Goal: Information Seeking & Learning: Learn about a topic

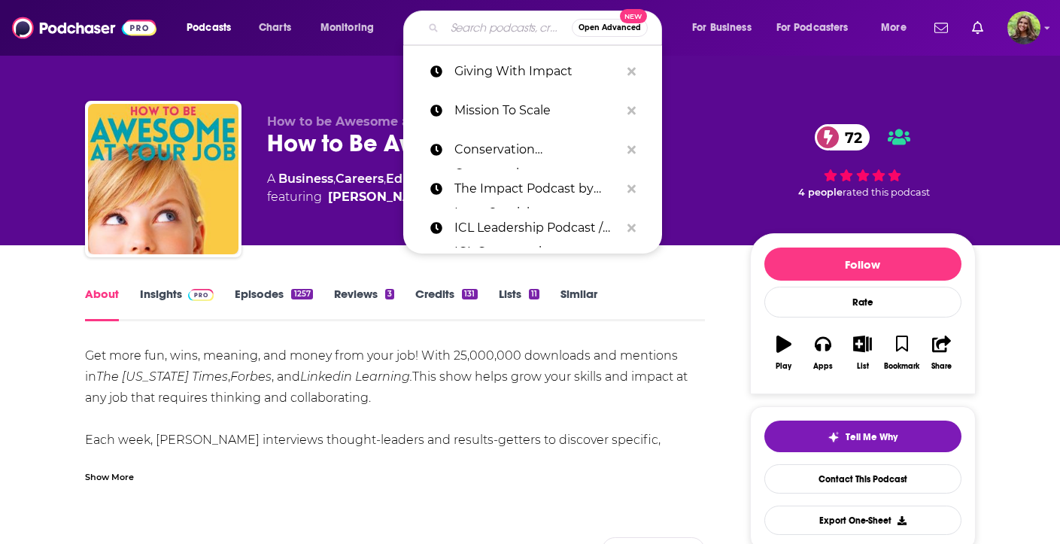
click at [453, 36] on input "Search podcasts, credits, & more..." at bounding box center [508, 28] width 127 height 24
paste input "The EntreLeadership Podcast"
type input "The EntreLeadership Podcast"
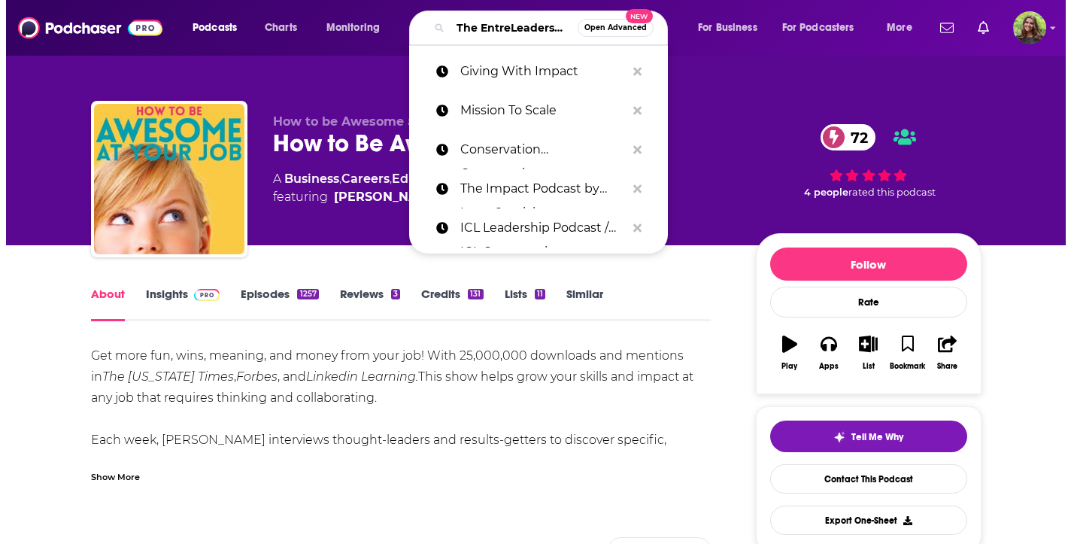
scroll to position [0, 78]
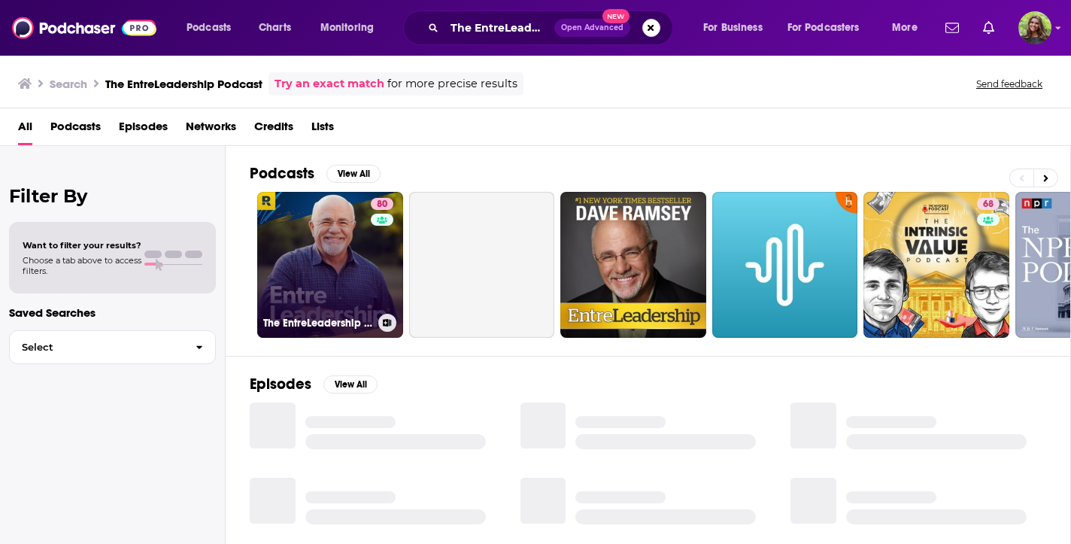
click at [324, 260] on link "80 The EntreLeadership Podcast" at bounding box center [330, 265] width 146 height 146
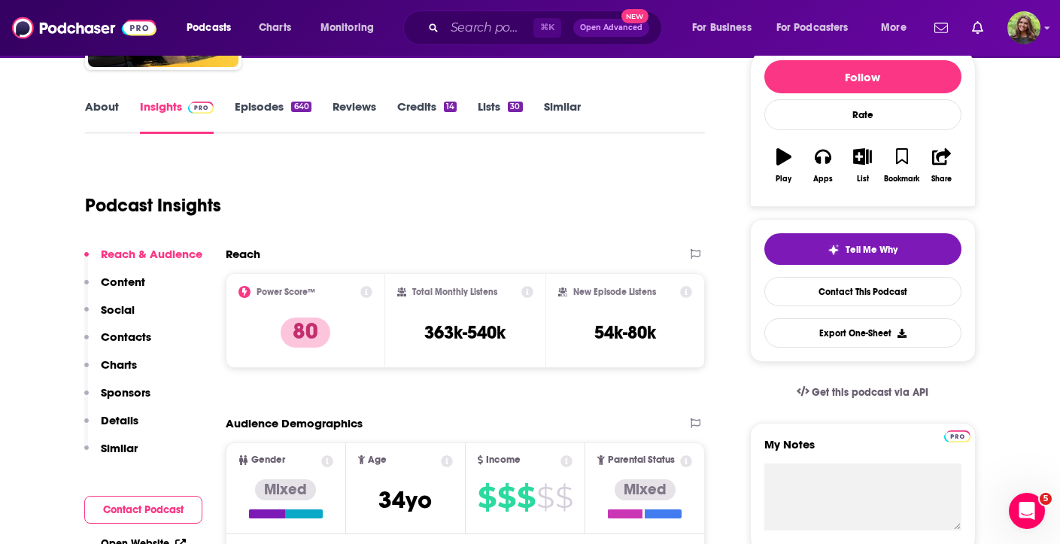
click at [439, 37] on div "⌘ K Open Advanced New" at bounding box center [532, 28] width 259 height 35
click at [451, 29] on input "Search podcasts, credits, & more..." at bounding box center [489, 28] width 89 height 24
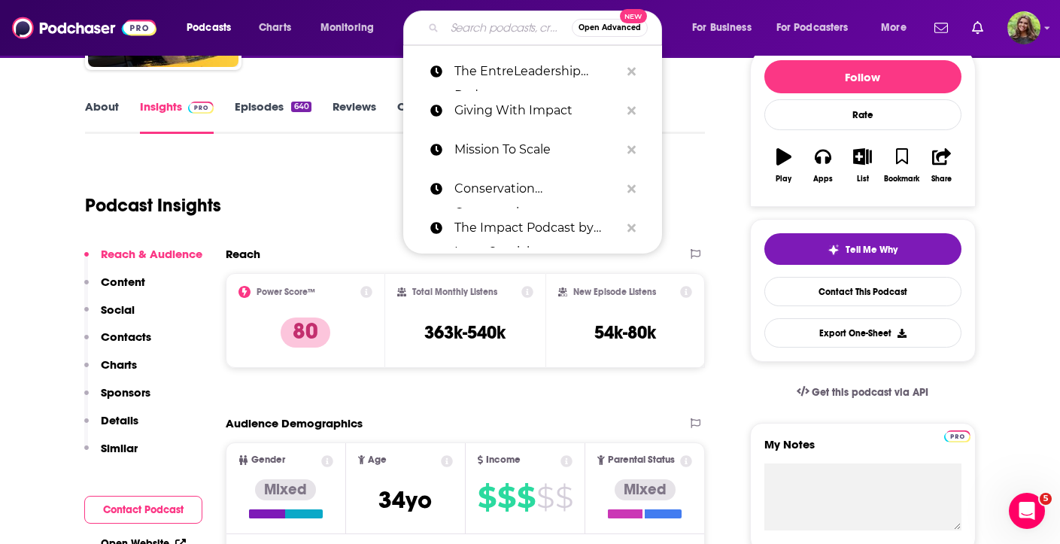
paste input "The How of Business Podcast"
type input "The How of Business Podcast"
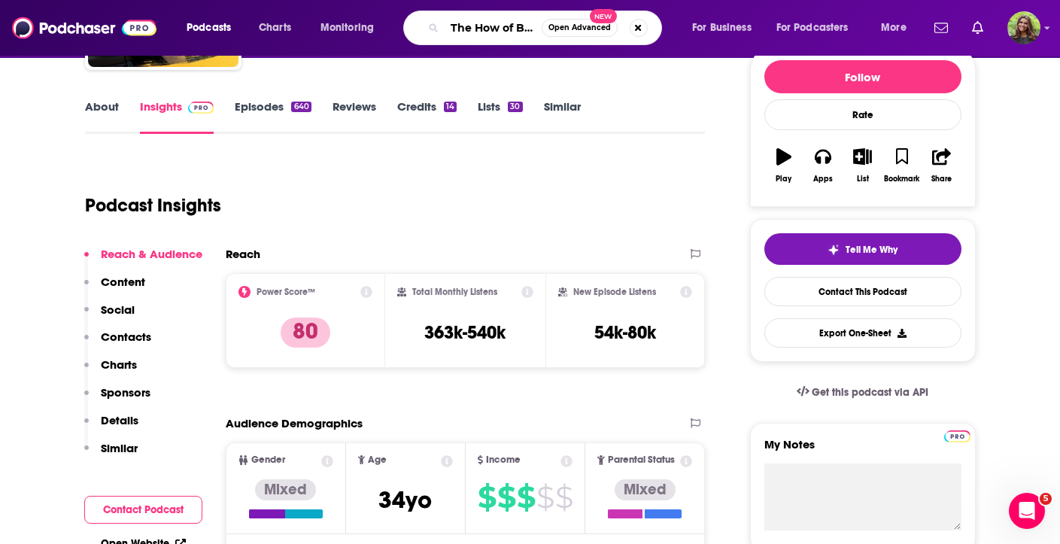
scroll to position [0, 79]
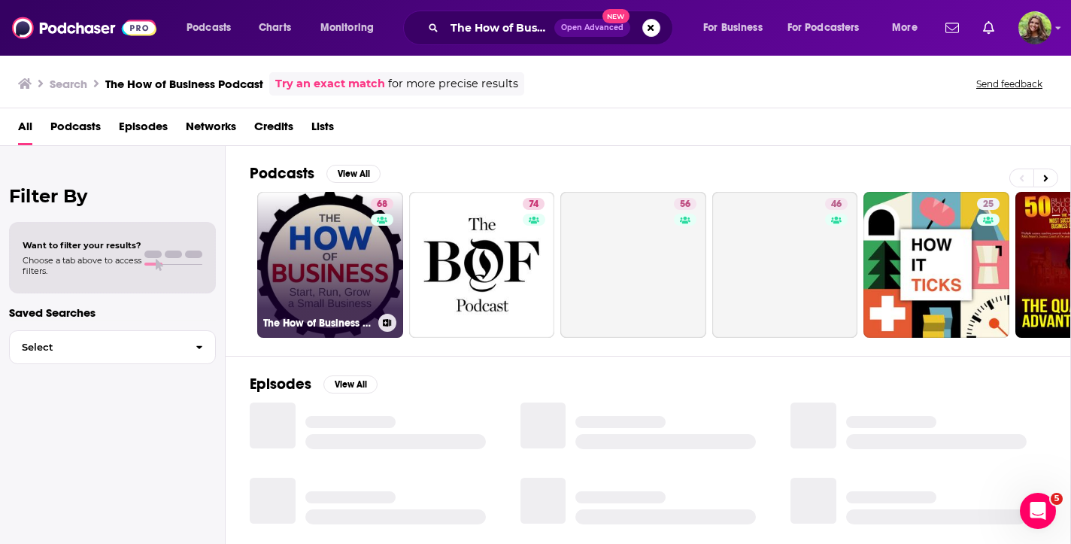
click at [330, 217] on link "68 The How of Business - How to start, run, grow and exit a small business." at bounding box center [330, 265] width 146 height 146
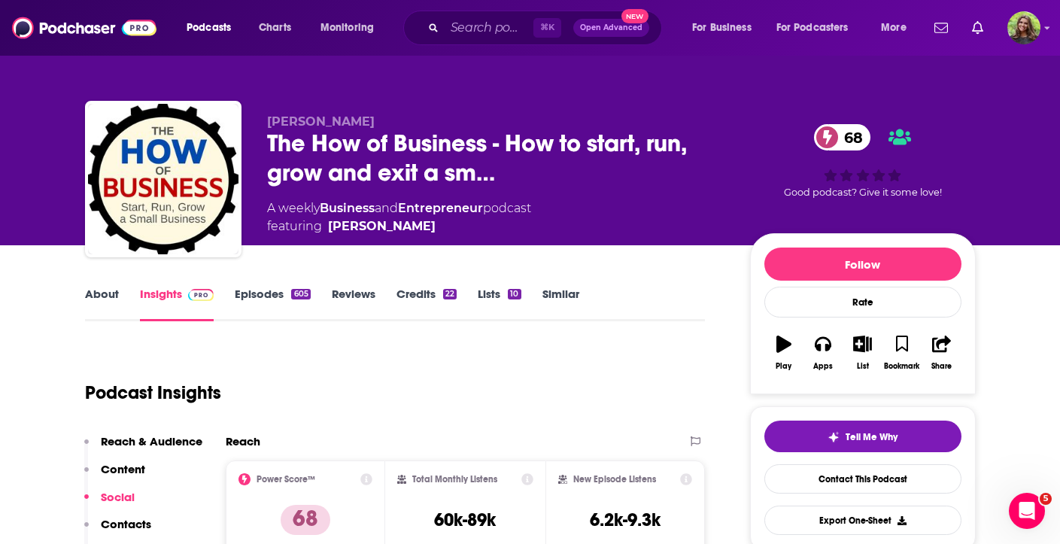
click at [248, 307] on link "Episodes 605" at bounding box center [272, 304] width 75 height 35
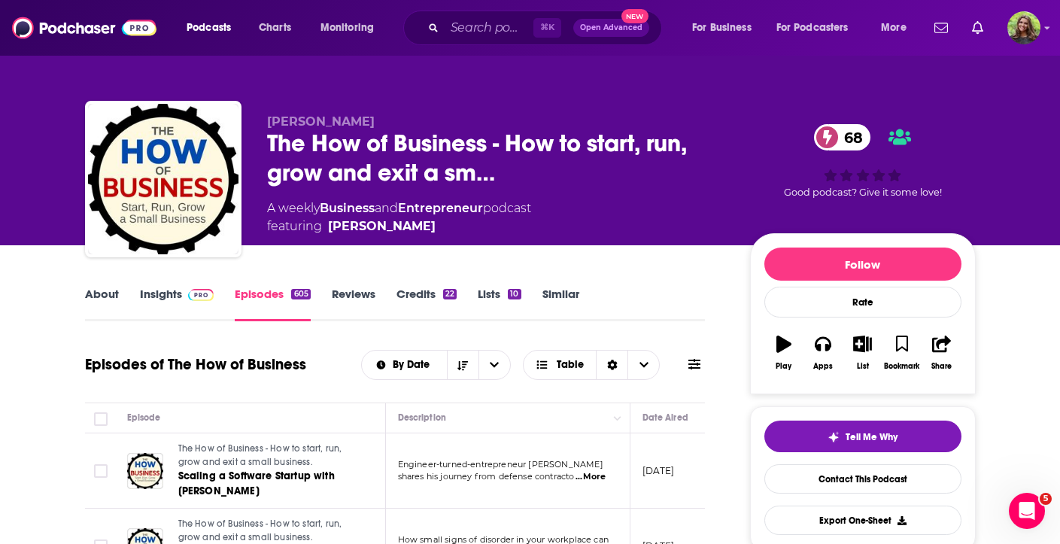
click at [164, 300] on link "Insights" at bounding box center [177, 304] width 74 height 35
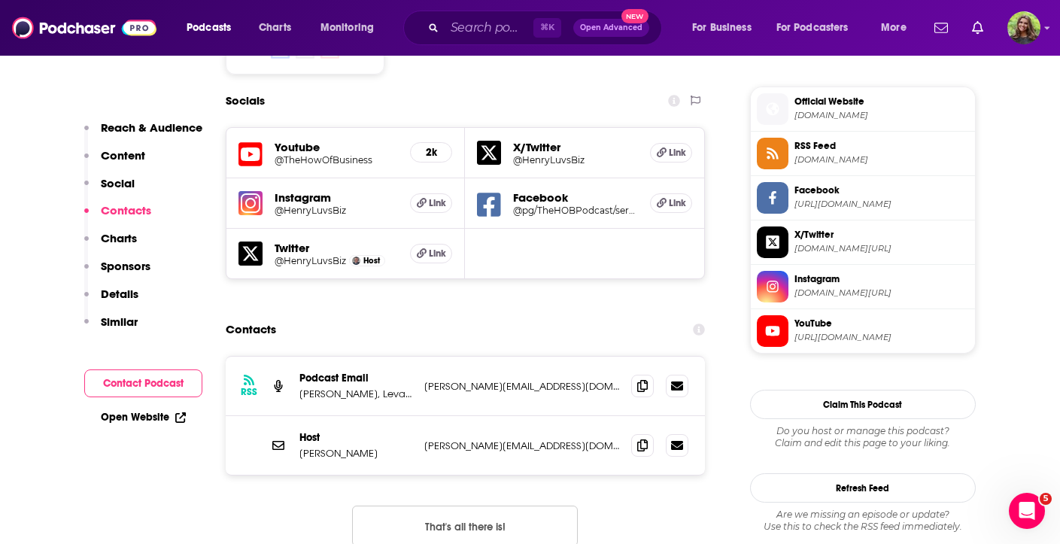
scroll to position [1334, 0]
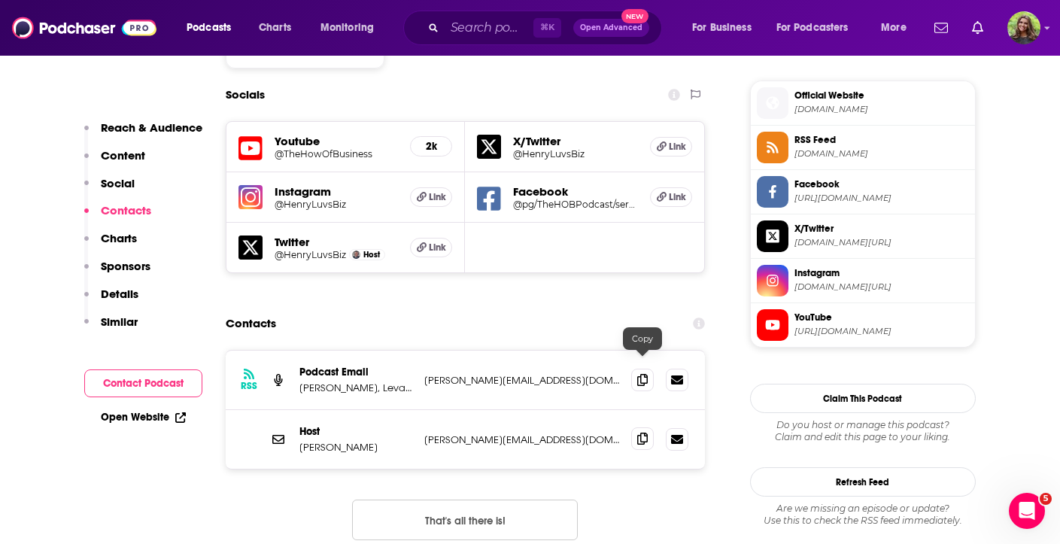
click at [640, 433] on icon at bounding box center [642, 439] width 11 height 12
click at [637, 373] on icon at bounding box center [642, 379] width 11 height 12
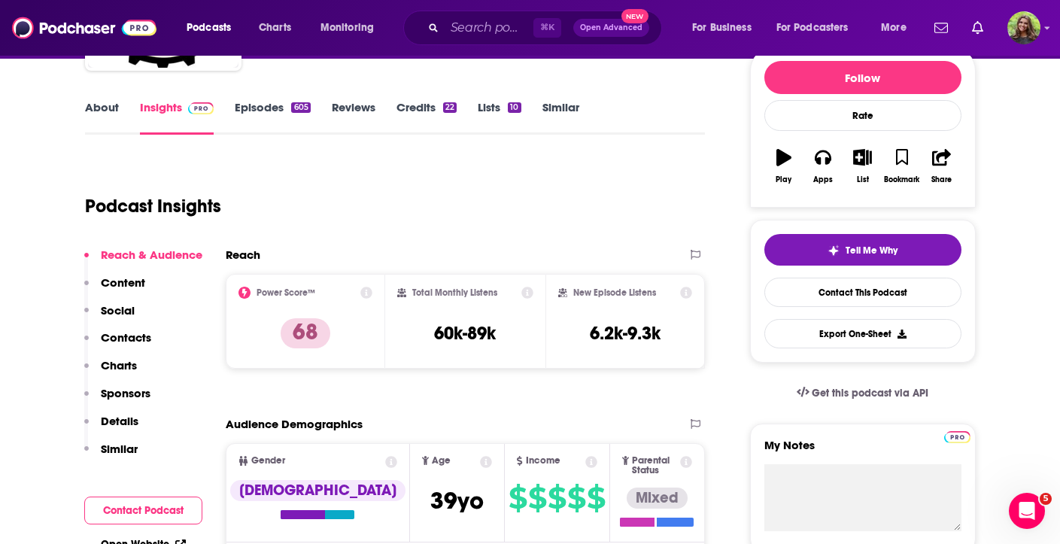
scroll to position [0, 0]
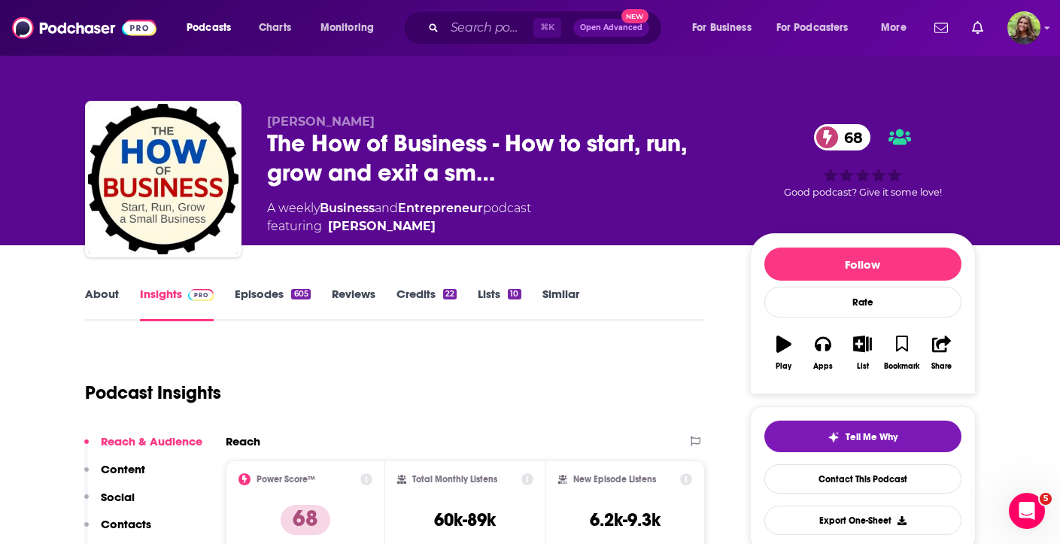
click at [275, 291] on link "Episodes 605" at bounding box center [272, 304] width 75 height 35
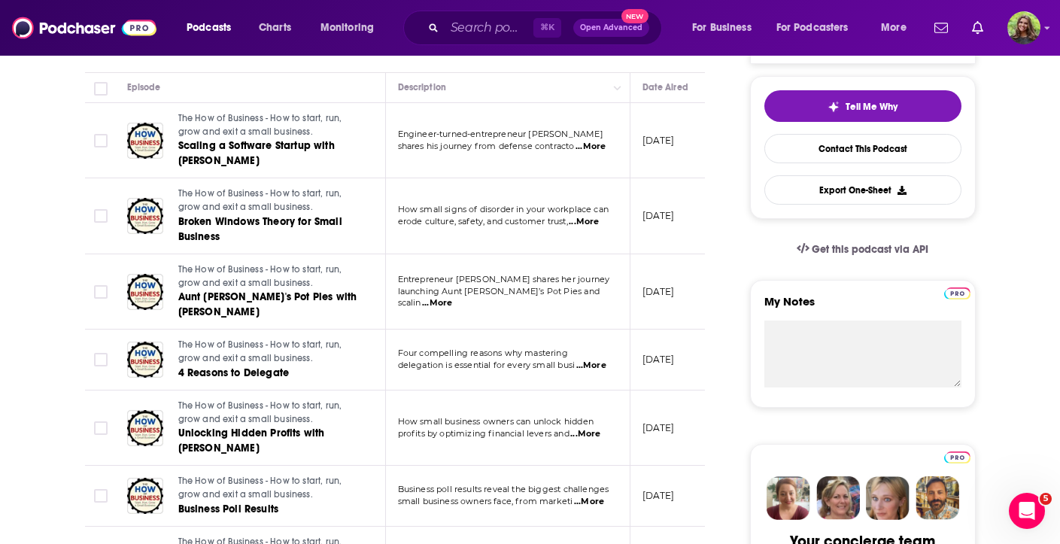
scroll to position [335, 0]
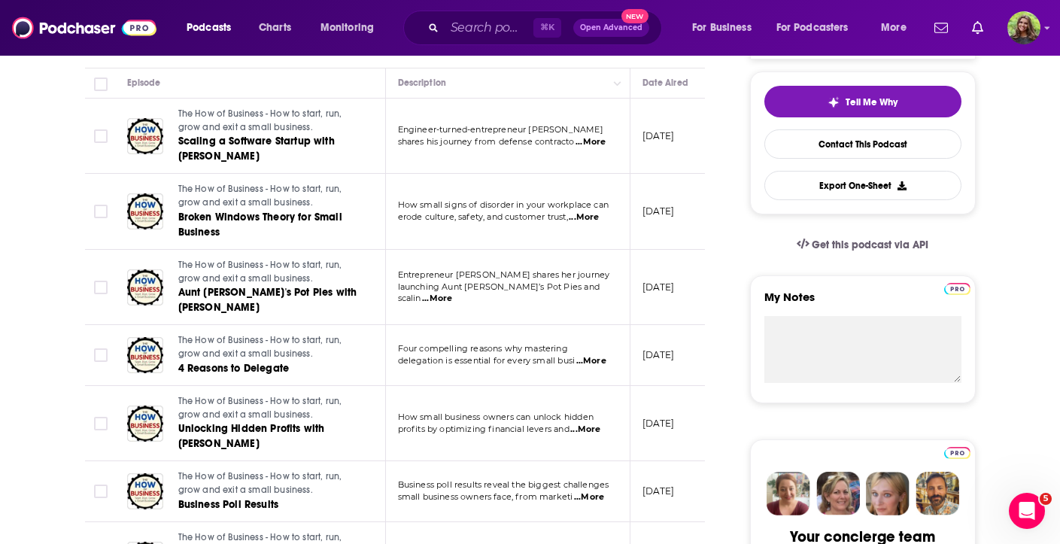
click at [452, 295] on span "...More" at bounding box center [437, 299] width 30 height 12
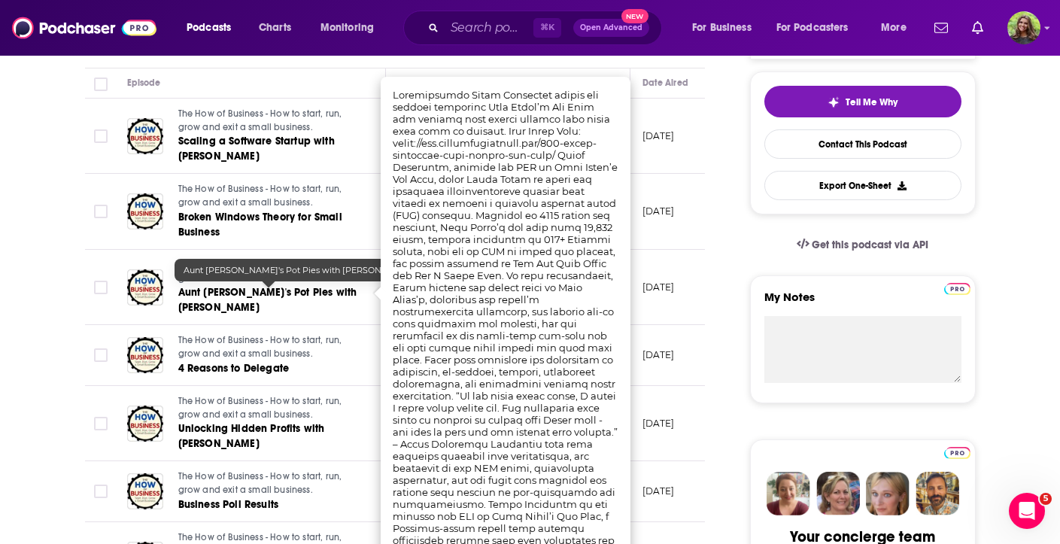
click at [275, 295] on span "Aunt Ethel's Pot Pies with Sasha Millstein" at bounding box center [267, 300] width 179 height 28
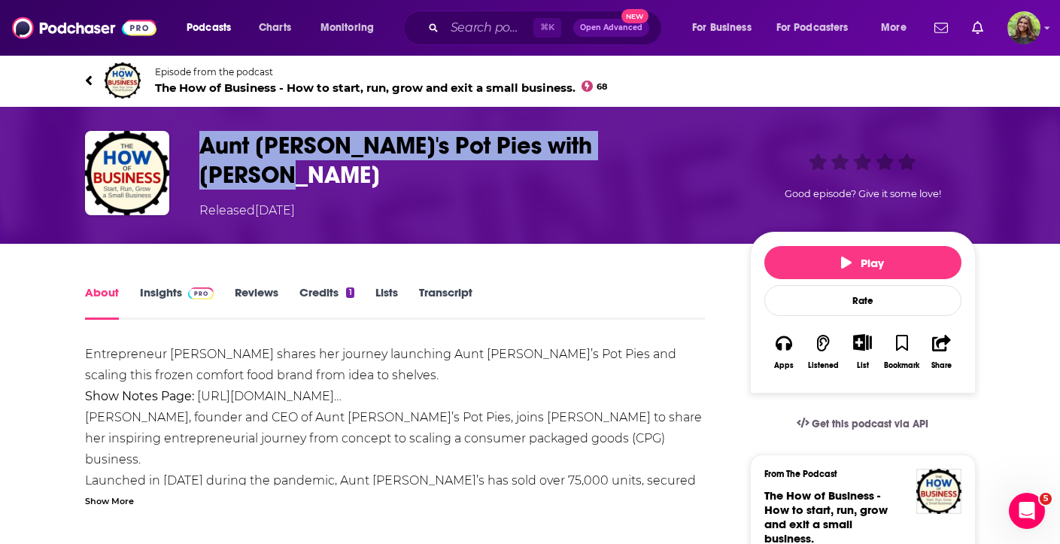
drag, startPoint x: 200, startPoint y: 144, endPoint x: 661, endPoint y: 147, distance: 460.5
click at [661, 147] on h1 "Aunt Ethel's Pot Pies with Sasha Millstein" at bounding box center [462, 160] width 527 height 59
copy h1 "Aunt Ethel's Pot Pies with Sasha Millstein"
click at [90, 82] on icon at bounding box center [88, 80] width 6 height 10
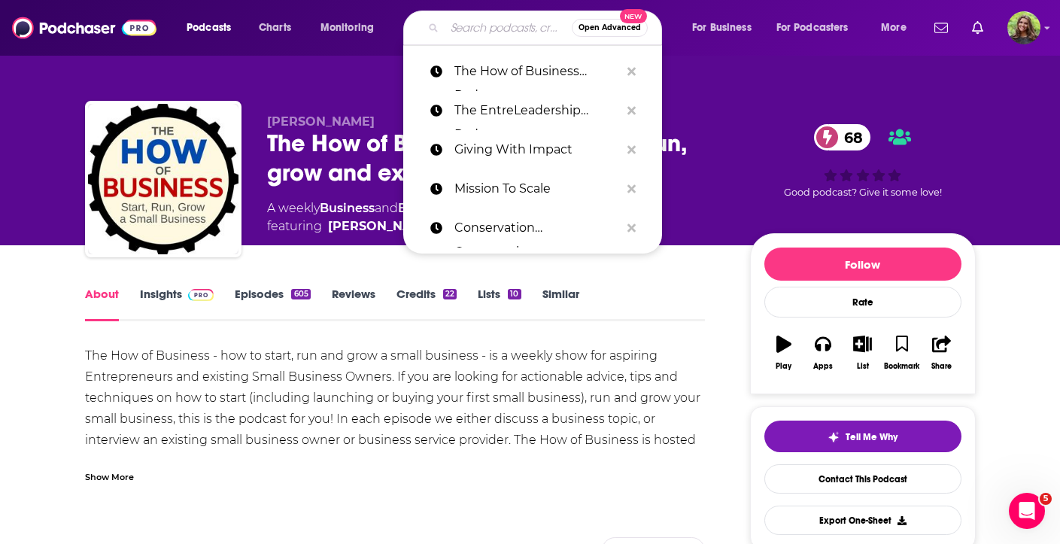
click at [469, 29] on input "Search podcasts, credits, & more..." at bounding box center [508, 28] width 127 height 24
paste input "Success Story Podcast ([PERSON_NAME])"
type input "Success Story Podcast ([PERSON_NAME])"
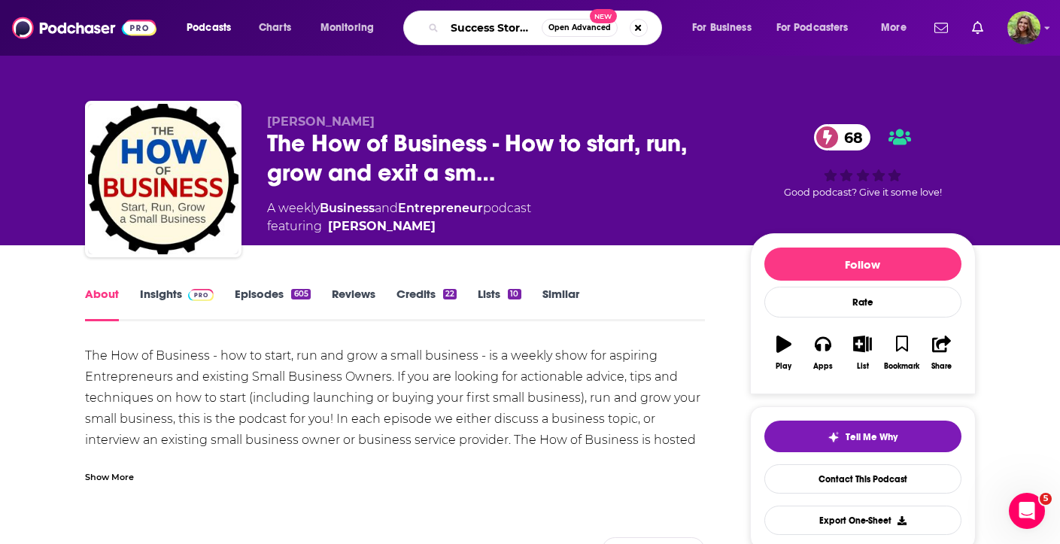
scroll to position [0, 125]
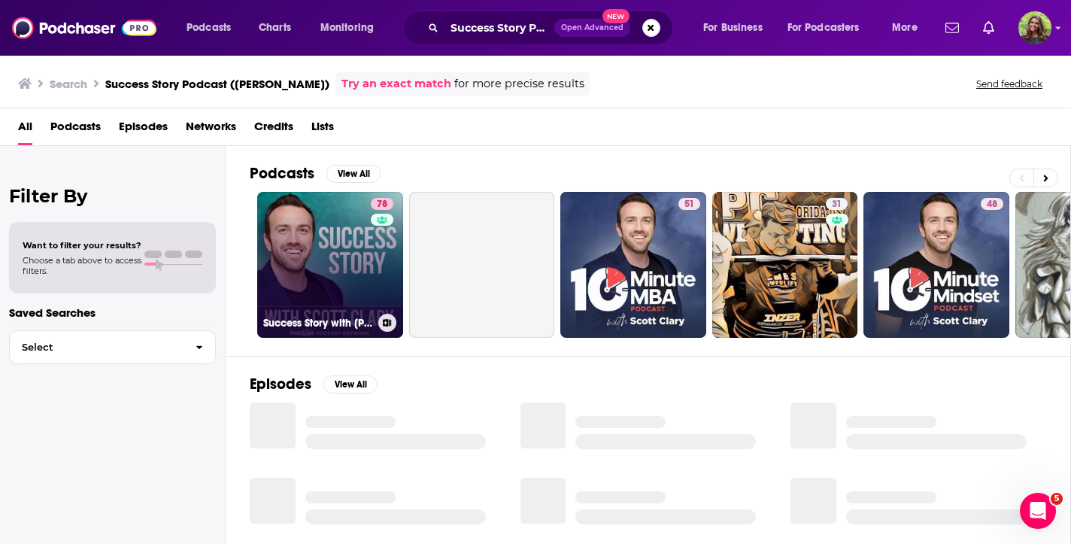
click at [325, 222] on link "78 Success Story with Scott D. Clary" at bounding box center [330, 265] width 146 height 146
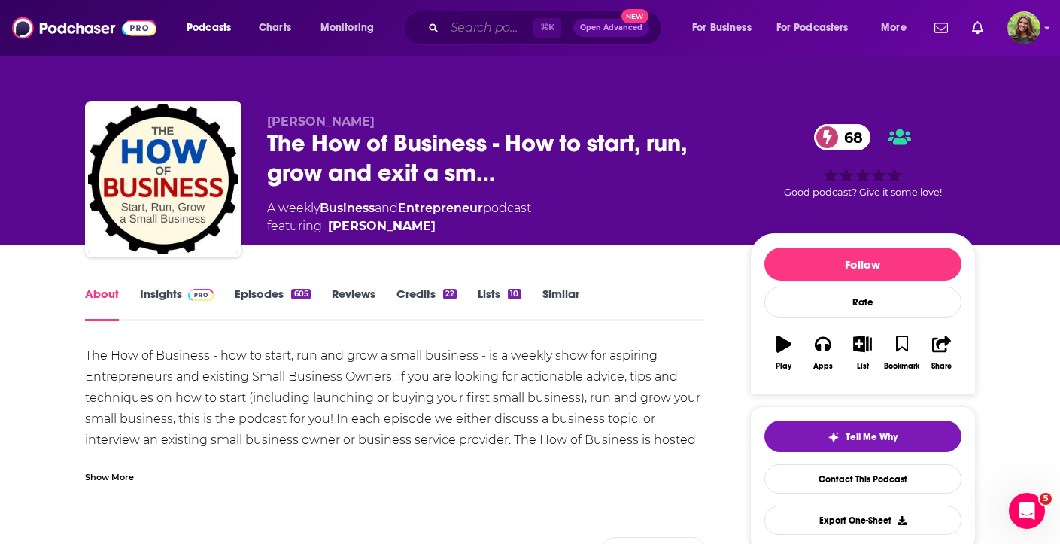
click at [470, 23] on input "Search podcasts, credits, & more..." at bounding box center [489, 28] width 89 height 24
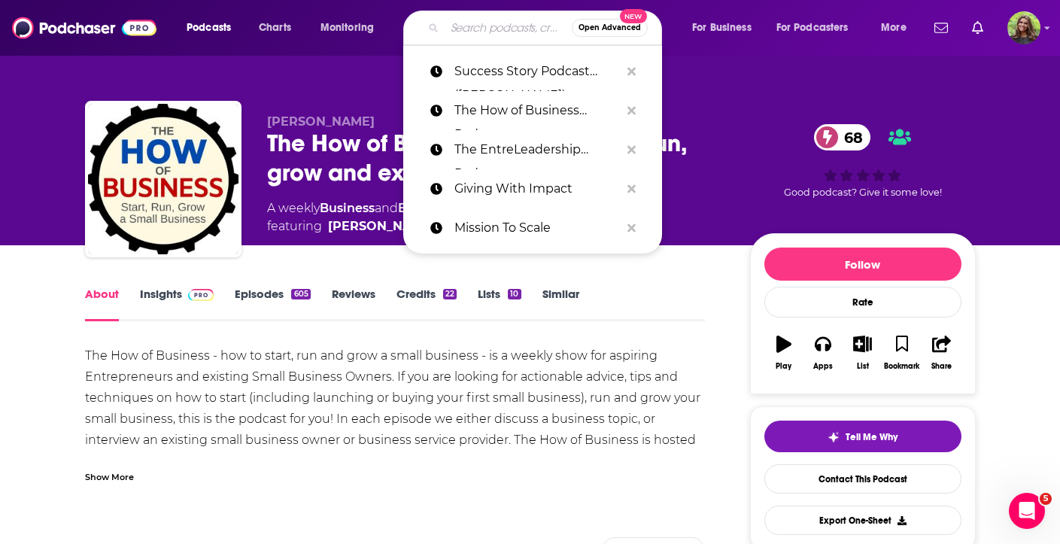
paste input "Startup Playbook Podcast"
type input "Startup Playbook Podcast"
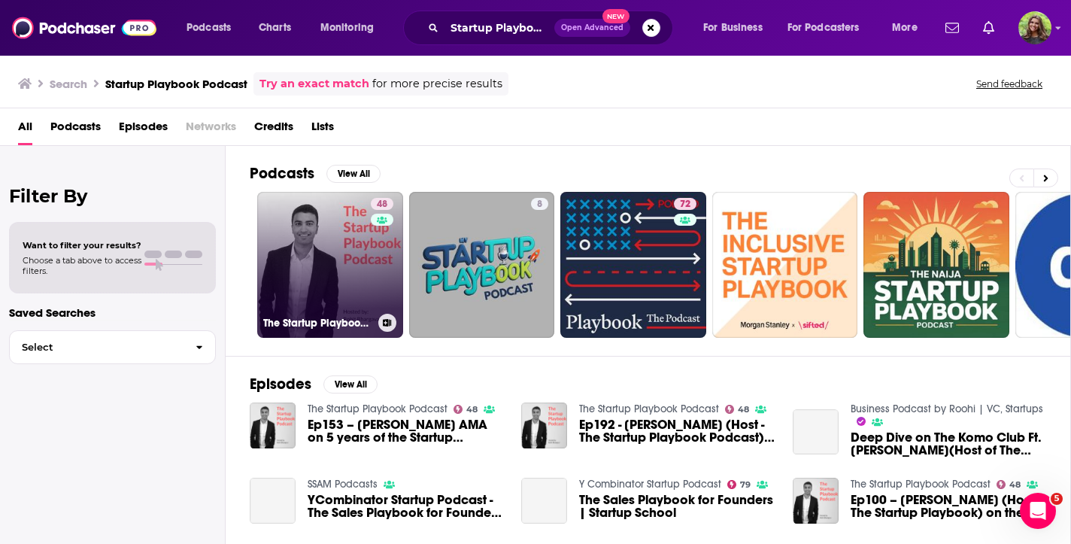
click at [296, 238] on link "48 The Startup Playbook Podcast" at bounding box center [330, 265] width 146 height 146
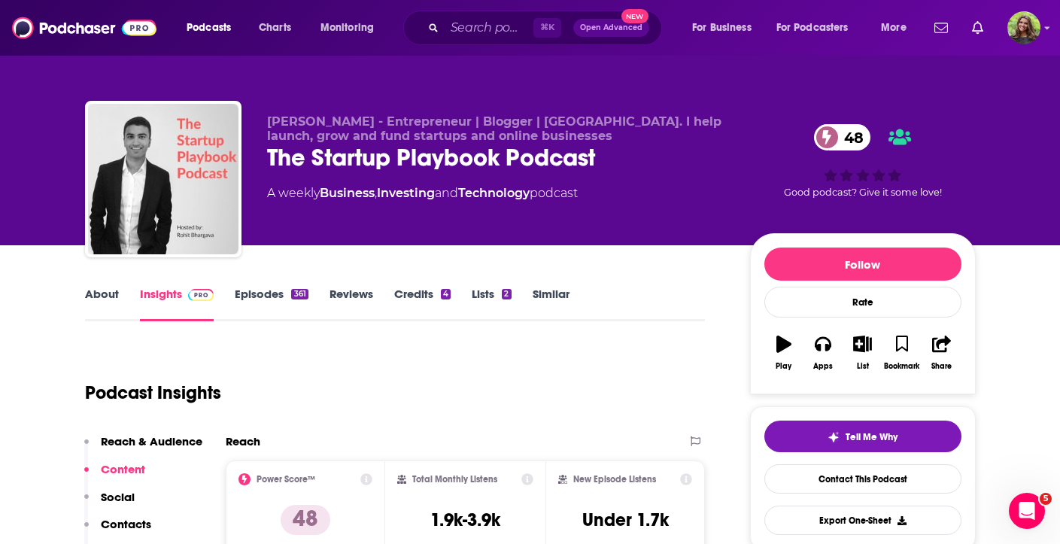
click at [284, 291] on link "Episodes 361" at bounding box center [271, 304] width 73 height 35
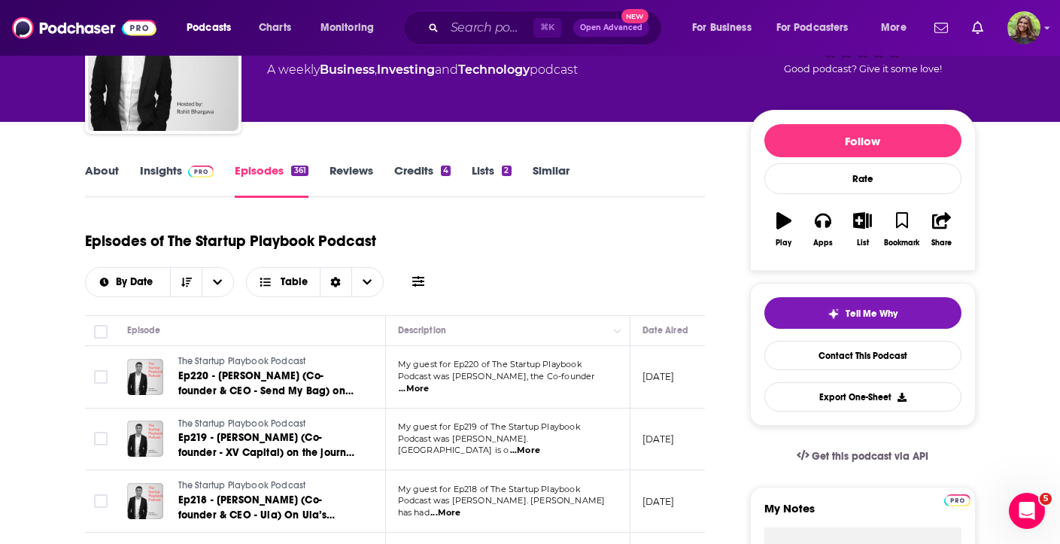
scroll to position [270, 0]
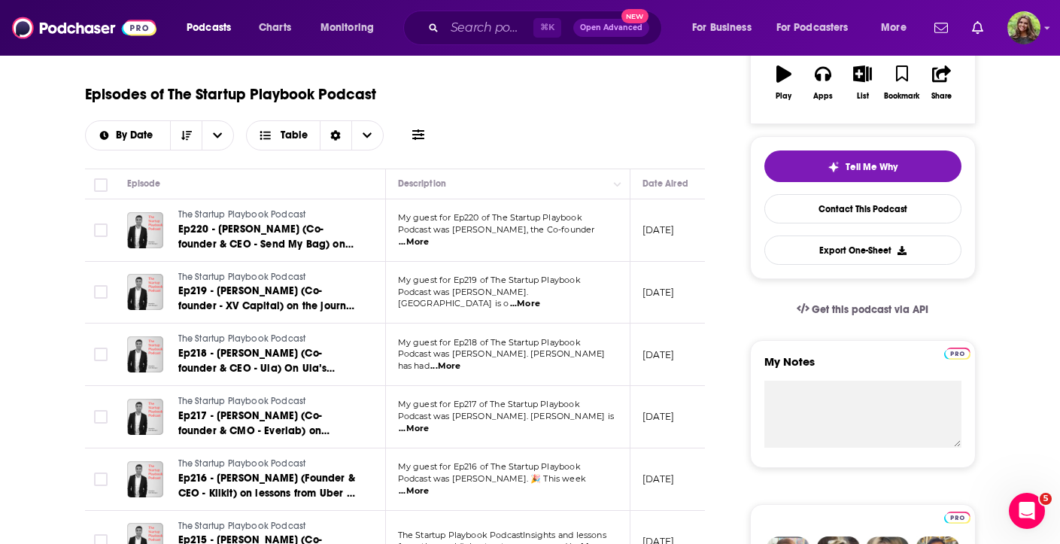
click at [429, 239] on span "...More" at bounding box center [414, 242] width 30 height 12
click at [646, 153] on div "Episodes of The Startup Playbook Podcast By Date Table" at bounding box center [395, 122] width 621 height 94
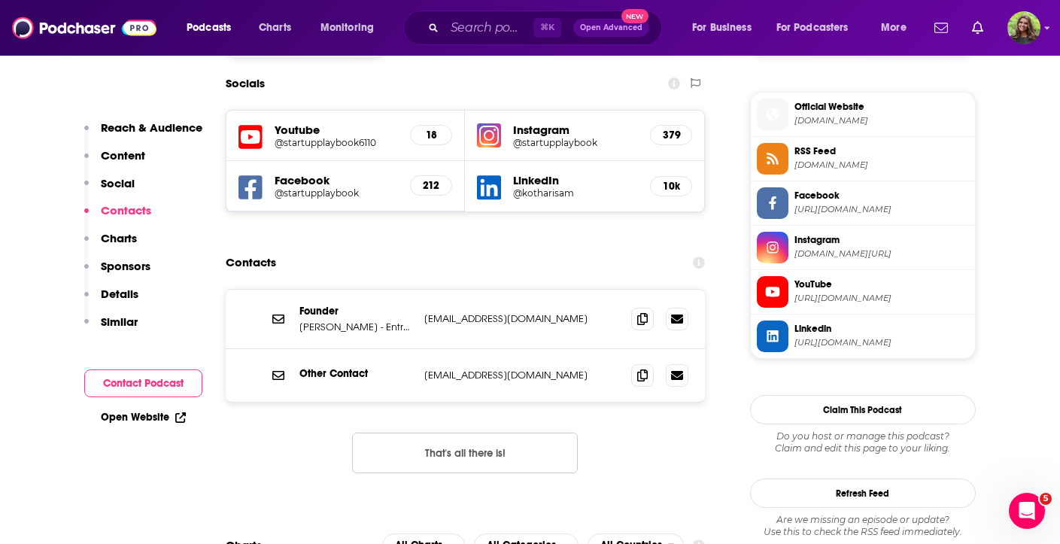
scroll to position [1328, 0]
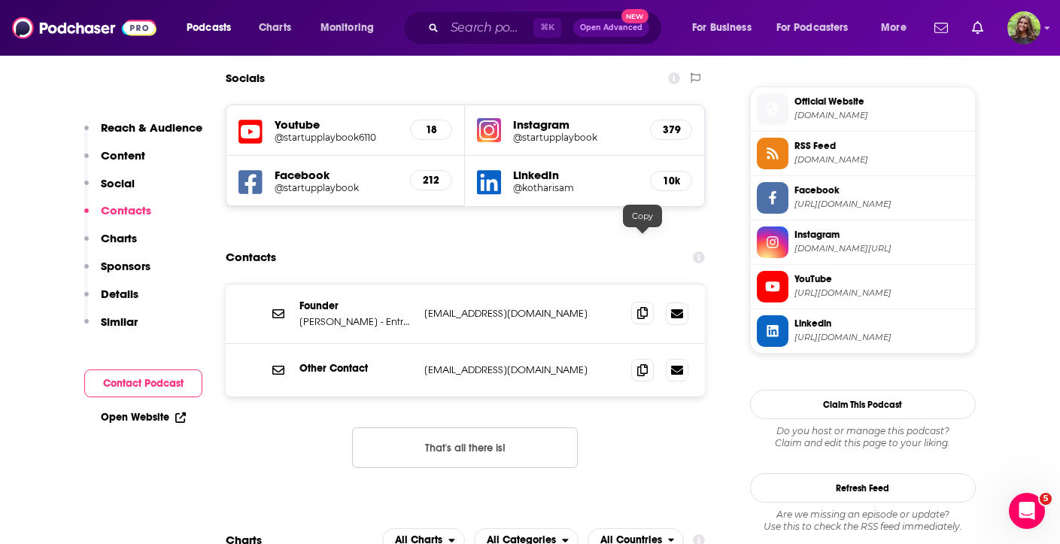
click at [642, 307] on icon at bounding box center [642, 313] width 11 height 12
click at [641, 363] on icon at bounding box center [642, 369] width 11 height 12
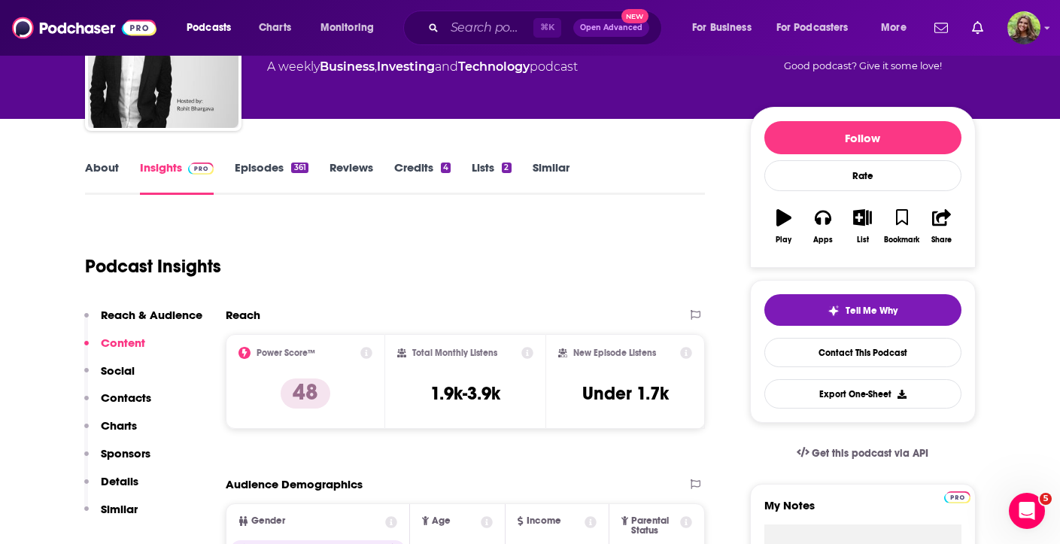
scroll to position [0, 0]
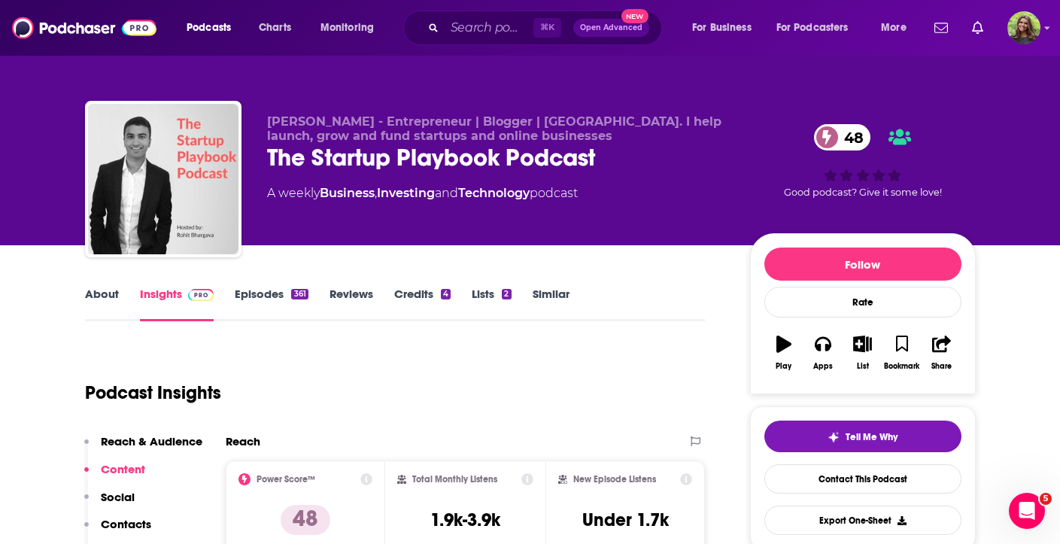
click at [282, 295] on link "Episodes 361" at bounding box center [271, 304] width 73 height 35
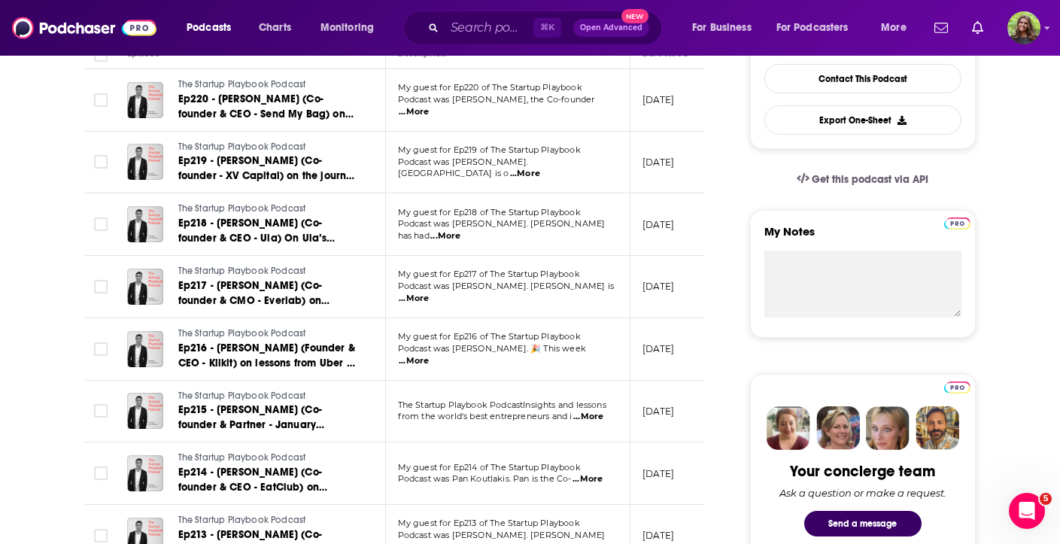
scroll to position [403, 0]
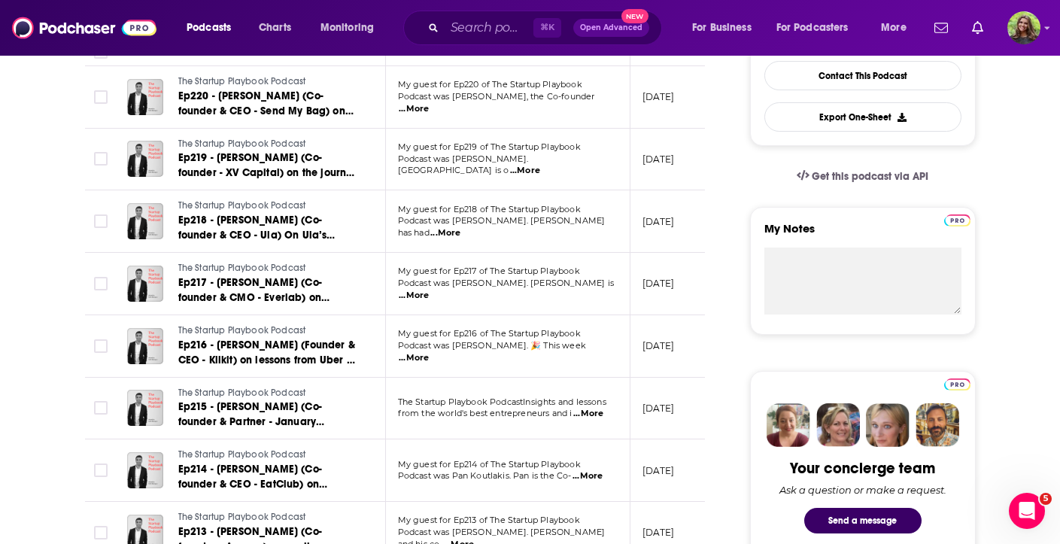
click at [576, 226] on span "Podcast was Nipun Mehra. Nipun has had" at bounding box center [502, 226] width 208 height 23
click at [460, 228] on span "...More" at bounding box center [445, 233] width 30 height 12
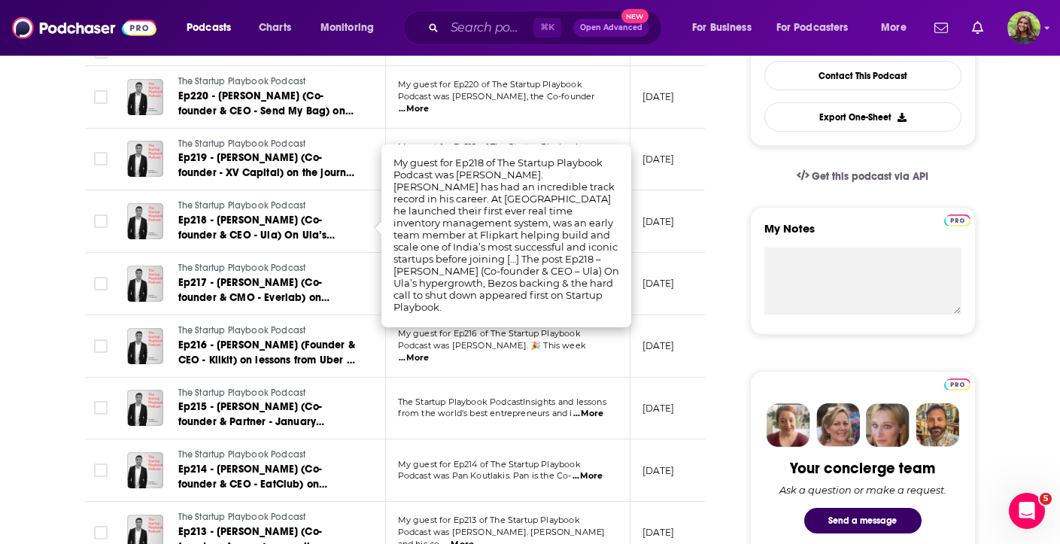
click at [571, 339] on span "My guest for Ep216 of The Startup Playbook" at bounding box center [489, 333] width 183 height 11
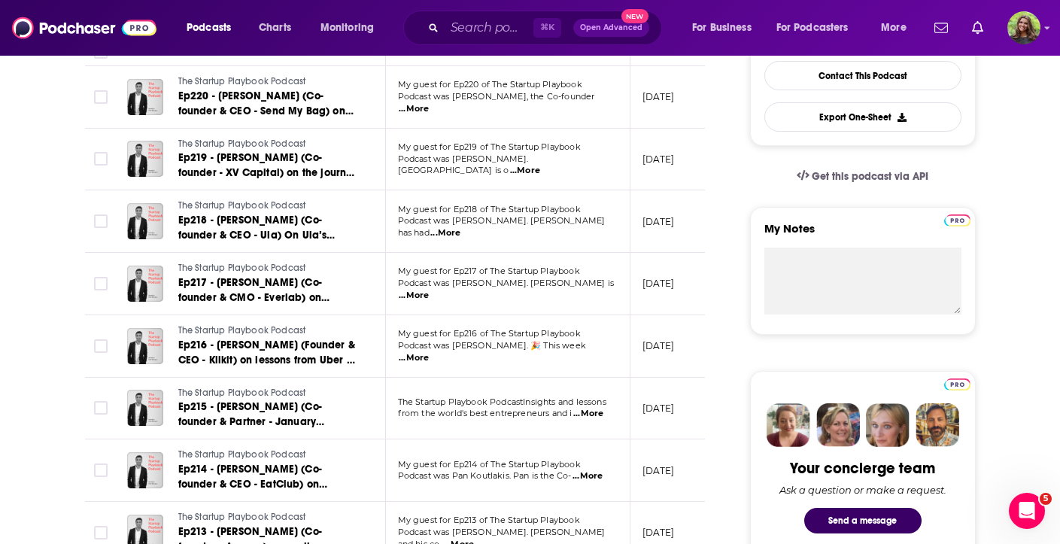
click at [429, 103] on span "...More" at bounding box center [414, 109] width 30 height 12
click at [462, 265] on td "My guest for Ep217 of The Startup Playbook Podcast was Dr. Steven Lu. Dr. Steve…" at bounding box center [508, 284] width 245 height 62
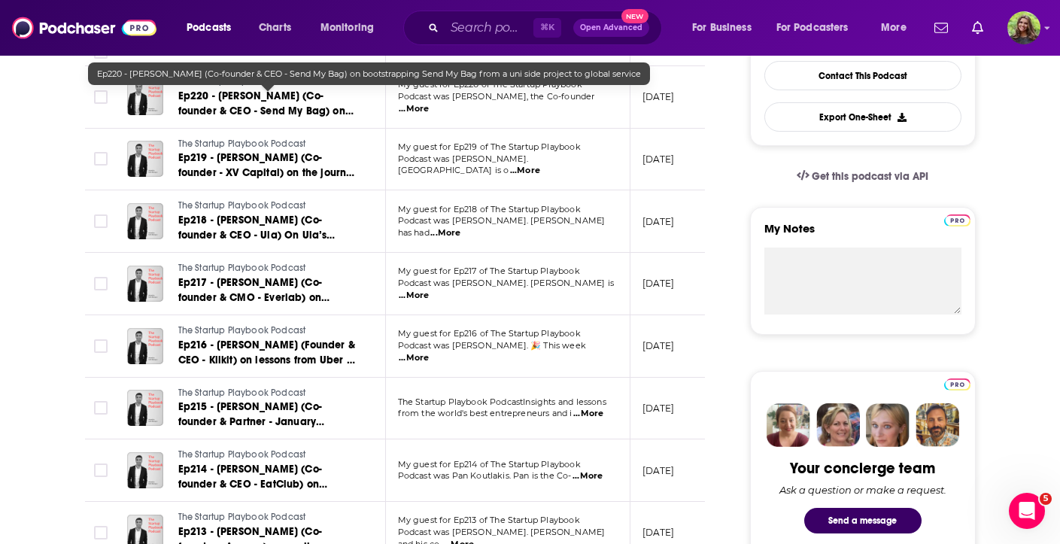
click at [281, 108] on span "Ep220 - Adam Ewart (Co-founder & CEO - Send My Bag) on bootstrapping Send My Ba…" at bounding box center [265, 119] width 175 height 58
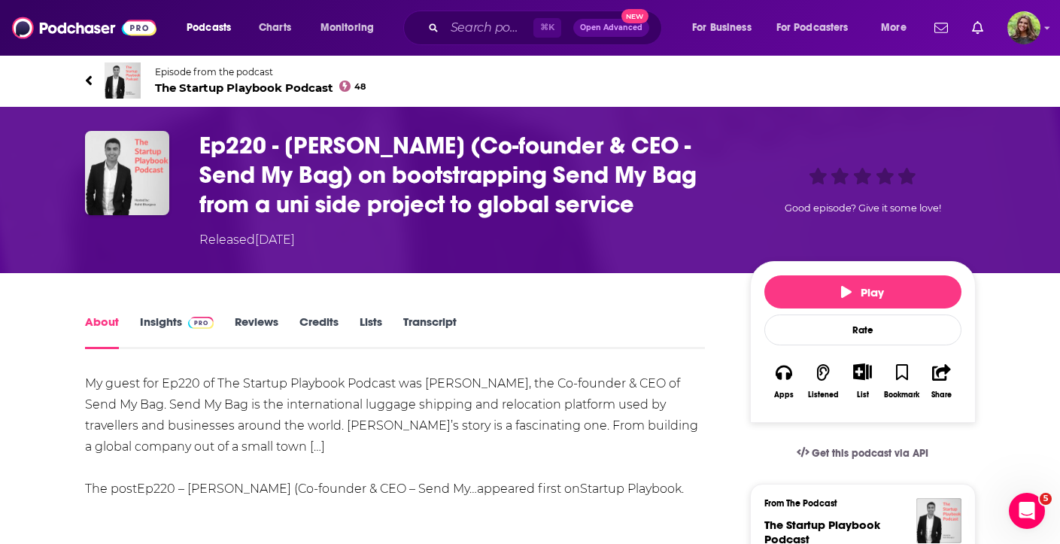
click at [92, 70] on link "Episode from the podcast The Startup Playbook Podcast 48" at bounding box center [307, 80] width 445 height 36
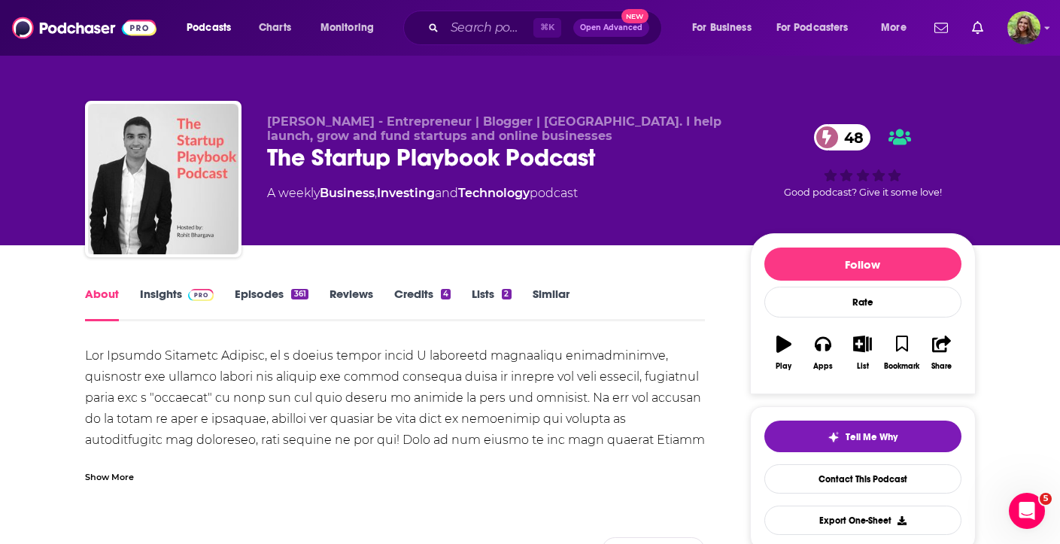
click at [549, 293] on link "Similar" at bounding box center [551, 304] width 37 height 35
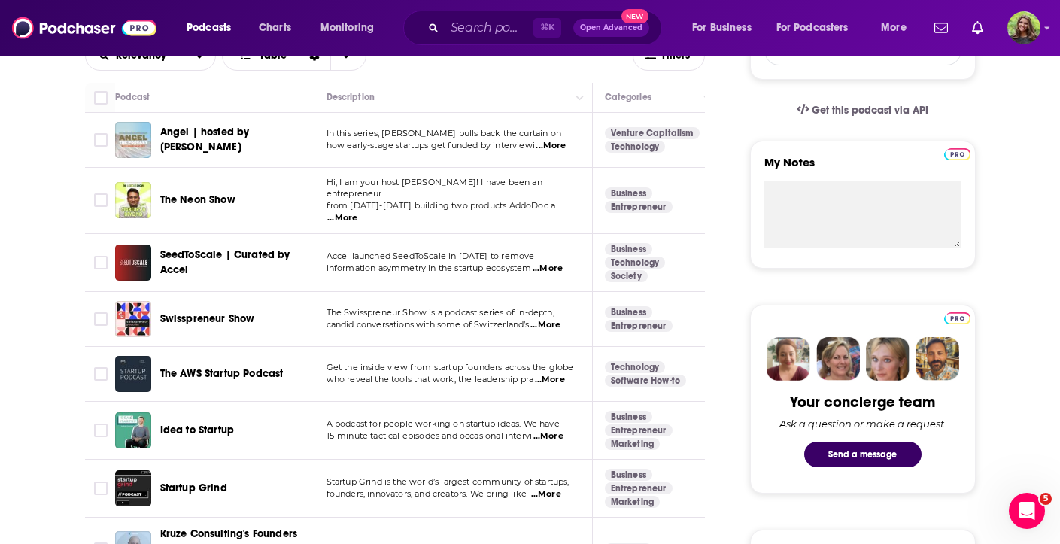
scroll to position [474, 0]
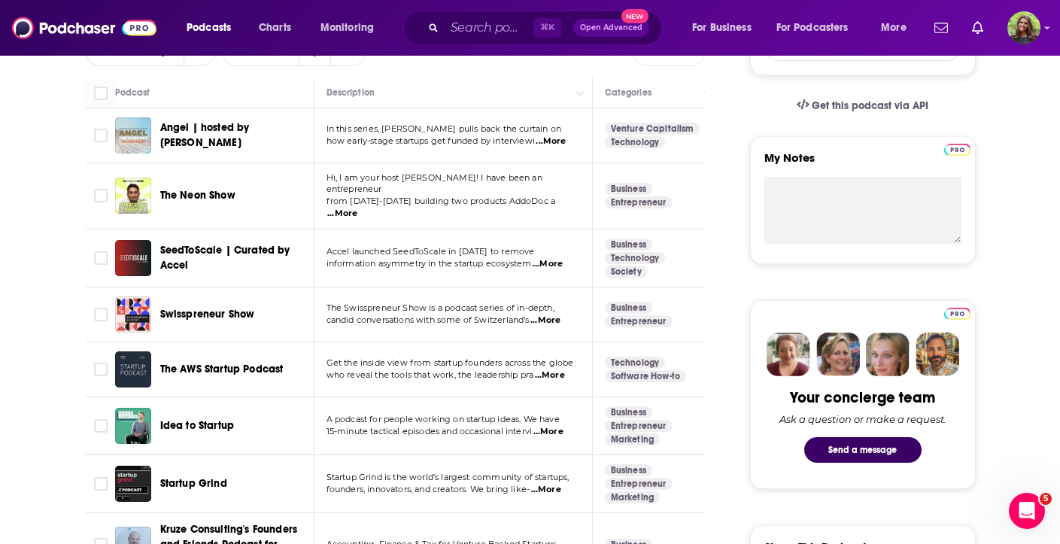
click at [561, 369] on span "...More" at bounding box center [550, 375] width 30 height 12
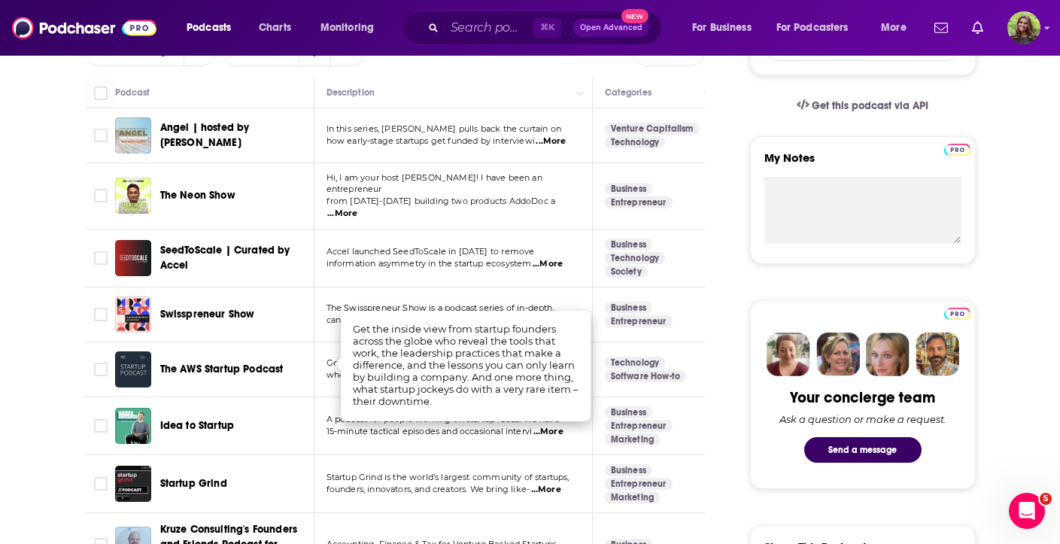
click at [269, 363] on span "The AWS Startup Podcast" at bounding box center [221, 369] width 123 height 13
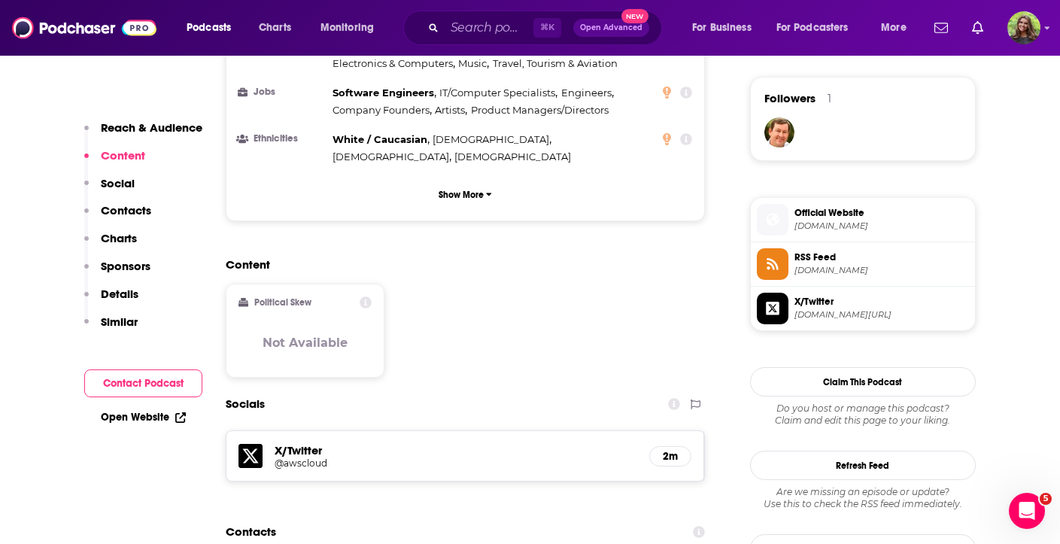
scroll to position [1155, 0]
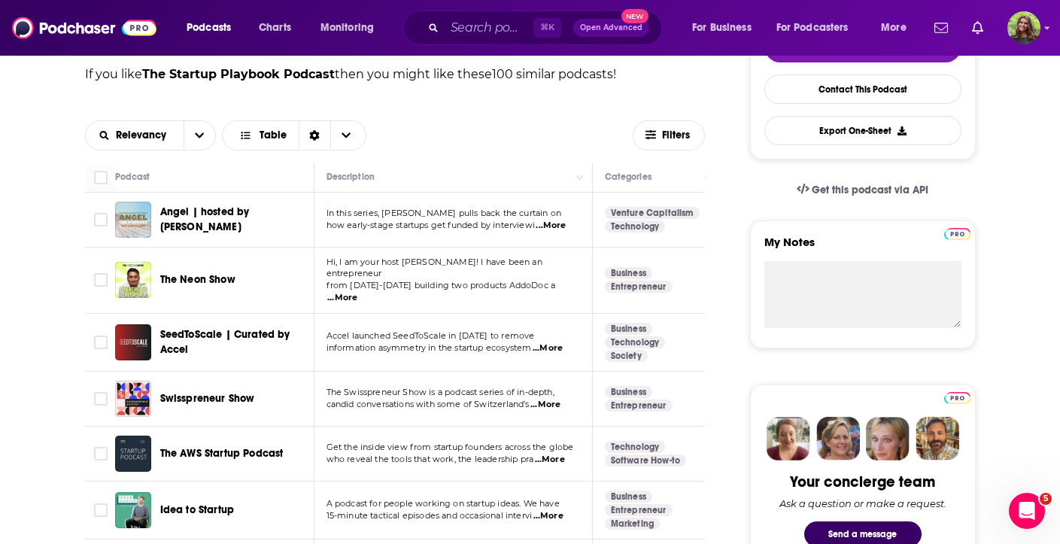
scroll to position [2541, 0]
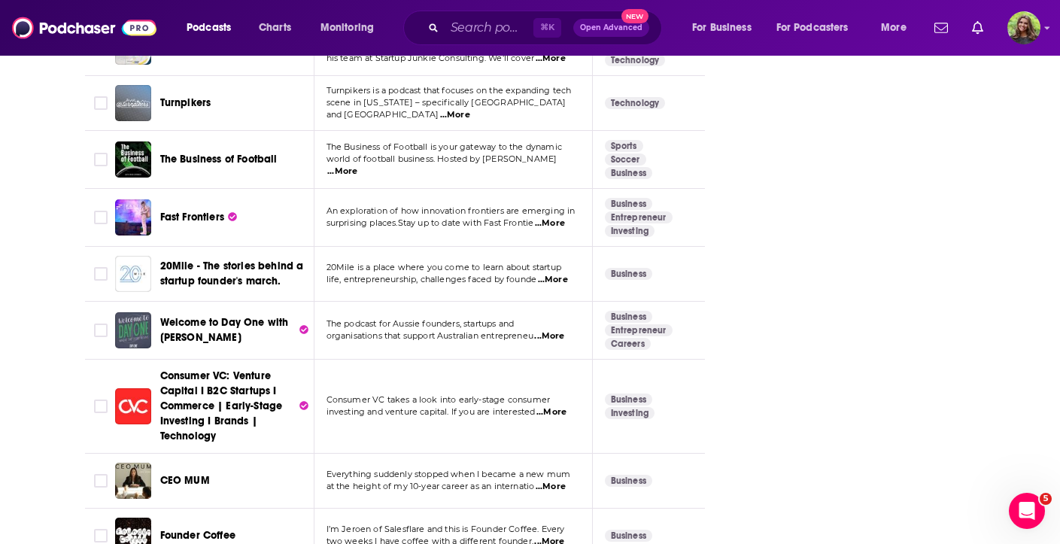
click at [558, 330] on span "...More" at bounding box center [549, 336] width 30 height 12
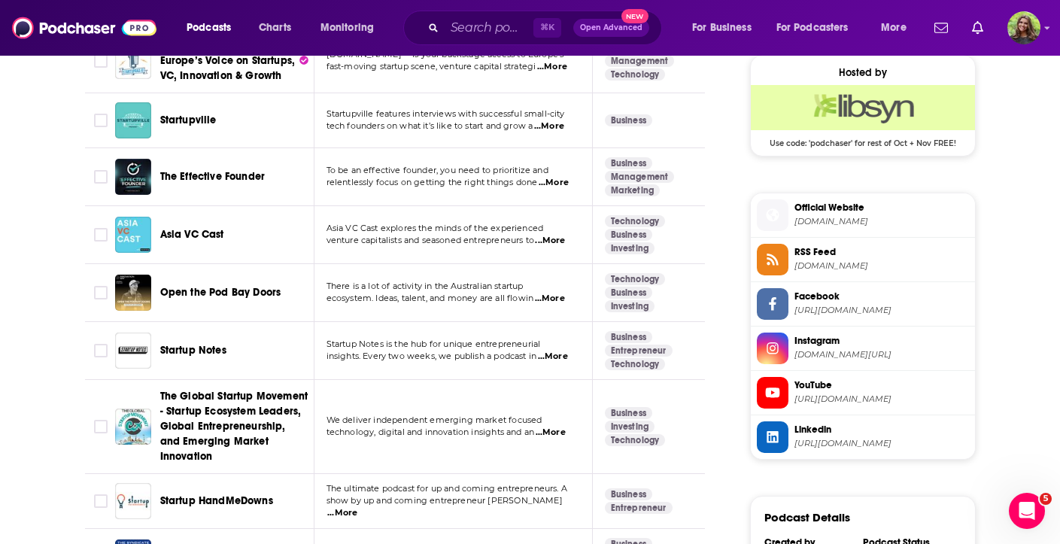
scroll to position [1196, 0]
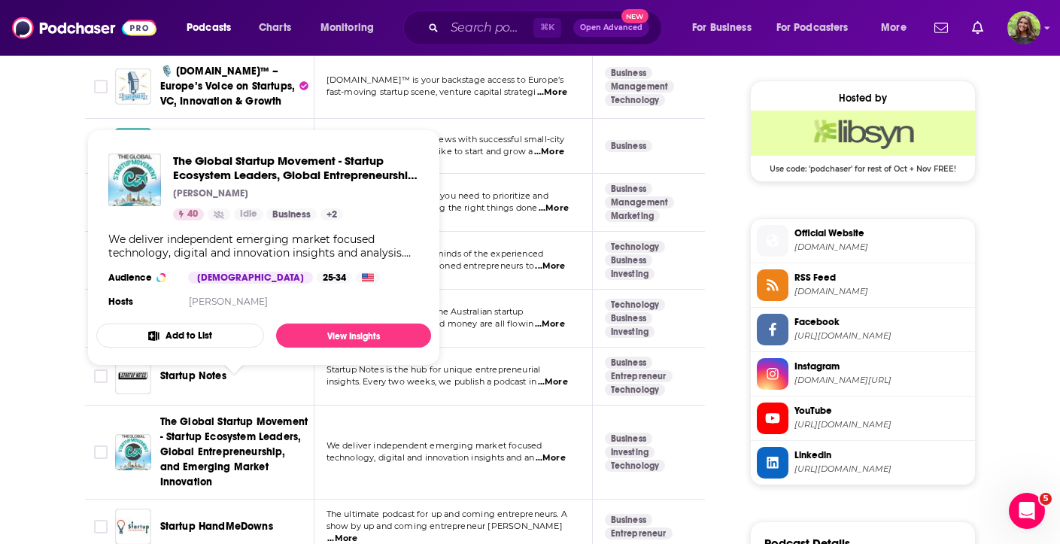
click at [283, 421] on span "The Global Startup Movement - Startup Ecosystem Leaders, Global Entrepreneurshi…" at bounding box center [234, 451] width 148 height 73
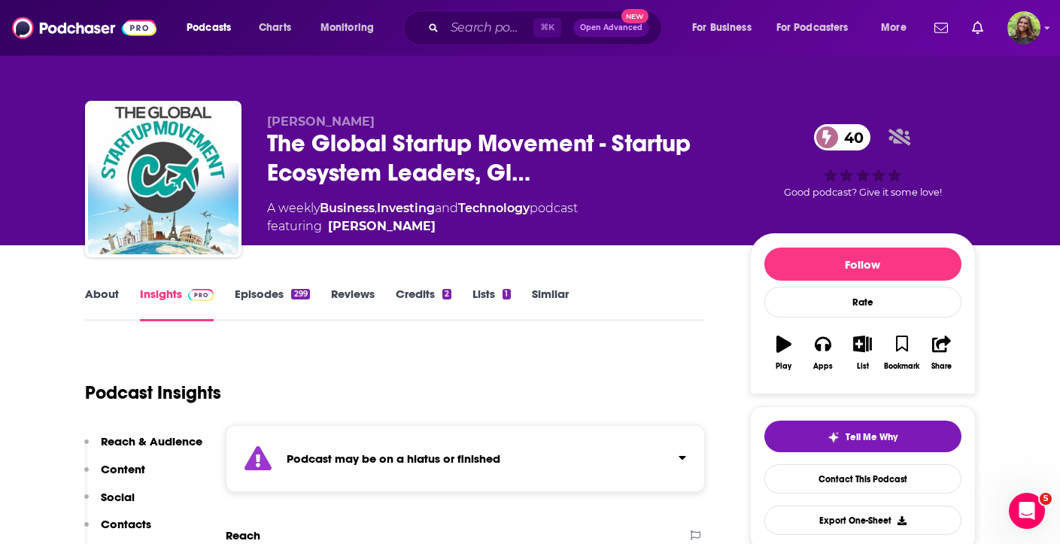
click at [549, 290] on link "Similar" at bounding box center [550, 304] width 37 height 35
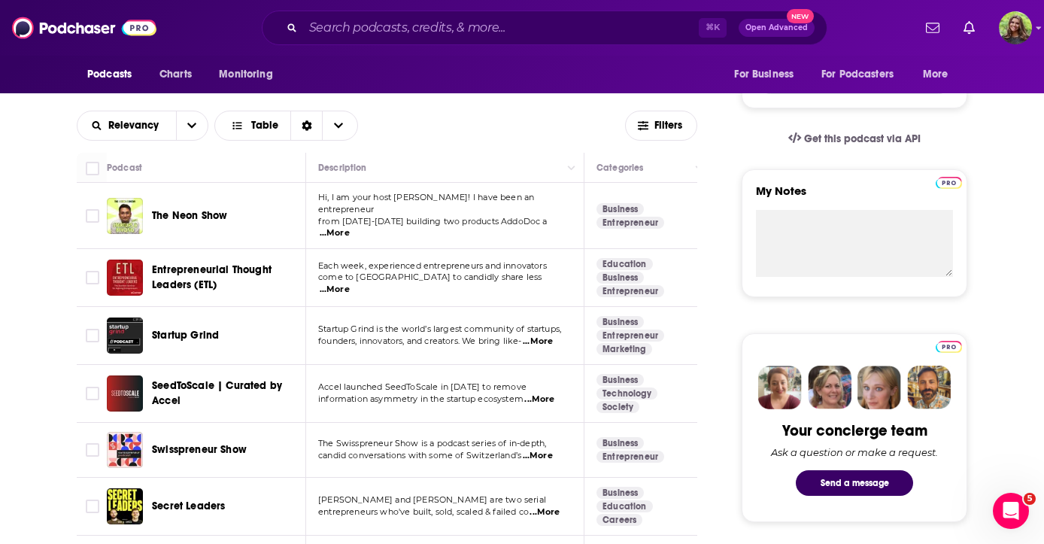
scroll to position [454, 0]
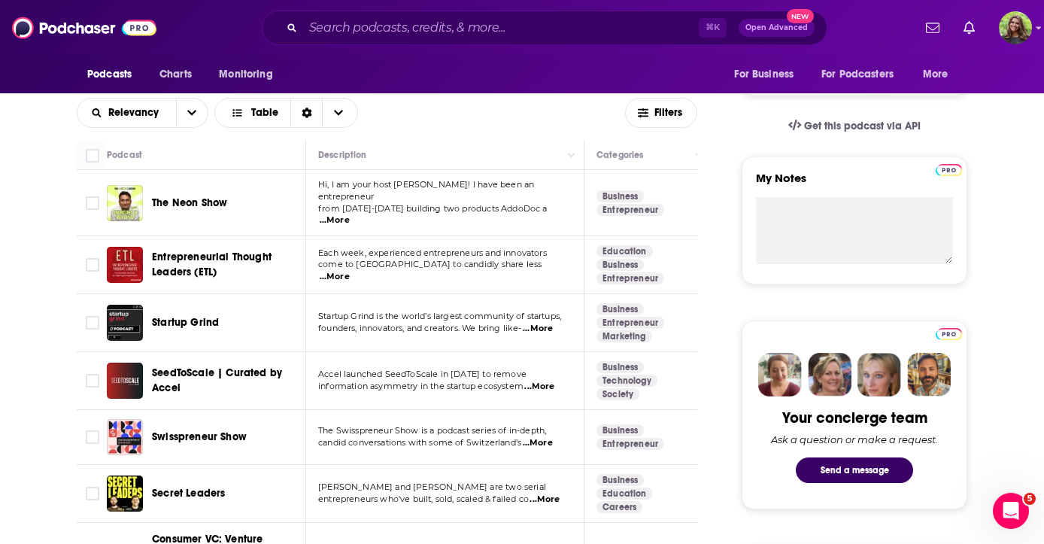
click at [552, 323] on span "...More" at bounding box center [538, 329] width 30 height 12
click at [235, 315] on div "Startup Grind" at bounding box center [230, 322] width 156 height 15
click at [202, 316] on span "Startup Grind" at bounding box center [185, 322] width 67 height 13
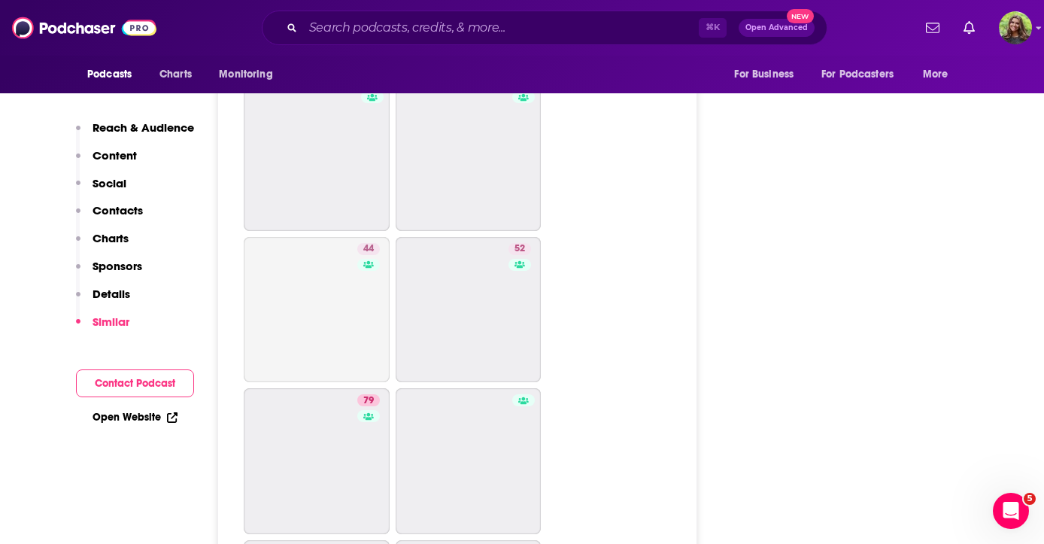
scroll to position [3647, 0]
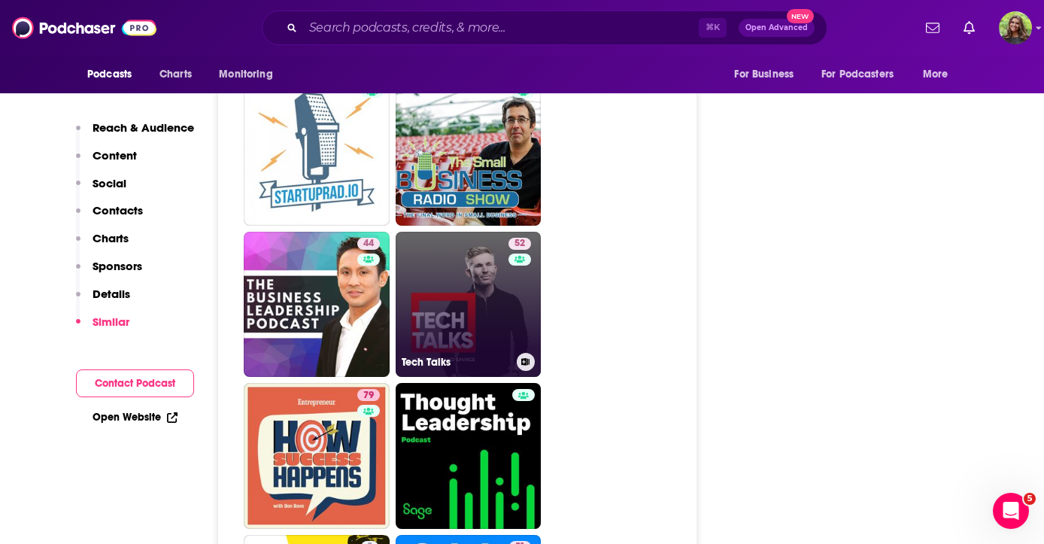
click at [468, 232] on link "52 Tech Talks" at bounding box center [469, 305] width 146 height 146
type input "[URL][DOMAIN_NAME]"
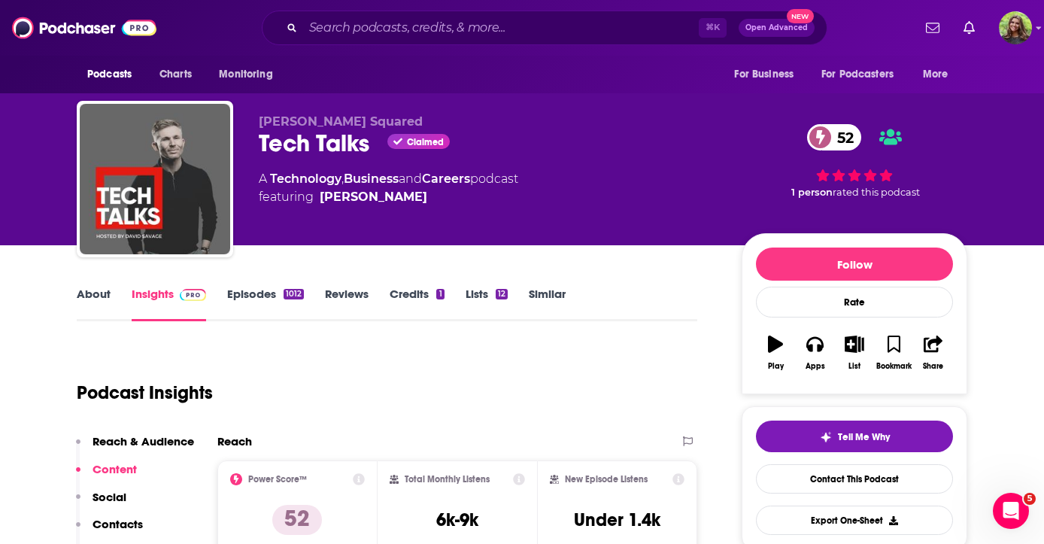
click at [97, 300] on link "About" at bounding box center [94, 304] width 34 height 35
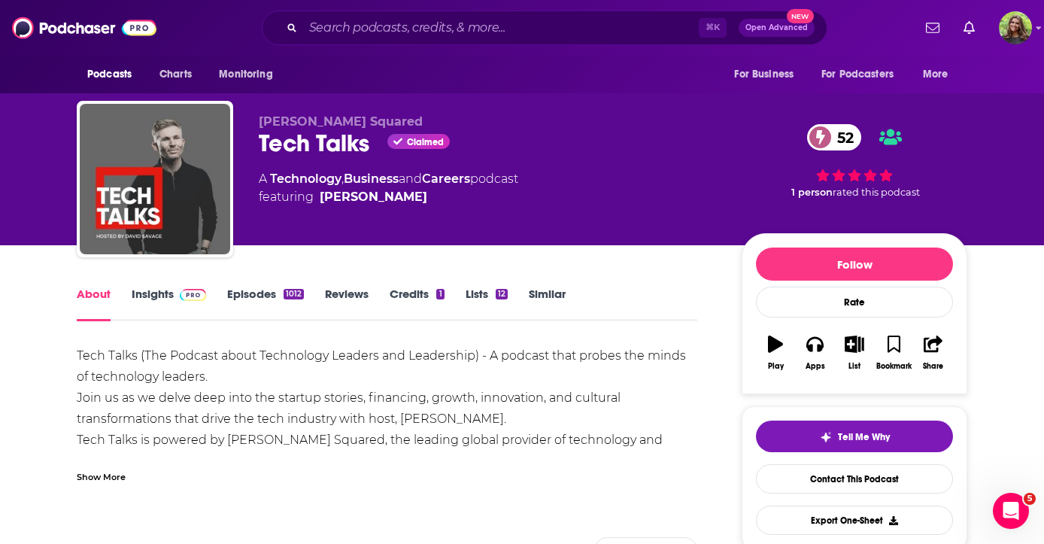
click at [103, 473] on div "Show More" at bounding box center [101, 476] width 49 height 14
click at [153, 308] on link "Insights" at bounding box center [169, 304] width 74 height 35
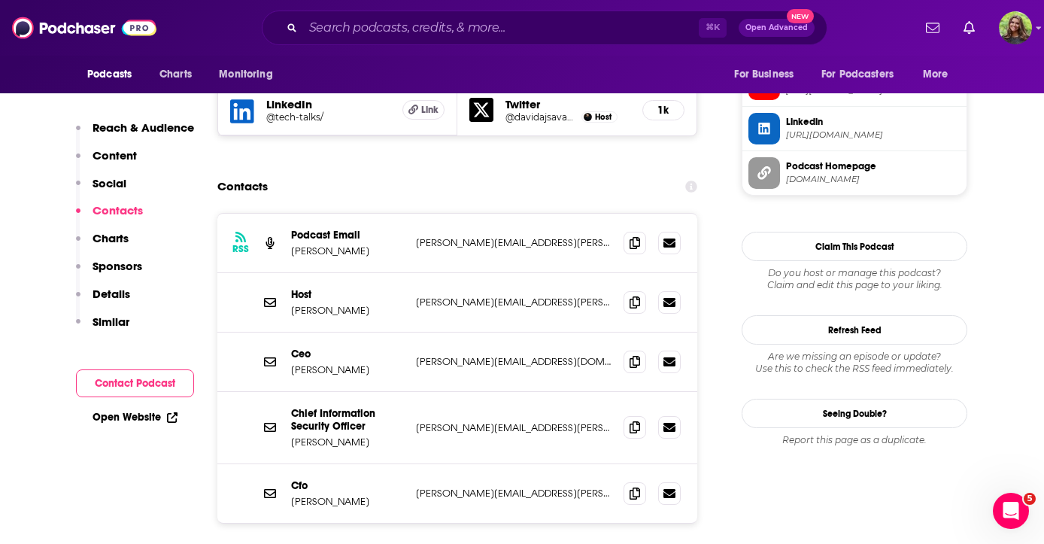
scroll to position [1443, 0]
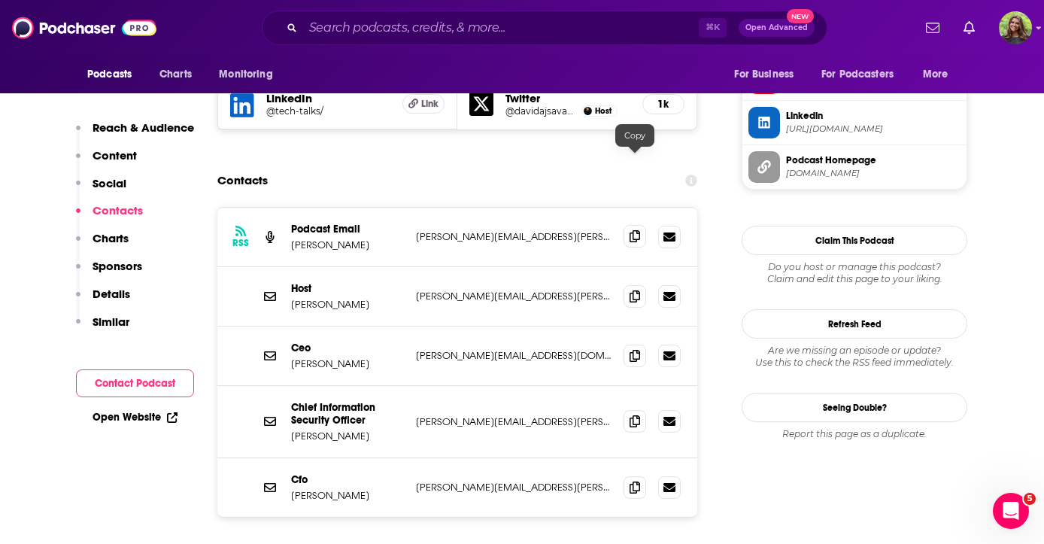
click at [639, 230] on icon at bounding box center [635, 236] width 11 height 12
click at [638, 349] on icon at bounding box center [635, 355] width 11 height 12
click at [634, 290] on icon at bounding box center [635, 296] width 11 height 12
click at [637, 415] on icon at bounding box center [635, 421] width 11 height 12
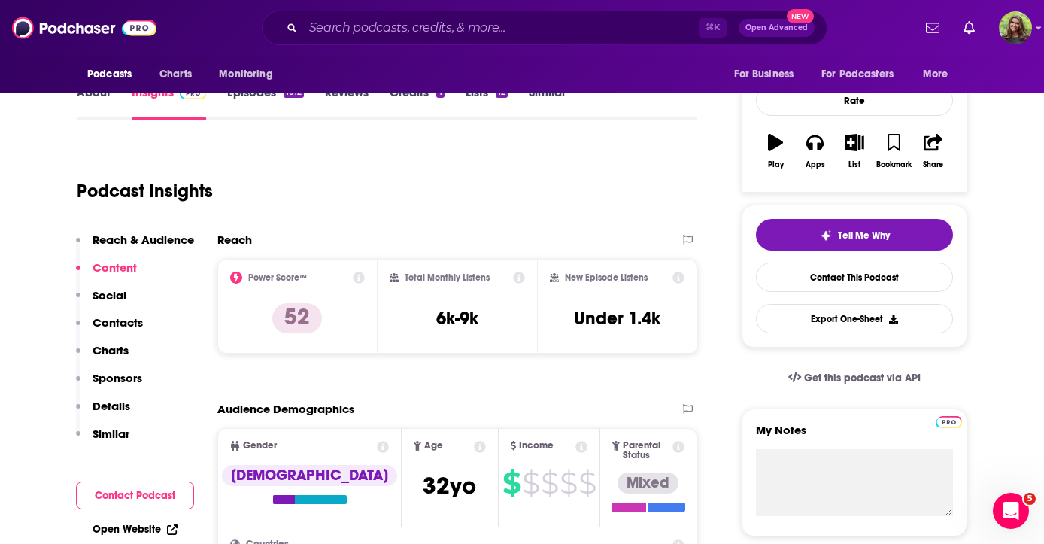
scroll to position [0, 0]
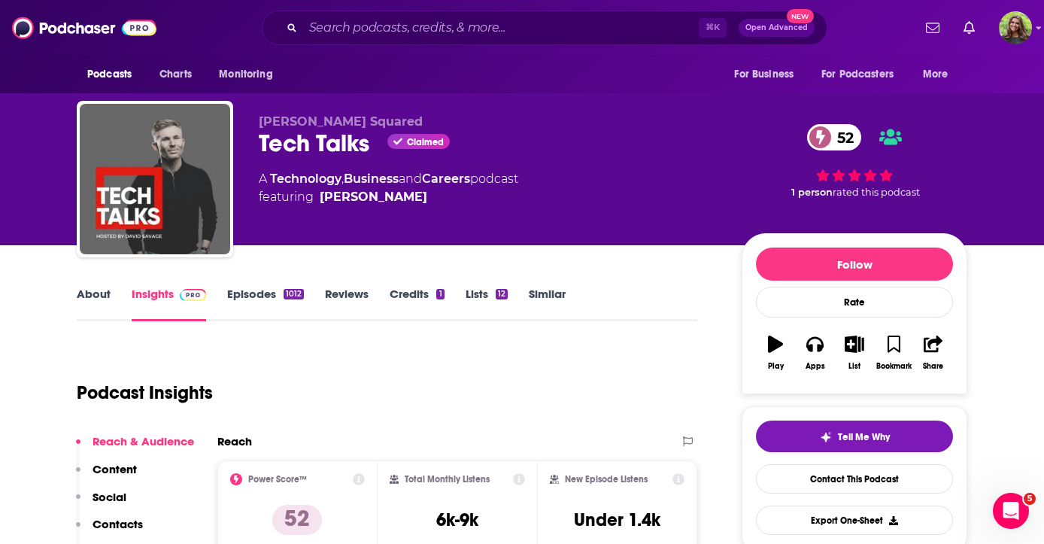
click at [254, 296] on link "Episodes 1012" at bounding box center [265, 304] width 77 height 35
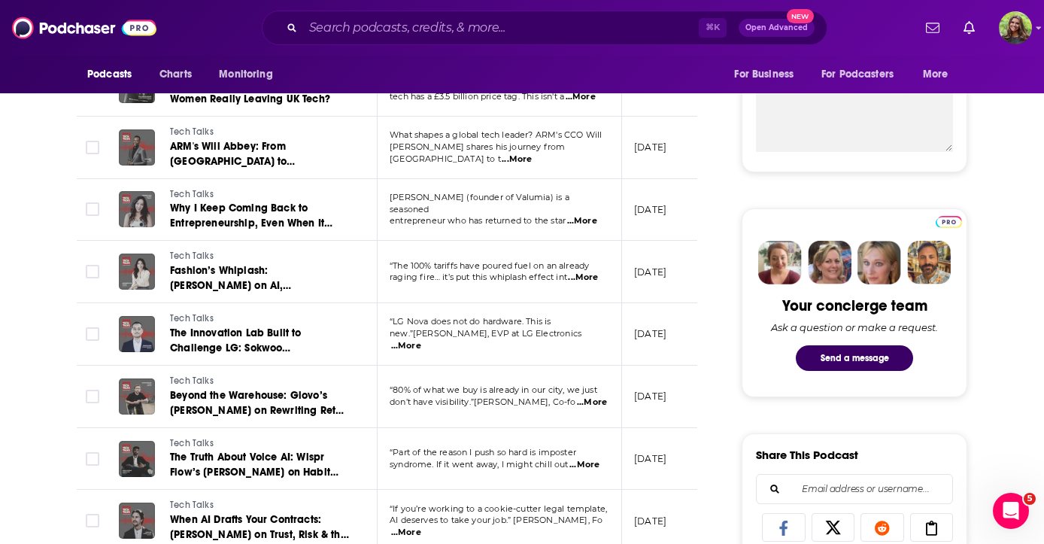
scroll to position [588, 0]
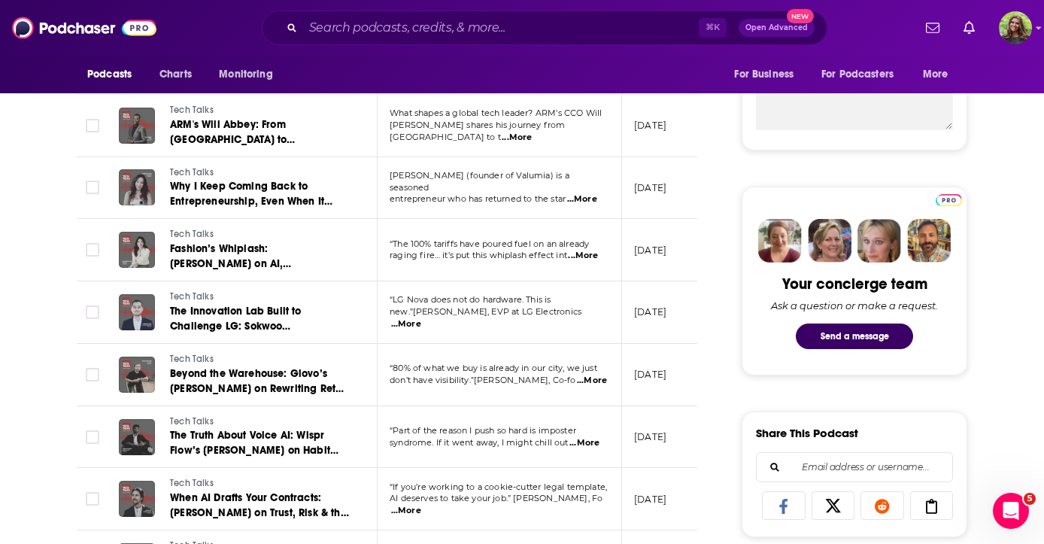
click at [421, 319] on span "...More" at bounding box center [406, 324] width 30 height 12
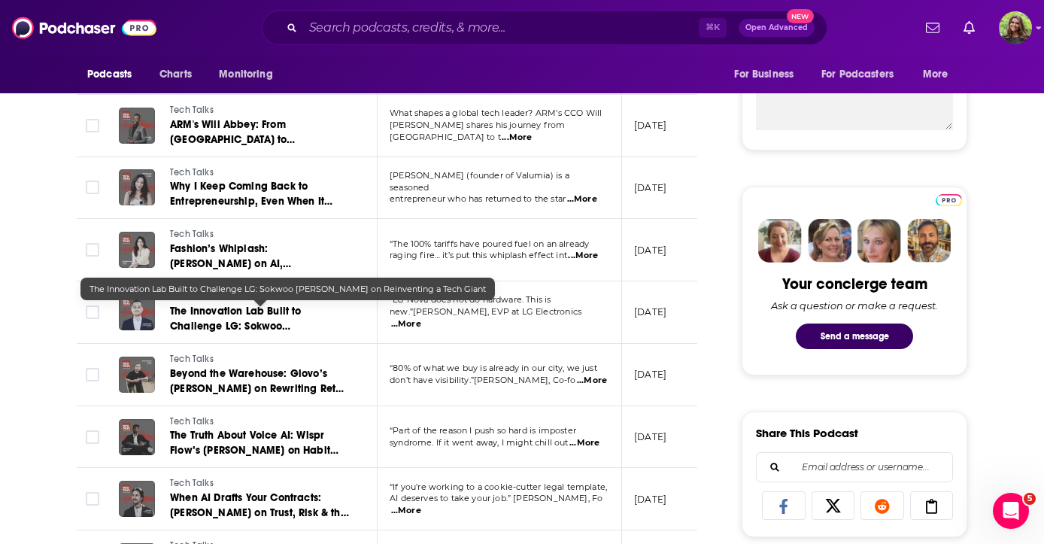
click at [256, 326] on span "The Innovation Lab Built to Challenge LG: Sokwoo Rhee on Reinventing a Tech Gia…" at bounding box center [254, 334] width 169 height 58
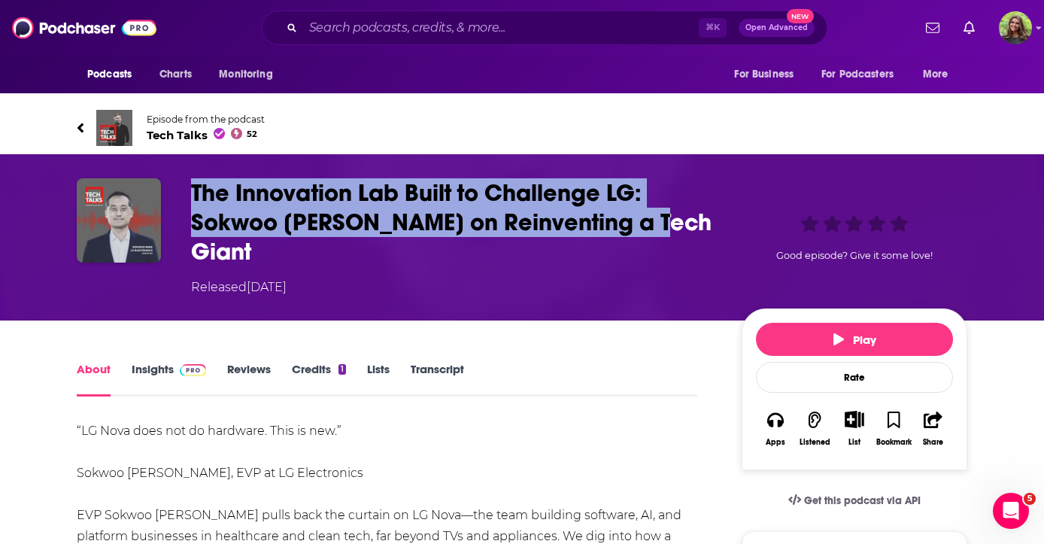
drag, startPoint x: 190, startPoint y: 144, endPoint x: 670, endPoint y: 175, distance: 481.8
click at [670, 178] on div "The Innovation Lab Built to Challenge LG: Sokwoo Rhee on Reinventing a Tech Gia…" at bounding box center [522, 237] width 891 height 118
copy h1 "The Innovation Lab Built to Challenge LG: Sokwoo Rhee on Reinventing a Tech Gia…"
click at [87, 110] on link "Episode from the podcast Tech Talks 52" at bounding box center [522, 128] width 891 height 36
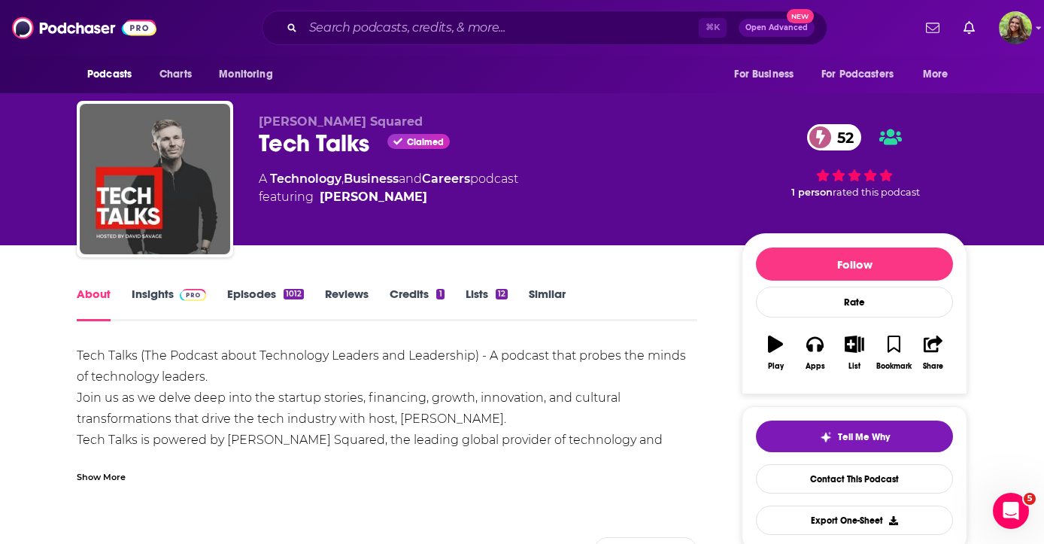
click at [534, 294] on link "Similar" at bounding box center [547, 304] width 37 height 35
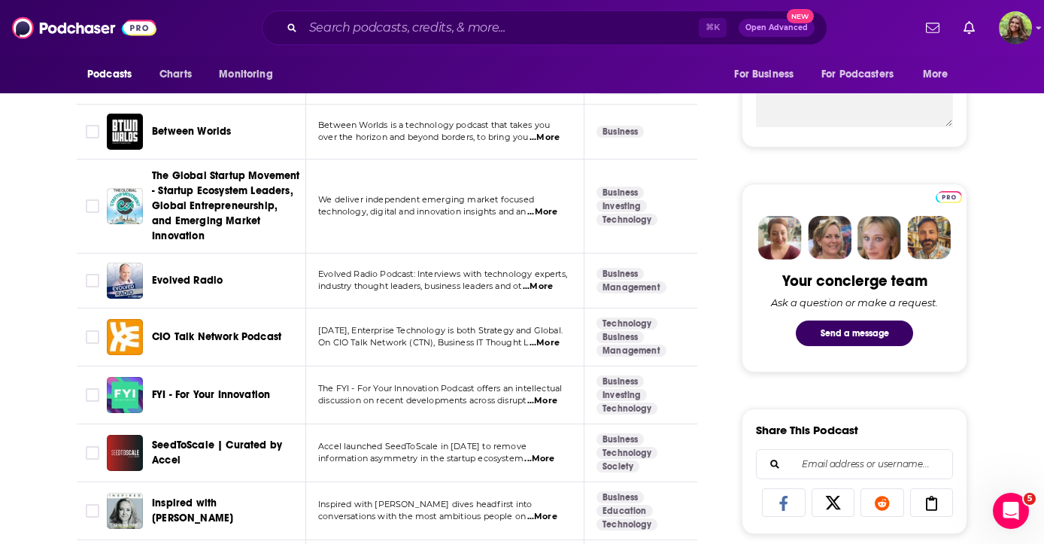
scroll to position [570, 0]
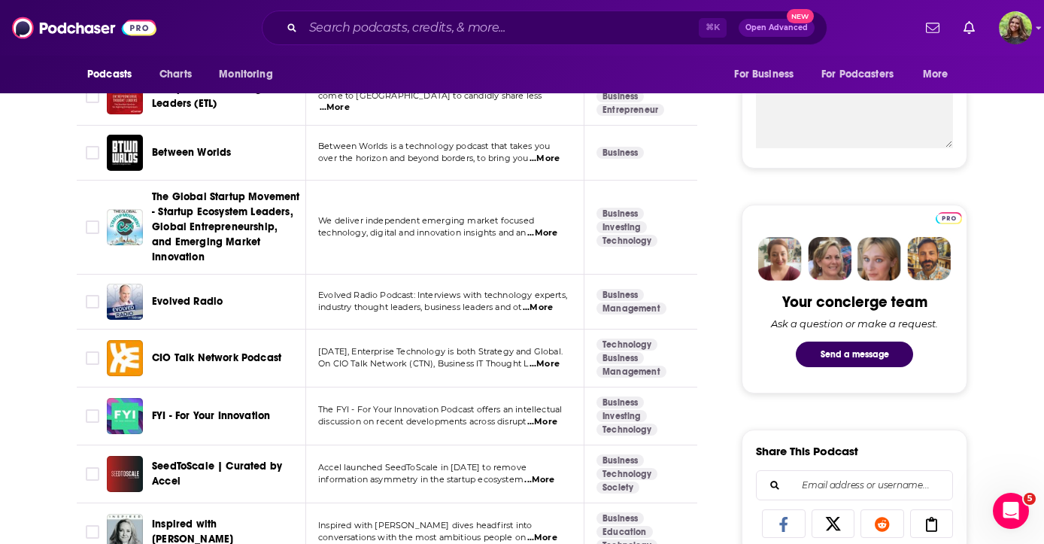
click at [547, 416] on span "...More" at bounding box center [542, 422] width 30 height 12
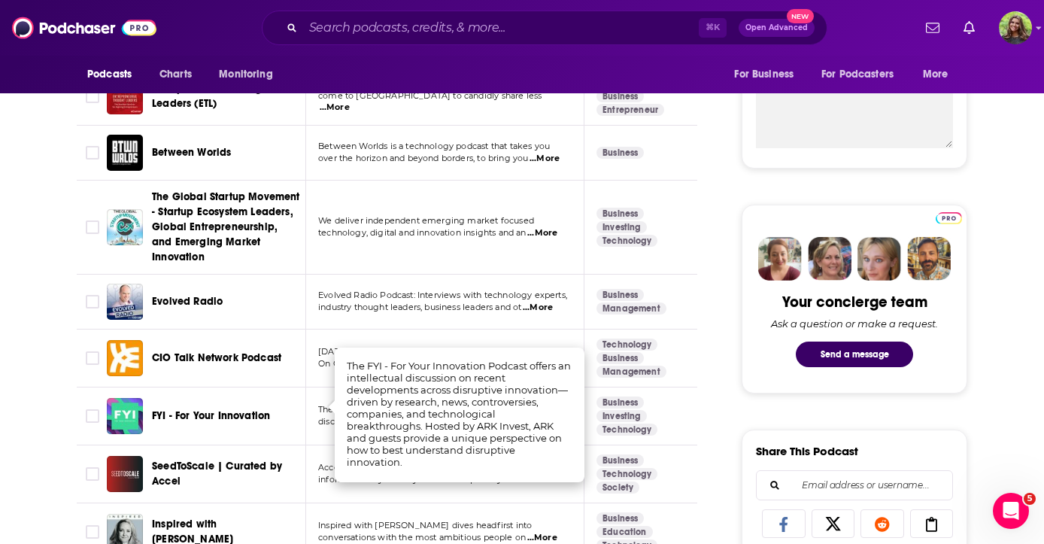
click at [199, 409] on span "FYI - For Your Innovation" at bounding box center [211, 415] width 118 height 13
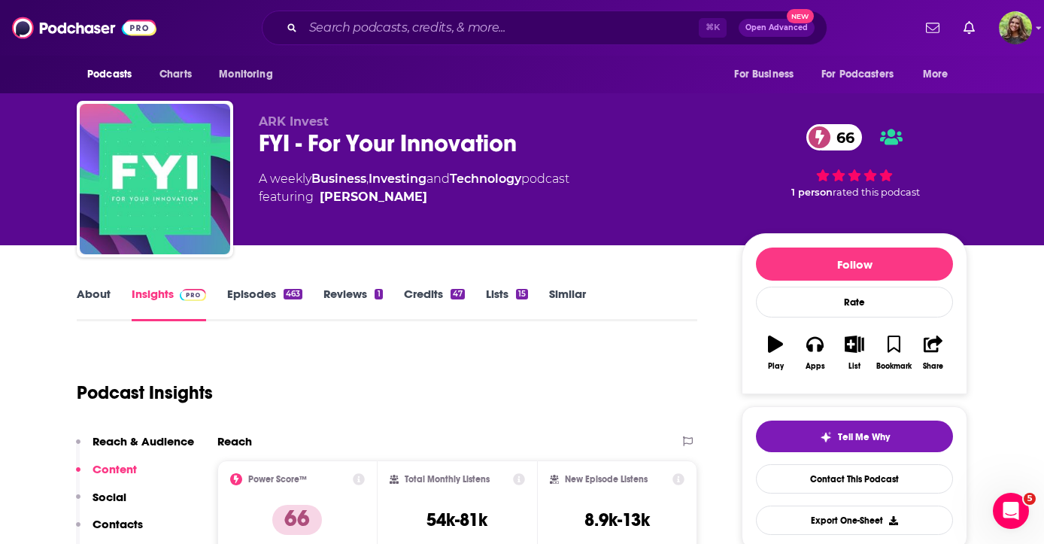
click at [269, 293] on link "Episodes 463" at bounding box center [264, 304] width 75 height 35
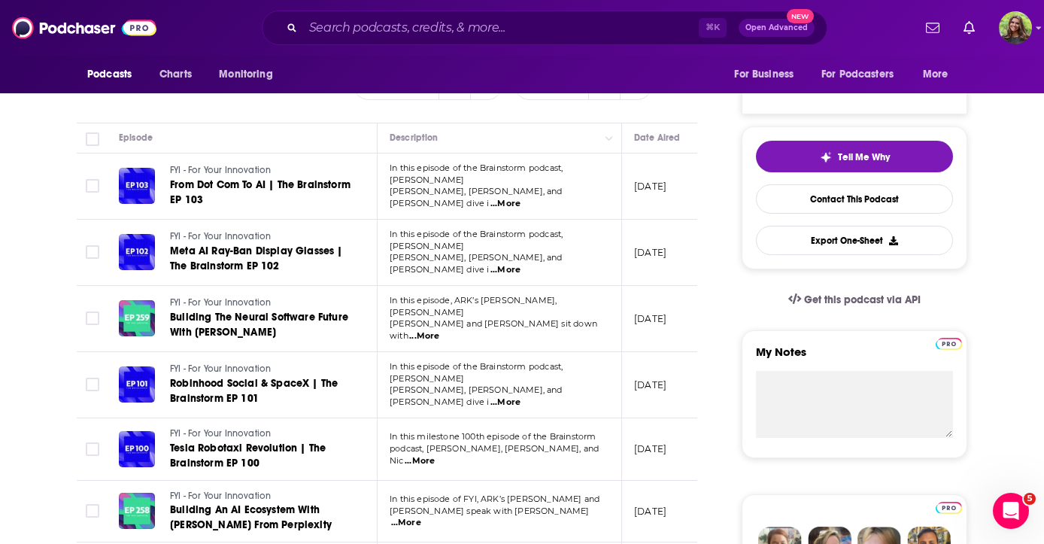
scroll to position [287, 0]
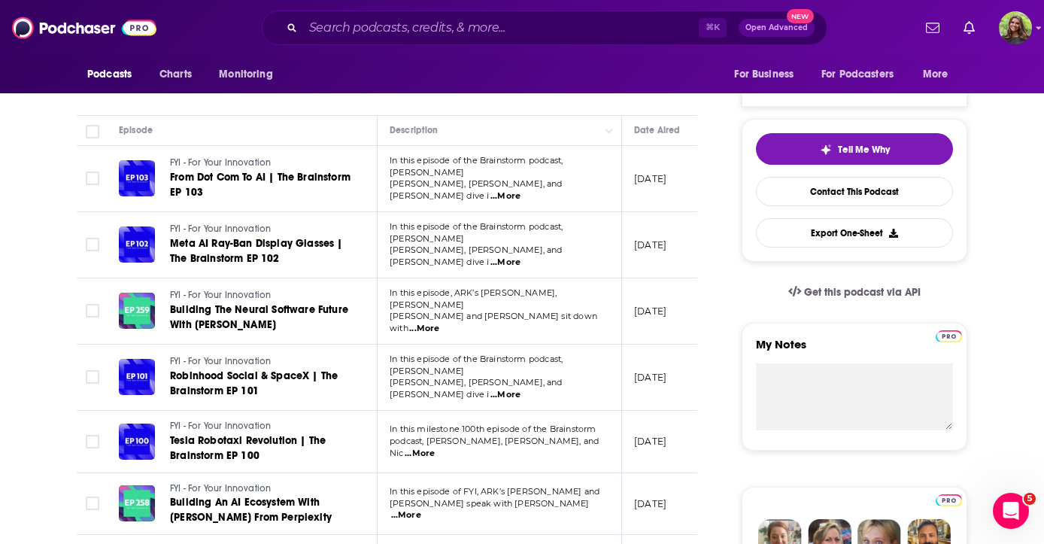
click at [439, 323] on span "...More" at bounding box center [424, 329] width 30 height 12
click at [655, 330] on td "[DATE]" at bounding box center [671, 311] width 98 height 66
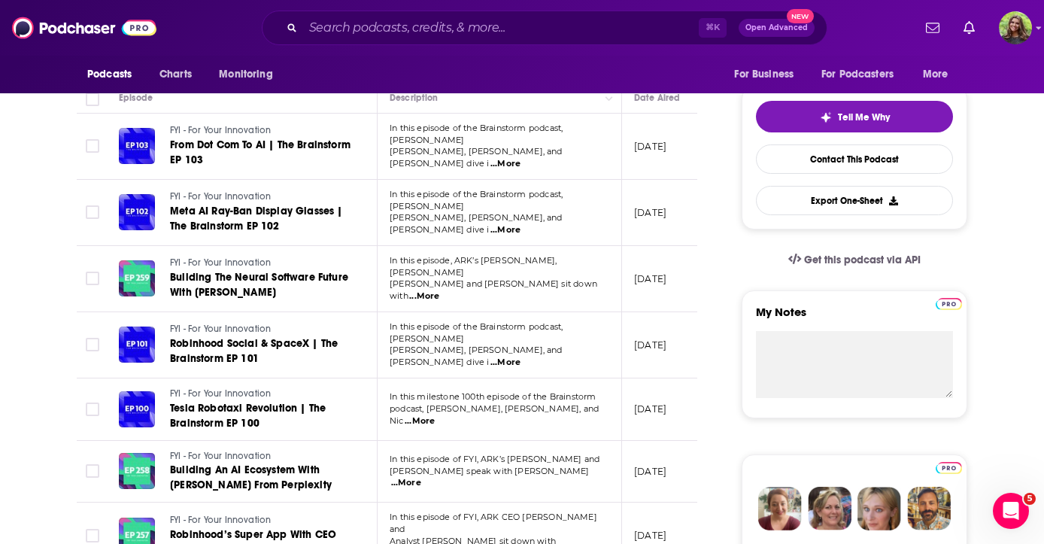
scroll to position [0, 0]
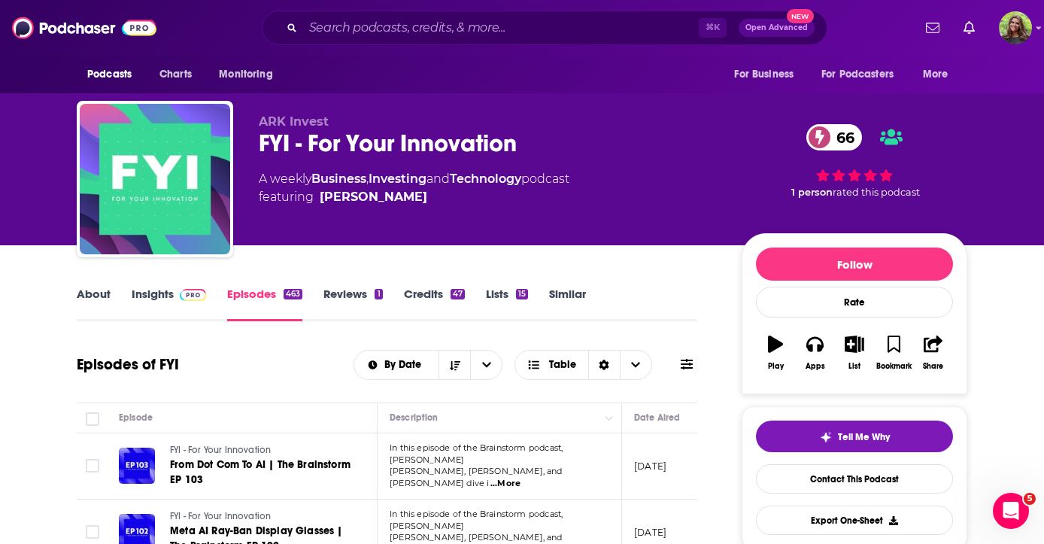
click at [153, 303] on link "Insights" at bounding box center [169, 304] width 74 height 35
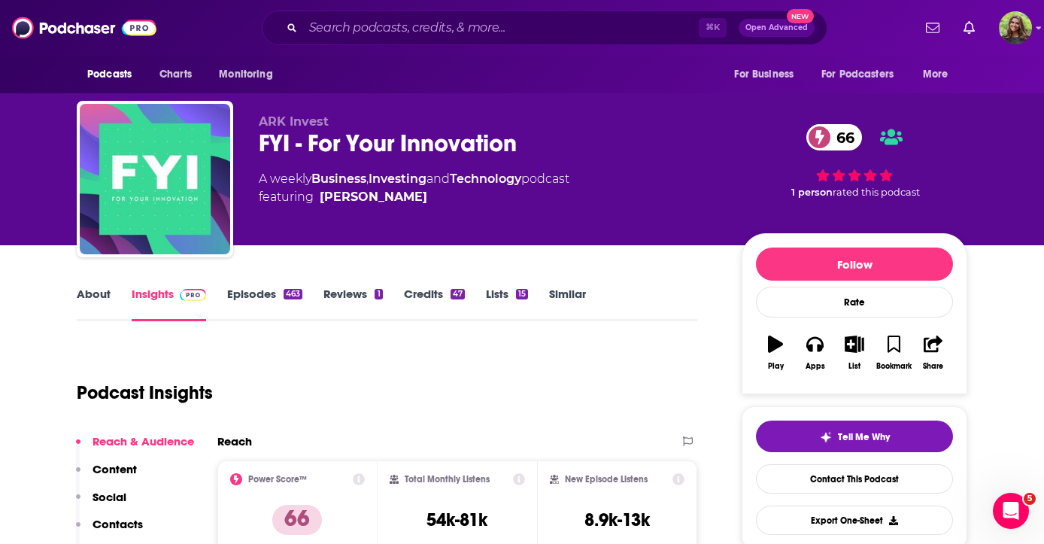
click at [273, 290] on link "Episodes 463" at bounding box center [264, 304] width 75 height 35
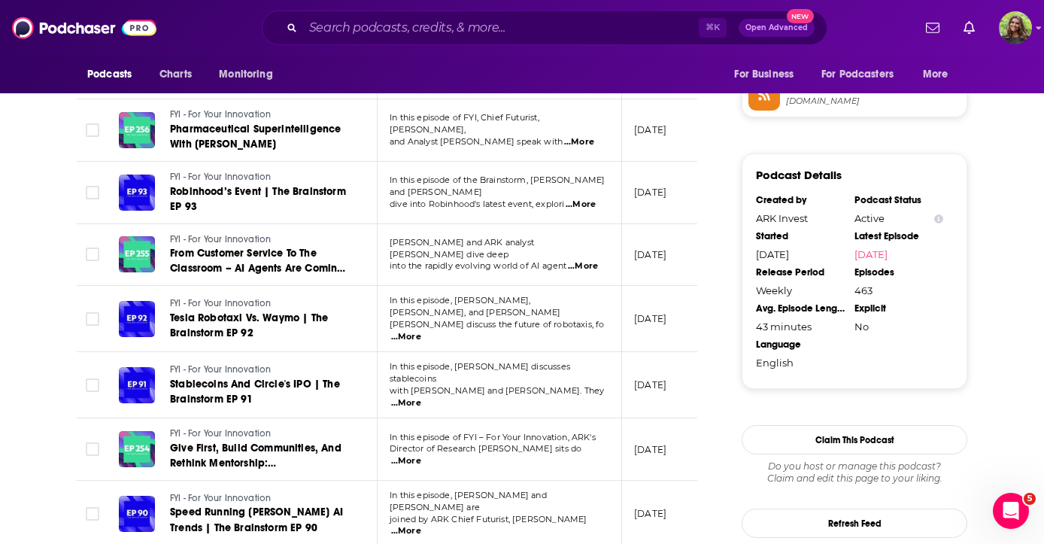
scroll to position [1255, 0]
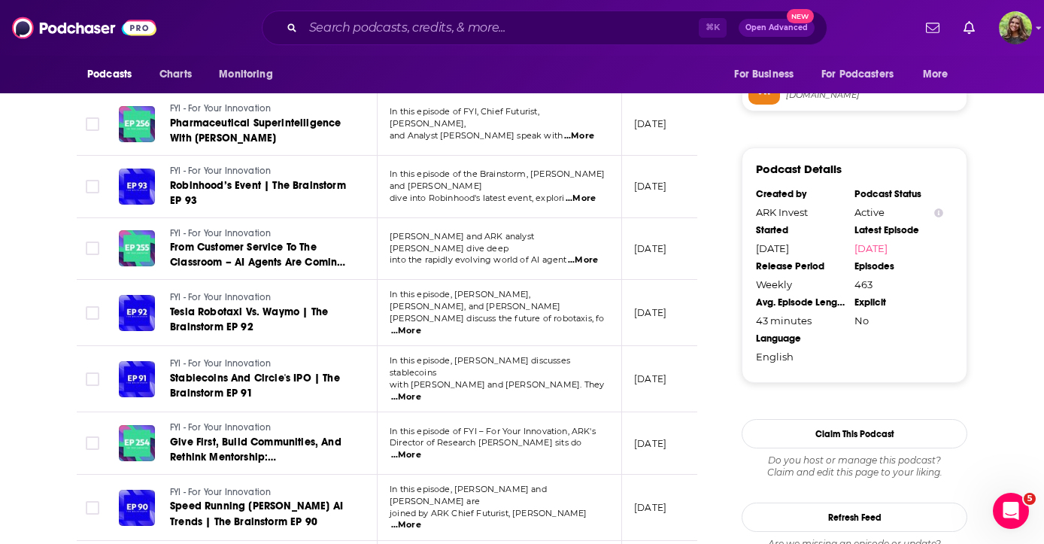
click at [421, 449] on span "...More" at bounding box center [406, 455] width 30 height 12
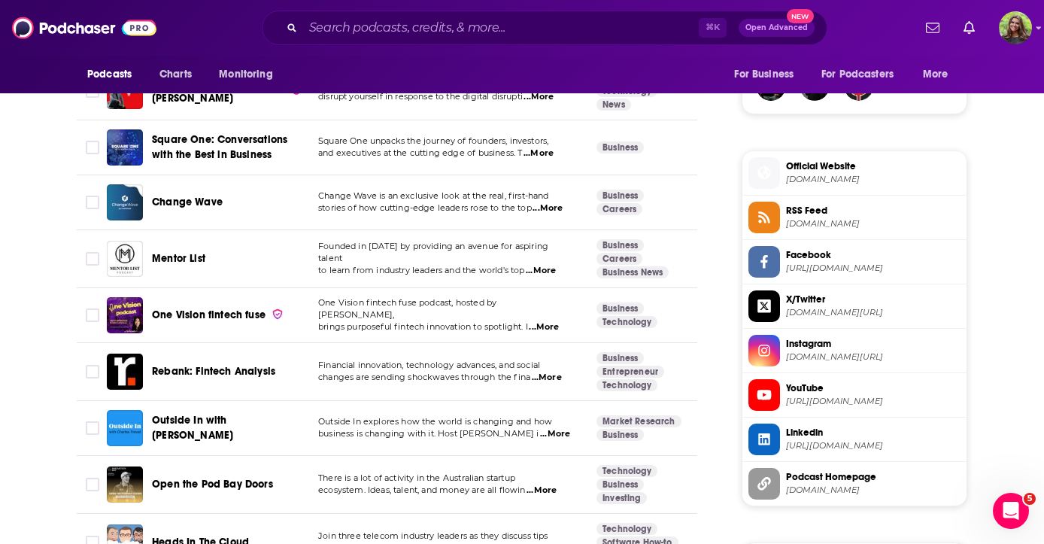
scroll to position [1269, 0]
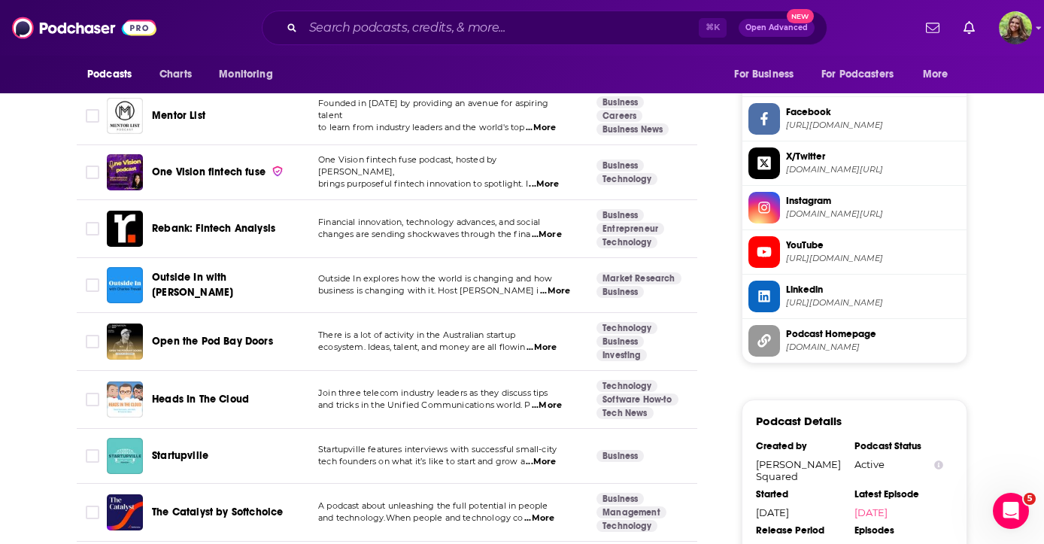
click at [556, 456] on span "...More" at bounding box center [541, 462] width 30 height 12
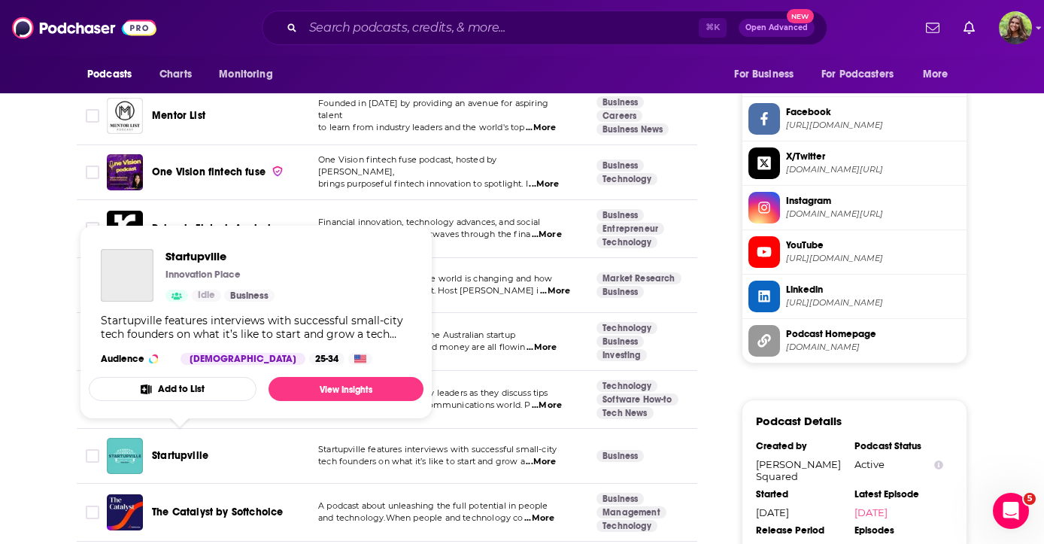
click at [195, 449] on span "Startupville" at bounding box center [180, 455] width 56 height 13
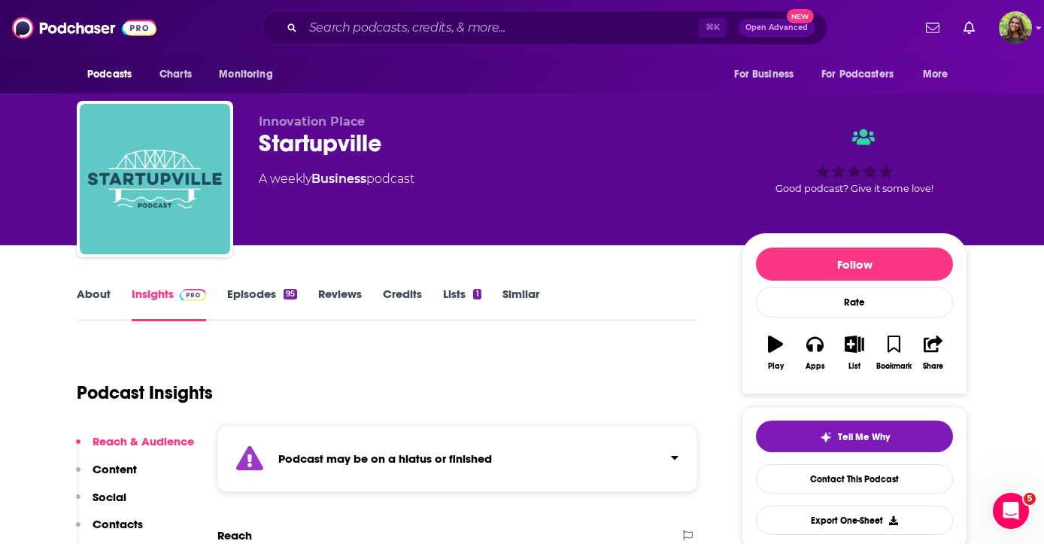
click at [524, 294] on link "Similar" at bounding box center [521, 304] width 37 height 35
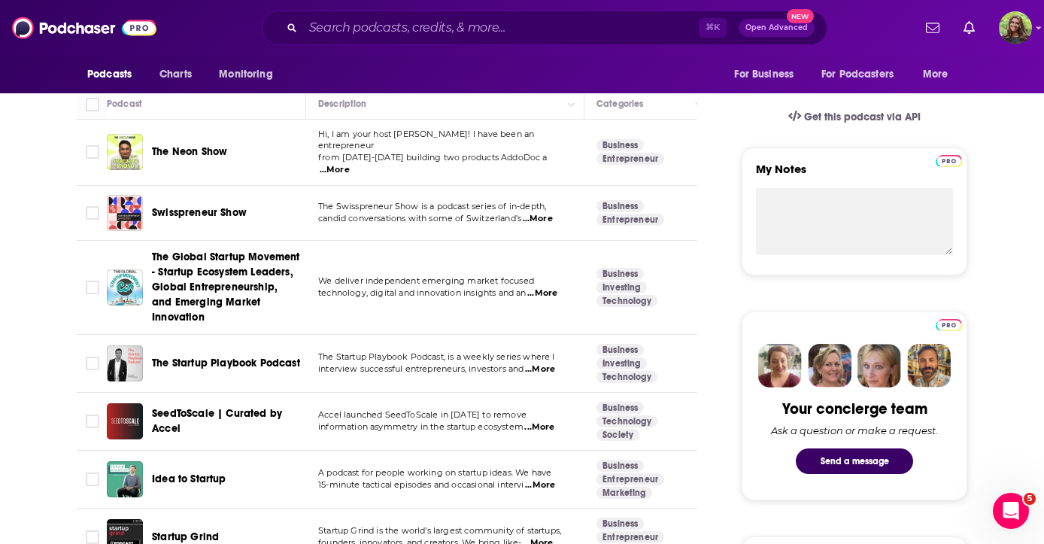
scroll to position [458, 0]
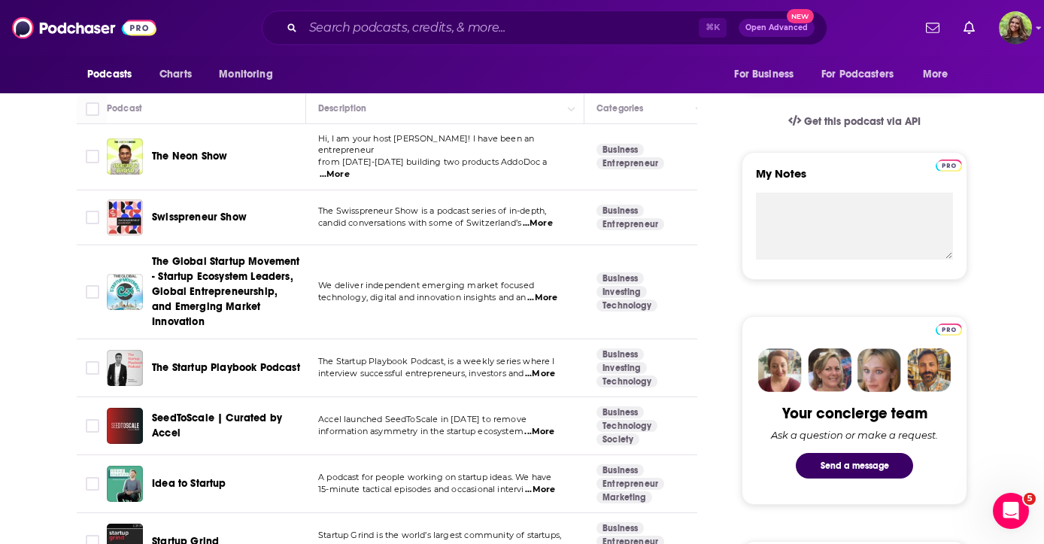
click at [549, 484] on span "...More" at bounding box center [540, 490] width 30 height 12
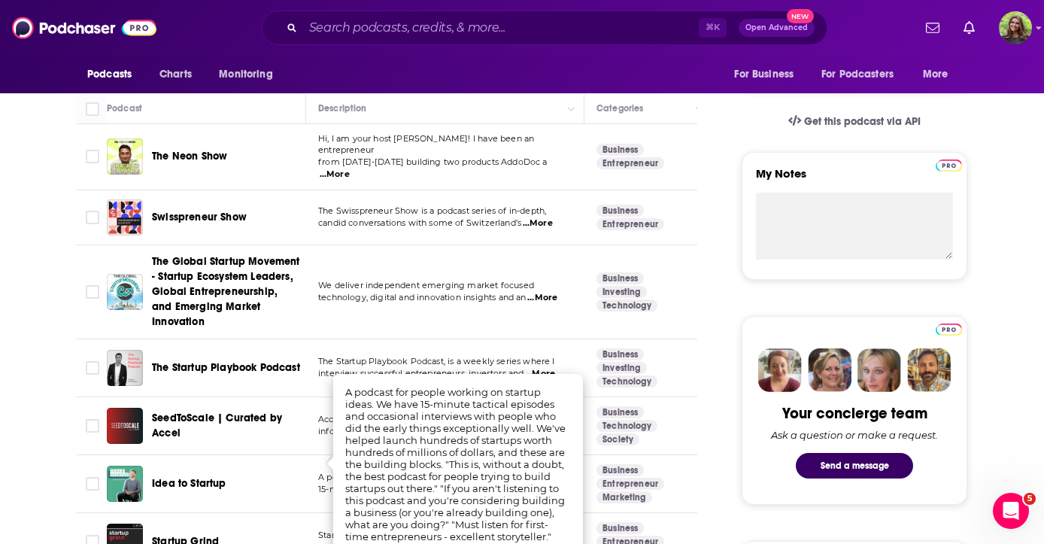
click at [168, 477] on span "Idea to Startup" at bounding box center [189, 483] width 74 height 13
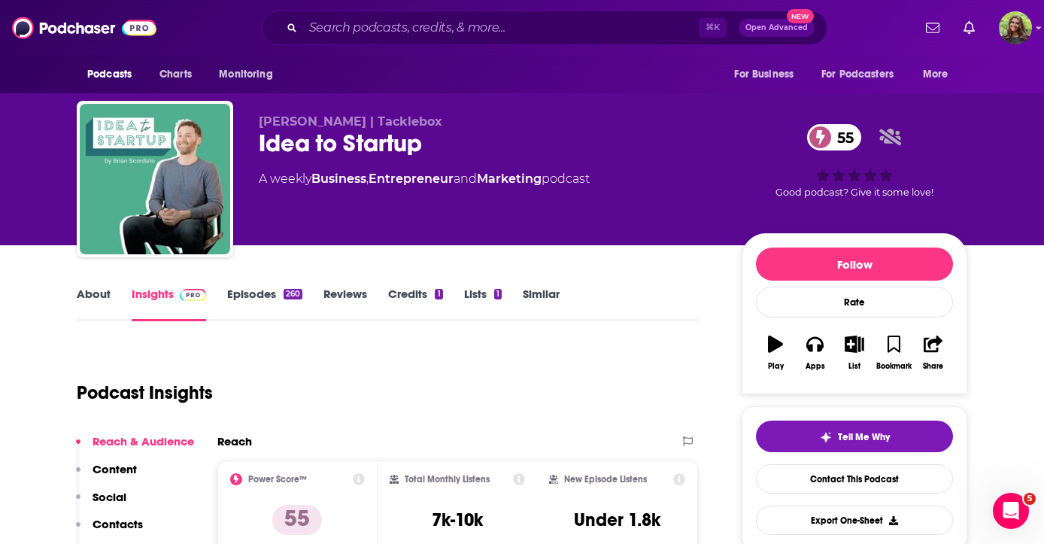
click at [271, 300] on link "Episodes 260" at bounding box center [264, 304] width 75 height 35
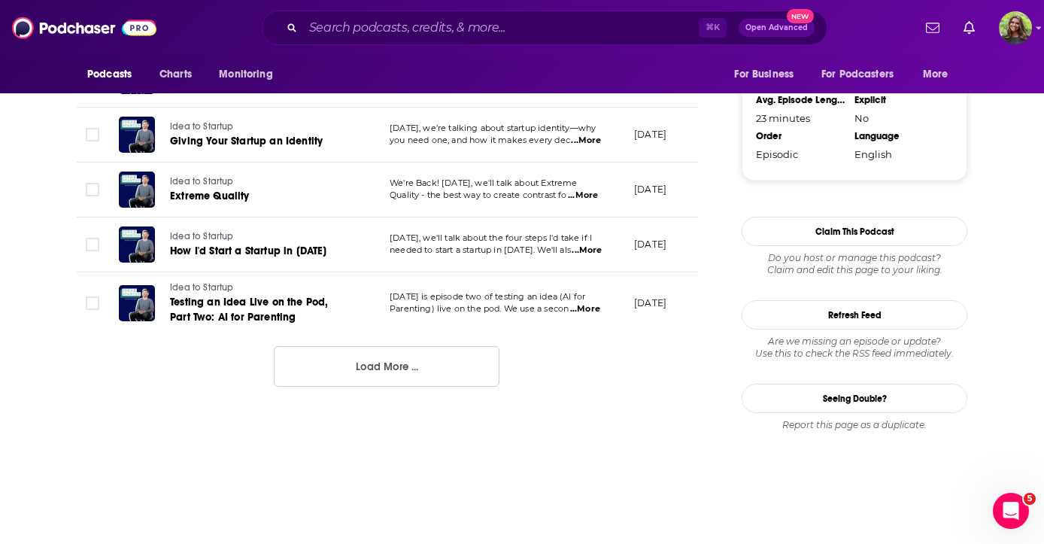
scroll to position [1603, 0]
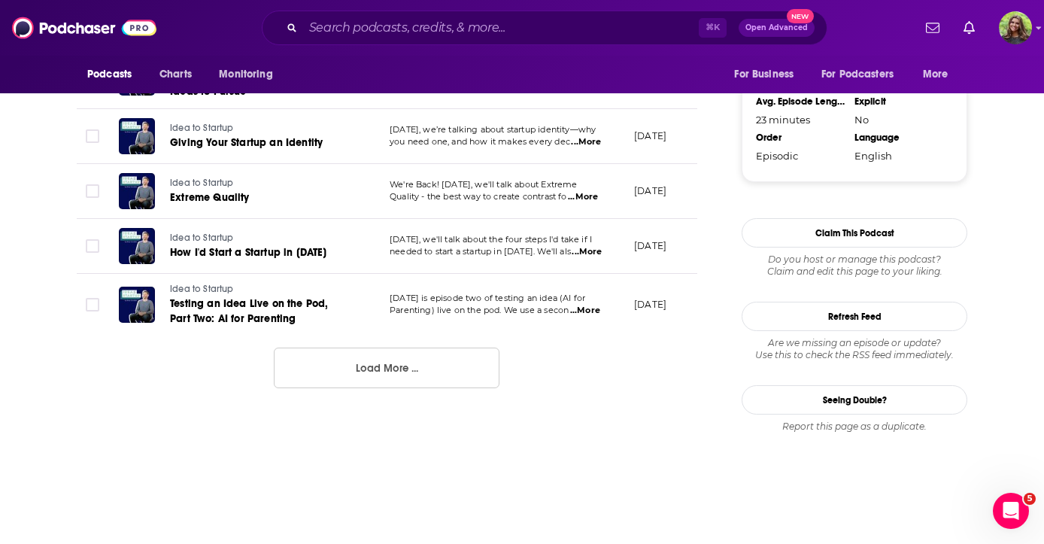
click at [372, 387] on button "Load More ..." at bounding box center [387, 368] width 226 height 41
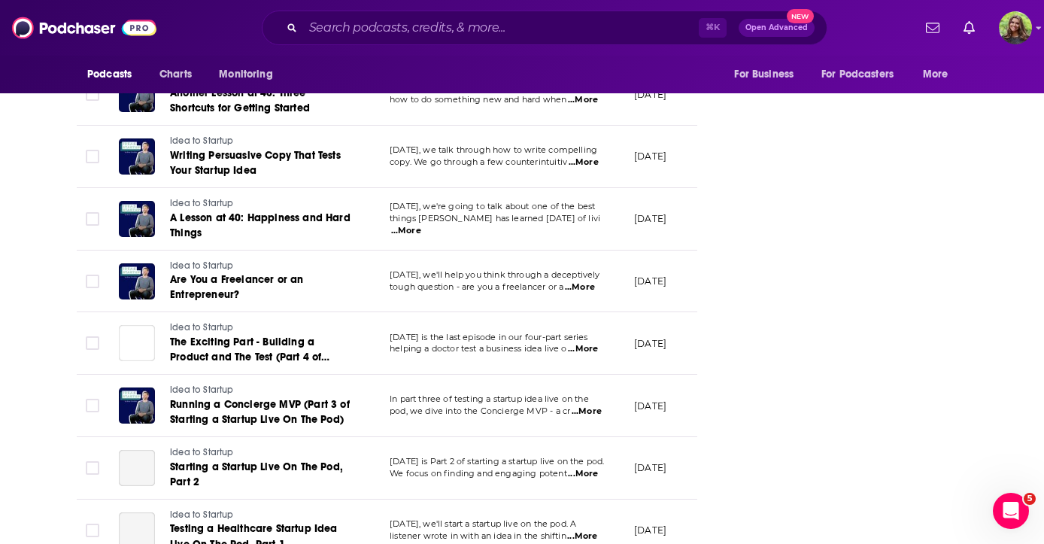
scroll to position [2299, 0]
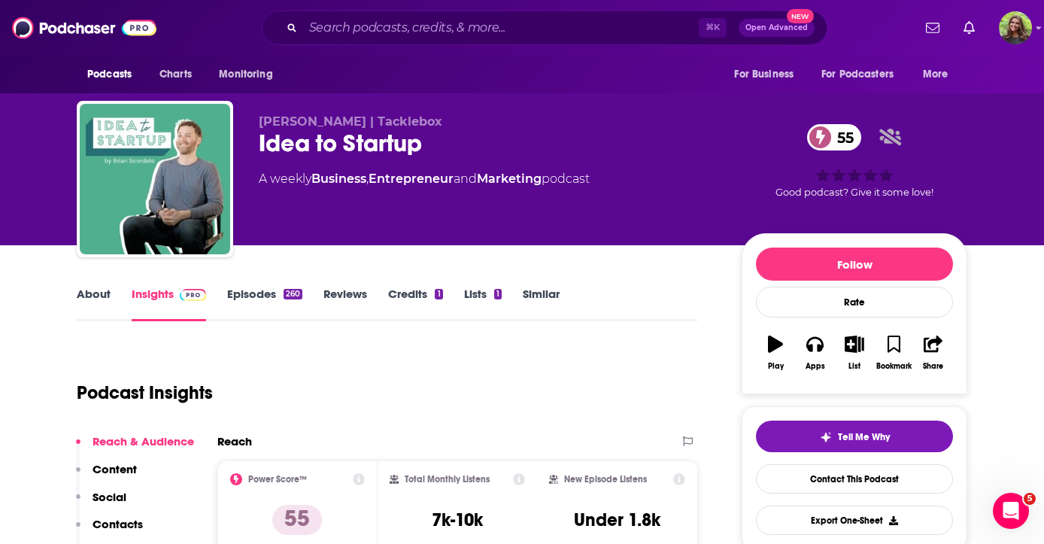
click at [526, 300] on link "Similar" at bounding box center [541, 304] width 37 height 35
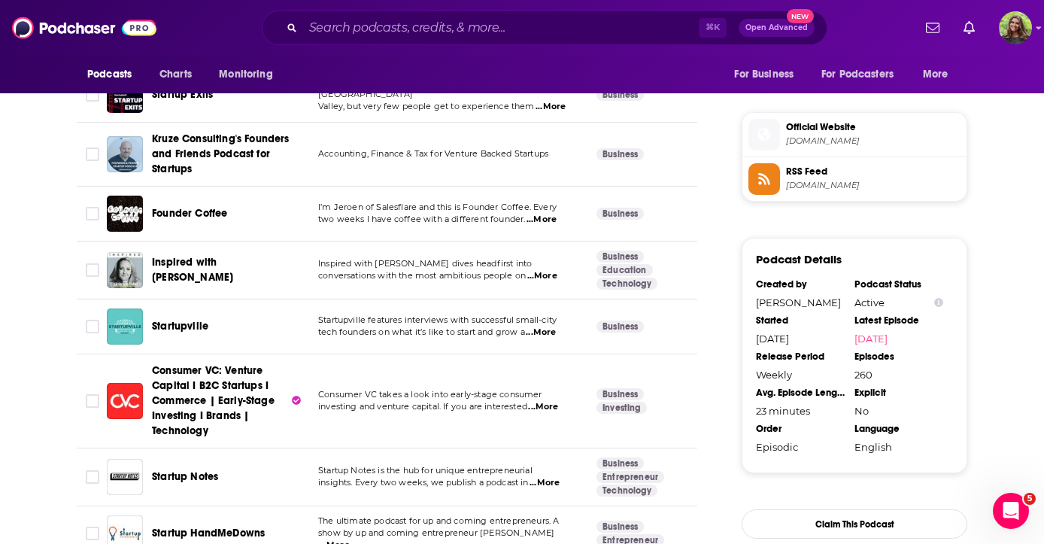
scroll to position [1333, 0]
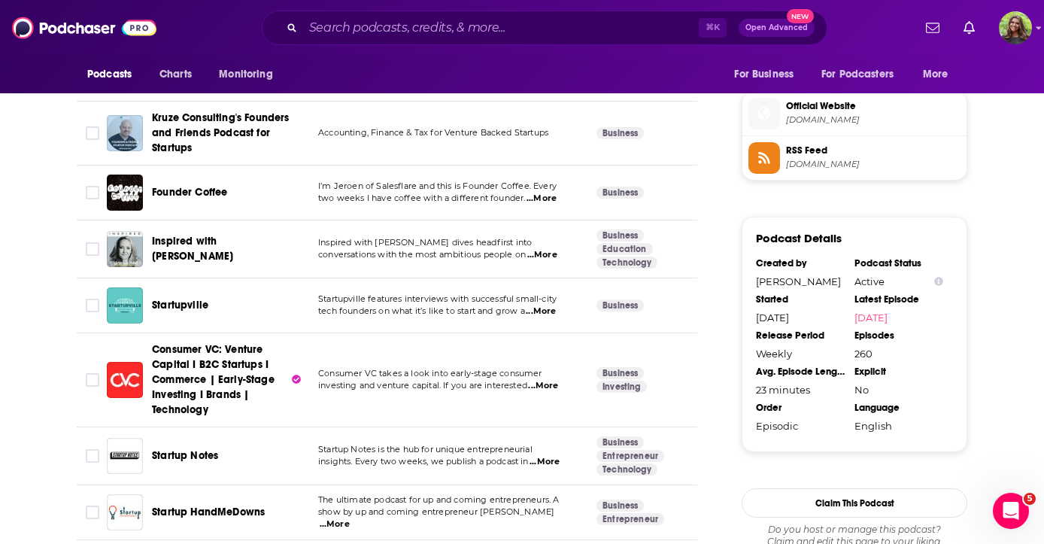
click at [550, 456] on span "...More" at bounding box center [545, 462] width 30 height 12
click at [307, 438] on div "Startup Notes" at bounding box center [230, 456] width 156 height 36
click at [545, 456] on span "...More" at bounding box center [545, 462] width 30 height 12
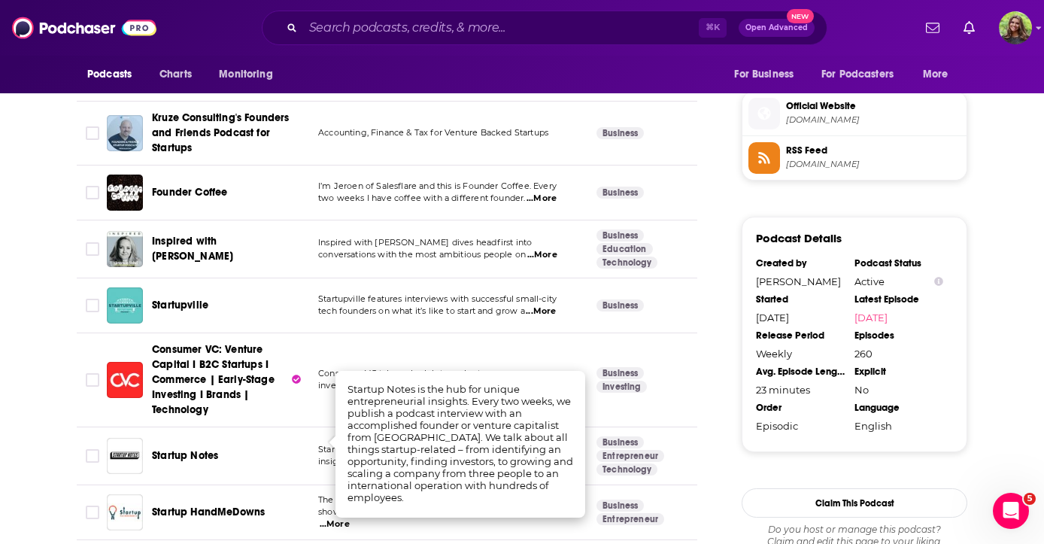
click at [174, 449] on span "Startup Notes" at bounding box center [185, 455] width 66 height 13
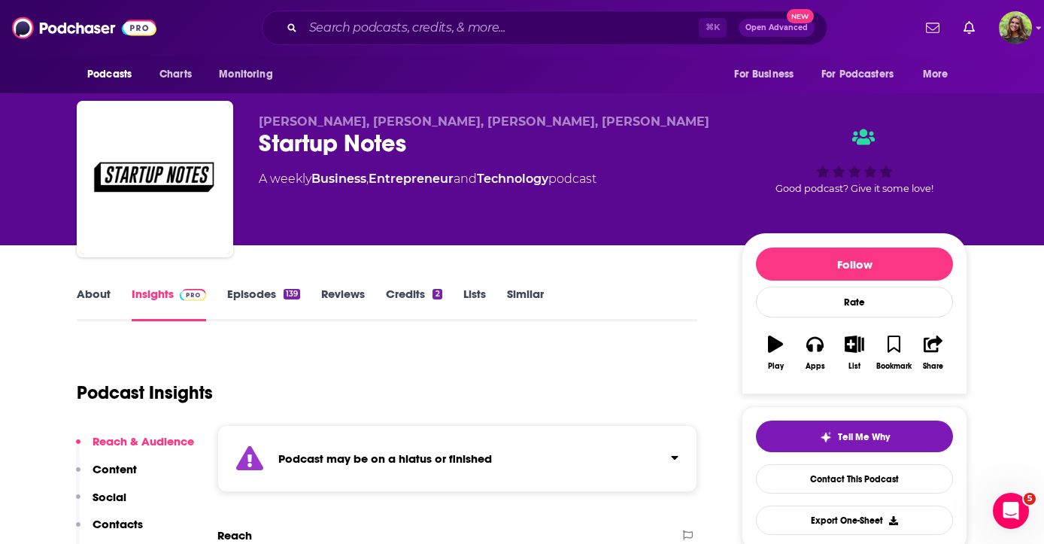
click at [515, 296] on link "Similar" at bounding box center [525, 304] width 37 height 35
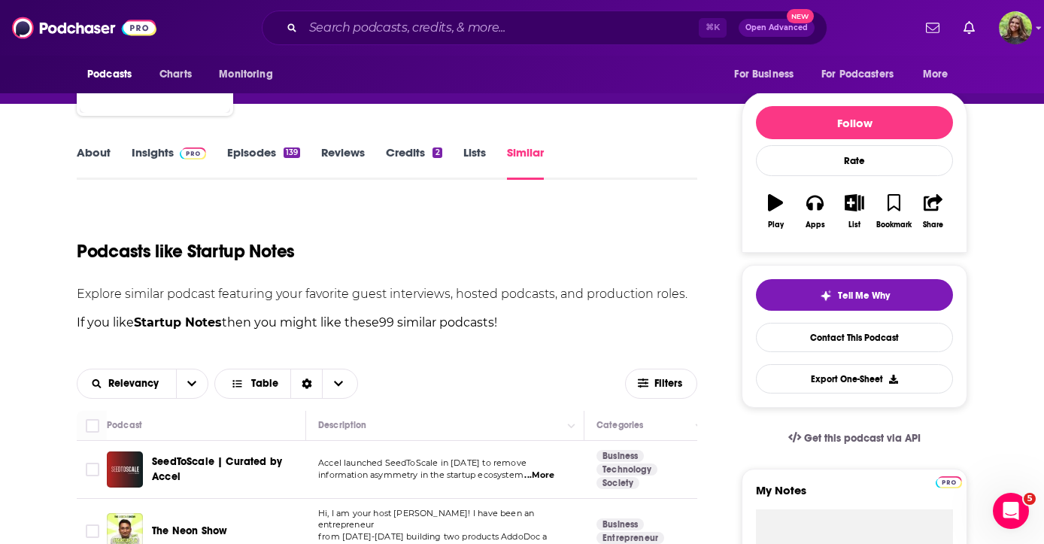
scroll to position [146, 0]
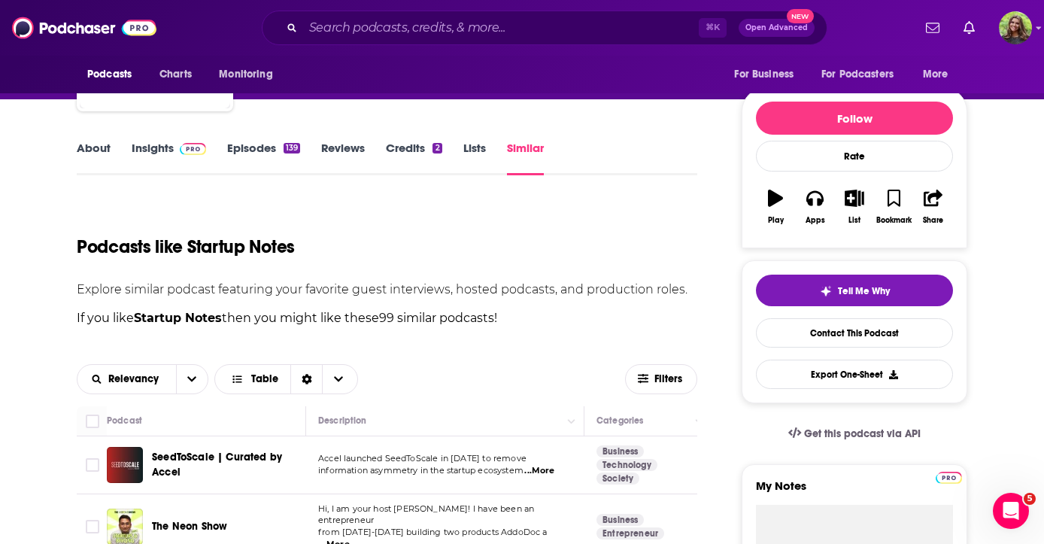
click at [134, 152] on link "Insights" at bounding box center [169, 158] width 74 height 35
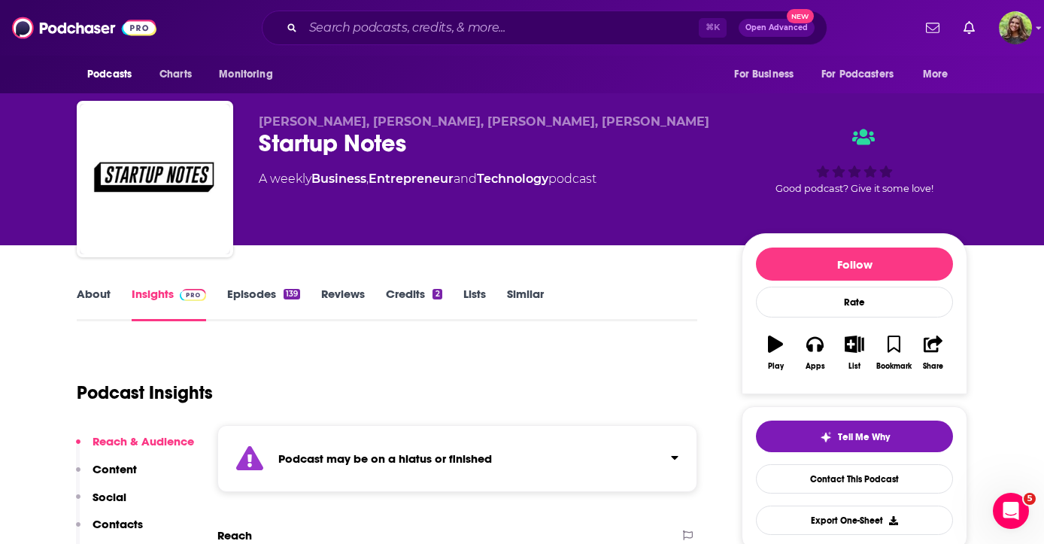
click at [527, 290] on link "Similar" at bounding box center [525, 304] width 37 height 35
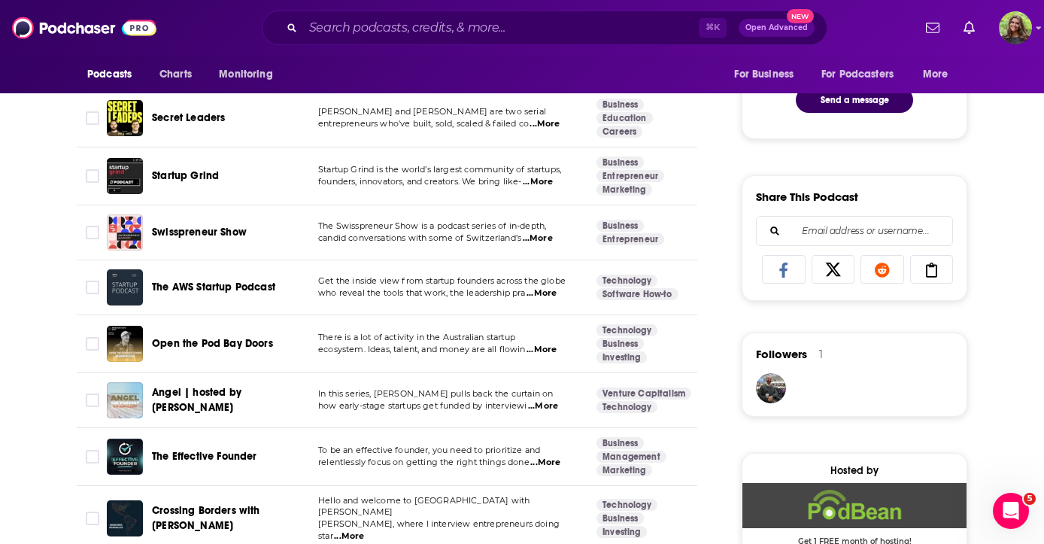
scroll to position [965, 0]
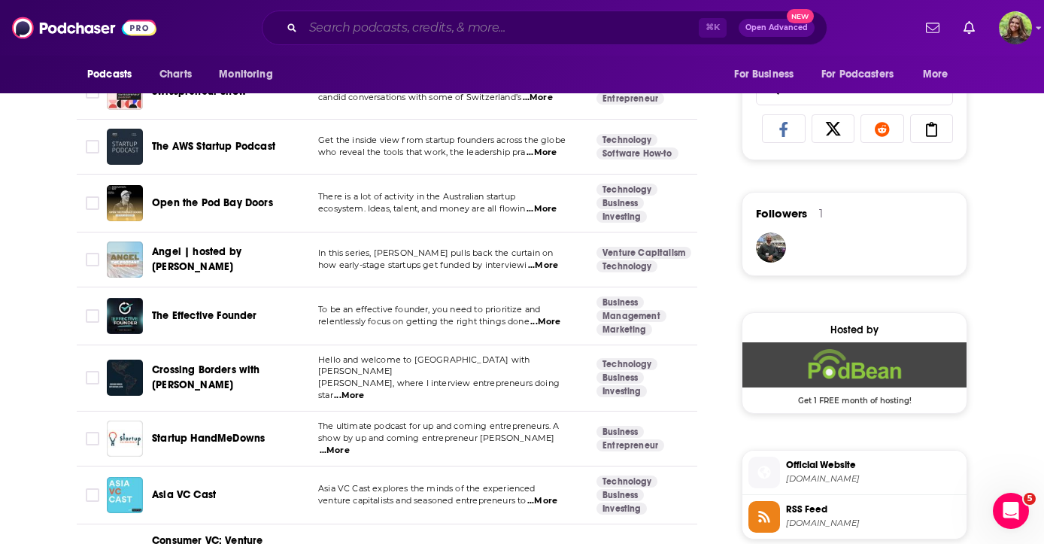
click at [472, 31] on input "Search podcasts, credits, & more..." at bounding box center [501, 28] width 396 height 24
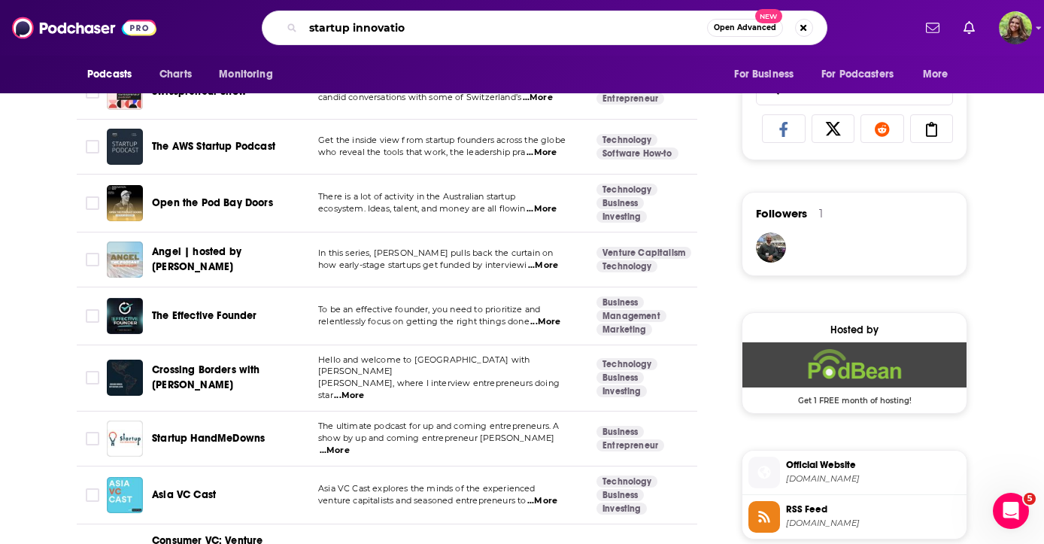
type input "startup innovation"
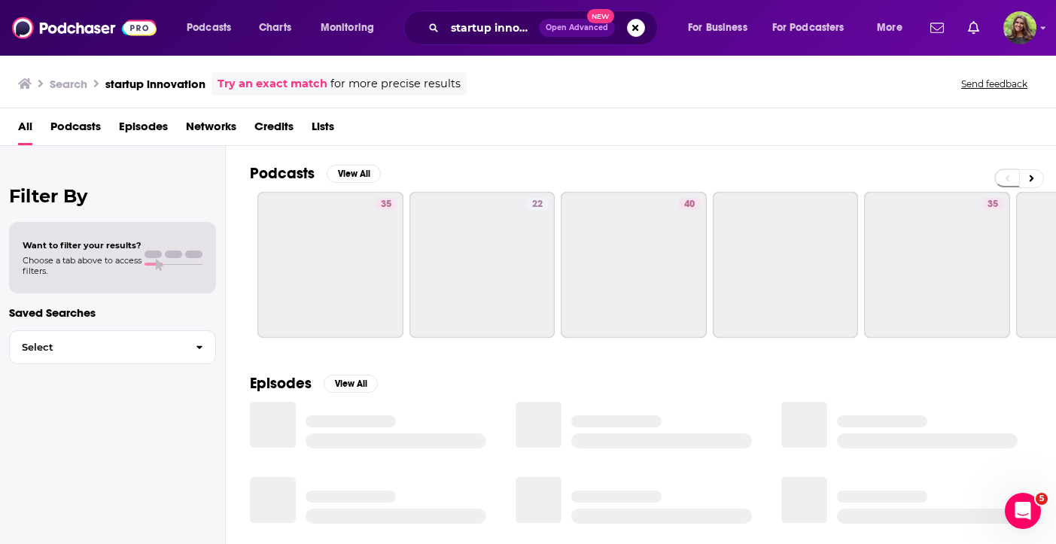
click at [84, 132] on span "Podcasts" at bounding box center [75, 129] width 50 height 31
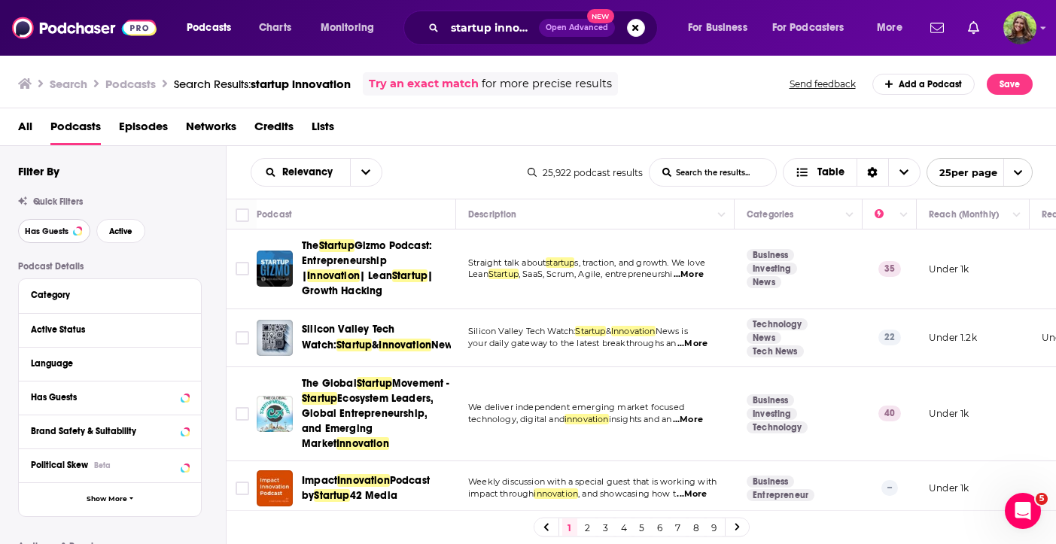
click at [41, 229] on span "Has Guests" at bounding box center [47, 231] width 44 height 8
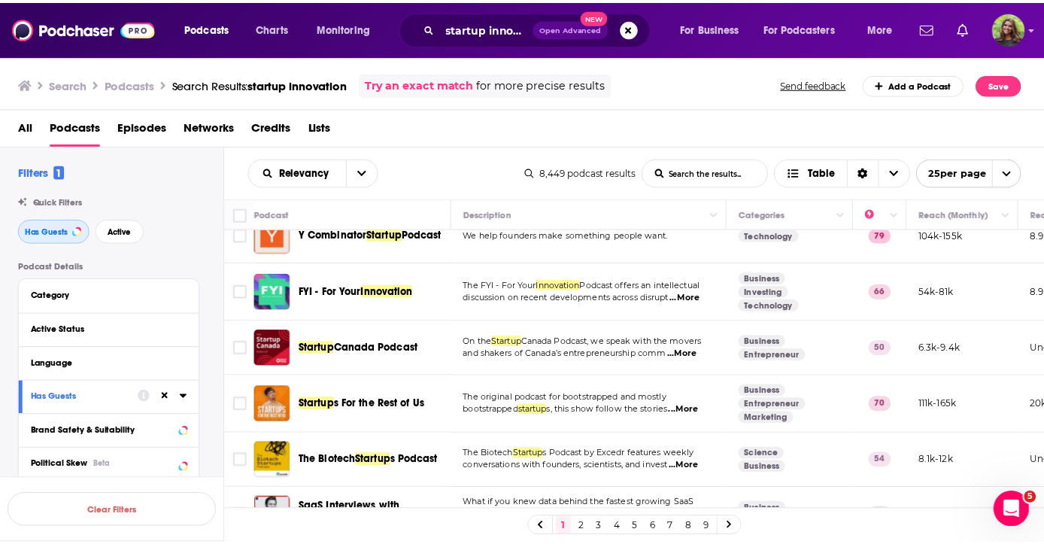
scroll to position [673, 0]
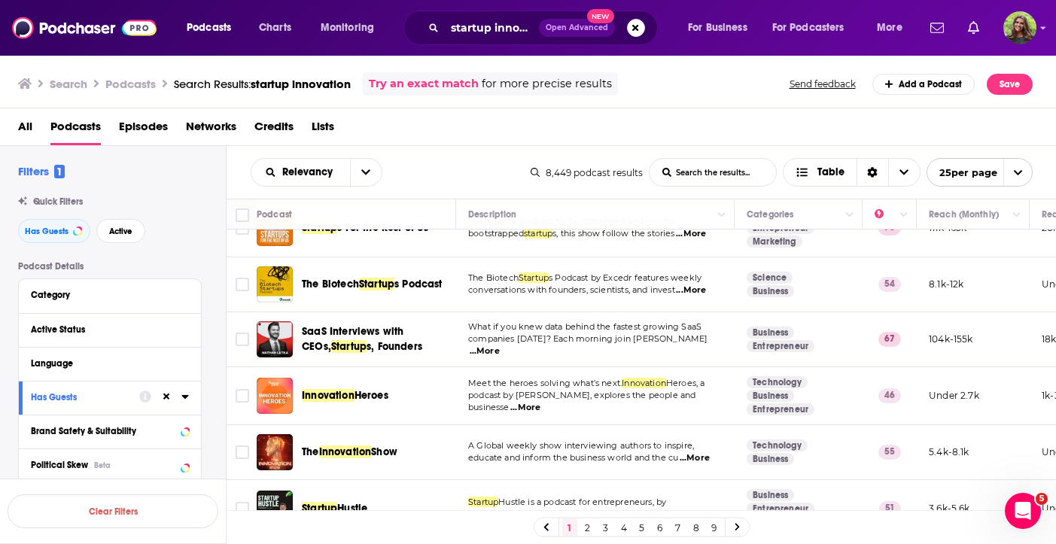
click at [697, 452] on span "...More" at bounding box center [694, 458] width 30 height 12
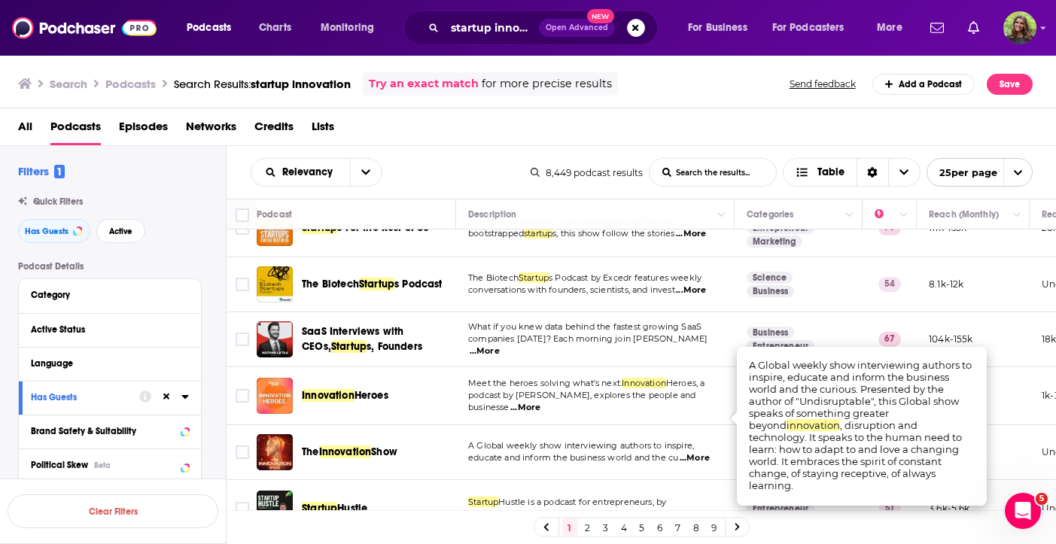
click at [703, 452] on span "...More" at bounding box center [694, 458] width 30 height 12
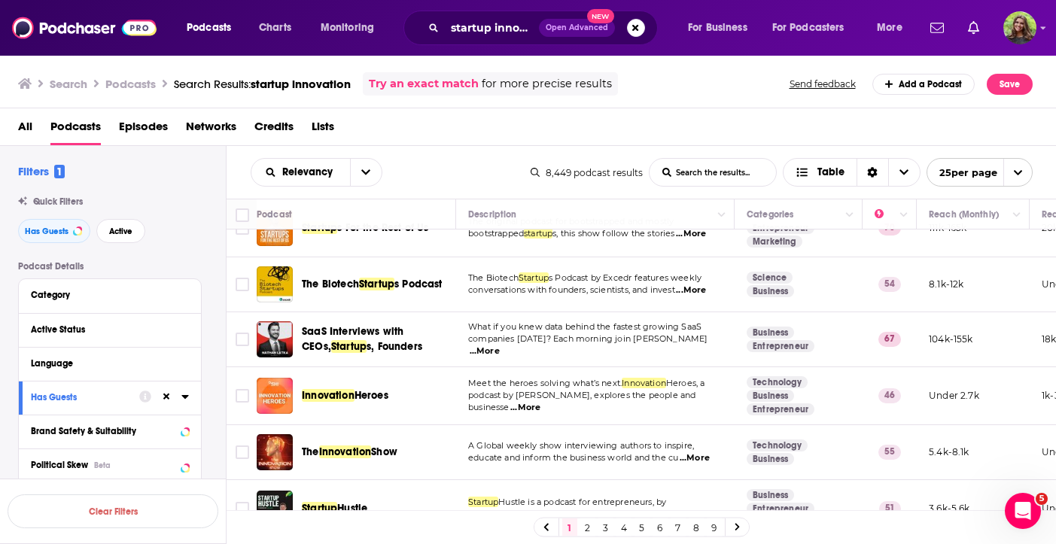
click at [698, 452] on span "...More" at bounding box center [694, 458] width 30 height 12
click at [655, 440] on span "A Global weekly show interviewing authors to inspire," at bounding box center [581, 445] width 226 height 11
click at [364, 445] on span "Innovation" at bounding box center [345, 451] width 53 height 13
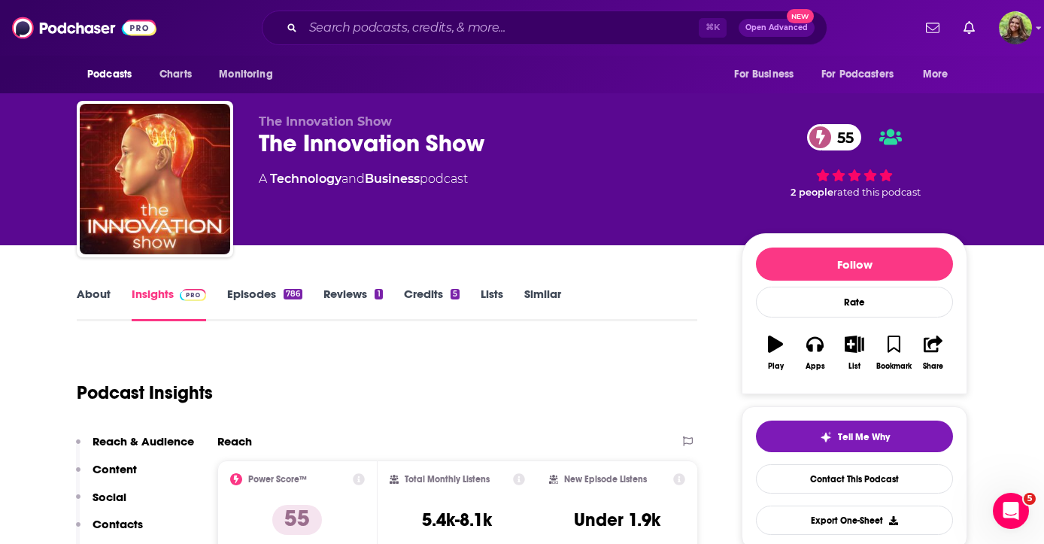
click at [272, 292] on link "Episodes 786" at bounding box center [264, 304] width 75 height 35
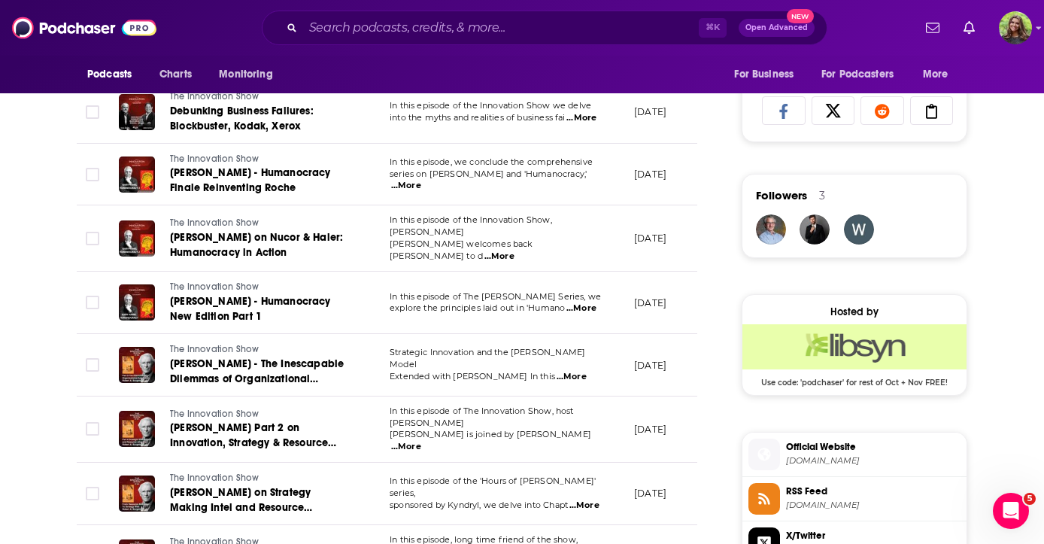
scroll to position [1016, 0]
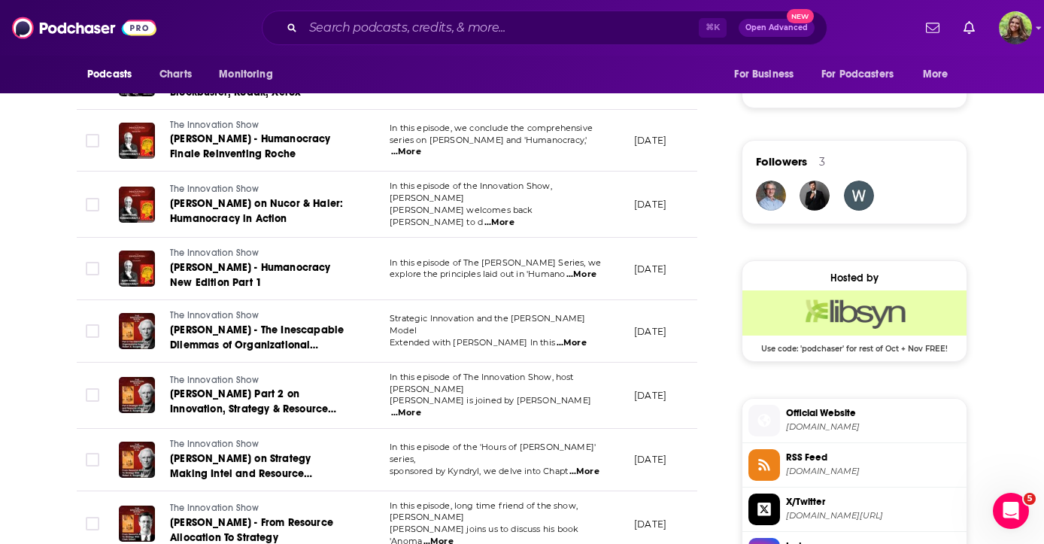
click at [581, 337] on span "...More" at bounding box center [572, 343] width 30 height 12
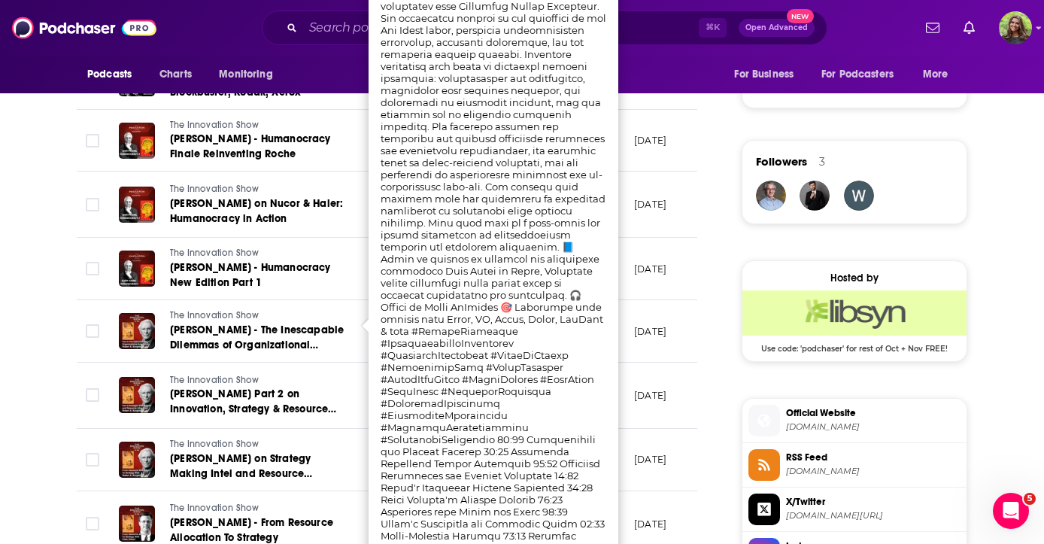
click at [705, 126] on div "About Insights Episodes 786 Reviews 1 Credits 5 Lists Similar Episodes of The I…" at bounding box center [397, 255] width 689 height 1975
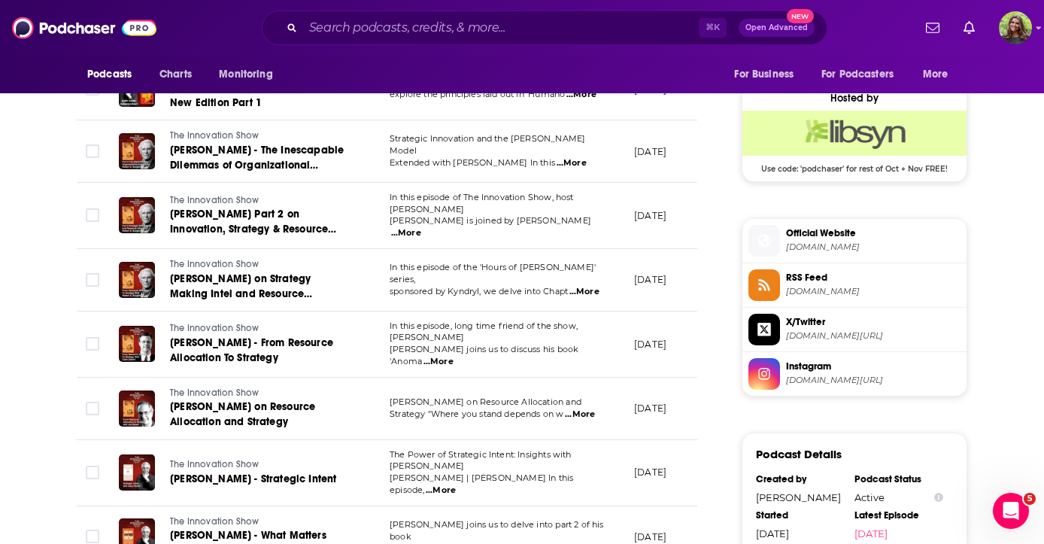
scroll to position [1219, 0]
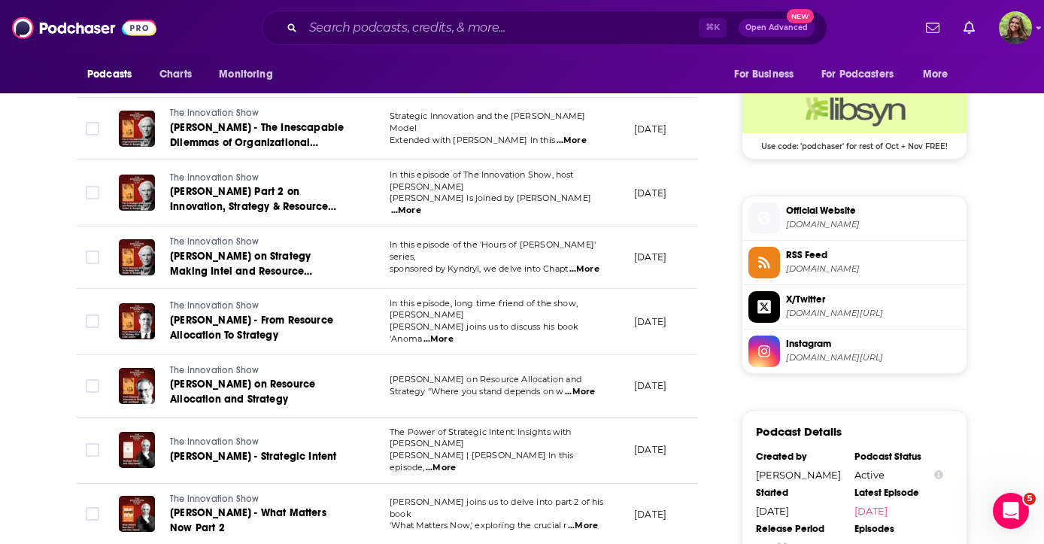
click at [581, 386] on span "...More" at bounding box center [580, 392] width 30 height 12
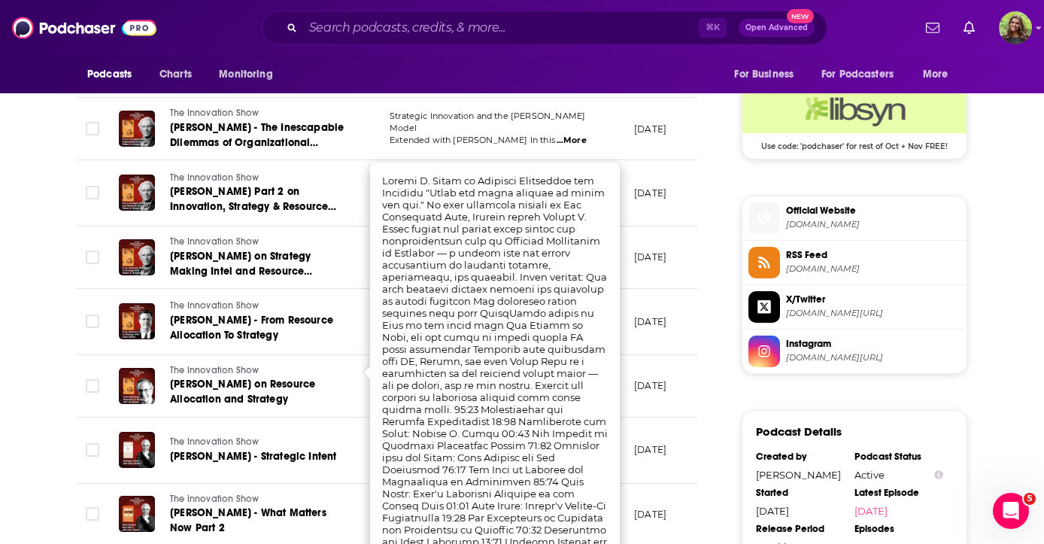
click at [716, 299] on div "About Insights Episodes 786 Reviews 1 Credits 5 Lists Similar Episodes of The I…" at bounding box center [397, 53] width 689 height 1975
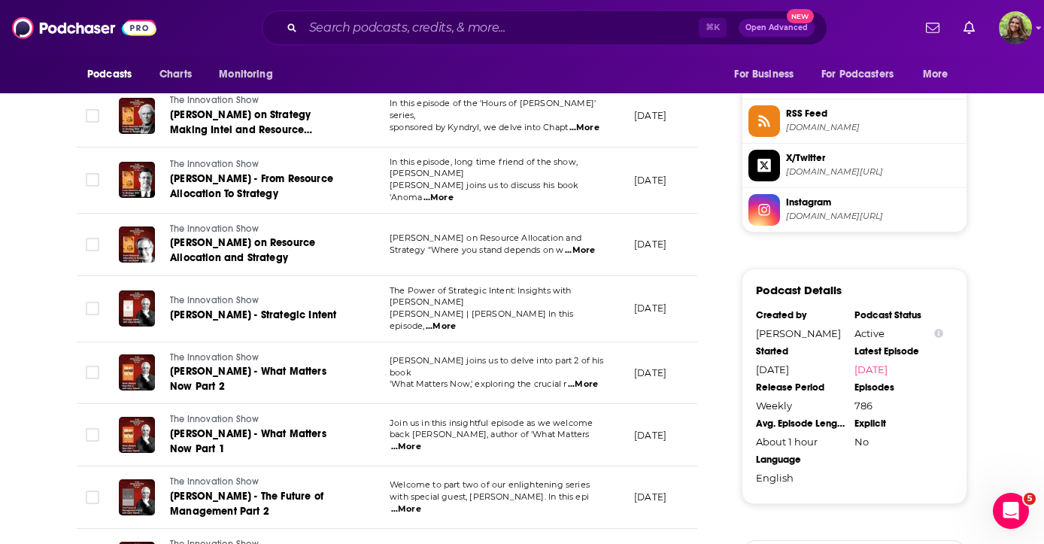
scroll to position [1366, 0]
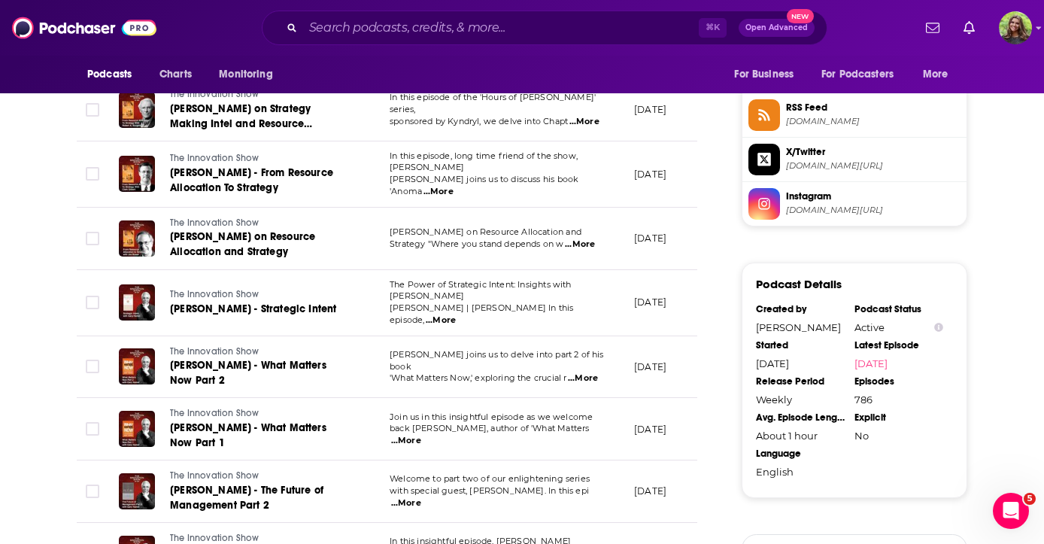
click at [421, 435] on span "...More" at bounding box center [406, 441] width 30 height 12
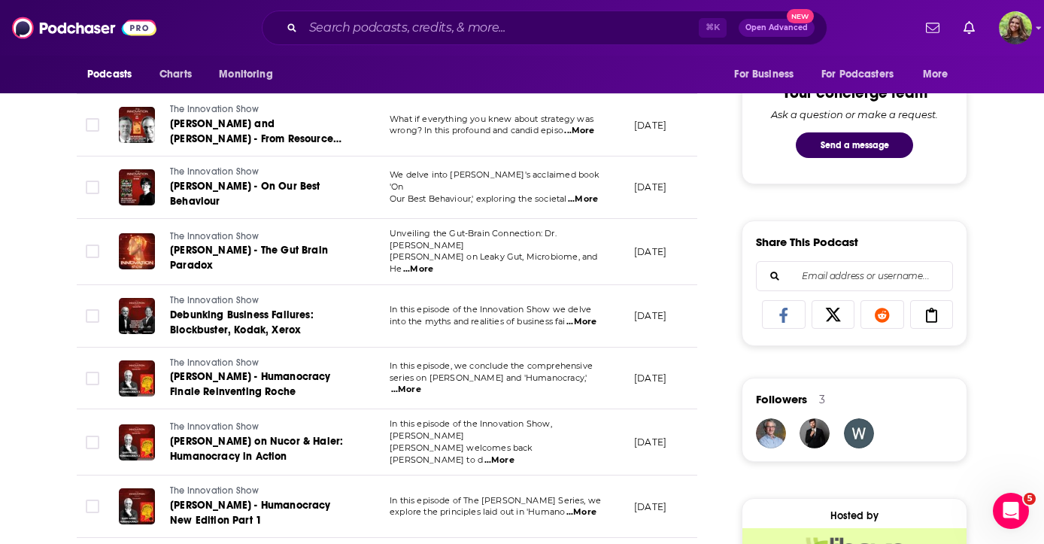
scroll to position [776, 0]
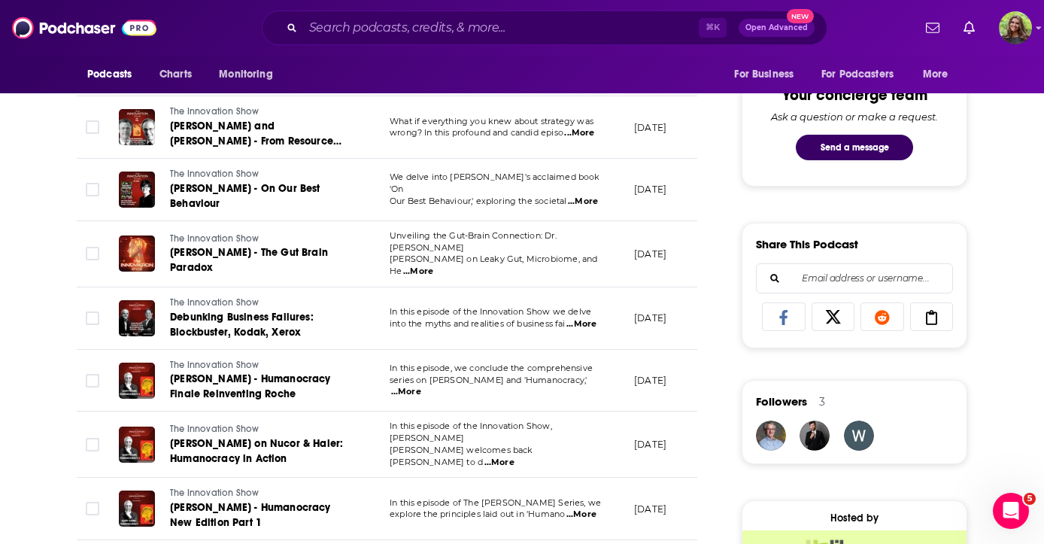
click at [421, 386] on span "...More" at bounding box center [406, 392] width 30 height 12
click at [1019, 162] on div "About Insights Episodes 786 Reviews 1 Credits 5 Lists Similar Episodes of The I…" at bounding box center [522, 476] width 1044 height 2014
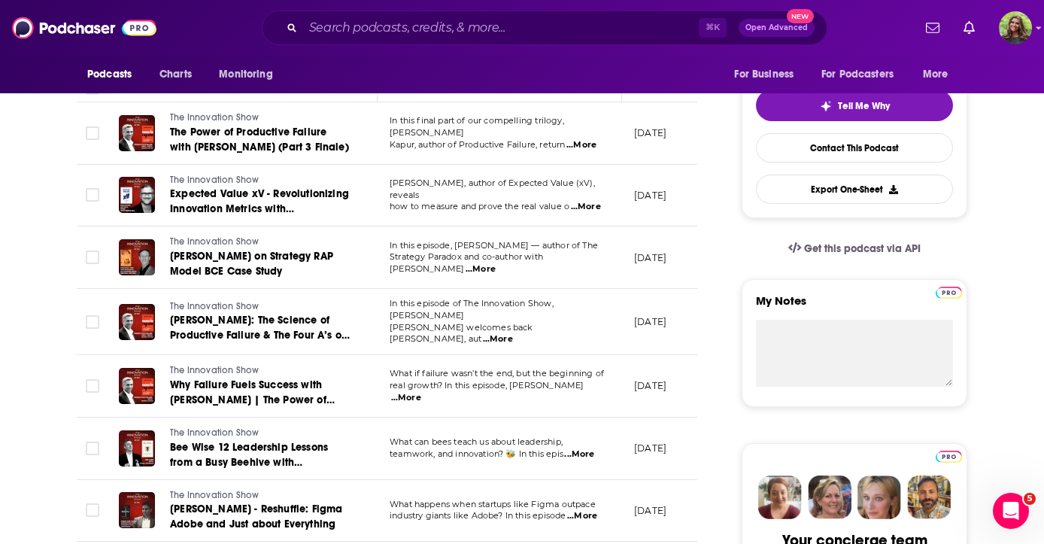
scroll to position [342, 0]
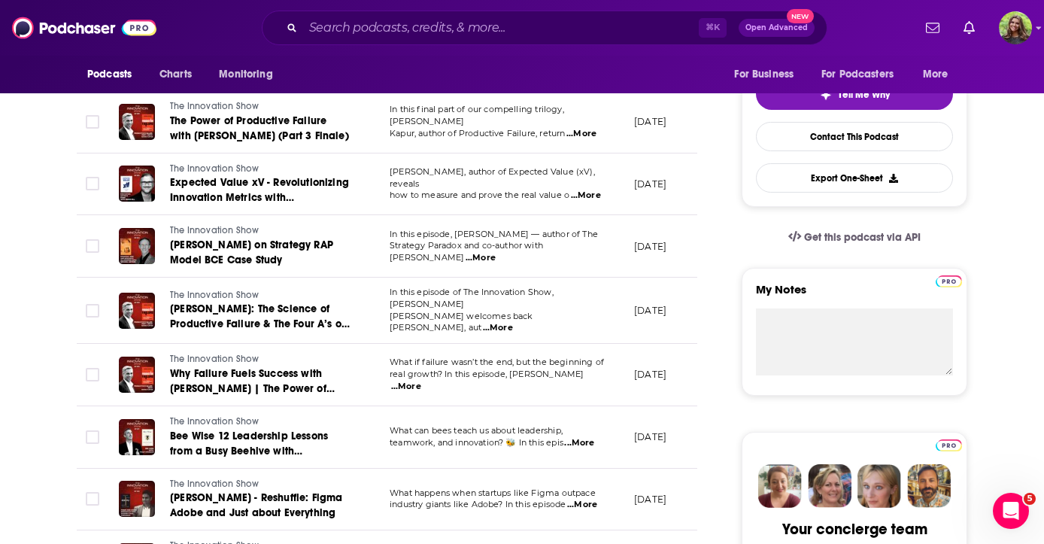
click at [496, 252] on span "...More" at bounding box center [481, 258] width 30 height 12
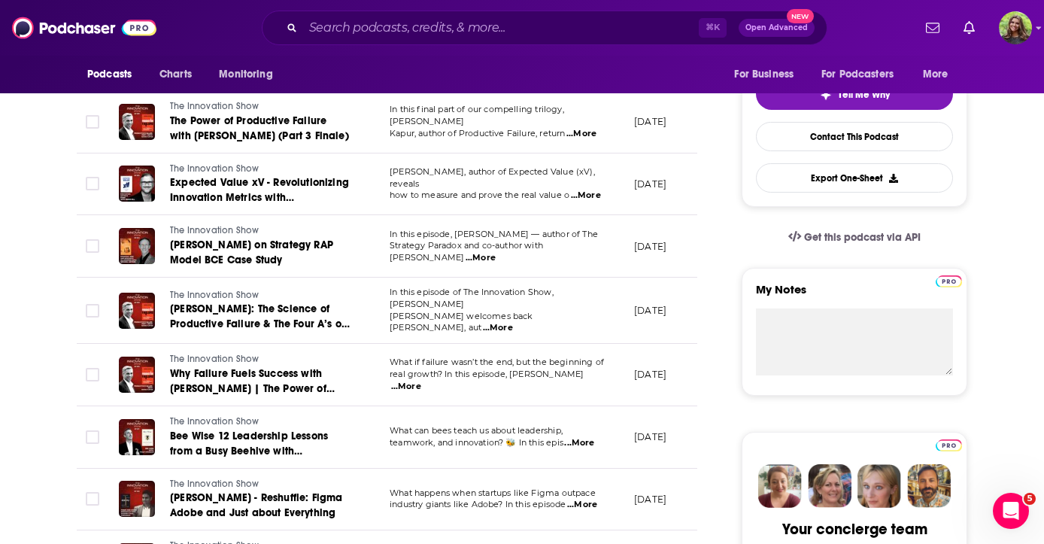
click at [589, 193] on span "...More" at bounding box center [586, 196] width 30 height 12
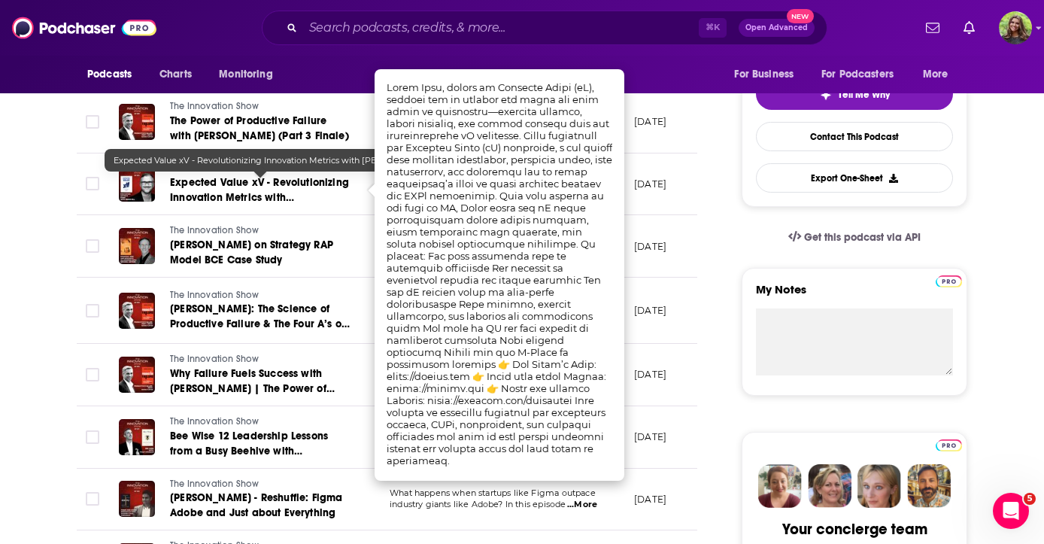
click at [287, 192] on span "Expected Value xV - Revolutionizing Innovation Metrics with [PERSON_NAME]" at bounding box center [259, 197] width 179 height 43
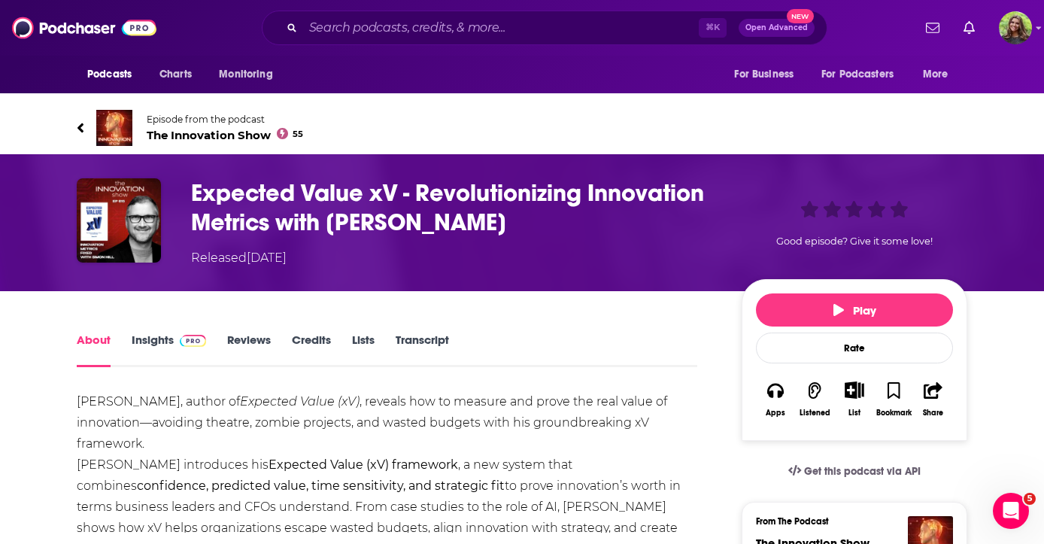
click at [195, 178] on h1 "Expected Value xV - Revolutionizing Innovation Metrics with [PERSON_NAME]" at bounding box center [454, 207] width 527 height 59
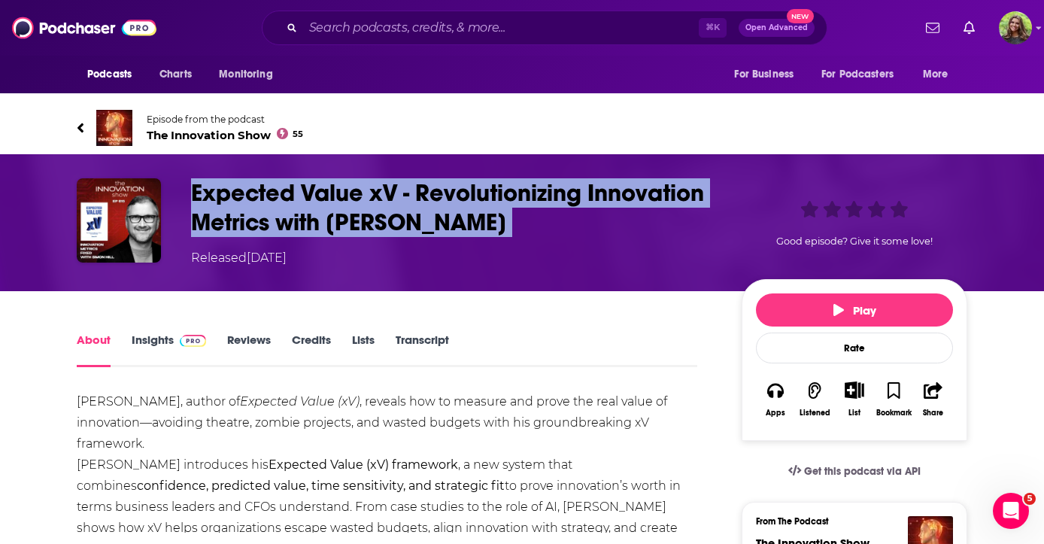
drag, startPoint x: 190, startPoint y: 139, endPoint x: 450, endPoint y: 196, distance: 265.6
click at [450, 196] on div "Expected Value xV - Revolutionizing Innovation Metrics with [PERSON_NAME] Relea…" at bounding box center [454, 222] width 527 height 89
copy h1 "Expected Value xV - Revolutionizing Innovation Metrics with [PERSON_NAME]"
click at [80, 120] on icon at bounding box center [81, 127] width 8 height 15
drag, startPoint x: 196, startPoint y: 149, endPoint x: 473, endPoint y: 191, distance: 280.1
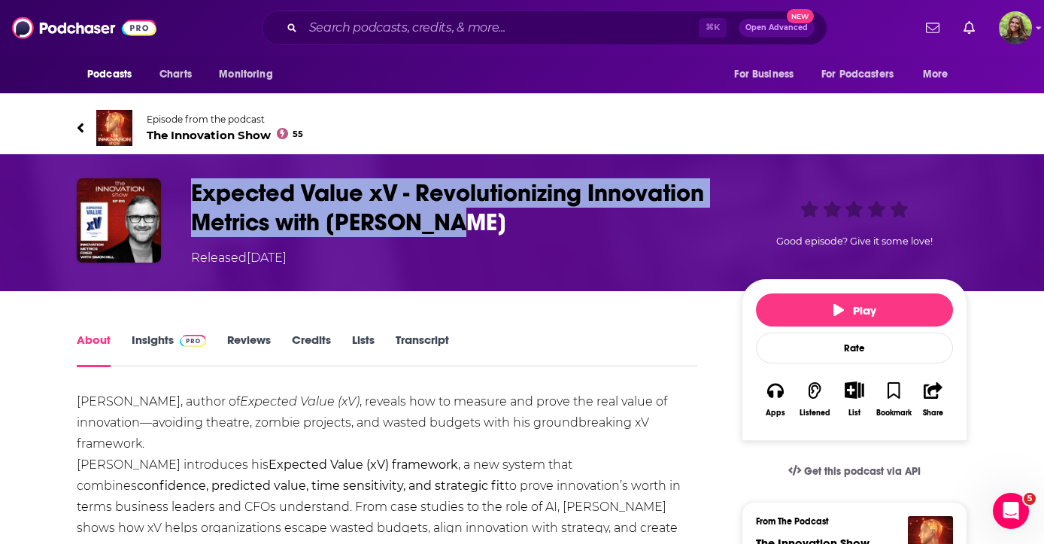
click at [473, 191] on div "Expected Value xV - Revolutionizing Innovation Metrics with [PERSON_NAME] Relea…" at bounding box center [454, 222] width 527 height 89
copy h1 "Expected Value xV - Revolutionizing Innovation Metrics with [PERSON_NAME]"
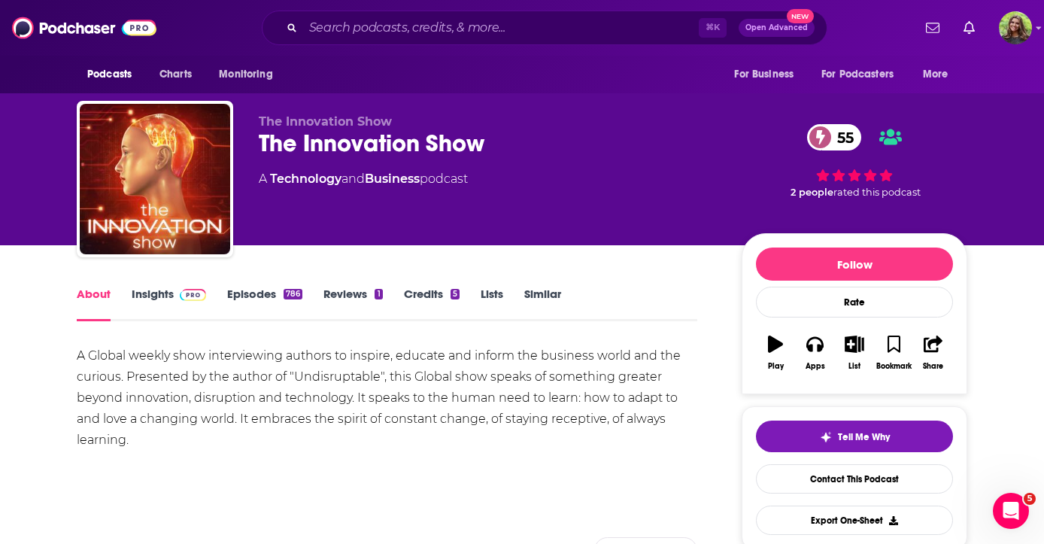
click at [160, 293] on link "Insights" at bounding box center [169, 304] width 74 height 35
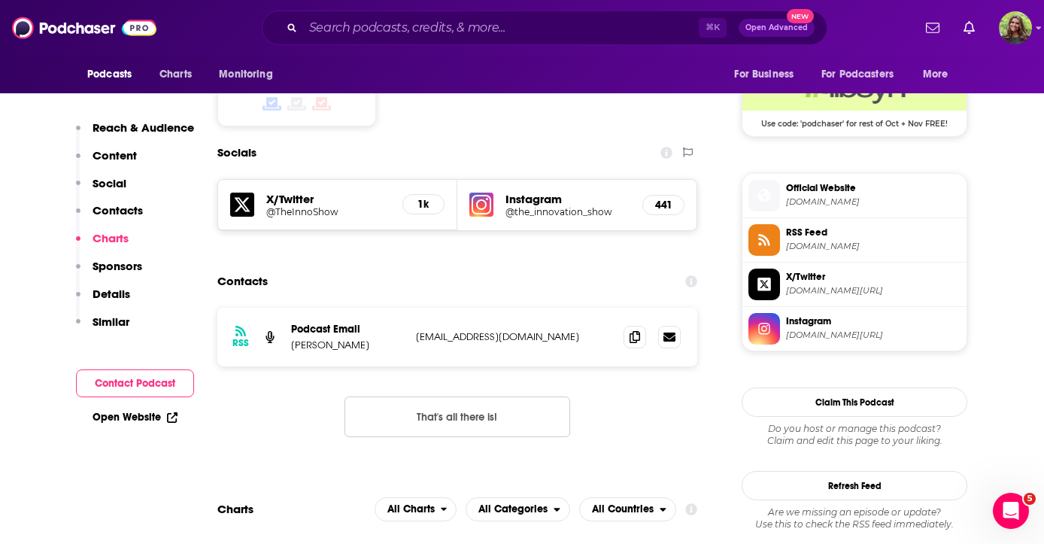
scroll to position [1236, 0]
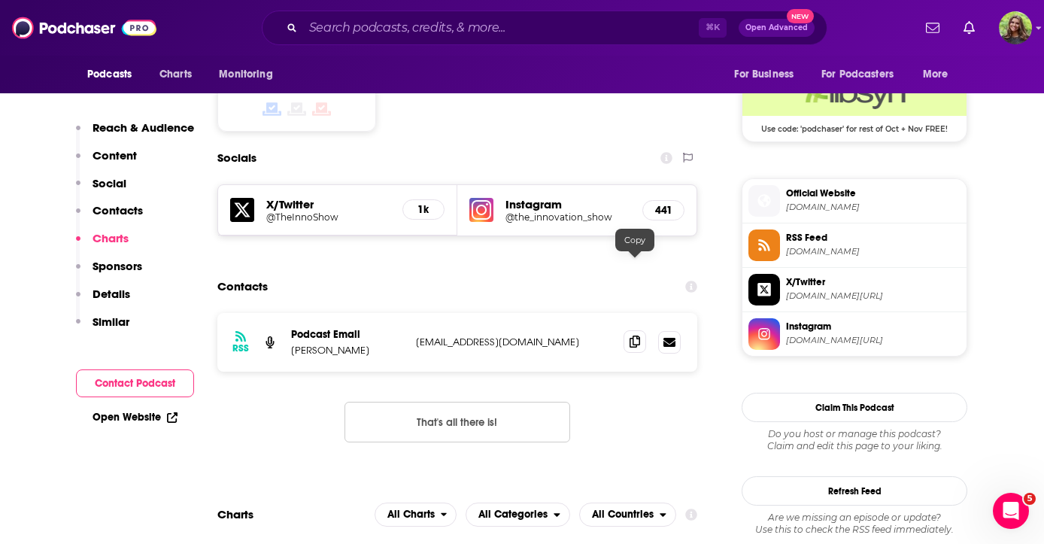
click at [634, 336] on icon at bounding box center [635, 342] width 11 height 12
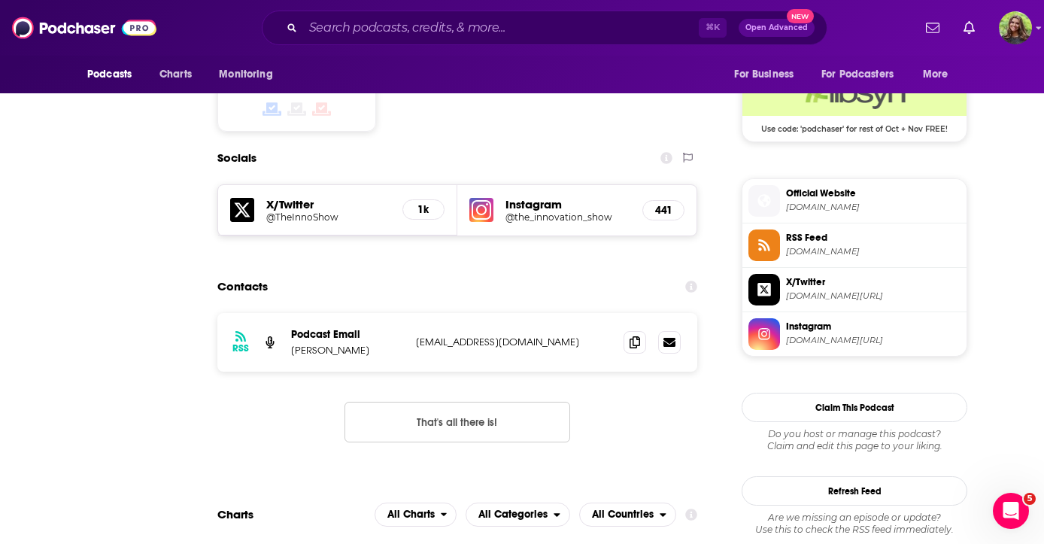
scroll to position [0, 0]
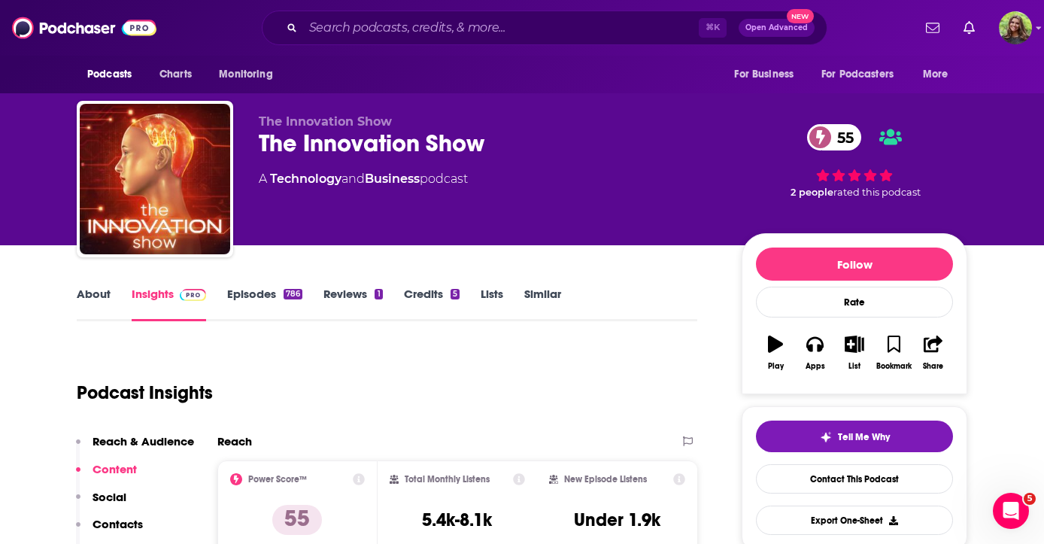
click at [549, 291] on link "Similar" at bounding box center [542, 304] width 37 height 35
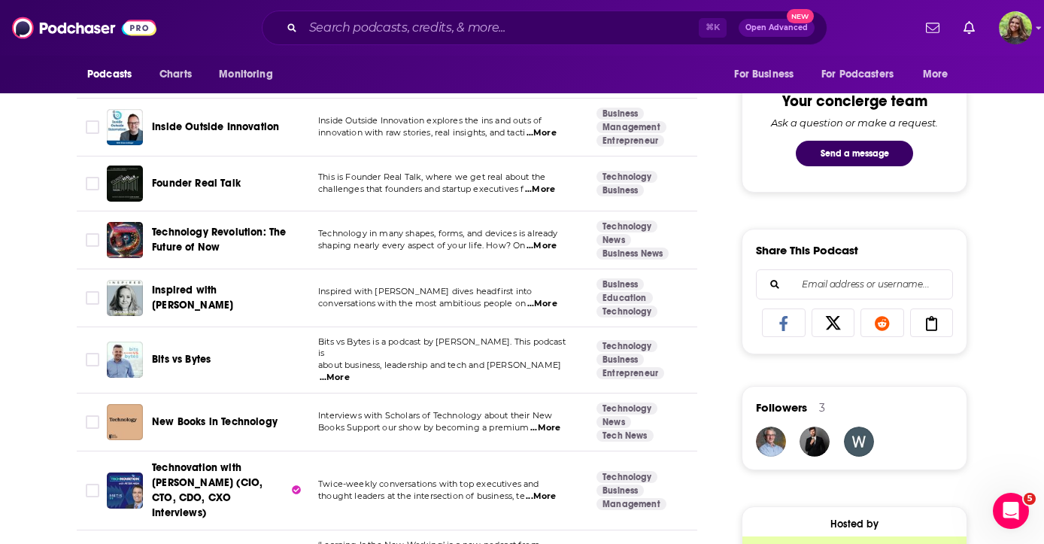
scroll to position [775, 0]
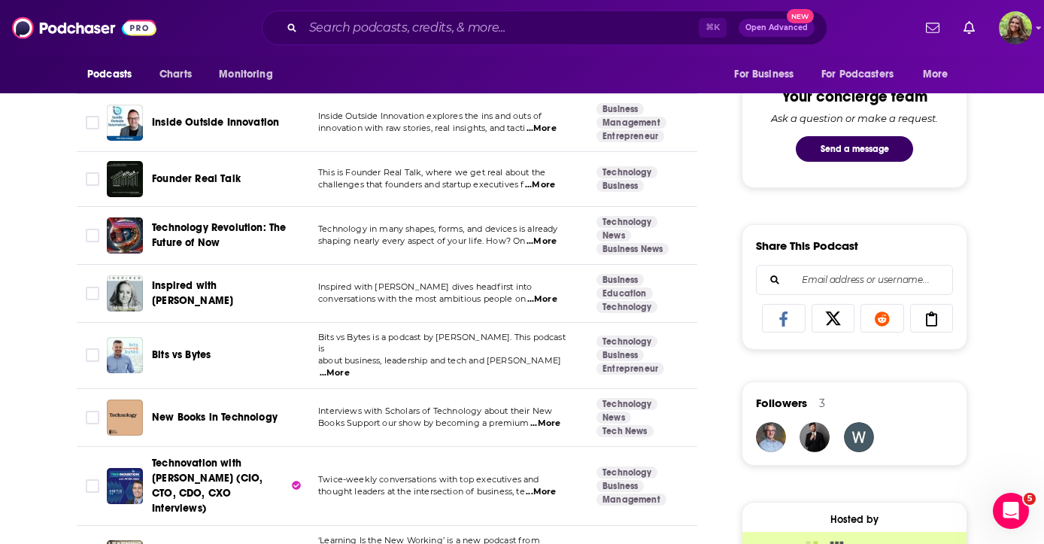
click at [550, 185] on span "...More" at bounding box center [540, 185] width 30 height 12
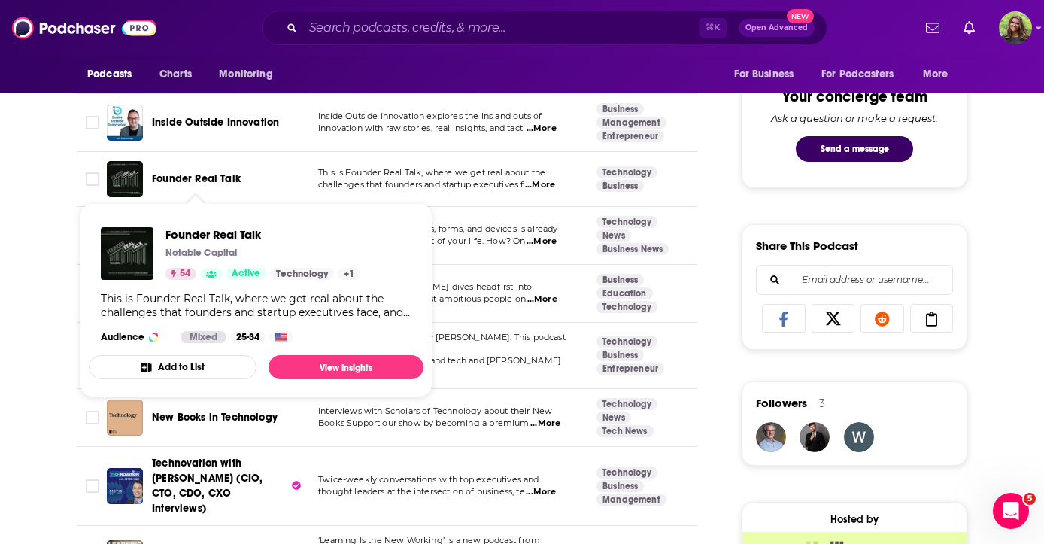
click at [205, 177] on span "Founder Real Talk" at bounding box center [196, 178] width 89 height 13
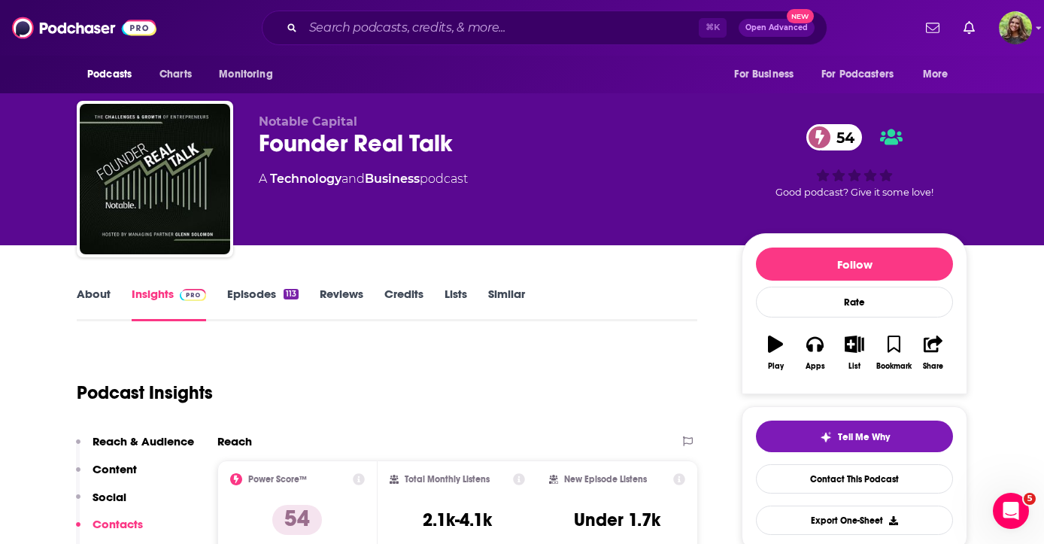
click at [258, 293] on link "Episodes 113" at bounding box center [262, 304] width 71 height 35
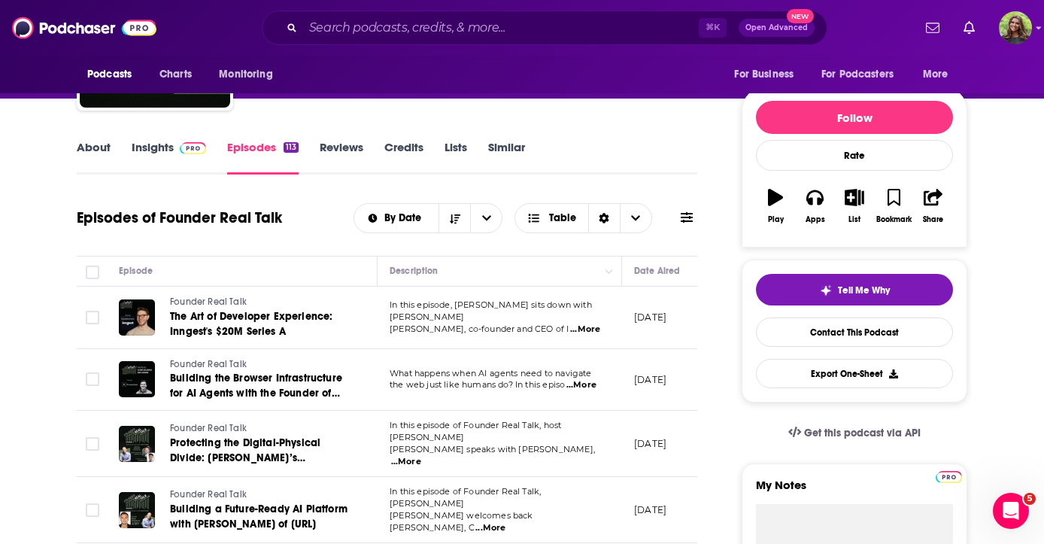
scroll to position [148, 0]
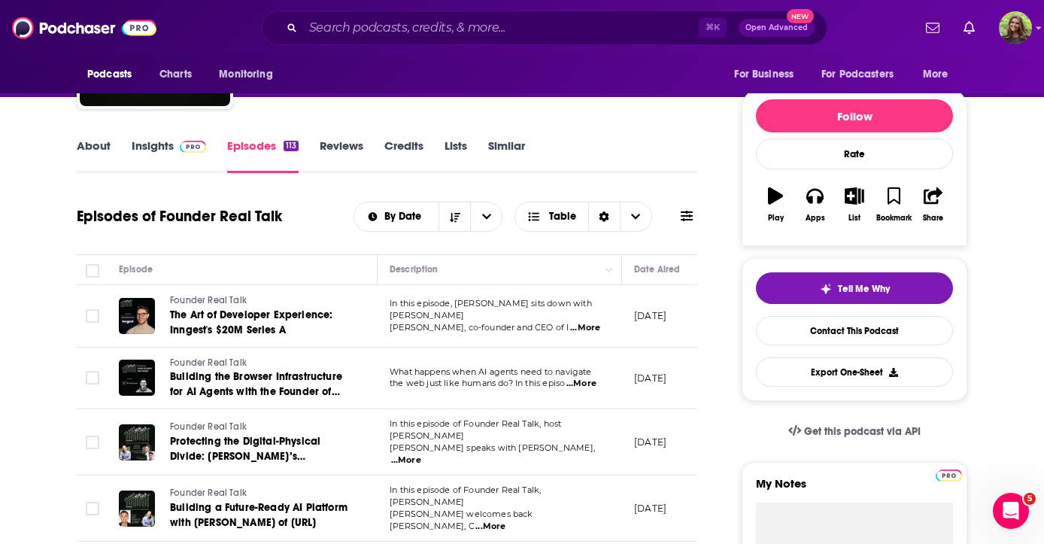
click at [596, 322] on span "...More" at bounding box center [585, 328] width 30 height 12
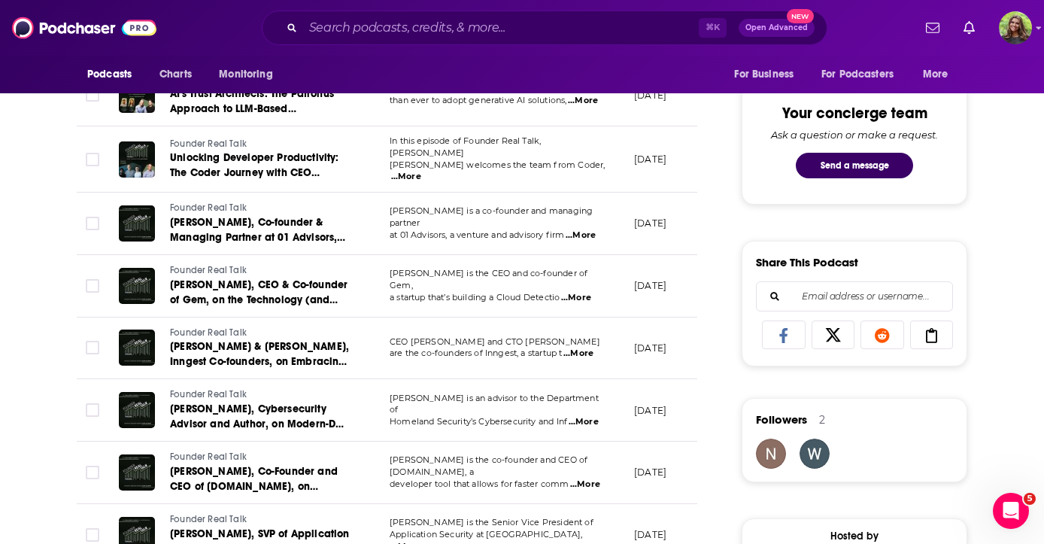
scroll to position [741, 0]
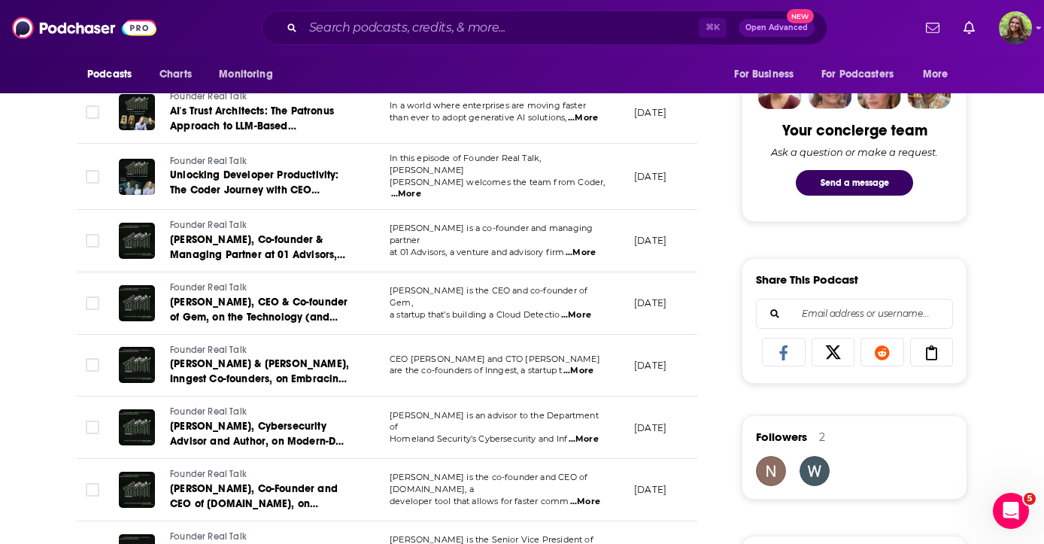
click at [599, 309] on p "a startup that’s building a Cloud Detectio ...More" at bounding box center [500, 315] width 220 height 12
click at [591, 309] on span "...More" at bounding box center [576, 315] width 30 height 12
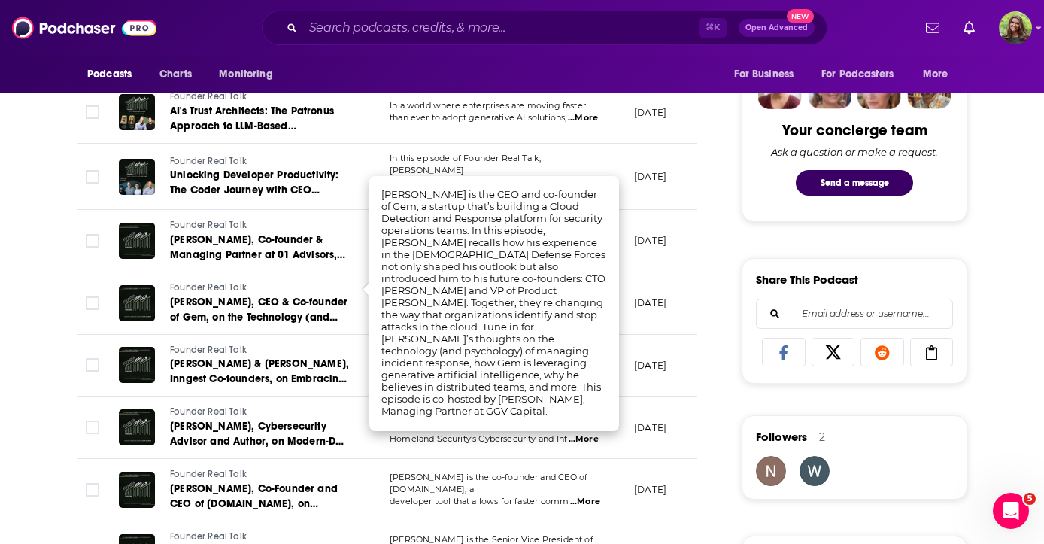
click at [250, 297] on span "[PERSON_NAME], CEO & Co-founder of Gem, on the Technology (and Psychology) Need…" at bounding box center [259, 325] width 178 height 58
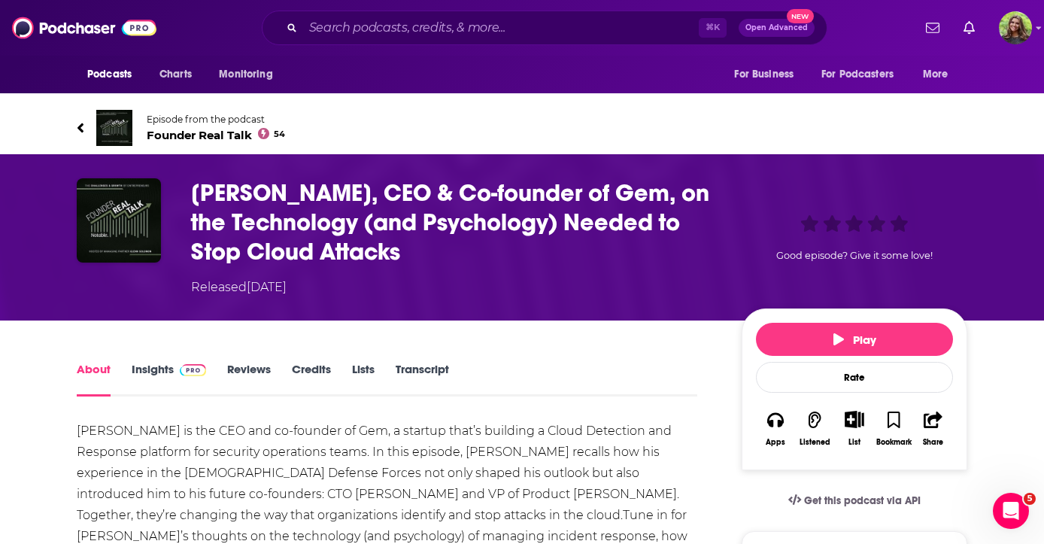
click at [84, 110] on link "Episode from the podcast Founder Real Talk 54" at bounding box center [522, 128] width 891 height 36
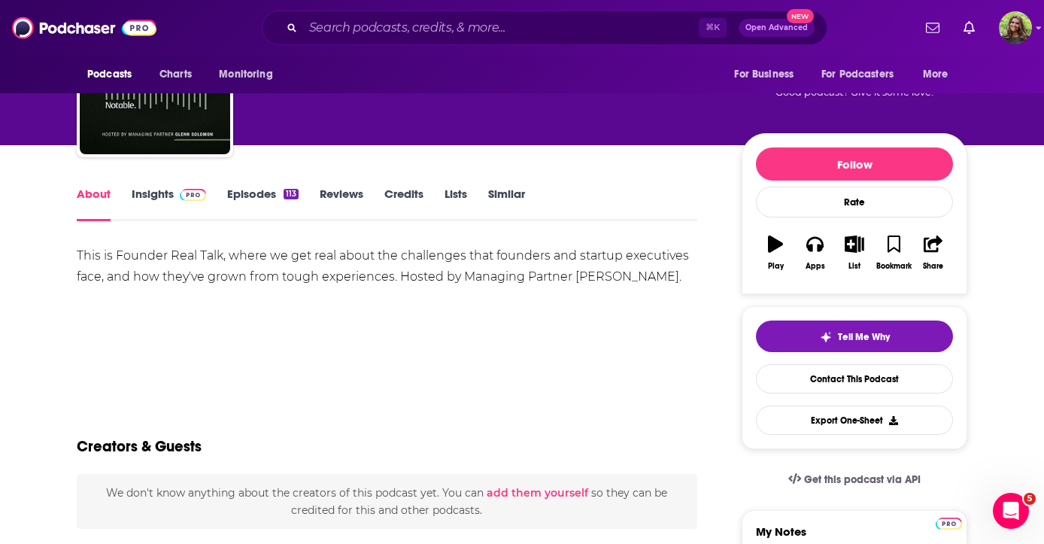
scroll to position [93, 0]
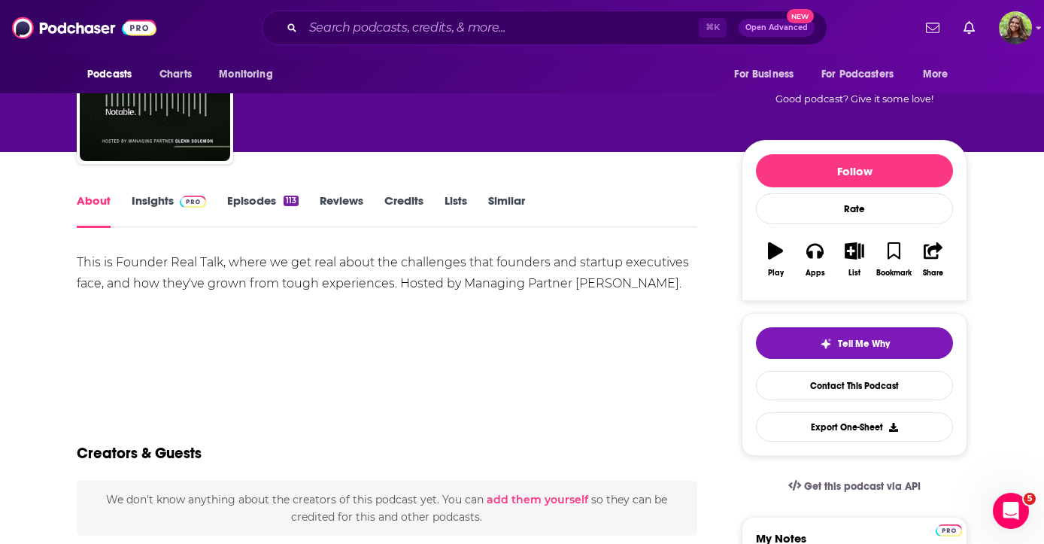
click at [165, 198] on link "Insights" at bounding box center [169, 210] width 74 height 35
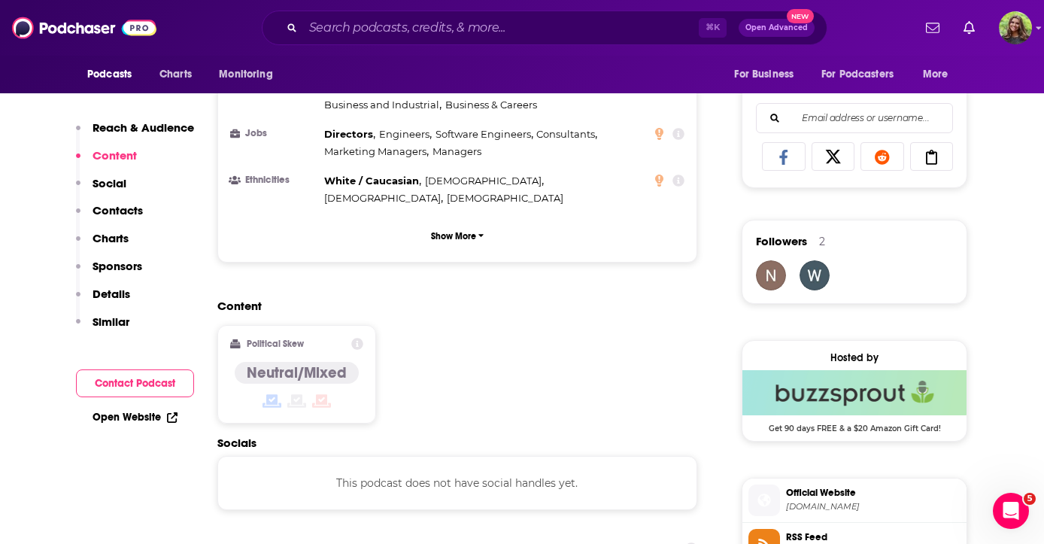
scroll to position [1111, 0]
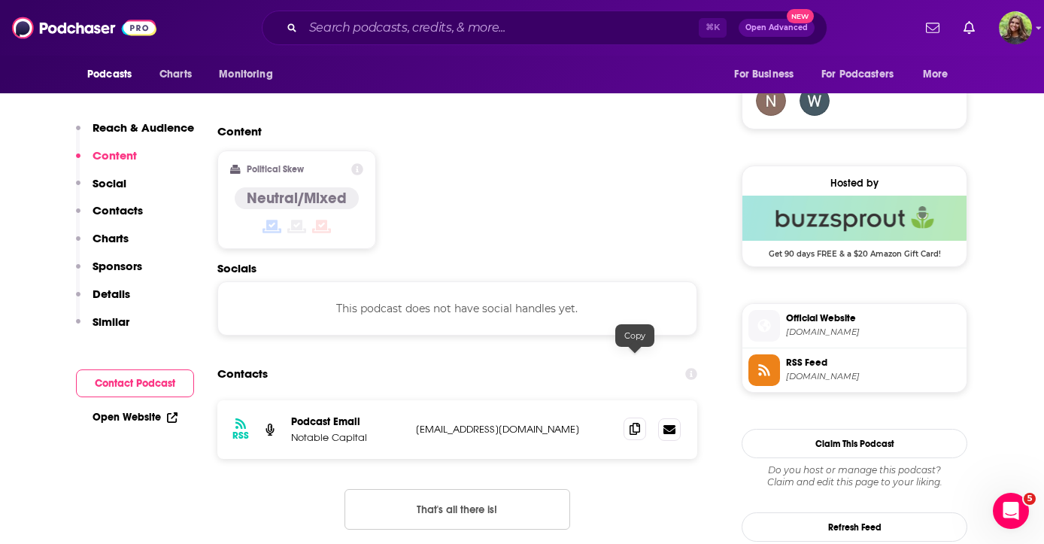
click at [641, 418] on span at bounding box center [635, 429] width 23 height 23
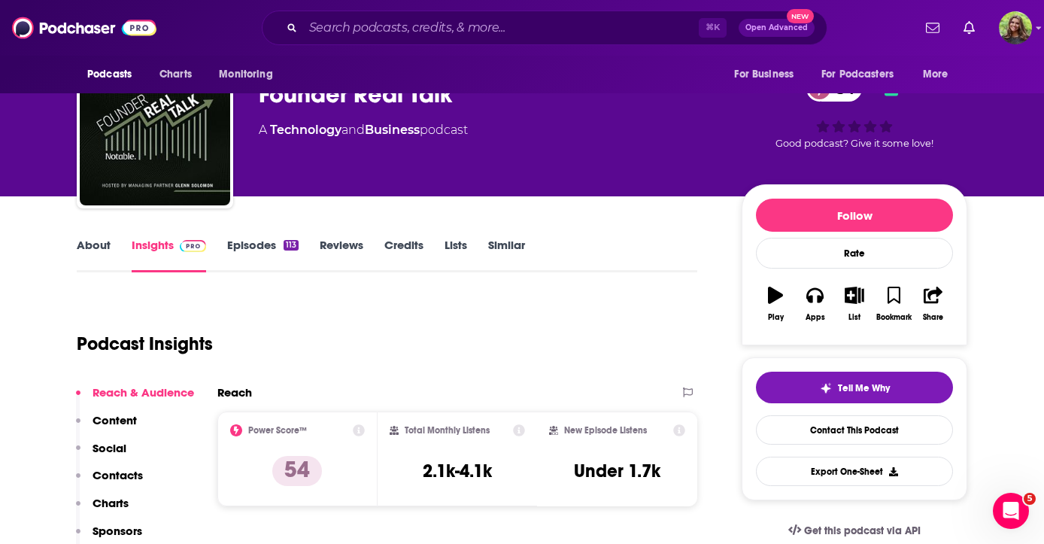
scroll to position [44, 0]
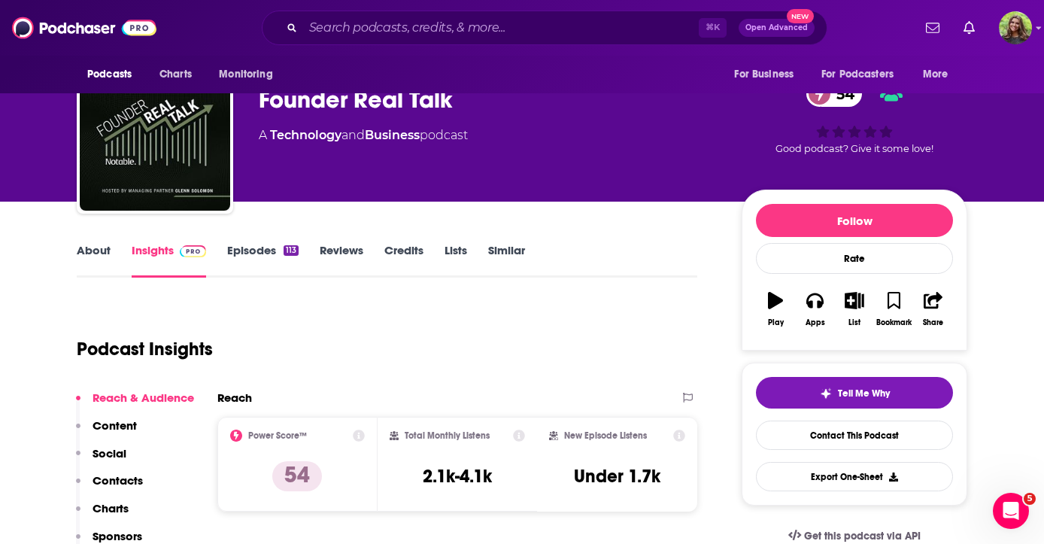
click at [512, 257] on link "Similar" at bounding box center [506, 260] width 37 height 35
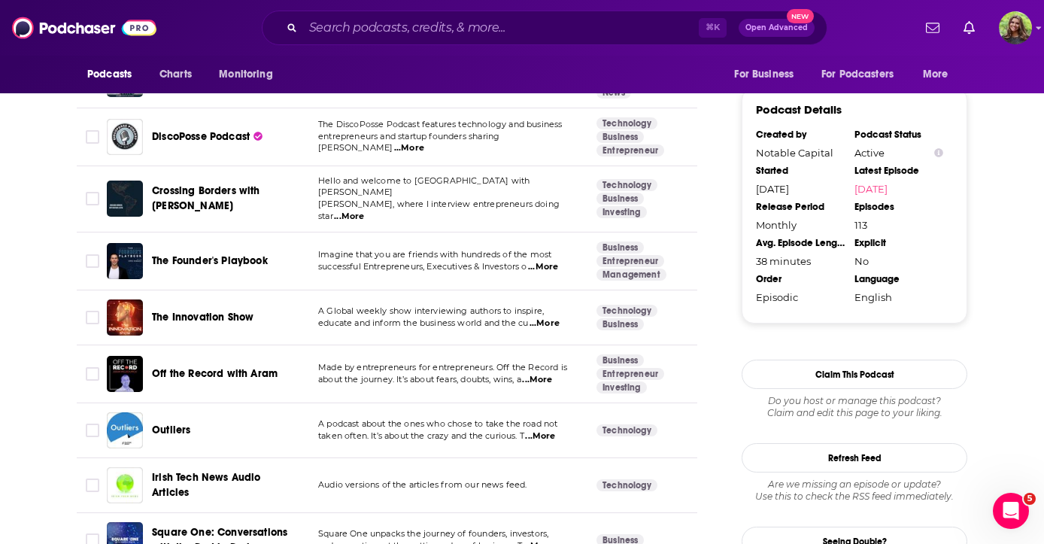
scroll to position [1456, 0]
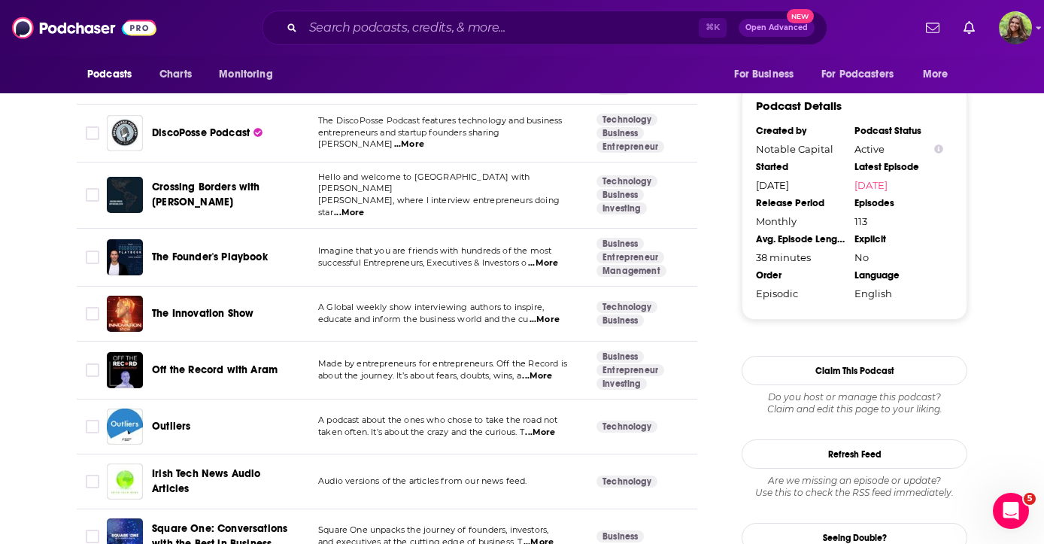
click at [539, 370] on span "...More" at bounding box center [537, 376] width 30 height 12
click at [290, 363] on div "Off the Record with Aram" at bounding box center [230, 370] width 156 height 15
click at [264, 363] on span "Off the Record with Aram" at bounding box center [215, 370] width 126 height 15
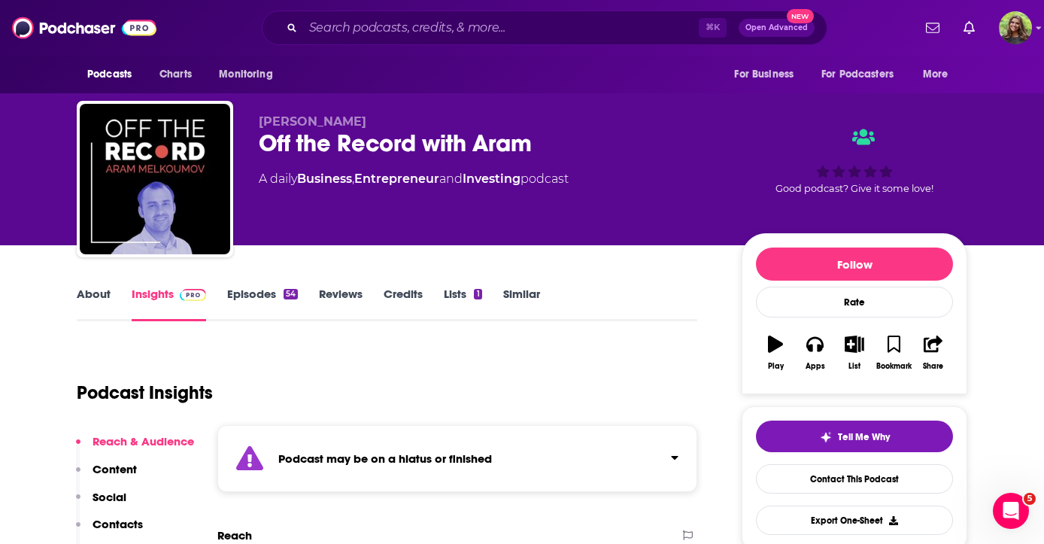
click at [513, 288] on link "Similar" at bounding box center [521, 304] width 37 height 35
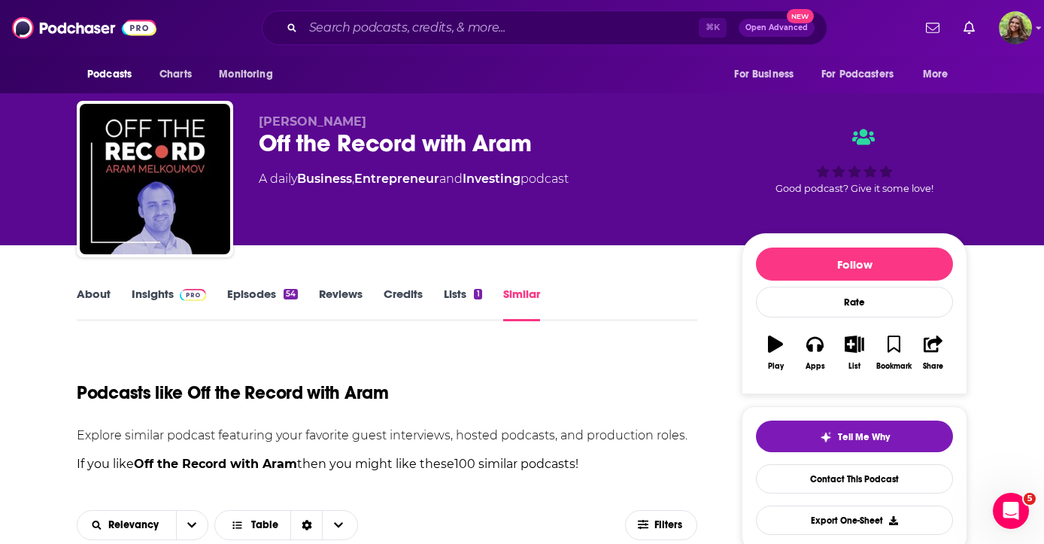
click at [681, 372] on div "Podcasts like Off the Record with Aram" at bounding box center [387, 383] width 621 height 77
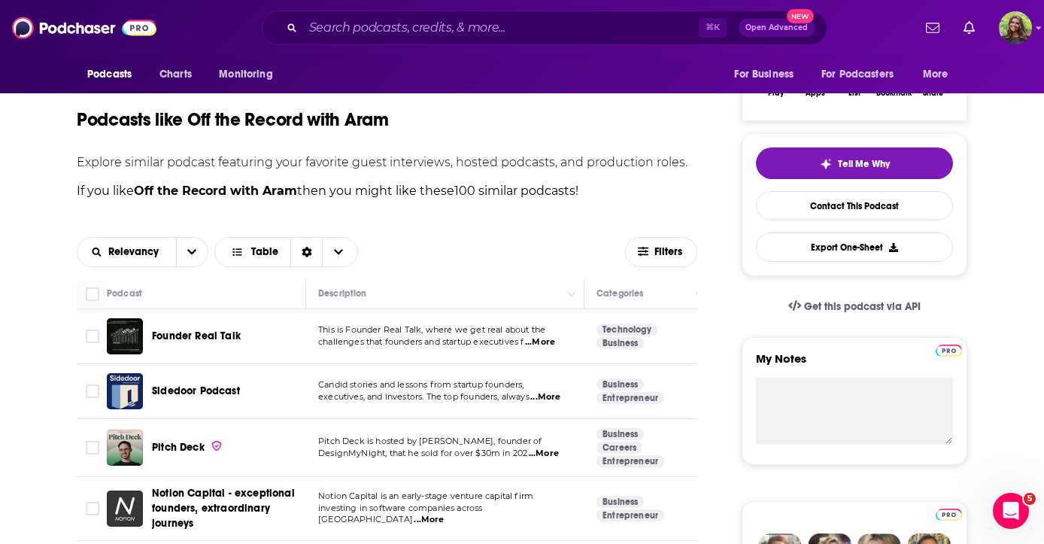
scroll to position [269, 0]
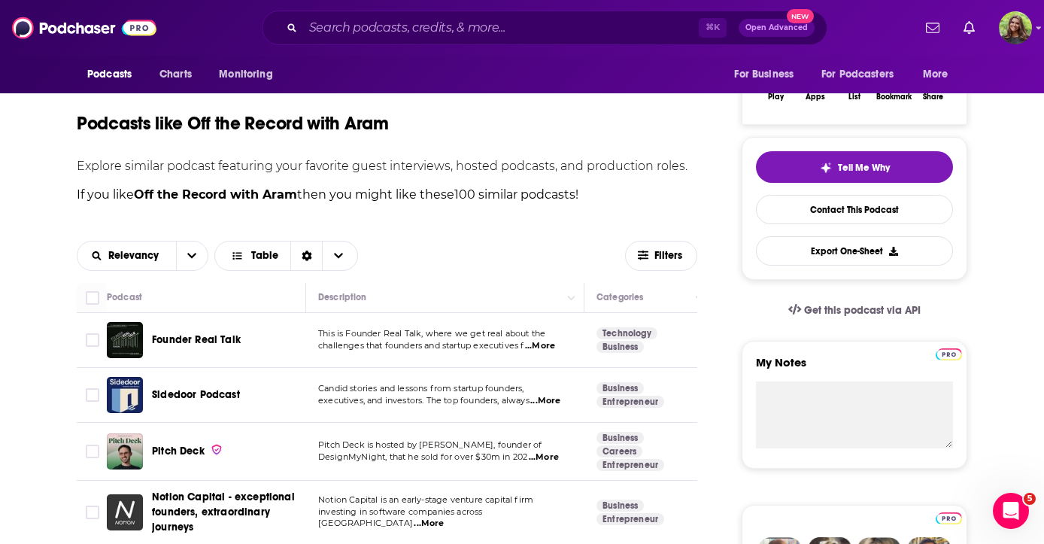
click at [542, 409] on td "Candid stories and lessons from startup founders, executives, and investors. Th…" at bounding box center [445, 395] width 278 height 55
click at [549, 405] on span "...More" at bounding box center [545, 401] width 30 height 12
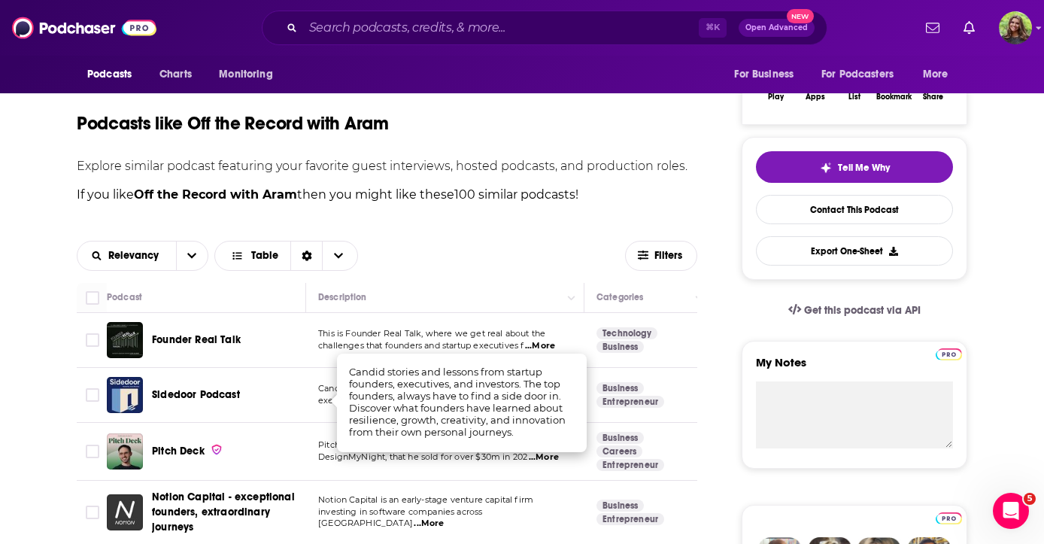
click at [198, 398] on span "Sidedoor Podcast" at bounding box center [196, 394] width 88 height 13
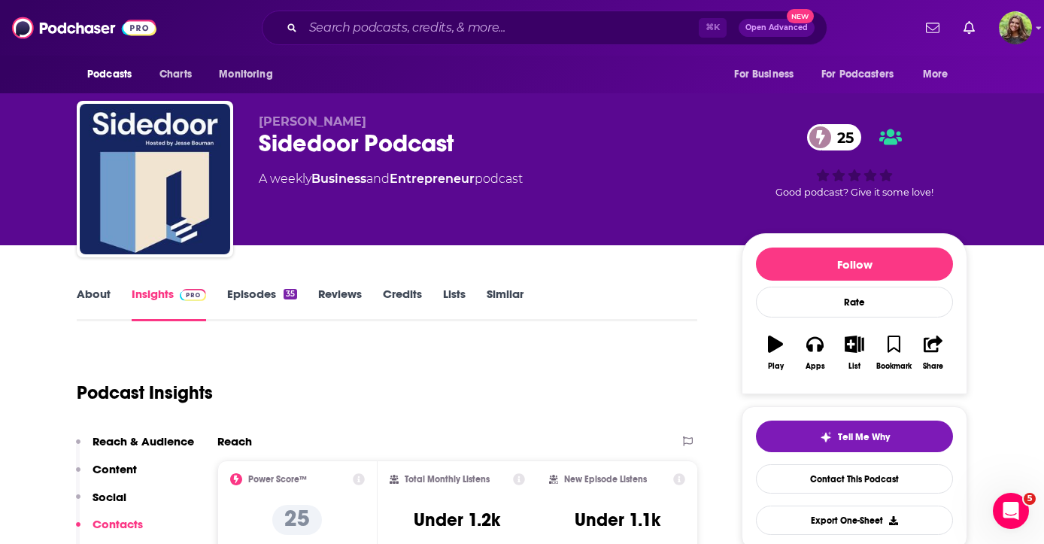
click at [244, 298] on link "Episodes 35" at bounding box center [262, 304] width 70 height 35
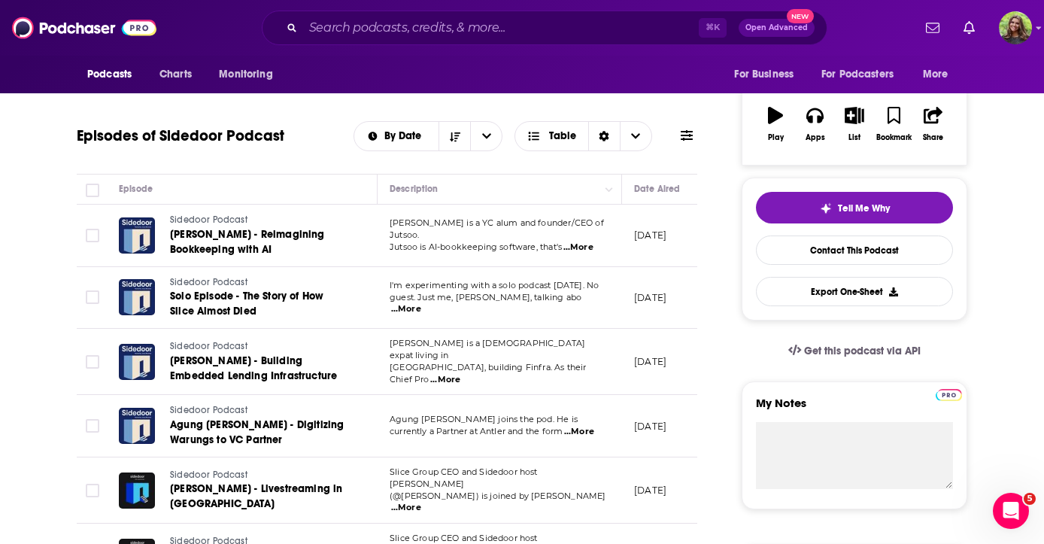
scroll to position [251, 0]
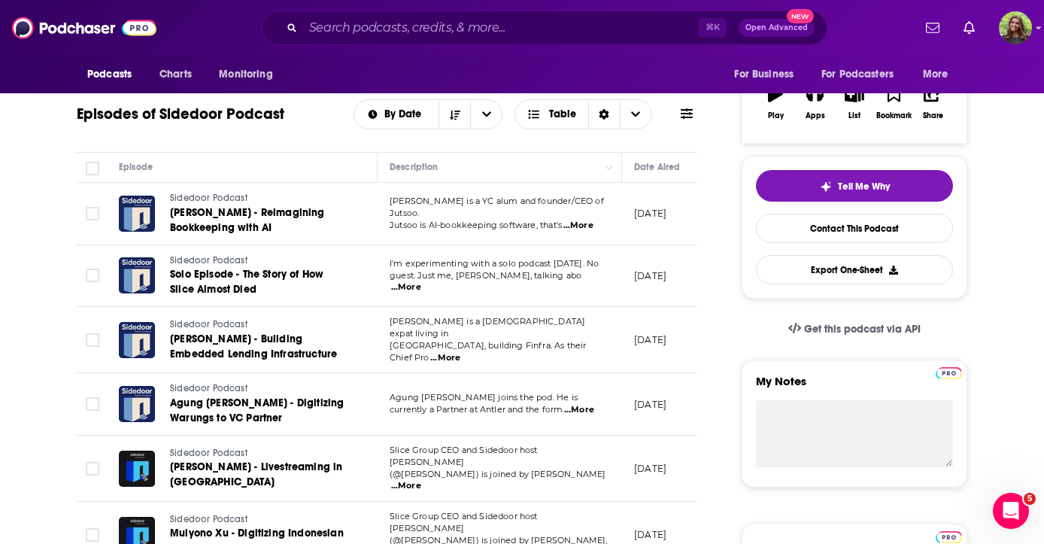
click at [460, 352] on span "...More" at bounding box center [445, 358] width 30 height 12
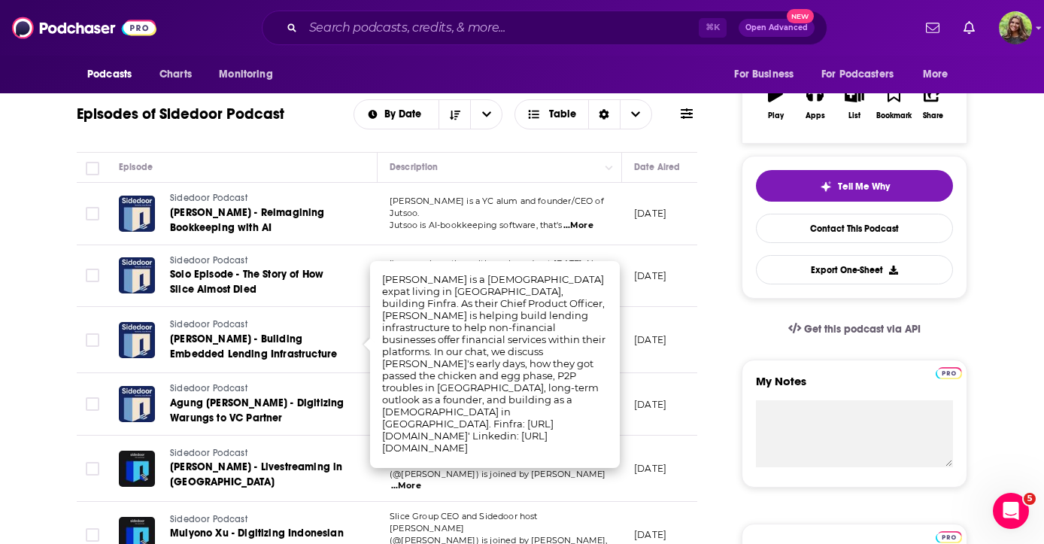
click at [360, 343] on td "Sidedoor Podcast [PERSON_NAME] - Building Embedded Lending Infrastructure" at bounding box center [242, 340] width 271 height 66
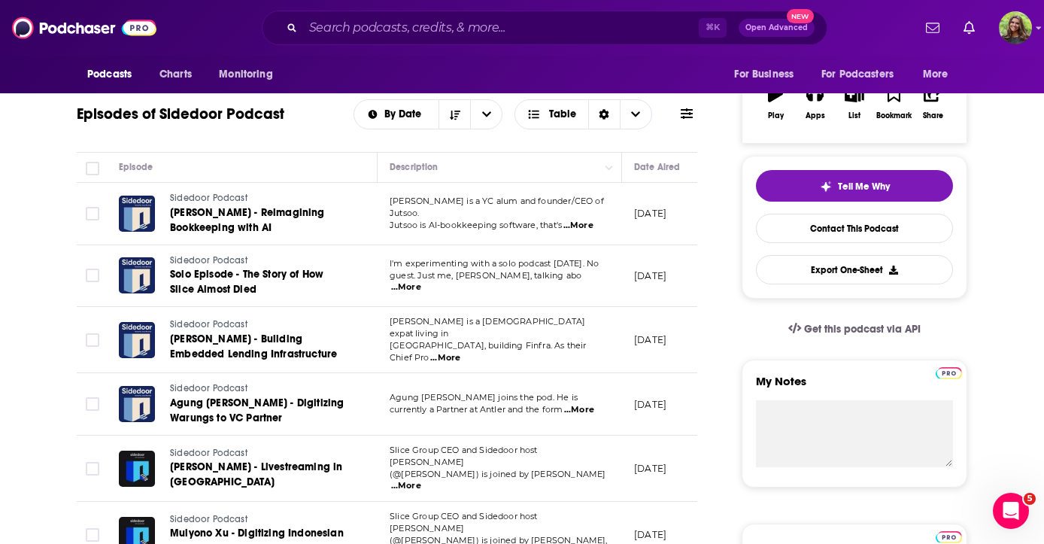
click at [325, 347] on span "[PERSON_NAME] - Building Embedded Lending Infrastructure" at bounding box center [253, 347] width 167 height 28
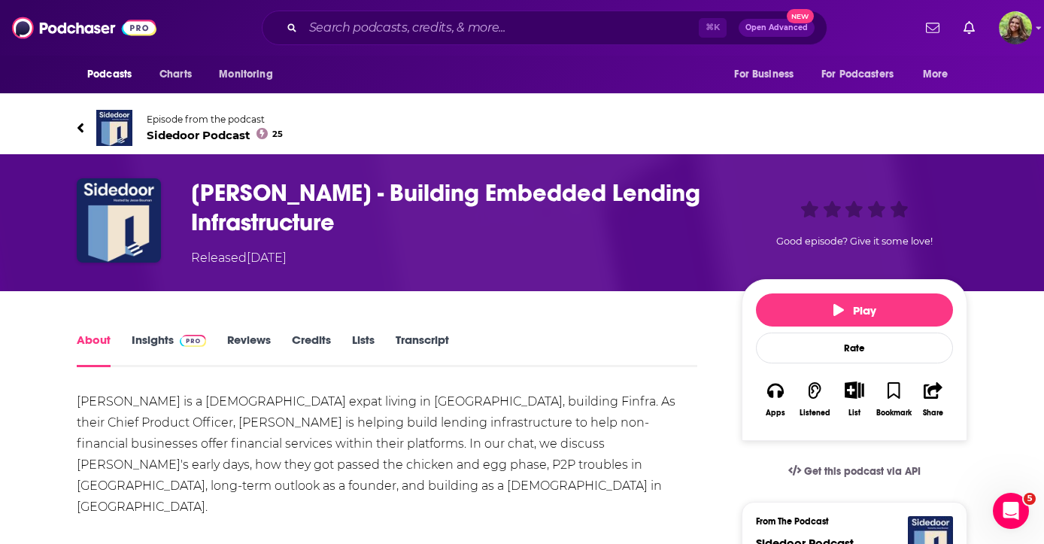
click at [84, 120] on icon at bounding box center [81, 127] width 8 height 15
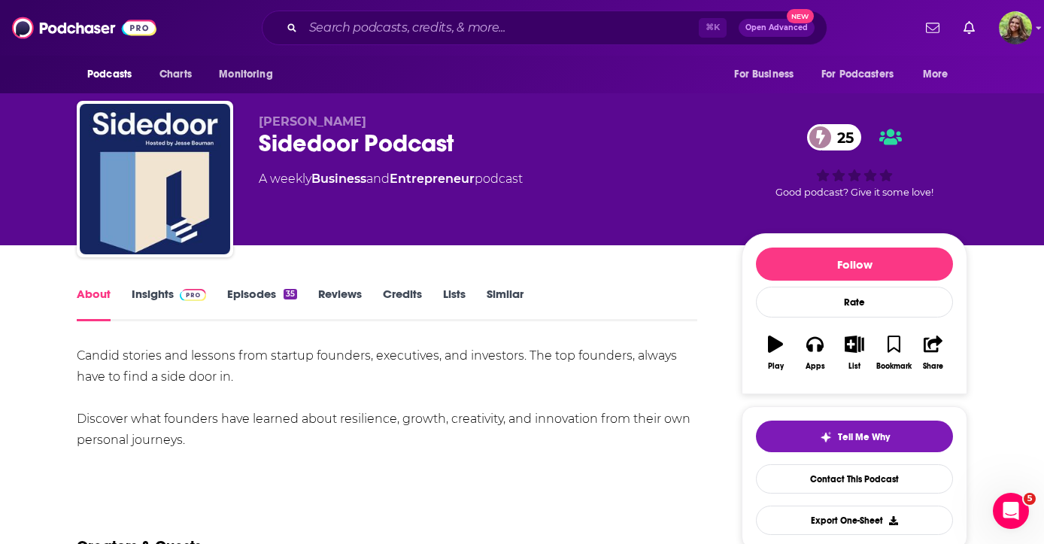
click at [160, 290] on link "Insights" at bounding box center [169, 304] width 74 height 35
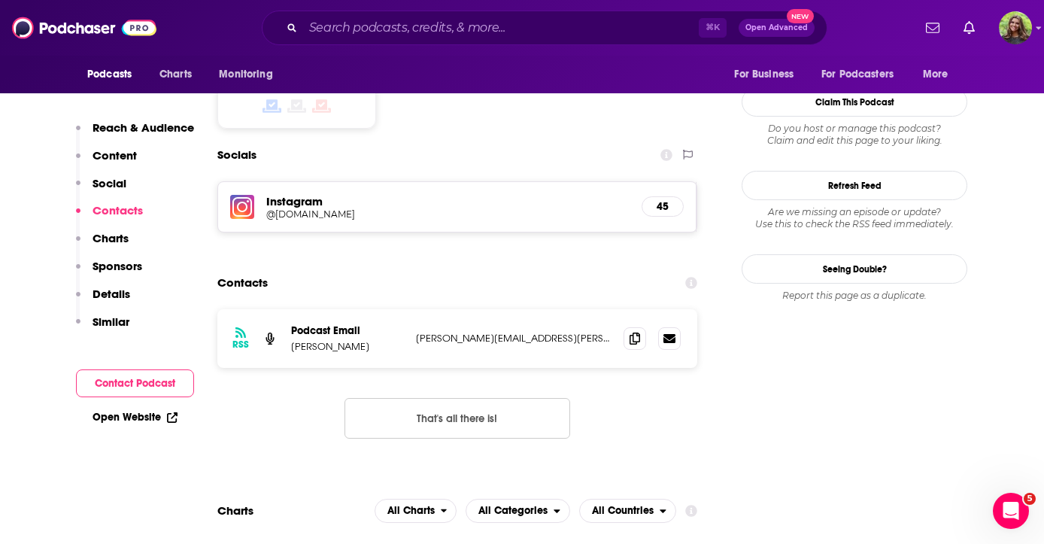
scroll to position [1244, 0]
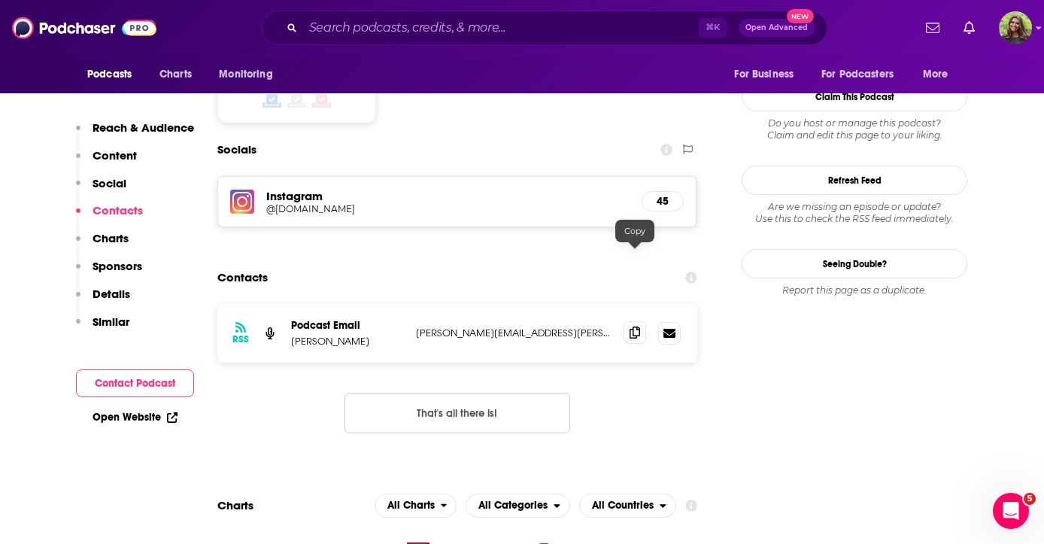
click at [637, 327] on icon at bounding box center [635, 333] width 11 height 12
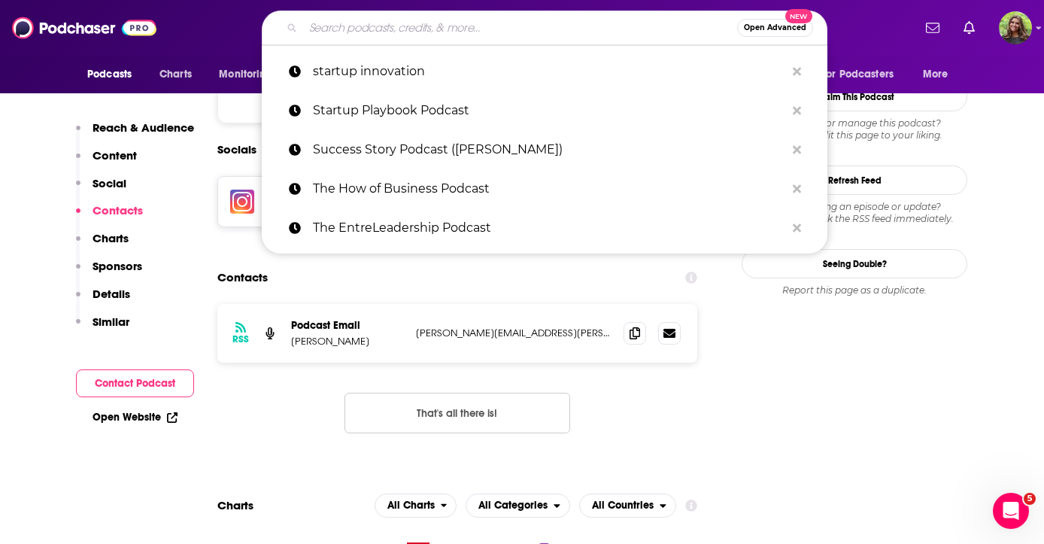
click at [463, 25] on input "Search podcasts, credits, & more..." at bounding box center [520, 28] width 434 height 24
paste input "Forces for Nature"
type input "Forces for Nature"
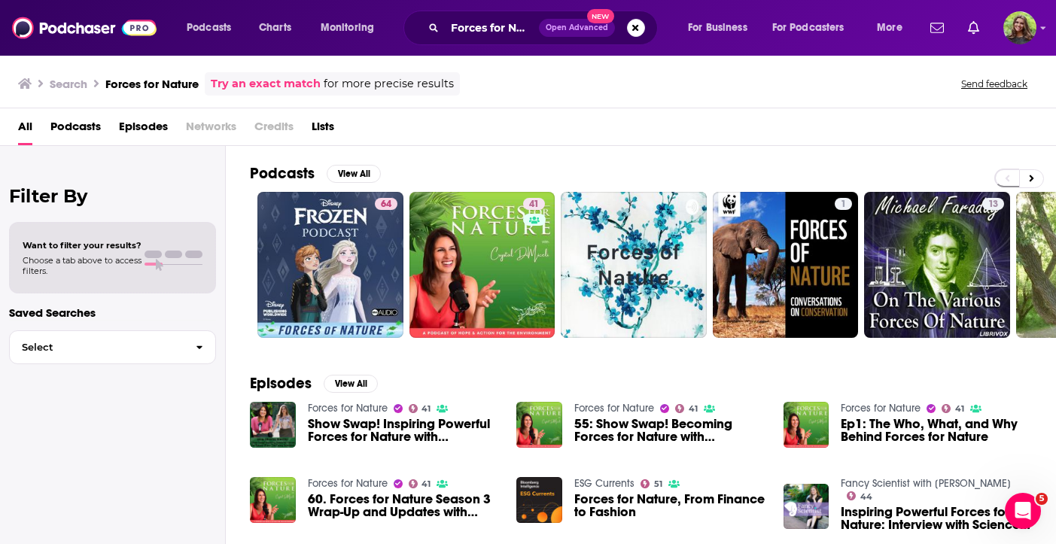
click at [94, 119] on span "Podcasts" at bounding box center [75, 129] width 50 height 31
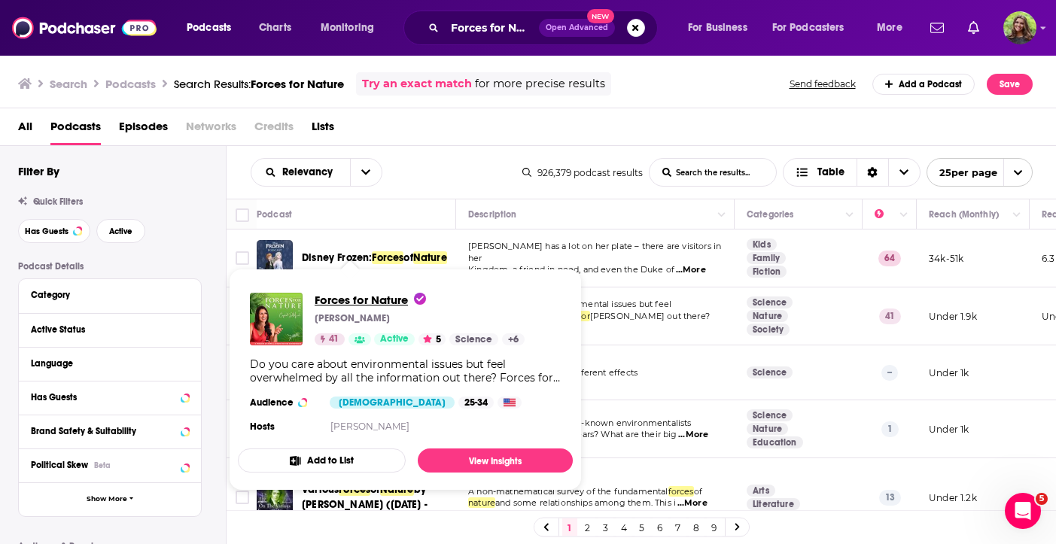
click at [372, 301] on span "Forces for Nature" at bounding box center [370, 300] width 111 height 14
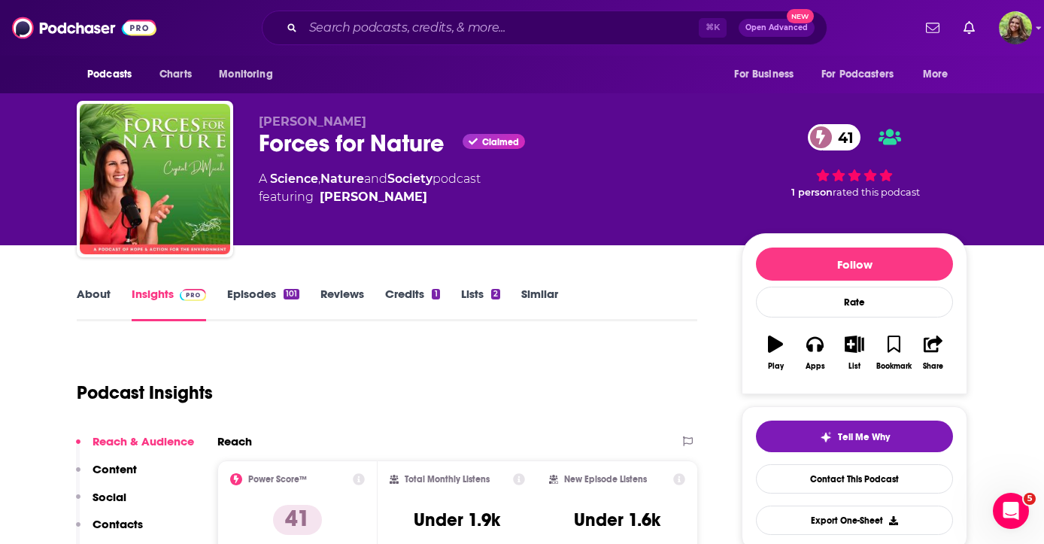
click at [284, 287] on link "Episodes 101" at bounding box center [263, 304] width 72 height 35
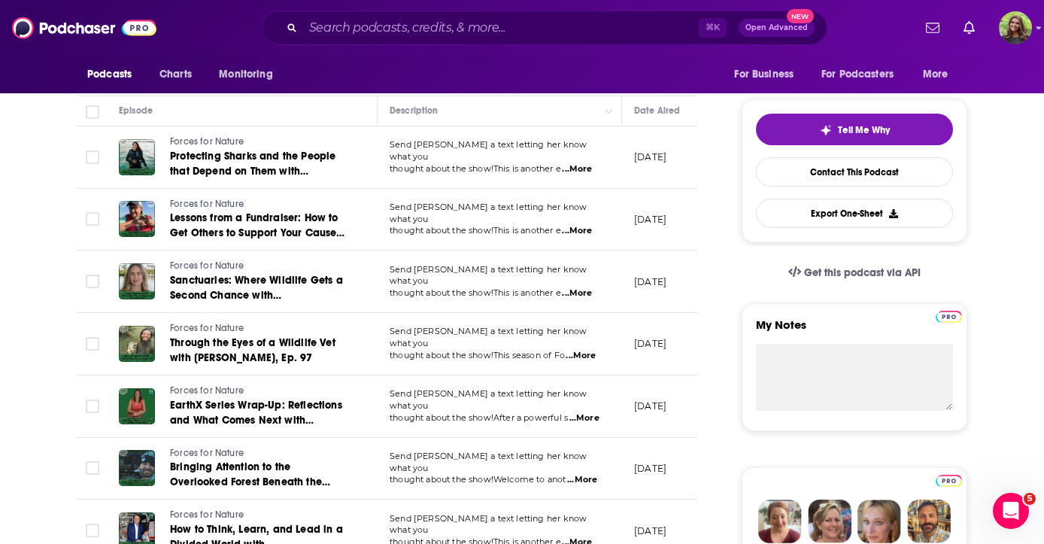
scroll to position [316, 0]
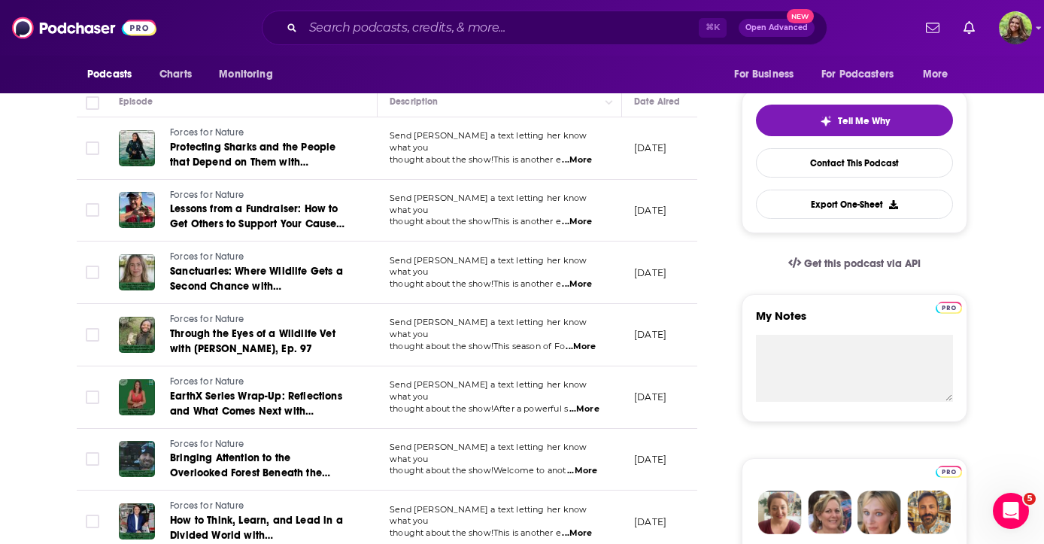
click at [589, 530] on span "...More" at bounding box center [577, 533] width 30 height 12
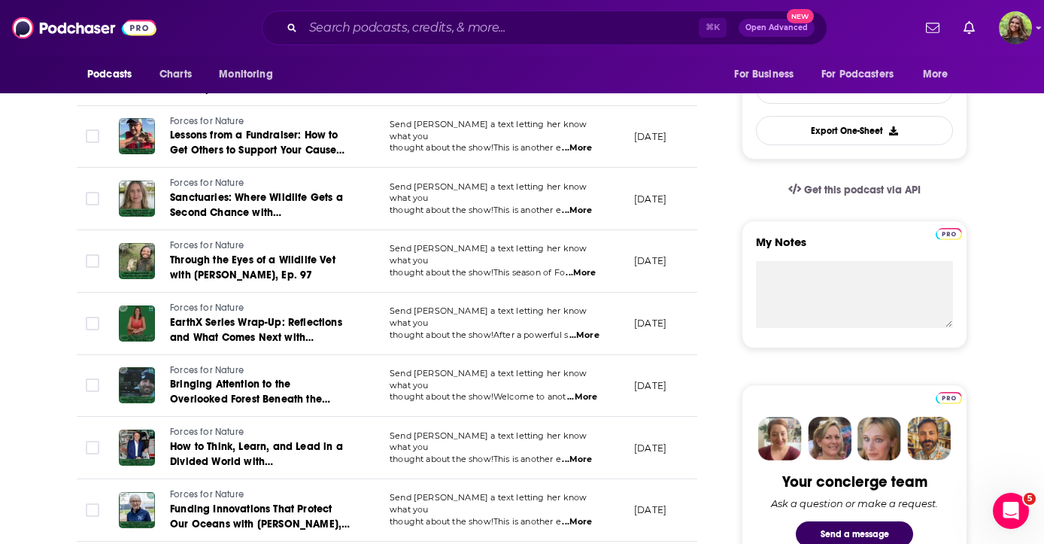
scroll to position [479, 0]
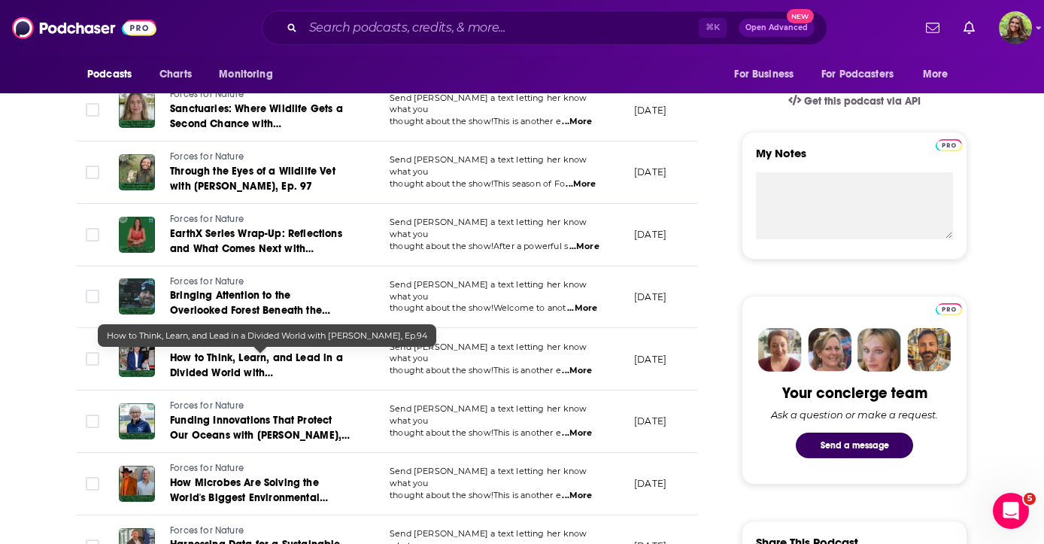
click at [279, 366] on link "How to Think, Learn, and Lead in a Divided World with [PERSON_NAME], Ep.94" at bounding box center [260, 366] width 181 height 30
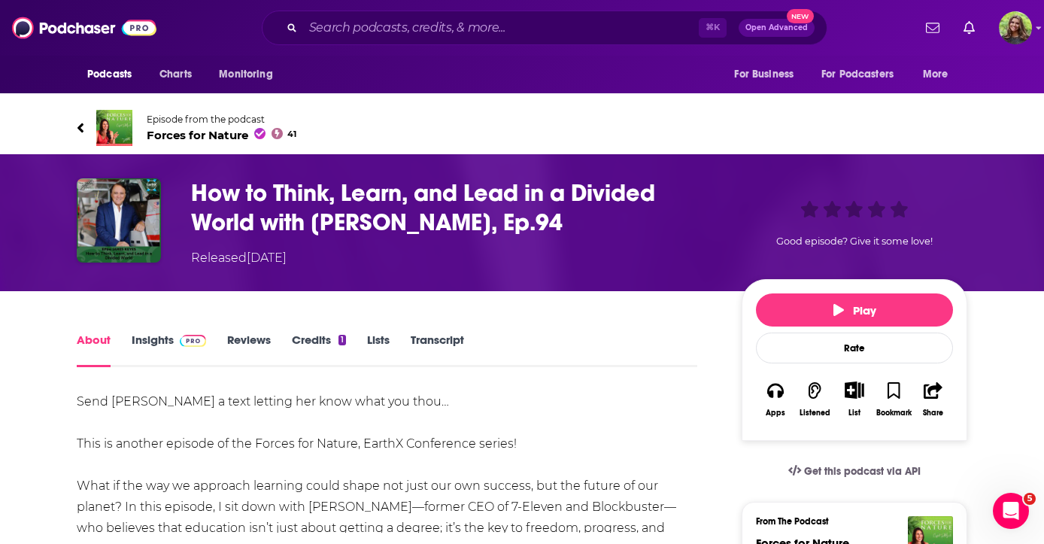
click at [120, 540] on div "Show More" at bounding box center [101, 547] width 49 height 14
click at [82, 120] on icon at bounding box center [81, 127] width 8 height 15
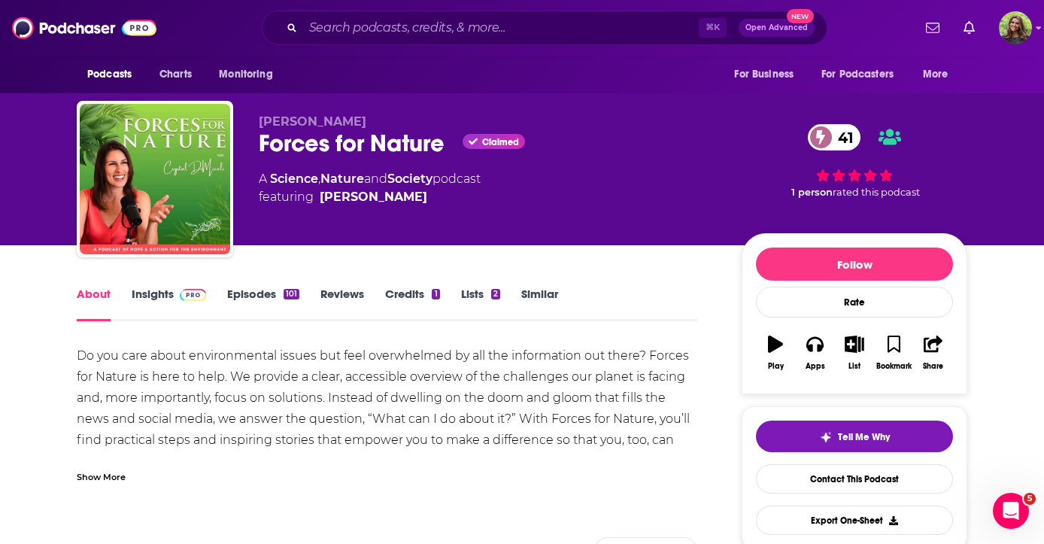
click at [142, 303] on link "Insights" at bounding box center [169, 304] width 74 height 35
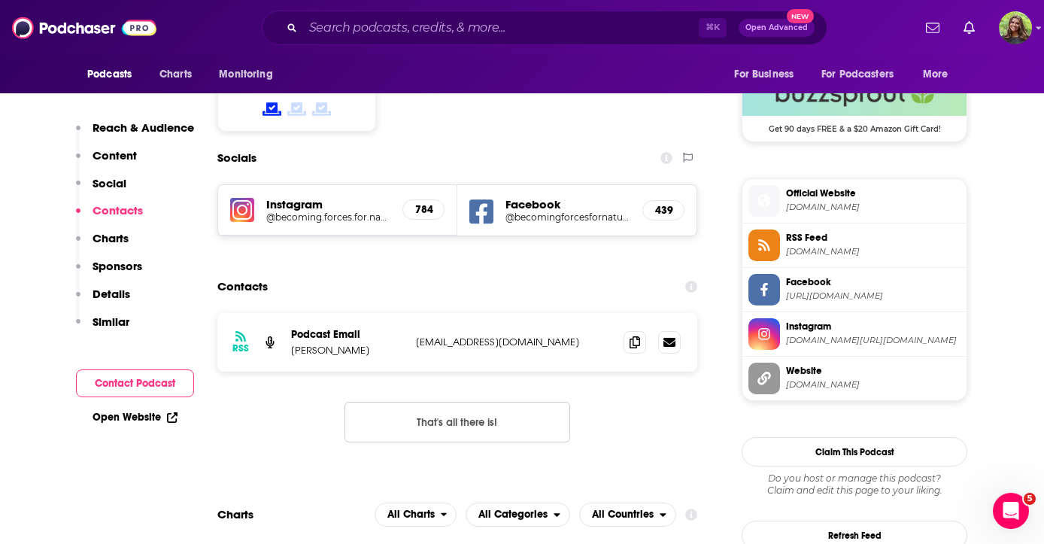
scroll to position [1204, 0]
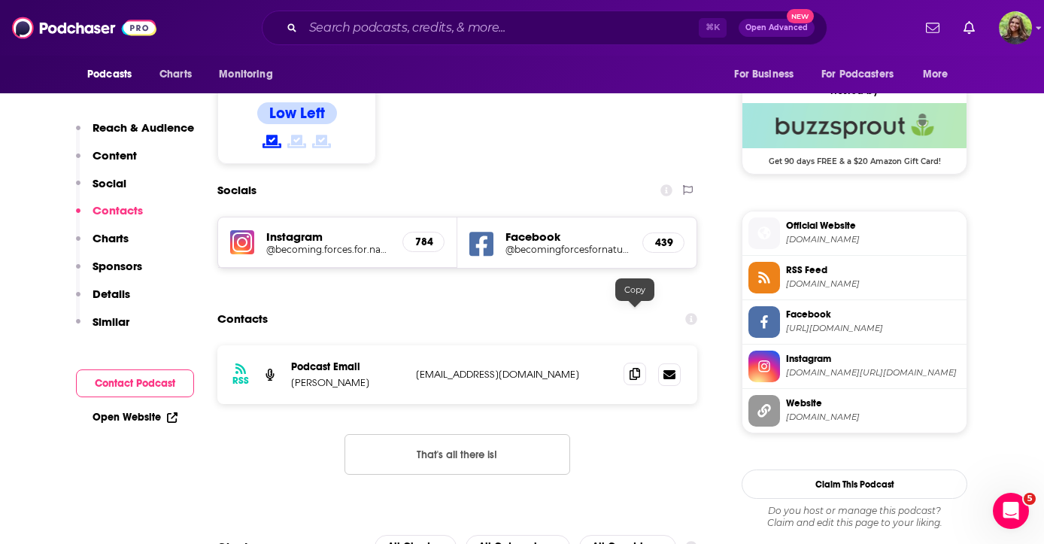
click at [640, 363] on span at bounding box center [635, 374] width 23 height 23
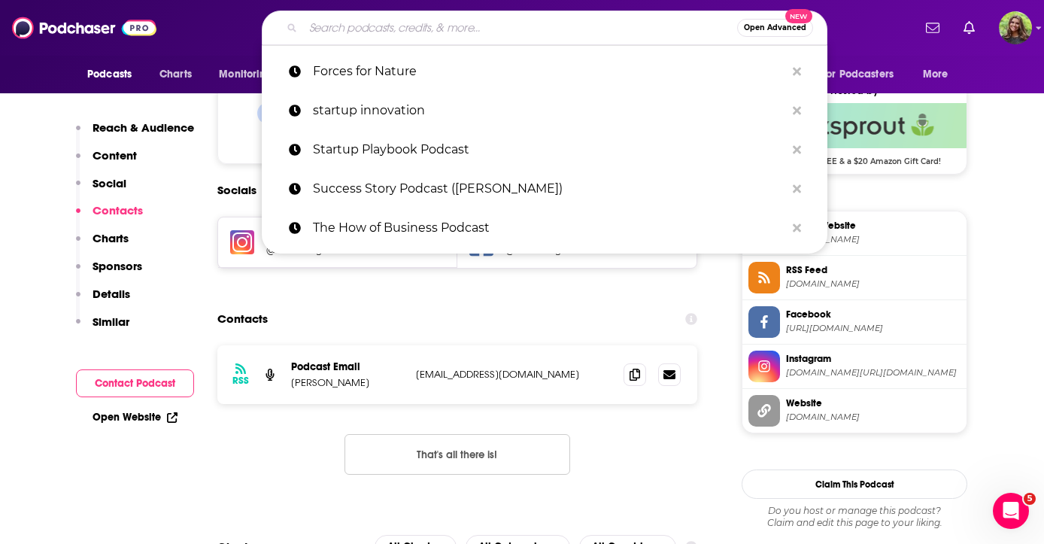
click at [454, 29] on input "Search podcasts, credits, & more..." at bounding box center [520, 28] width 434 height 24
paste input "BeProvided Conservation"
type input "BeProvided Conservation"
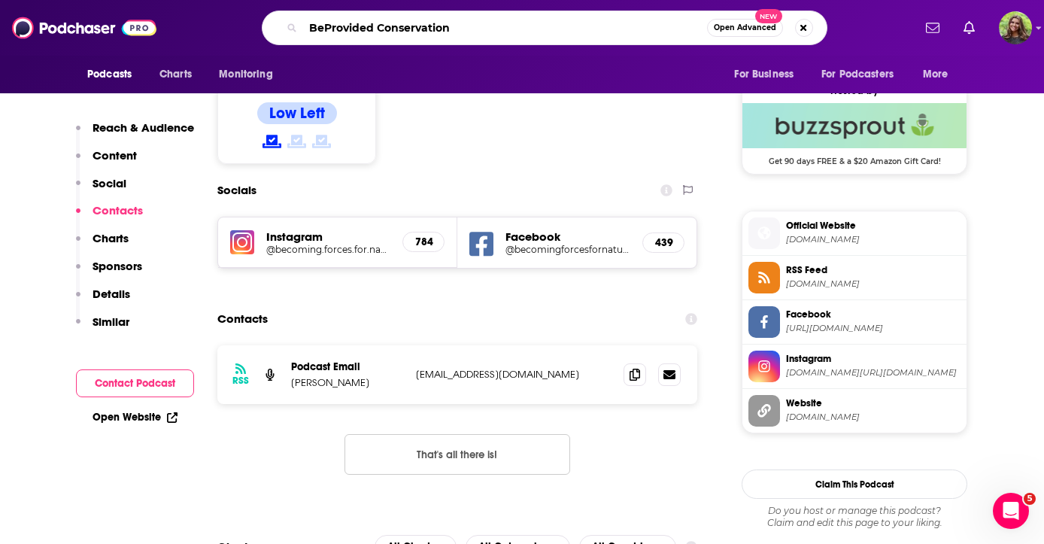
scroll to position [0, 72]
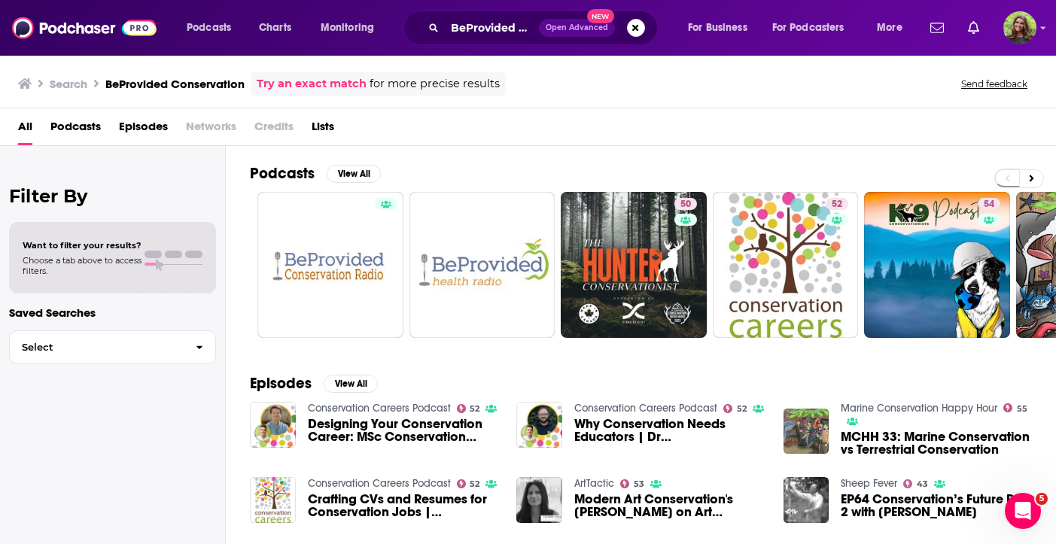
click at [62, 134] on span "Podcasts" at bounding box center [75, 129] width 50 height 31
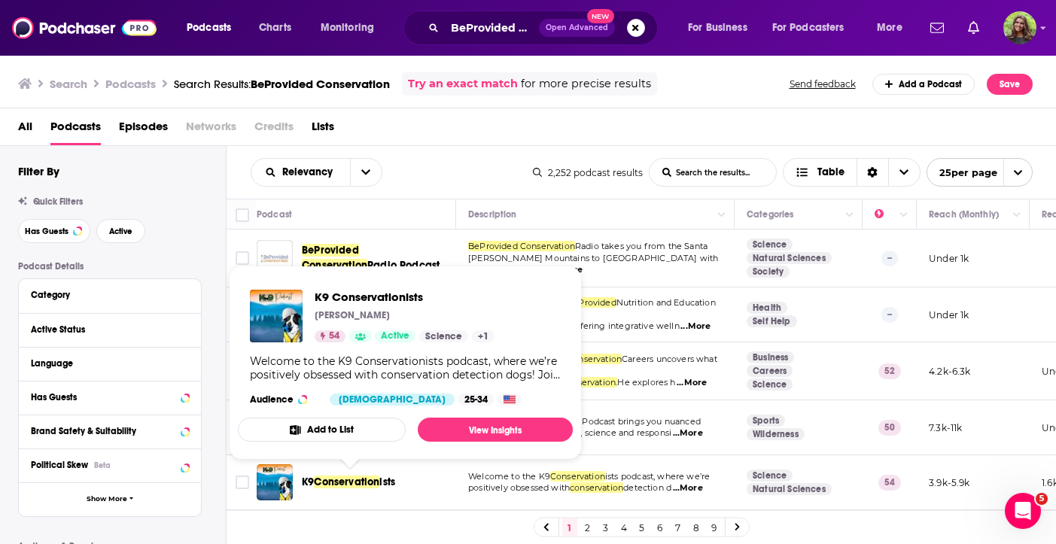
click at [360, 480] on span "Conservation" at bounding box center [346, 482] width 65 height 13
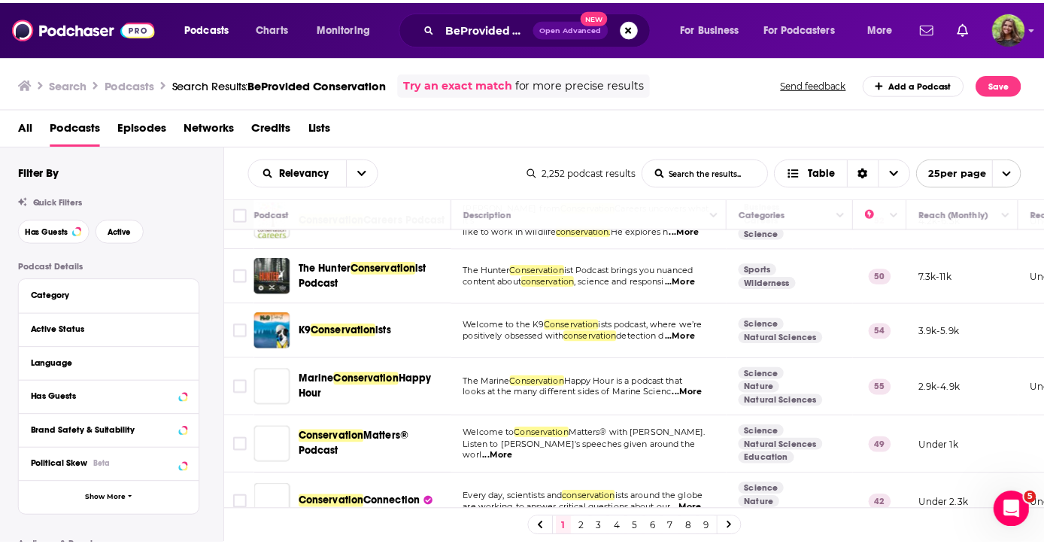
scroll to position [232, 0]
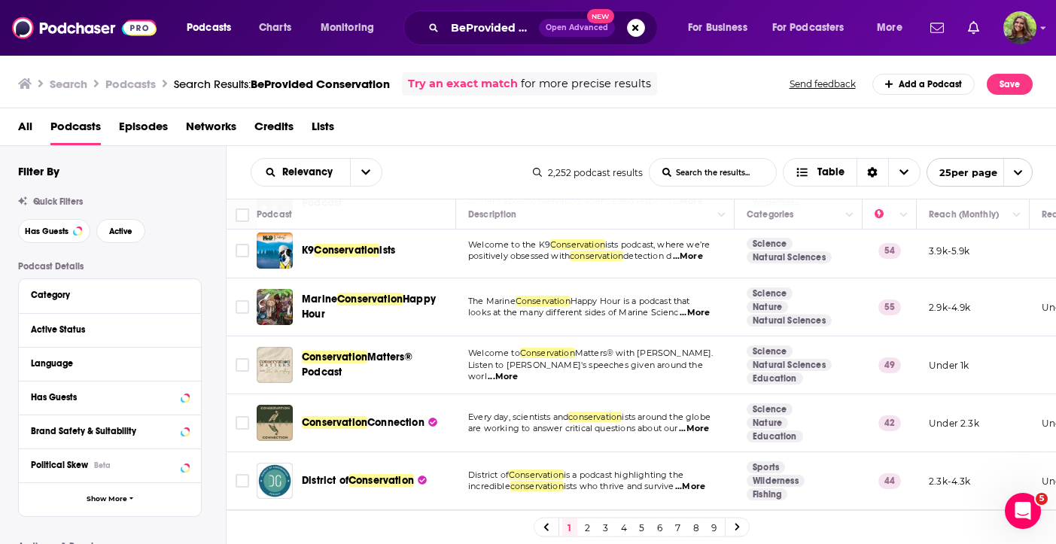
click at [518, 371] on span "...More" at bounding box center [503, 377] width 30 height 12
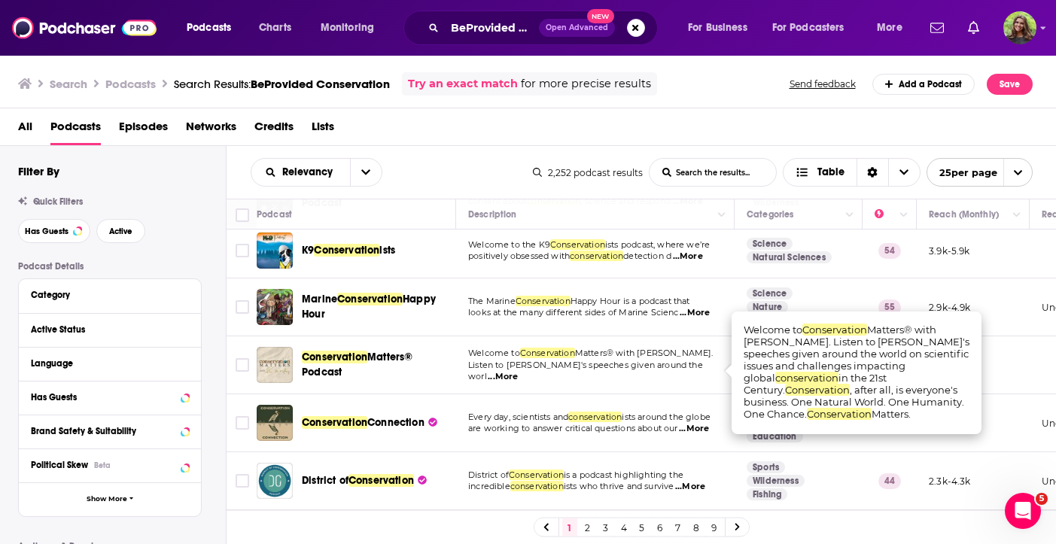
click at [629, 394] on td "Welcome to Conservation Matters® with [PERSON_NAME]. Listen to [PERSON_NAME]'s …" at bounding box center [595, 365] width 278 height 58
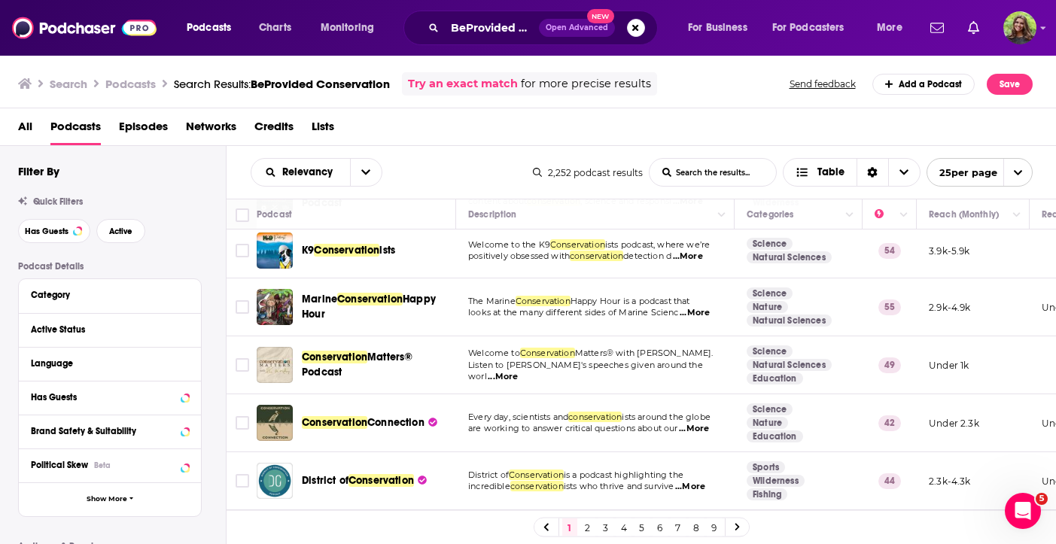
click at [701, 427] on span "...More" at bounding box center [694, 429] width 30 height 12
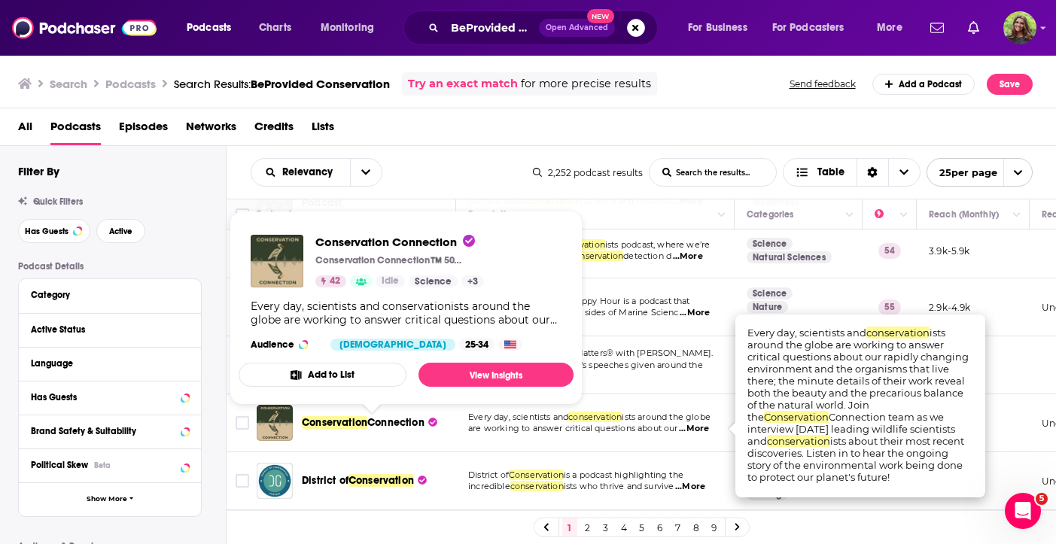
click at [416, 421] on span "Connection" at bounding box center [395, 422] width 57 height 13
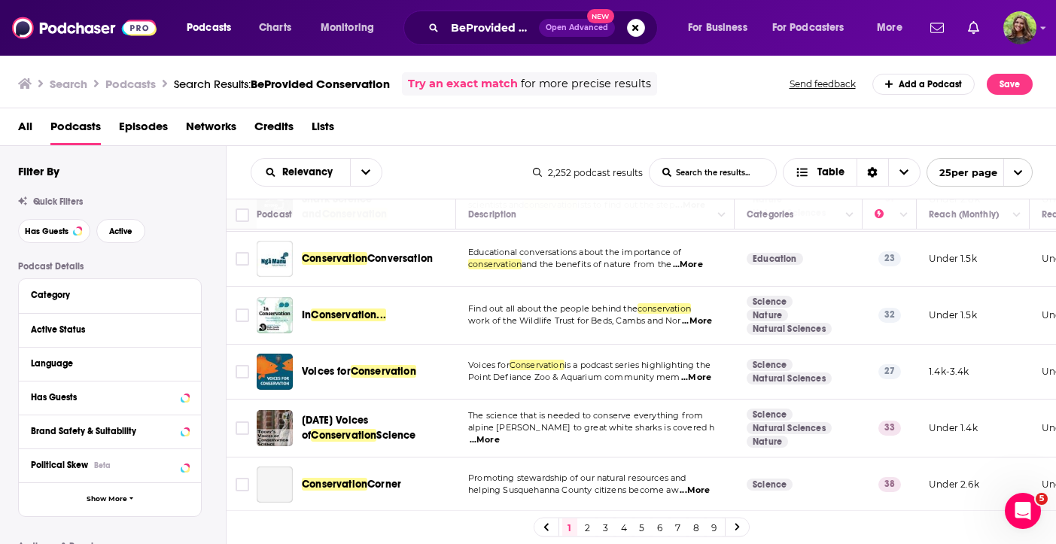
scroll to position [1193, 0]
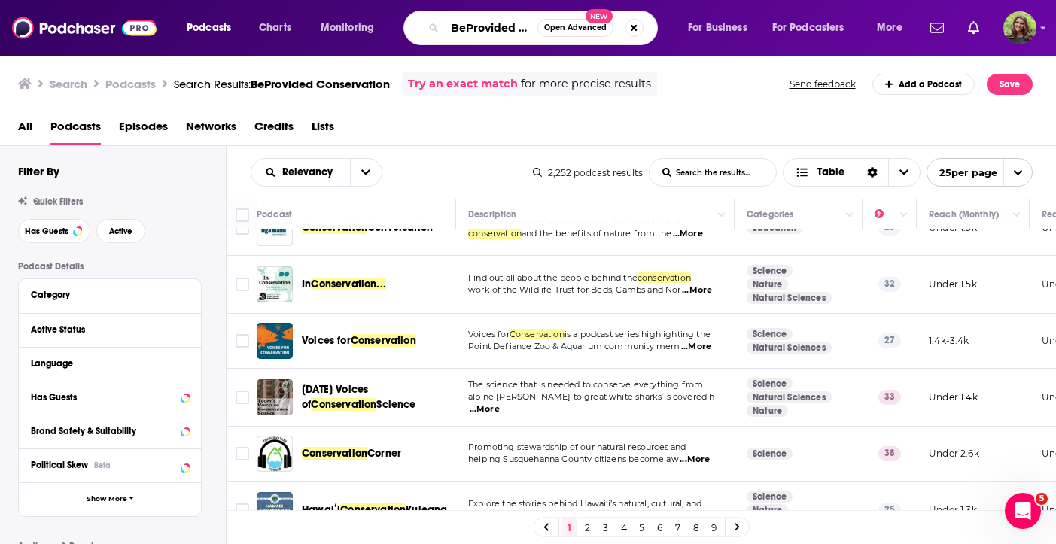
click at [524, 30] on input "BeProvided Conservation" at bounding box center [491, 28] width 93 height 24
click at [631, 26] on button "Search podcasts, credits, & more..." at bounding box center [634, 28] width 18 height 18
type input "data analysis"
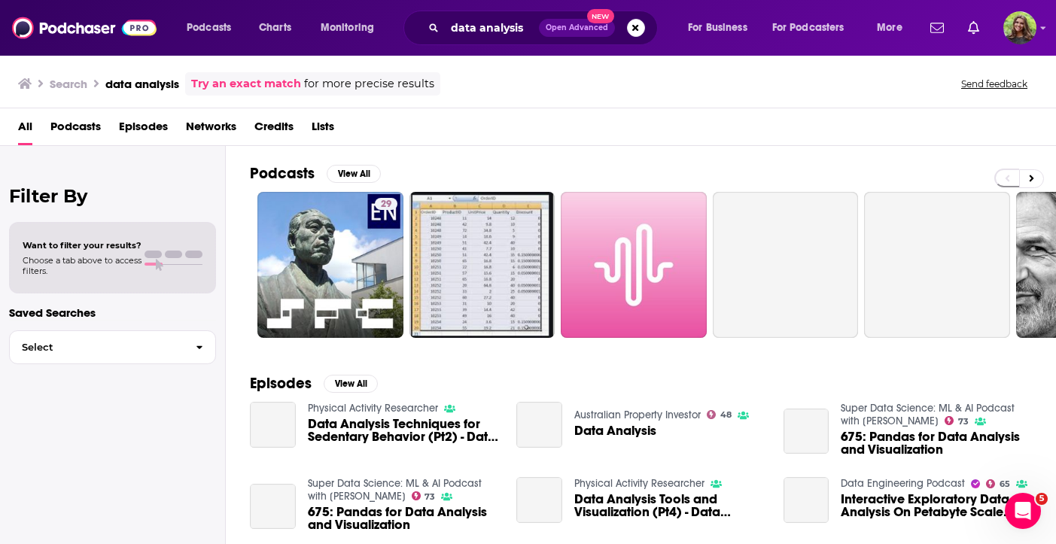
click at [88, 133] on span "Podcasts" at bounding box center [75, 129] width 50 height 31
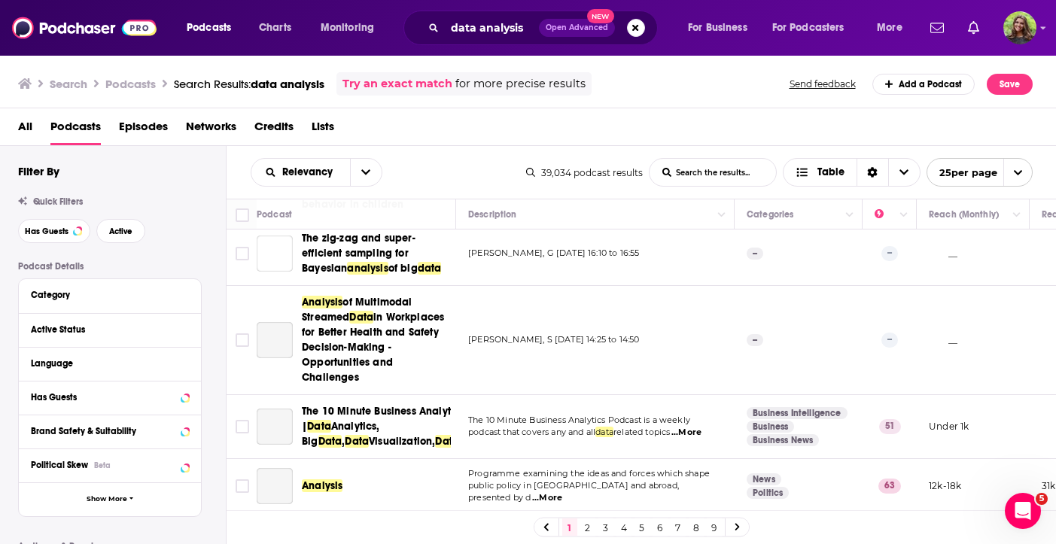
scroll to position [1302, 0]
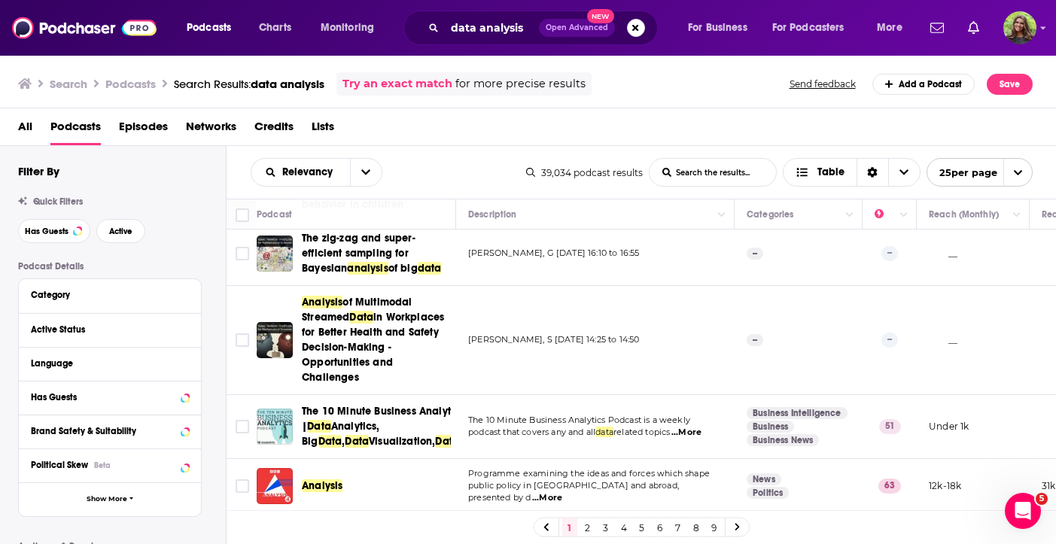
click at [591, 529] on link "2" at bounding box center [587, 527] width 15 height 18
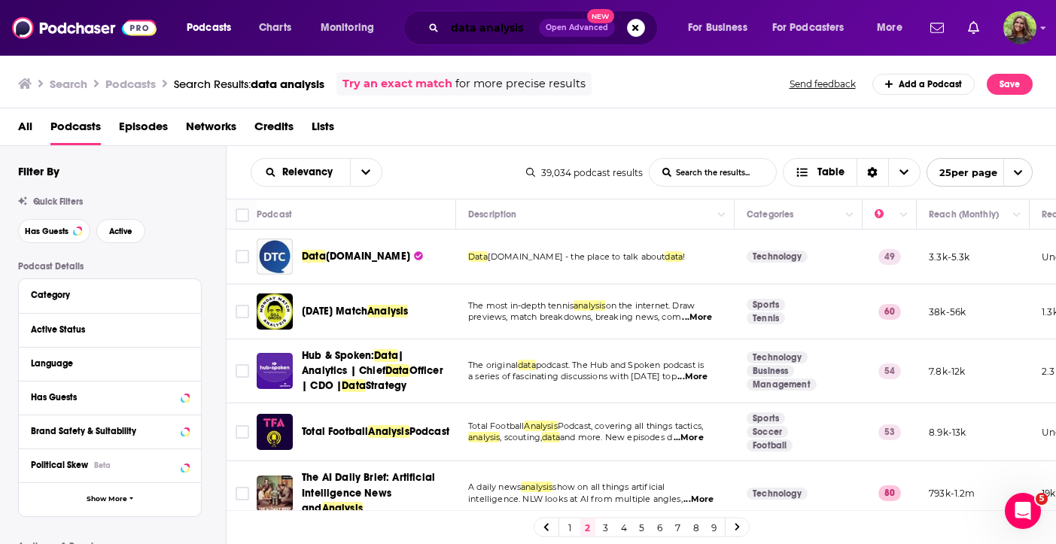
click at [474, 27] on input "data analysis" at bounding box center [492, 28] width 94 height 24
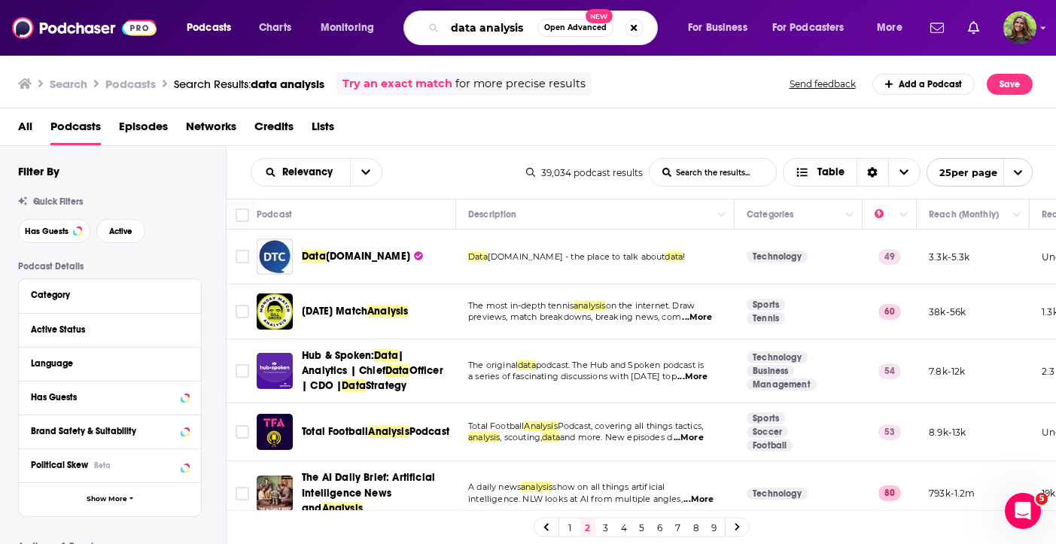
drag, startPoint x: 521, startPoint y: 27, endPoint x: 412, endPoint y: 23, distance: 109.9
click at [412, 23] on div "data analysis Open Advanced New" at bounding box center [530, 28] width 254 height 35
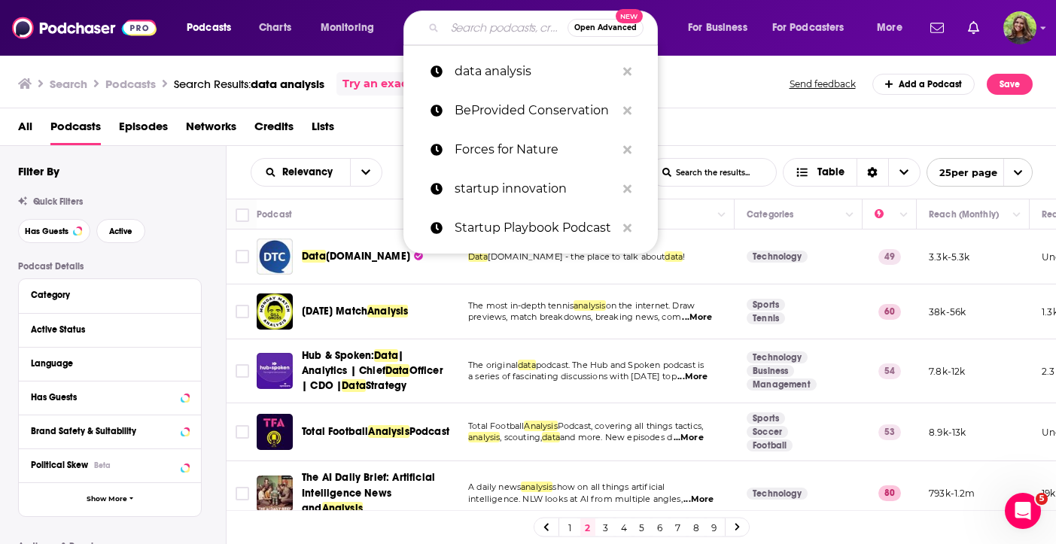
paste input "Tiny Climate Challenge"
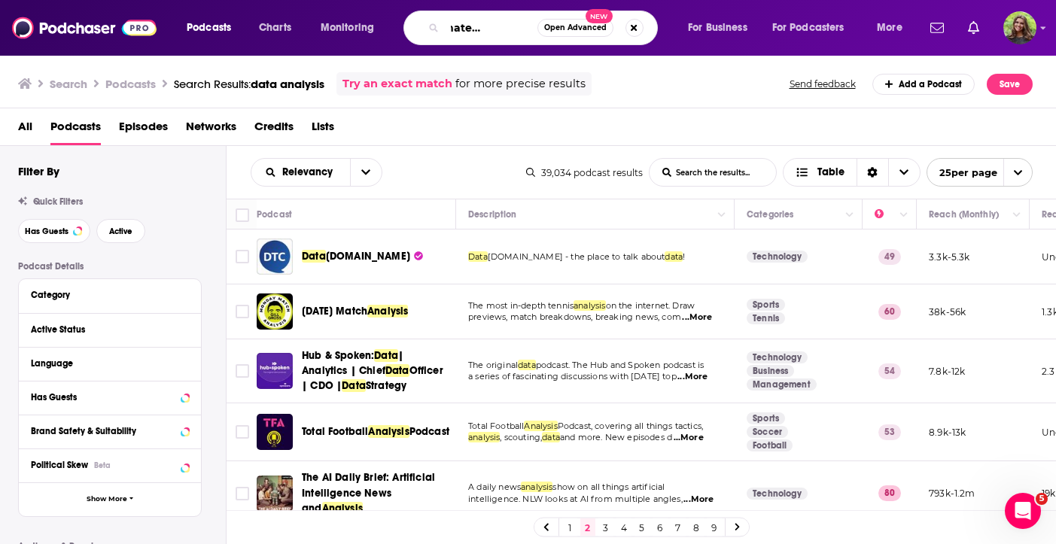
type input "Tiny Climate Challenge"
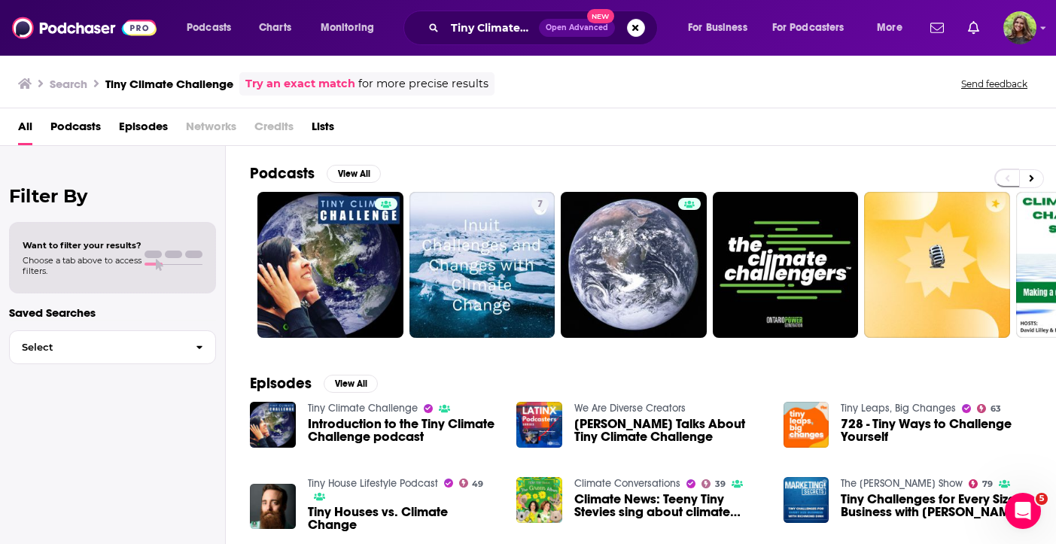
click at [84, 128] on span "Podcasts" at bounding box center [75, 129] width 50 height 31
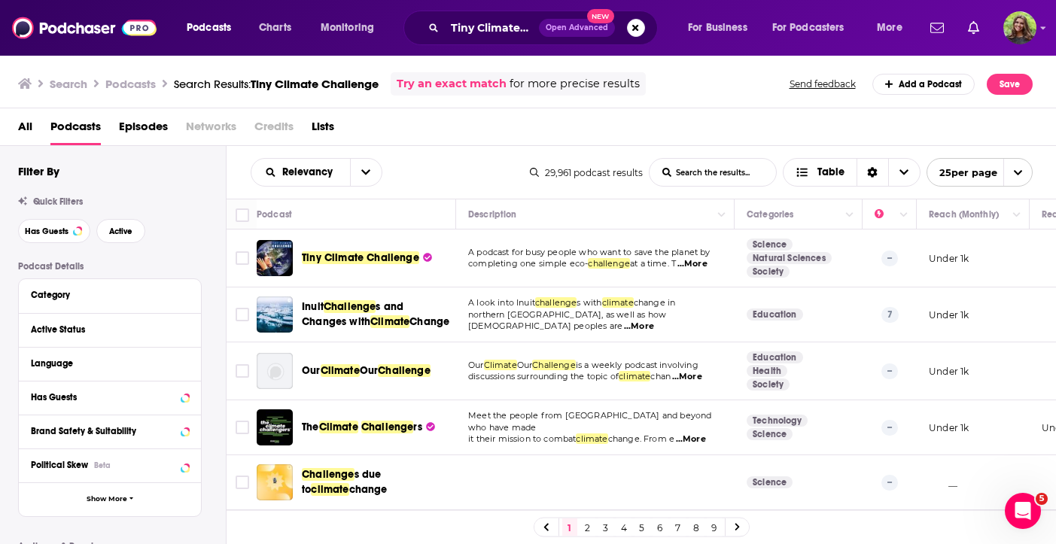
click at [309, 260] on span "Tiny Climate Challenge" at bounding box center [360, 257] width 117 height 13
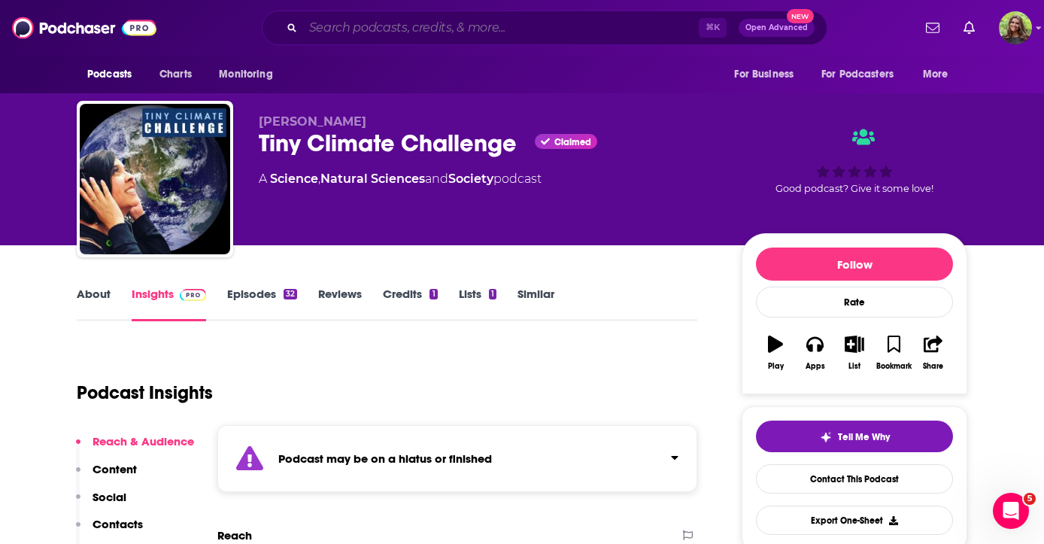
click at [453, 32] on input "Search podcasts, credits, & more..." at bounding box center [501, 28] width 396 height 24
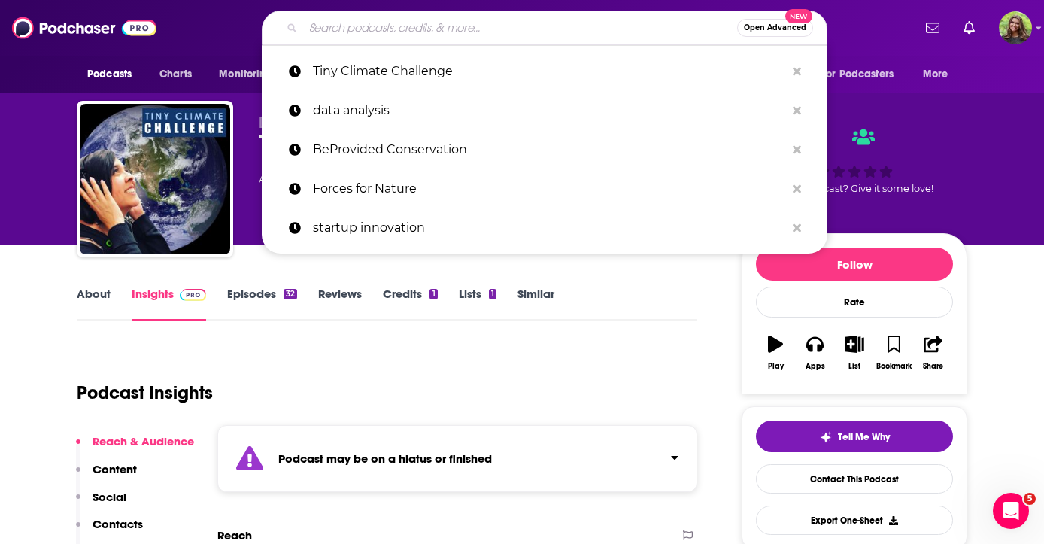
paste input "Good Future ([PERSON_NAME])"
type input "Good Future ([PERSON_NAME])"
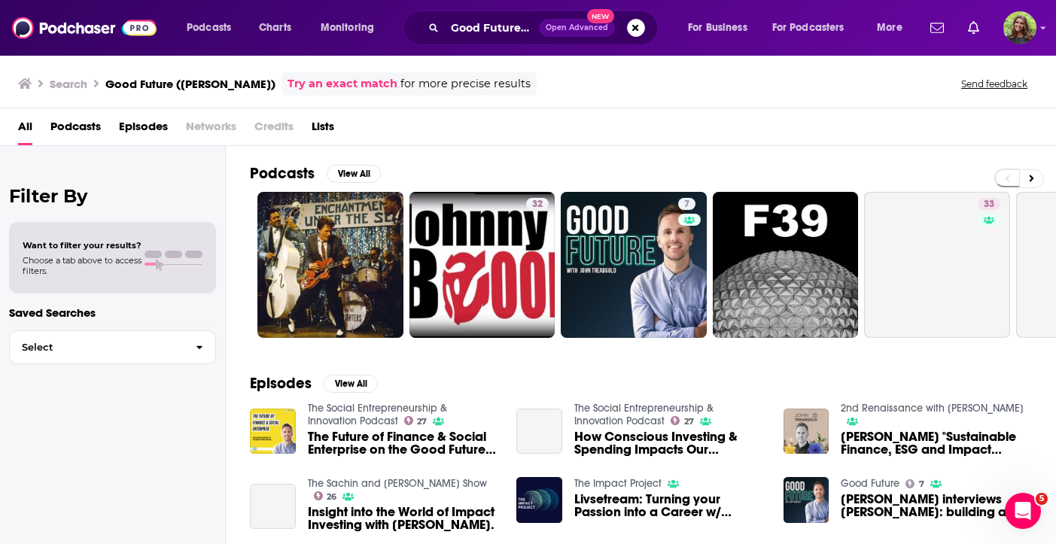
click at [68, 126] on span "Podcasts" at bounding box center [75, 129] width 50 height 31
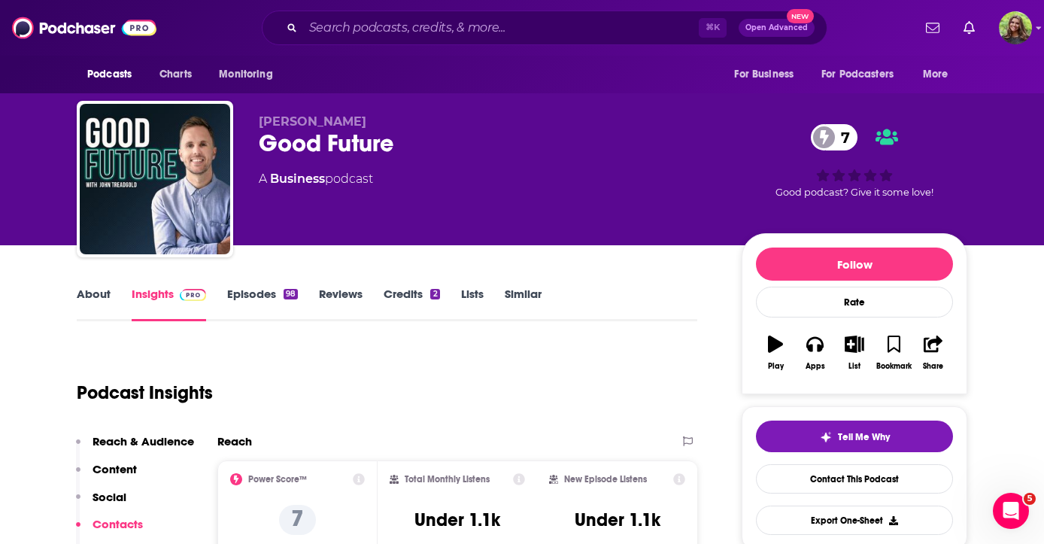
click at [280, 288] on link "Episodes 98" at bounding box center [262, 304] width 71 height 35
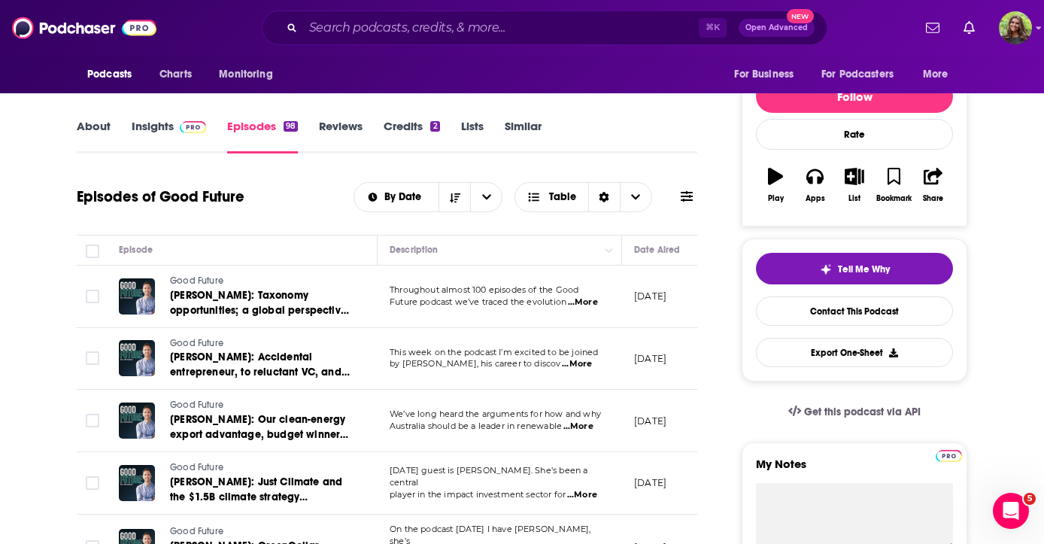
scroll to position [169, 0]
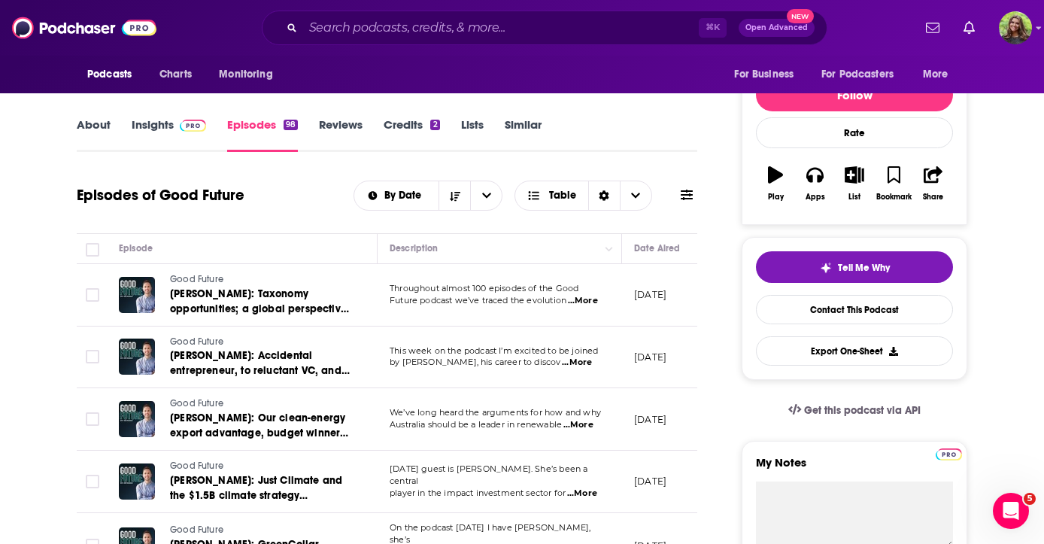
click at [588, 366] on span "...More" at bounding box center [577, 363] width 30 height 12
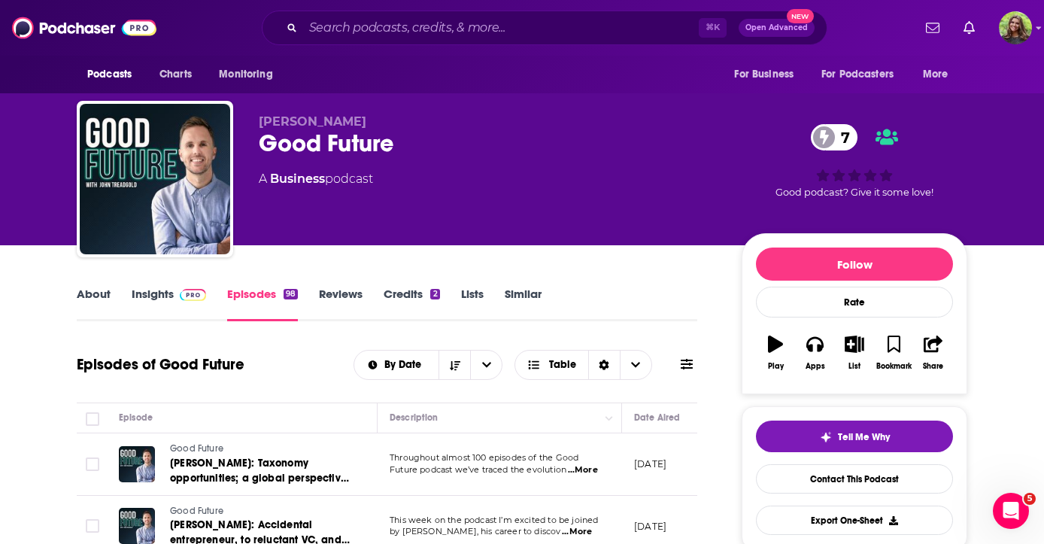
click at [102, 303] on link "About" at bounding box center [94, 304] width 34 height 35
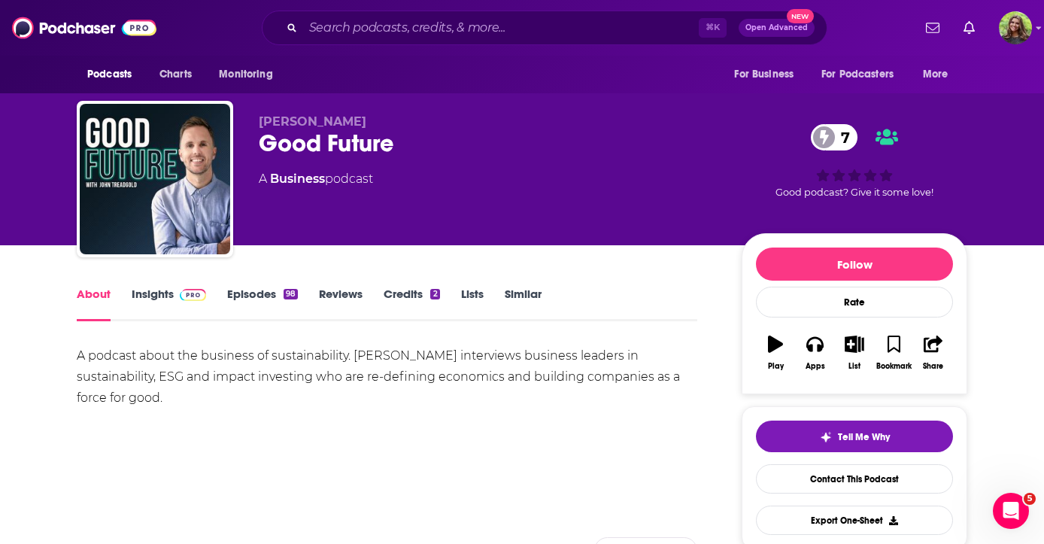
click at [156, 302] on link "Insights" at bounding box center [169, 304] width 74 height 35
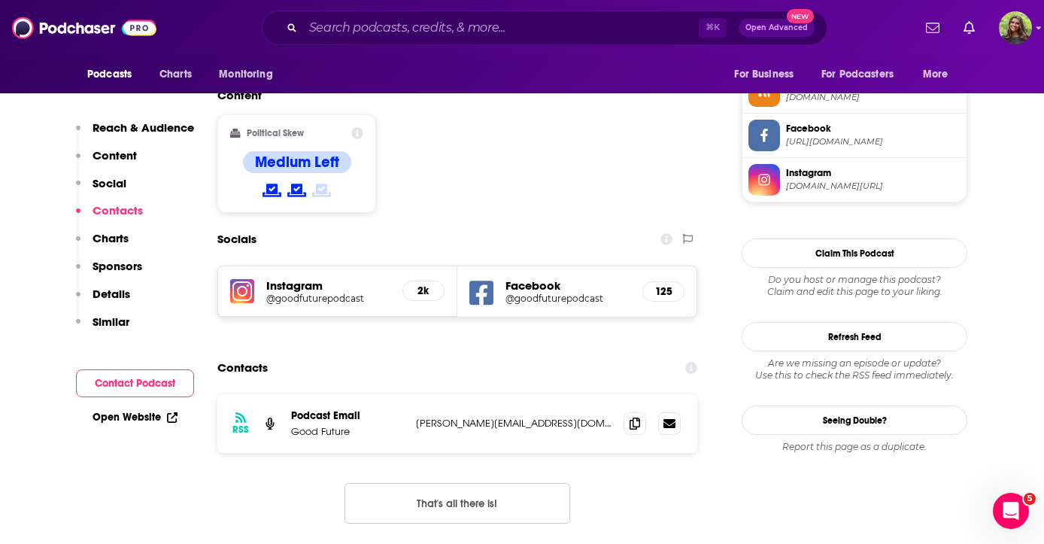
scroll to position [1184, 0]
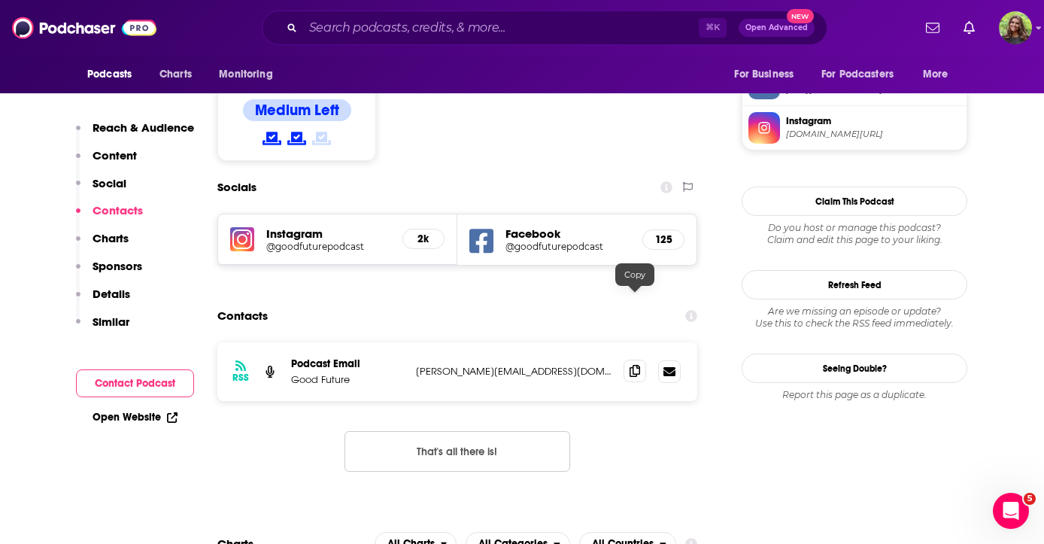
click at [637, 365] on icon at bounding box center [635, 371] width 11 height 12
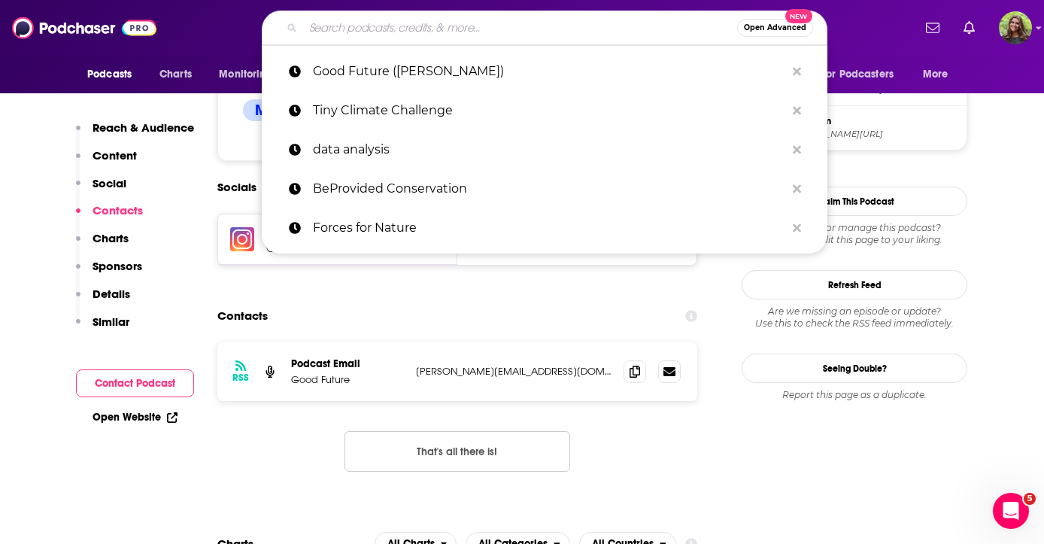
click at [454, 29] on input "Search podcasts, credits, & more..." at bounding box center [520, 28] width 434 height 24
paste input "Connecting with Conservation (WMI)"
type input "Connecting with Conservation (WMI)"
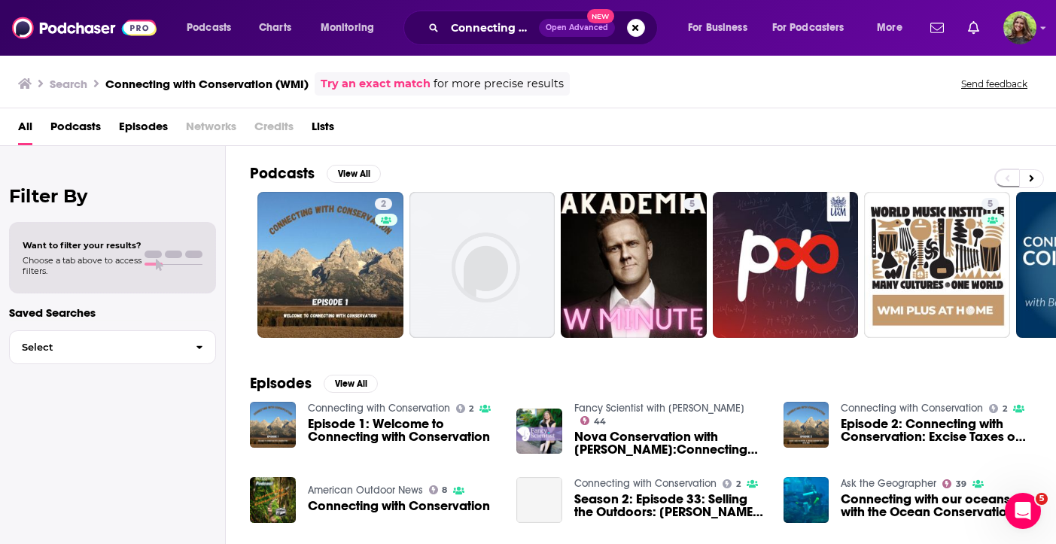
click at [89, 119] on span "Podcasts" at bounding box center [75, 129] width 50 height 31
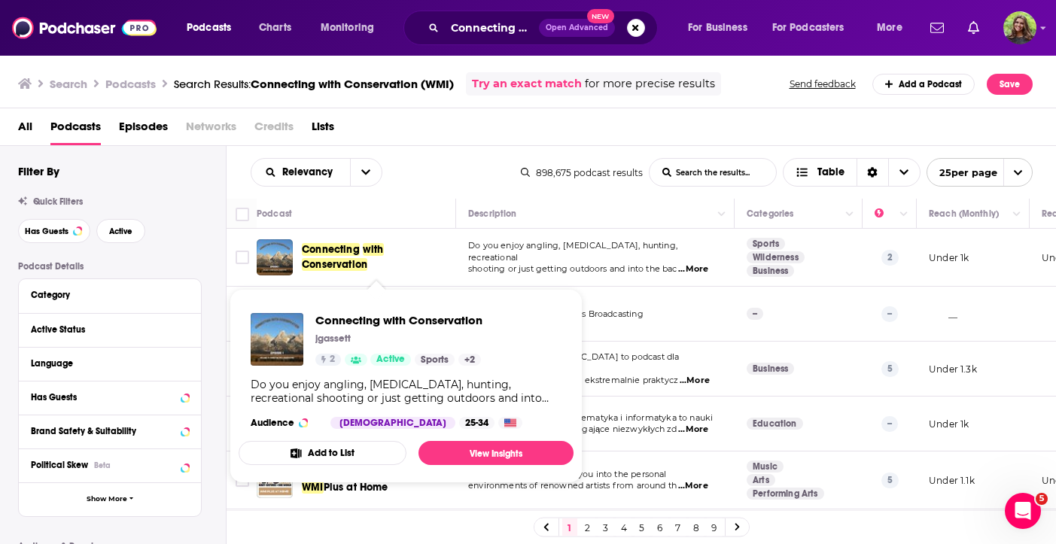
click at [340, 254] on span "Connecting" at bounding box center [331, 249] width 58 height 13
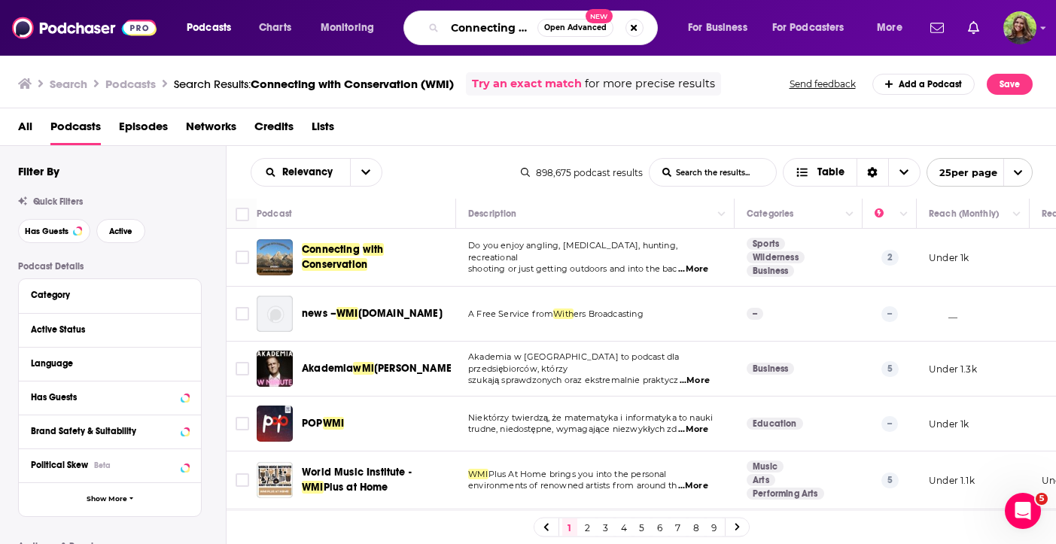
click at [491, 37] on input "Connecting with Conservation (WMI)" at bounding box center [491, 28] width 93 height 24
click at [498, 26] on input "Connecting with Conservation (WMI)" at bounding box center [491, 28] width 93 height 24
click at [633, 24] on button "Search podcasts, credits, & more..." at bounding box center [634, 28] width 18 height 18
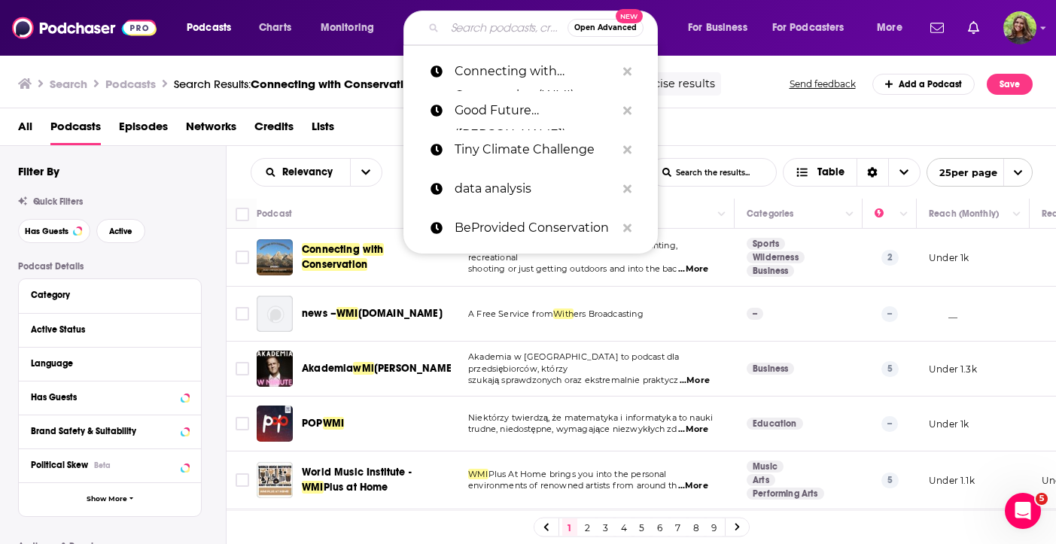
paste input "Connecting with Conservation (WMI)"
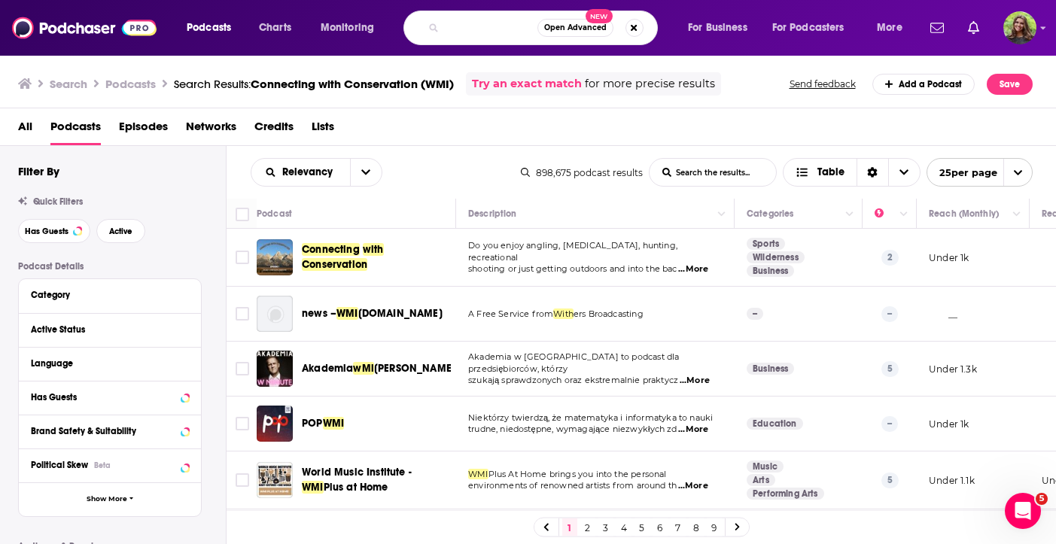
scroll to position [0, 90]
type input "Connecting with Conservation"
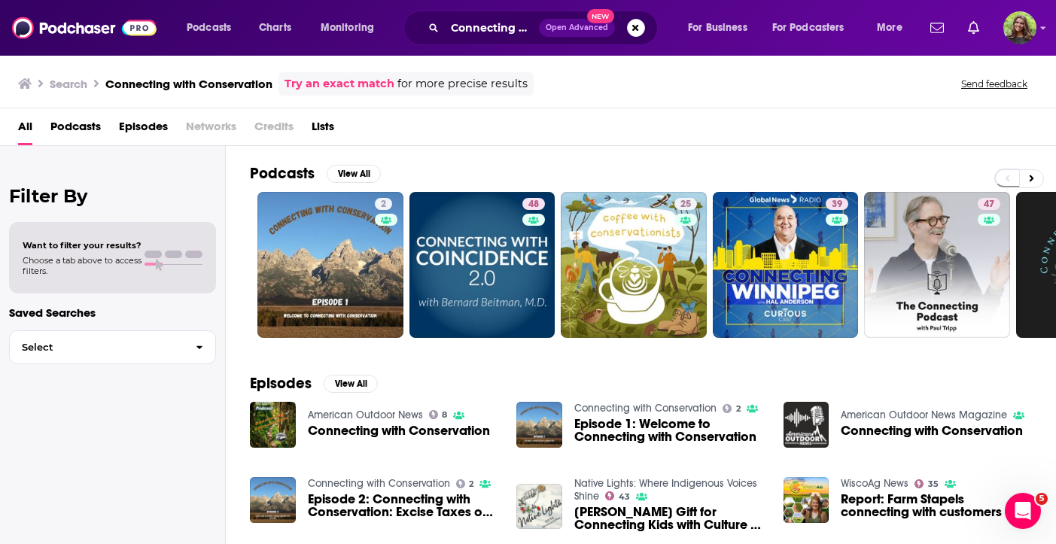
click at [425, 428] on span "Connecting with Conservation" at bounding box center [399, 430] width 182 height 13
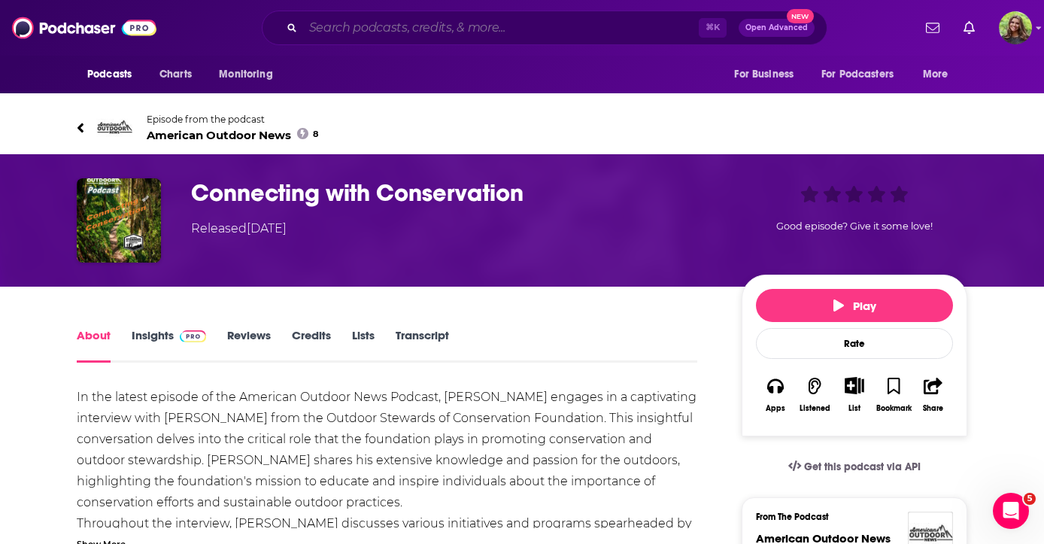
click at [481, 25] on input "Search podcasts, credits, & more..." at bounding box center [501, 28] width 396 height 24
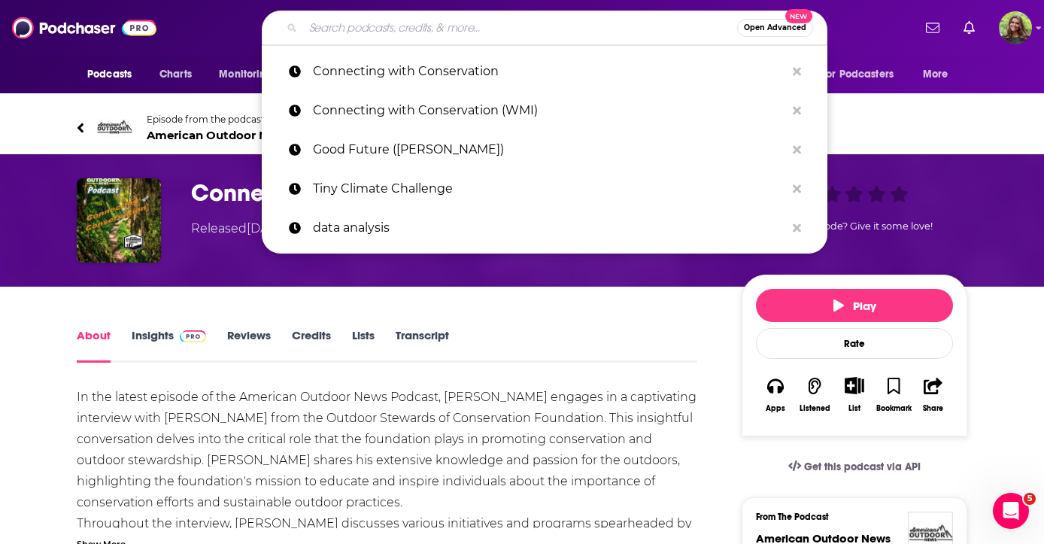
paste input "Champions of Sustainability"
type input "Champions of Sustainability"
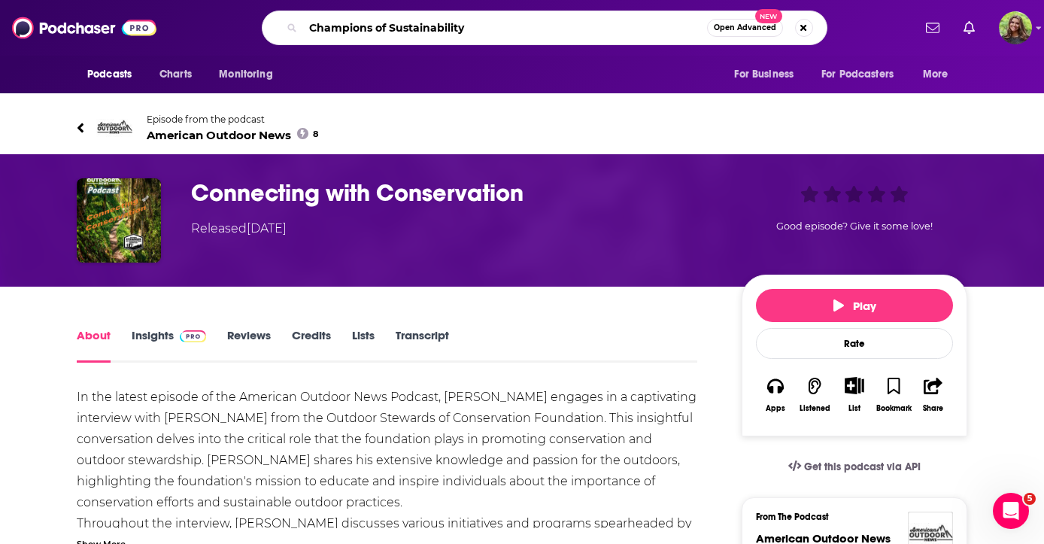
scroll to position [0, 87]
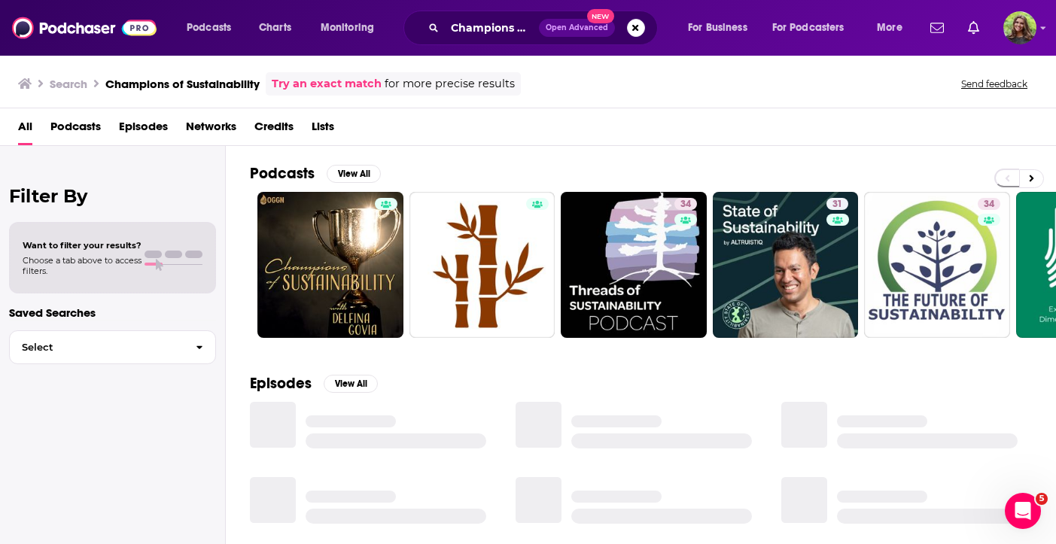
click at [86, 114] on span "Podcasts" at bounding box center [75, 129] width 50 height 31
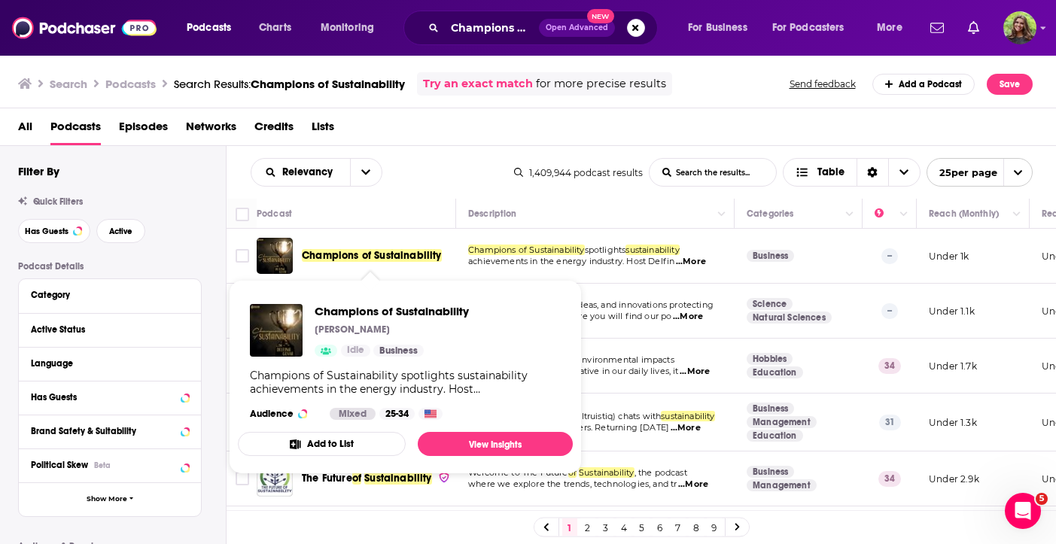
click at [396, 255] on span "Champions of Sustainability" at bounding box center [372, 255] width 140 height 13
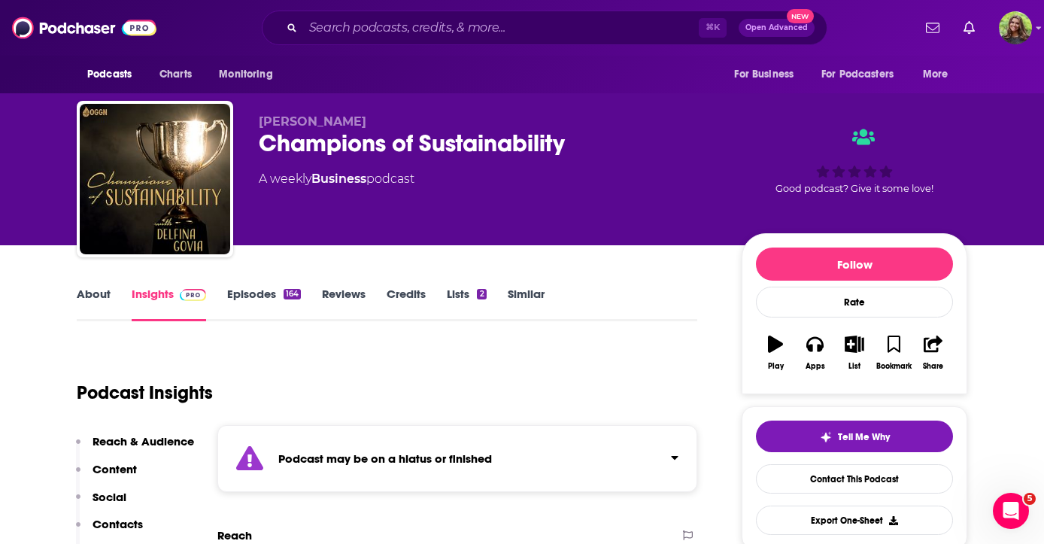
click at [540, 296] on link "Similar" at bounding box center [526, 304] width 37 height 35
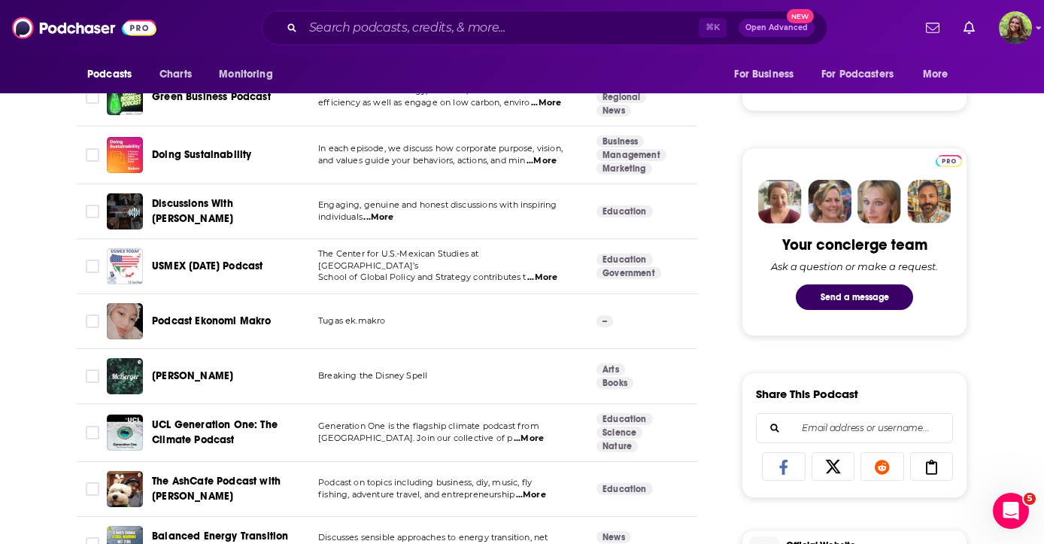
scroll to position [643, 0]
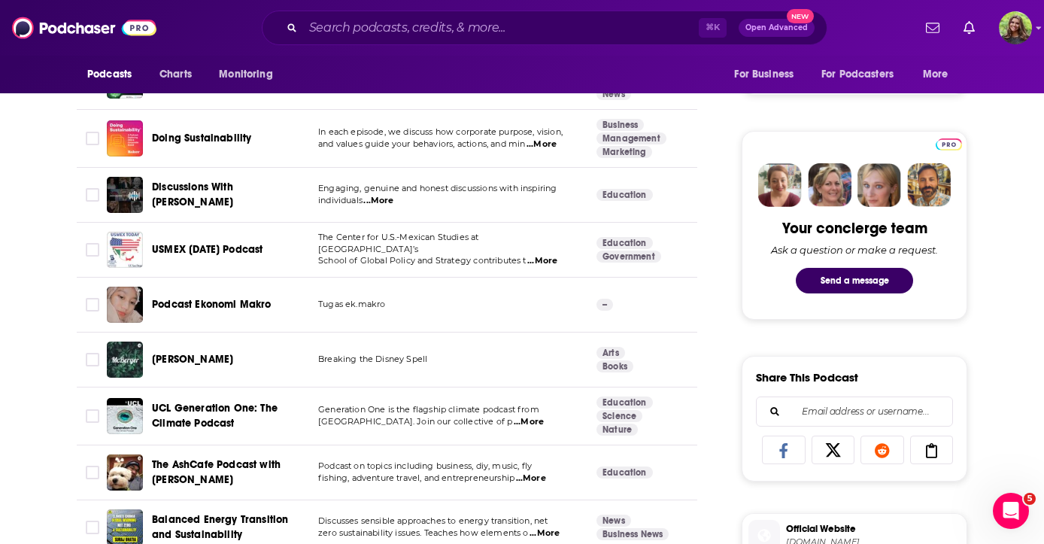
click at [557, 140] on span "...More" at bounding box center [542, 144] width 30 height 12
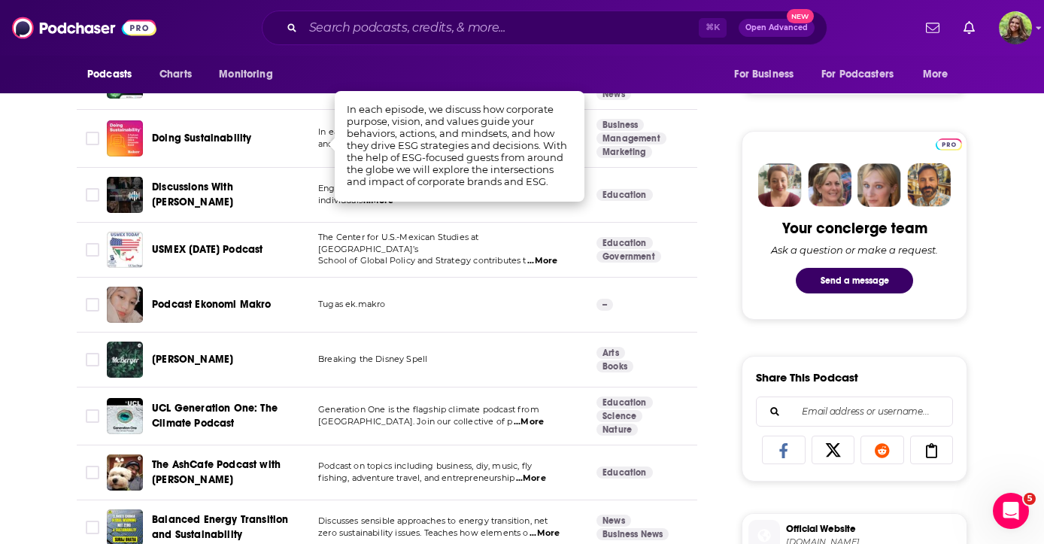
click at [241, 139] on span "Doing Sustainability" at bounding box center [201, 138] width 99 height 13
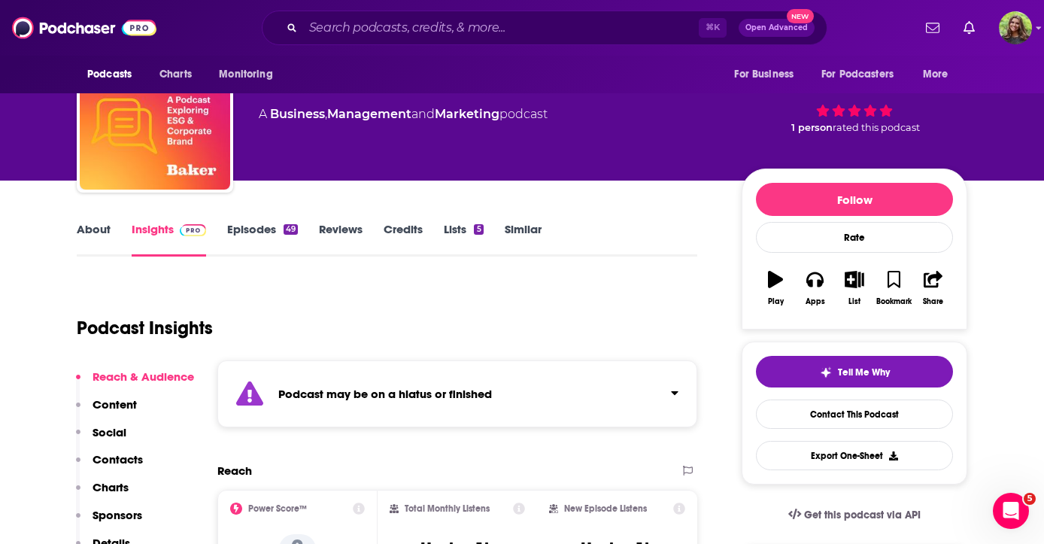
scroll to position [160, 0]
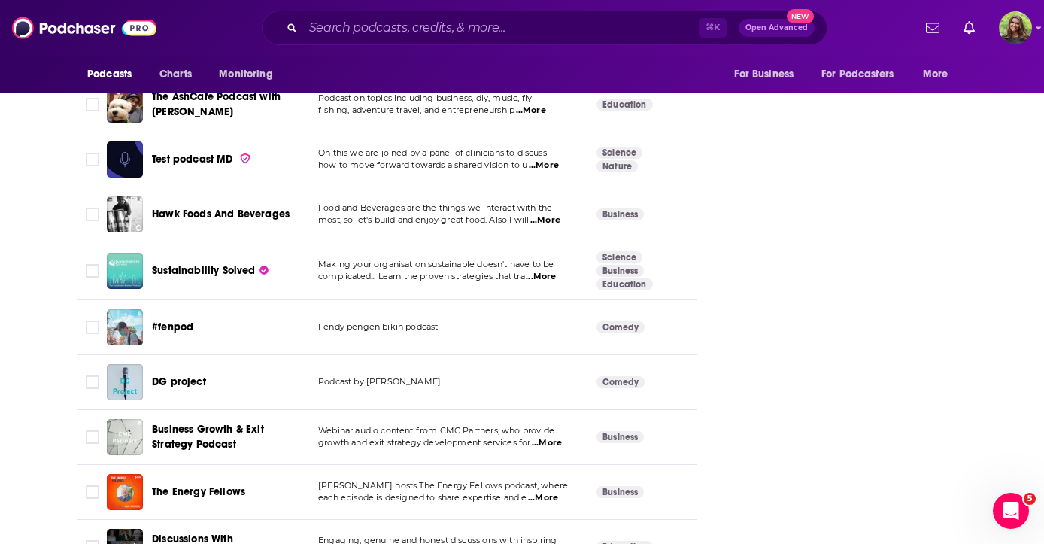
scroll to position [2043, 0]
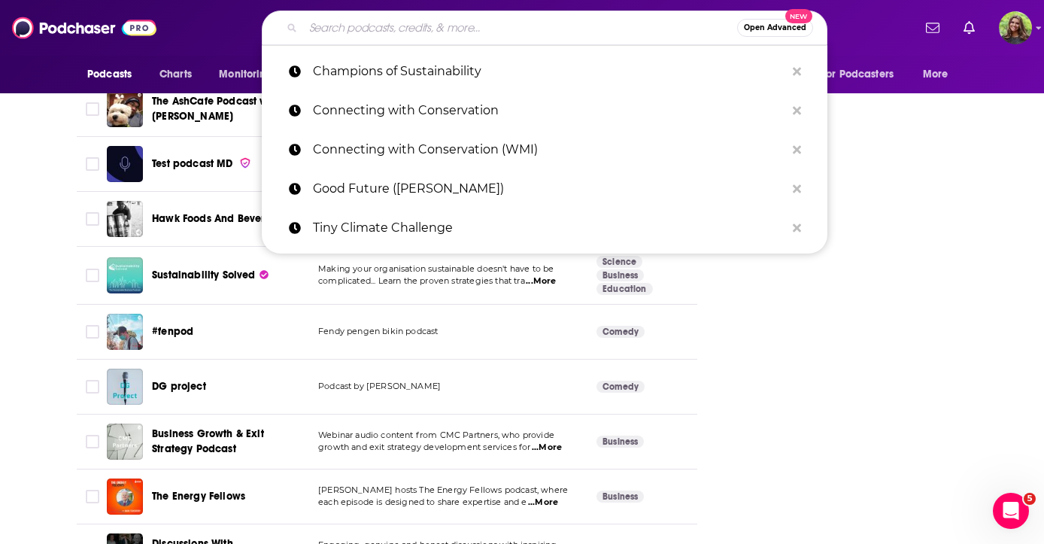
click at [454, 20] on input "Search podcasts, credits, & more..." at bounding box center [520, 28] width 434 height 24
paste input "Future of Conservation"
type input "Future of Conservation"
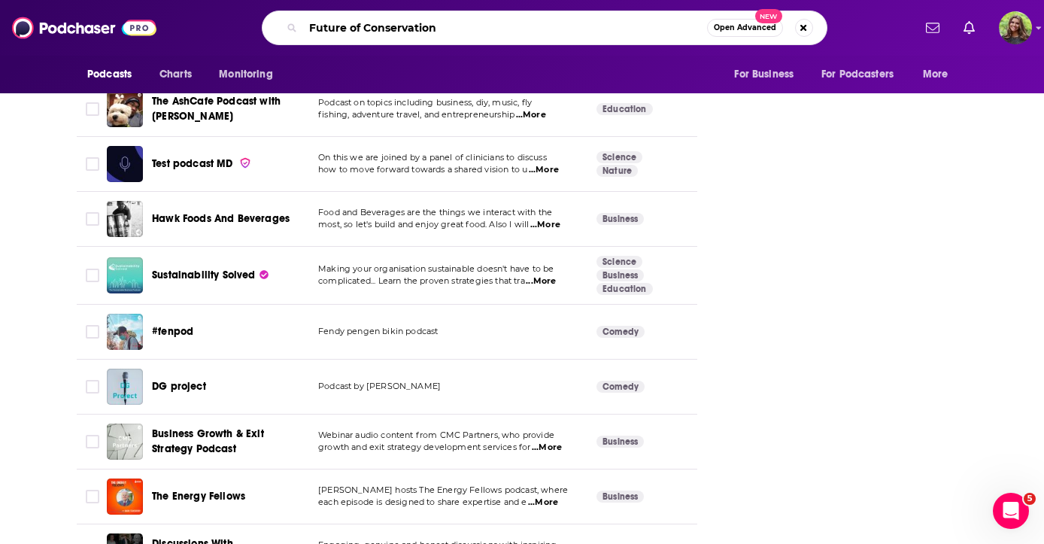
scroll to position [0, 59]
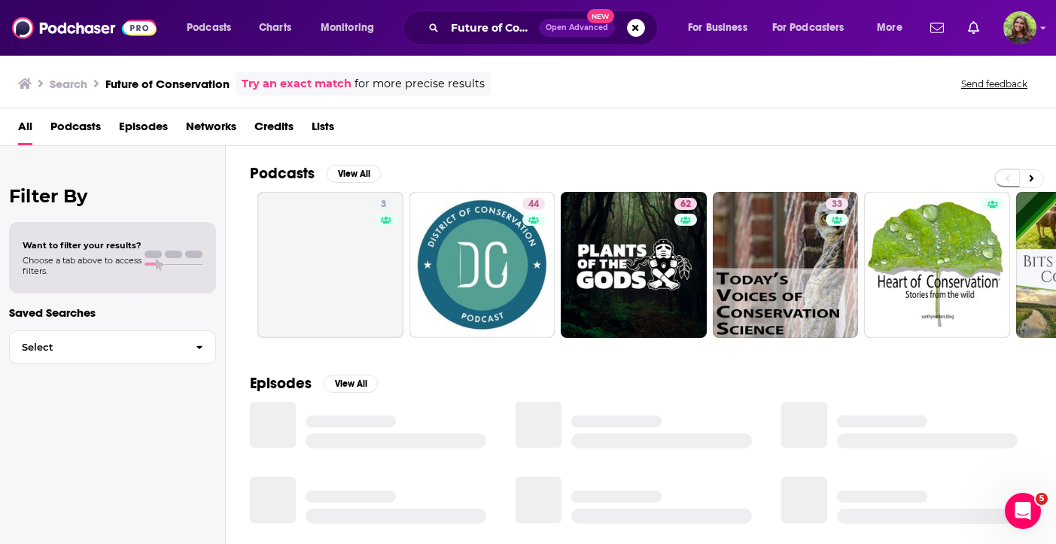
click at [91, 130] on span "Podcasts" at bounding box center [75, 129] width 50 height 31
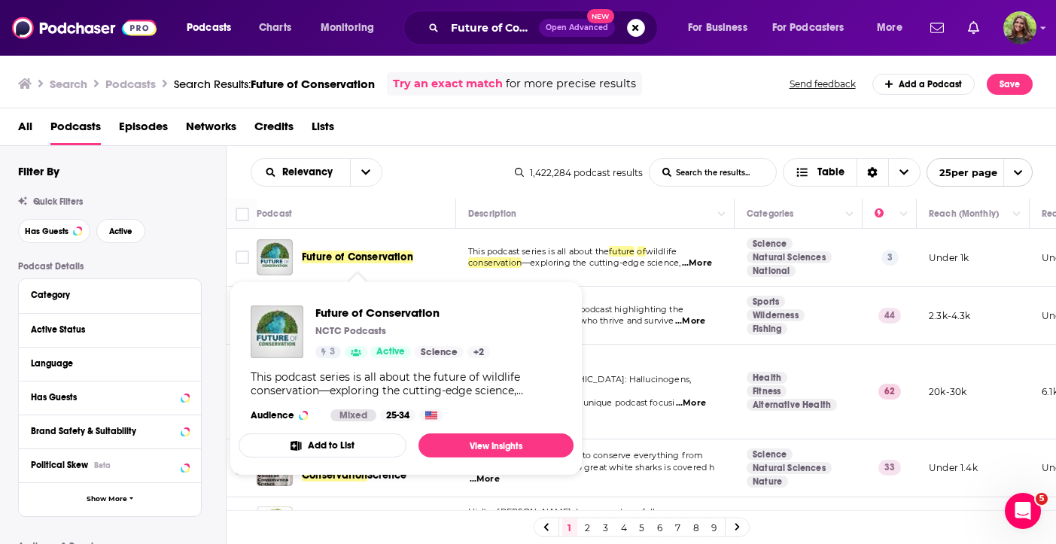
click at [375, 257] on span "Future of Conservation" at bounding box center [357, 257] width 111 height 13
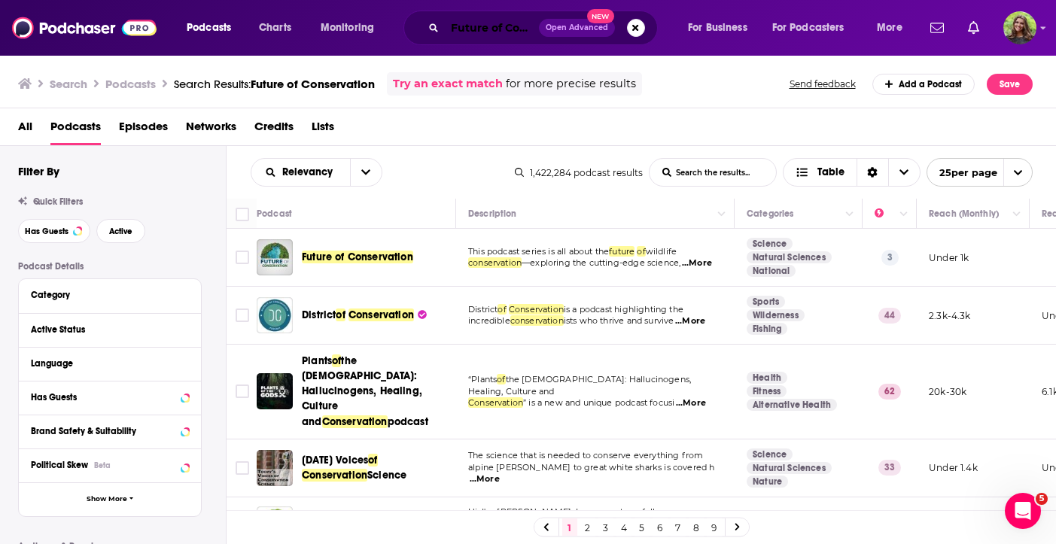
click at [476, 29] on input "Future of Conservation" at bounding box center [492, 28] width 94 height 24
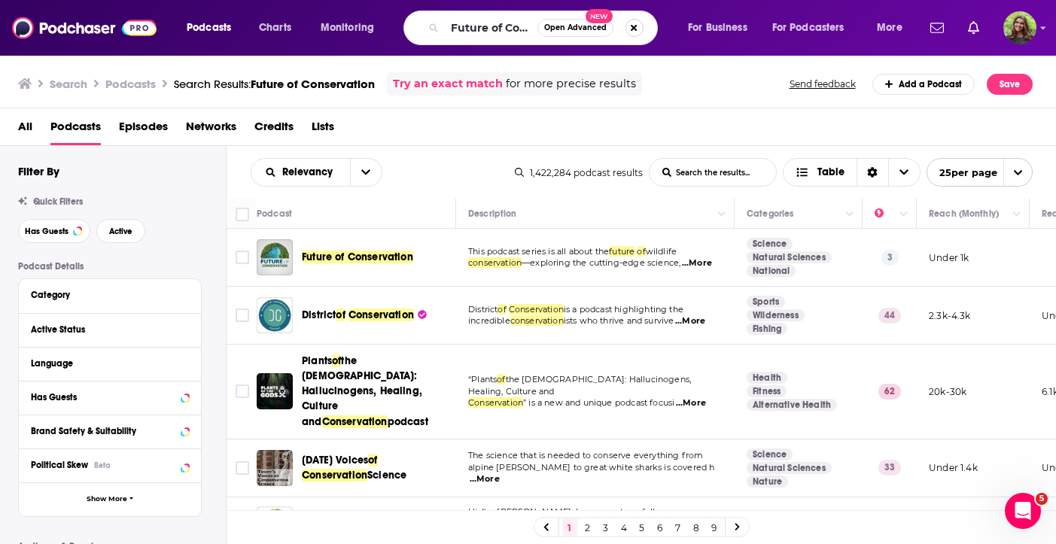
click at [631, 20] on button "Search podcasts, credits, & more..." at bounding box center [634, 28] width 18 height 18
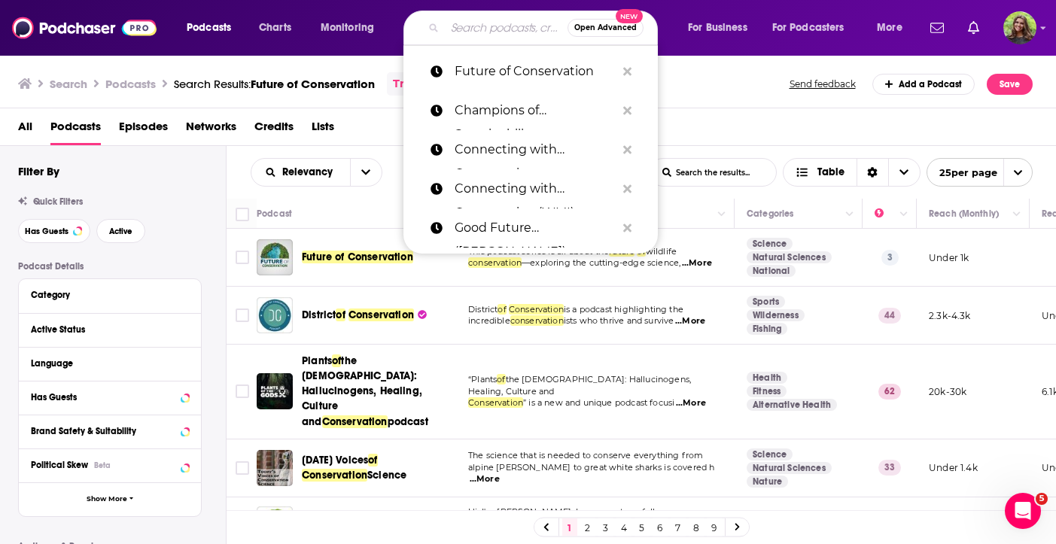
paste input "Investing in Regenerative Agriculture & Food"
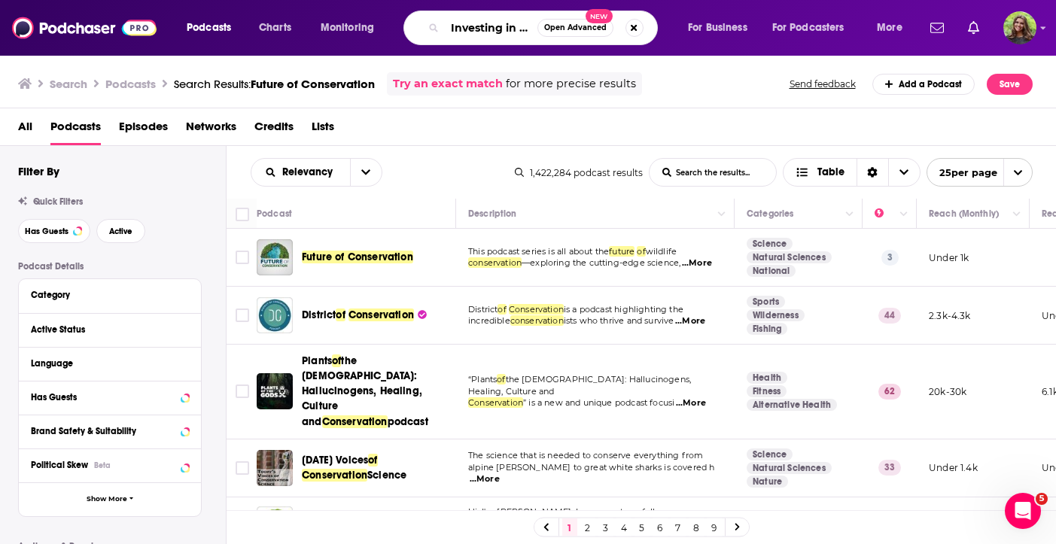
scroll to position [0, 170]
type input "Investing in Regenerative Agriculture & Food"
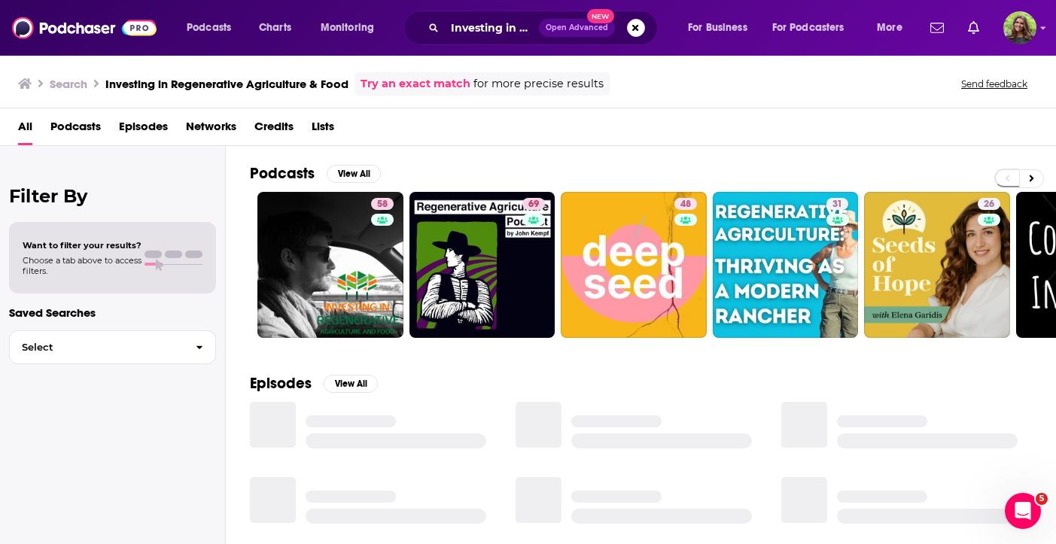
click at [68, 126] on span "Podcasts" at bounding box center [75, 129] width 50 height 31
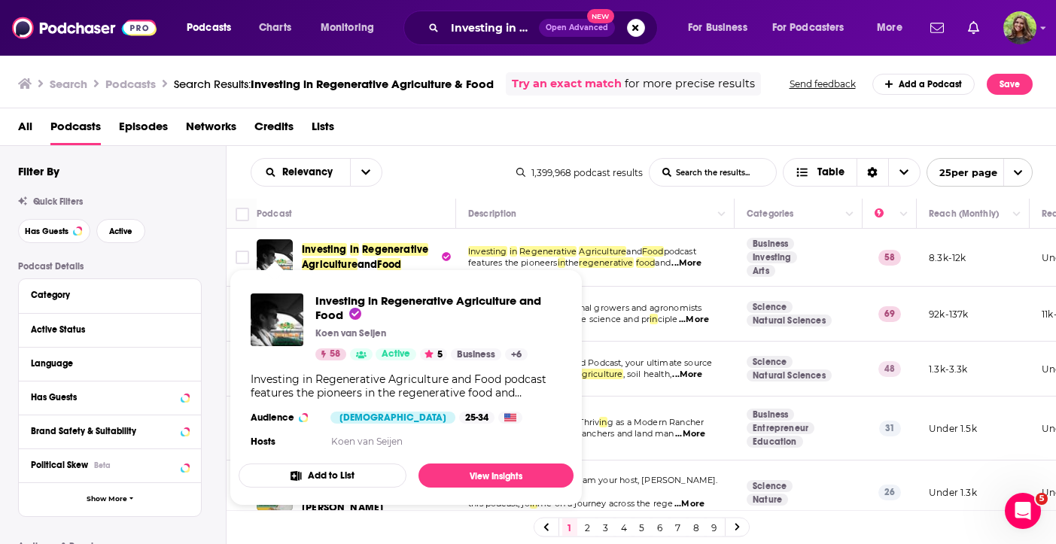
click at [317, 260] on span "Agriculture" at bounding box center [330, 264] width 56 height 13
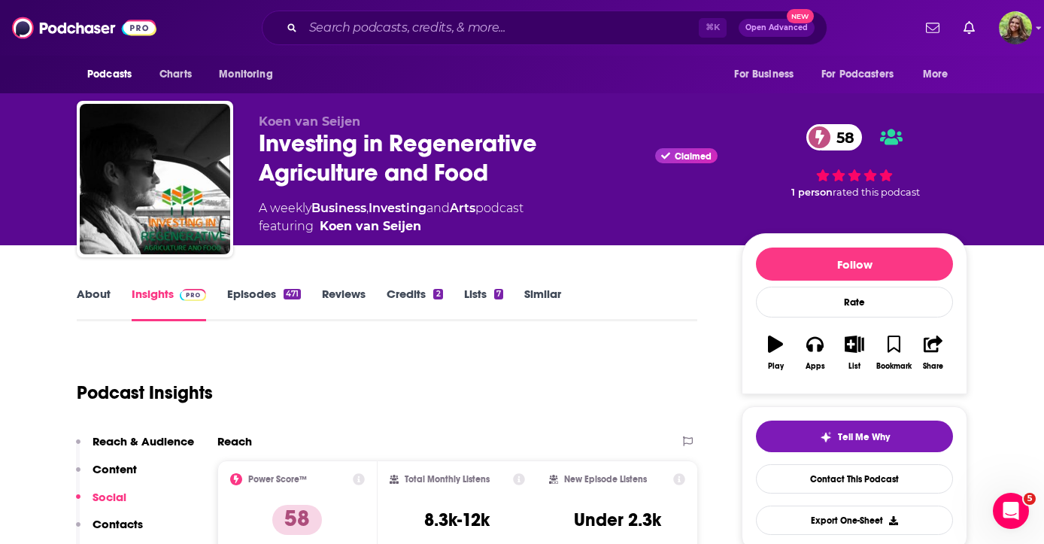
click at [257, 299] on link "Episodes 471" at bounding box center [264, 304] width 74 height 35
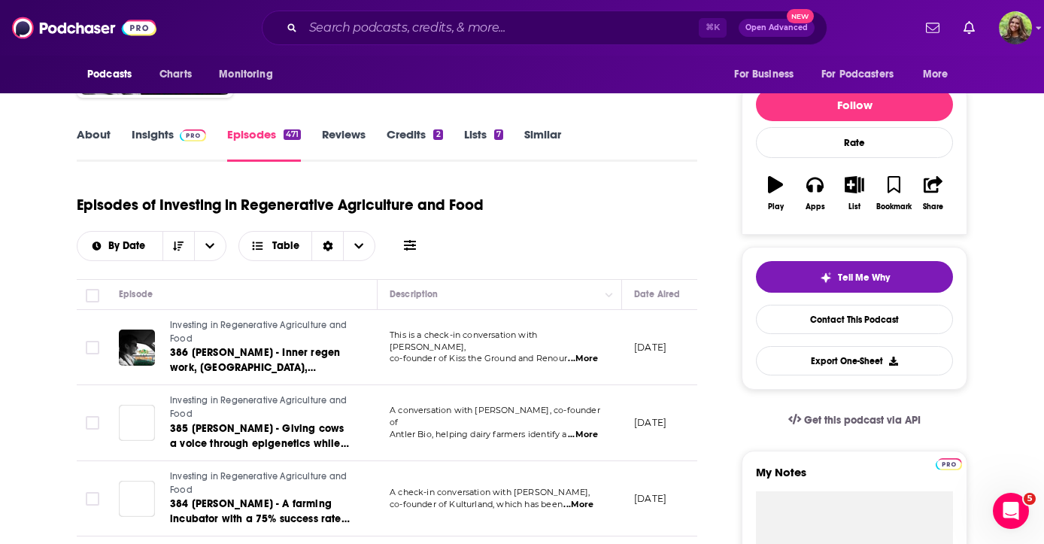
scroll to position [161, 0]
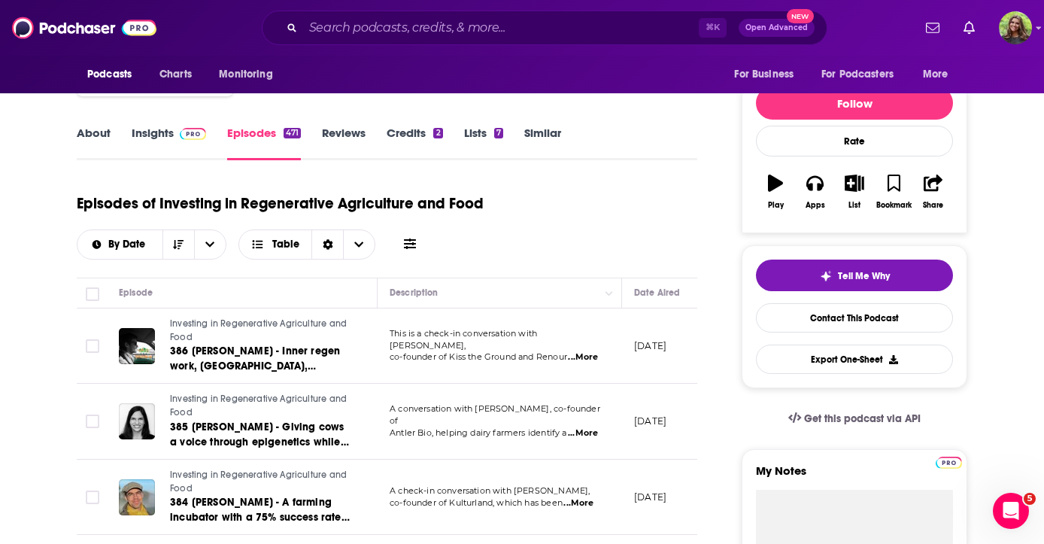
click at [572, 351] on span "...More" at bounding box center [583, 357] width 30 height 12
click at [623, 249] on div "Episodes of Investing in Regenerative Agriculture and Food By Date Table" at bounding box center [387, 221] width 621 height 75
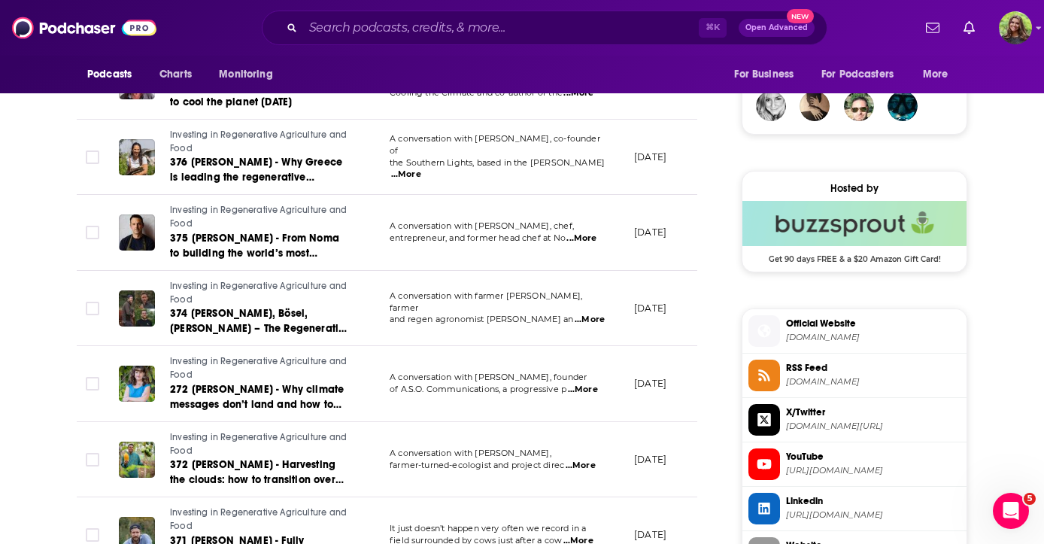
scroll to position [1099, 0]
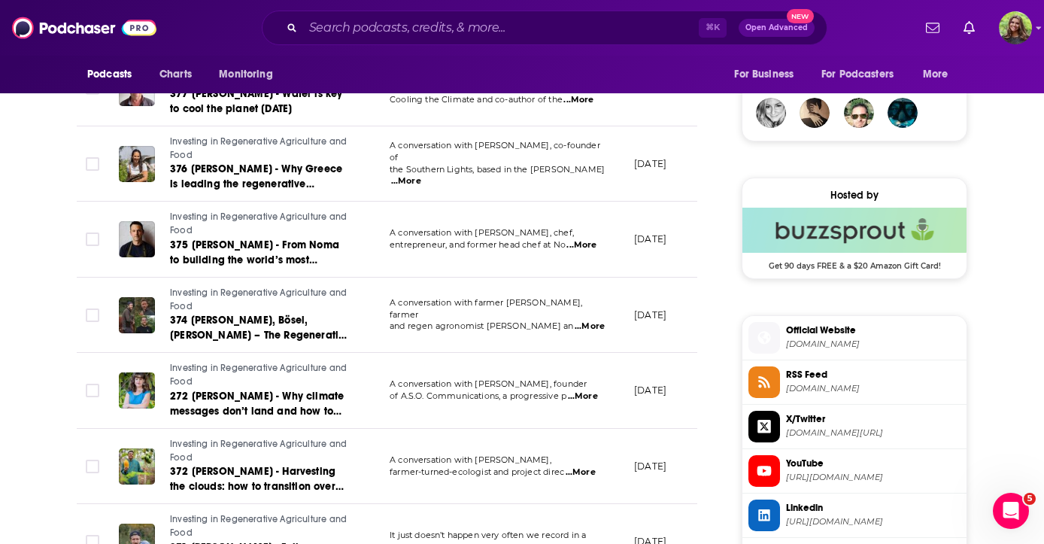
click at [592, 391] on span "...More" at bounding box center [583, 396] width 30 height 12
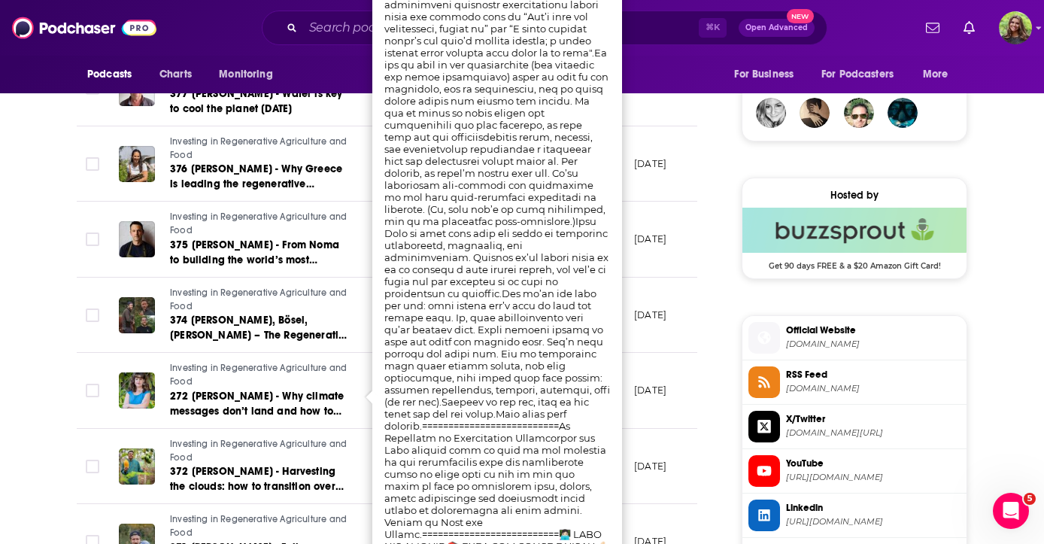
click at [360, 428] on td "Investing in Regenerative Agriculture and Food 272 Anat Shenker-Osorio - Why cl…" at bounding box center [242, 391] width 271 height 76
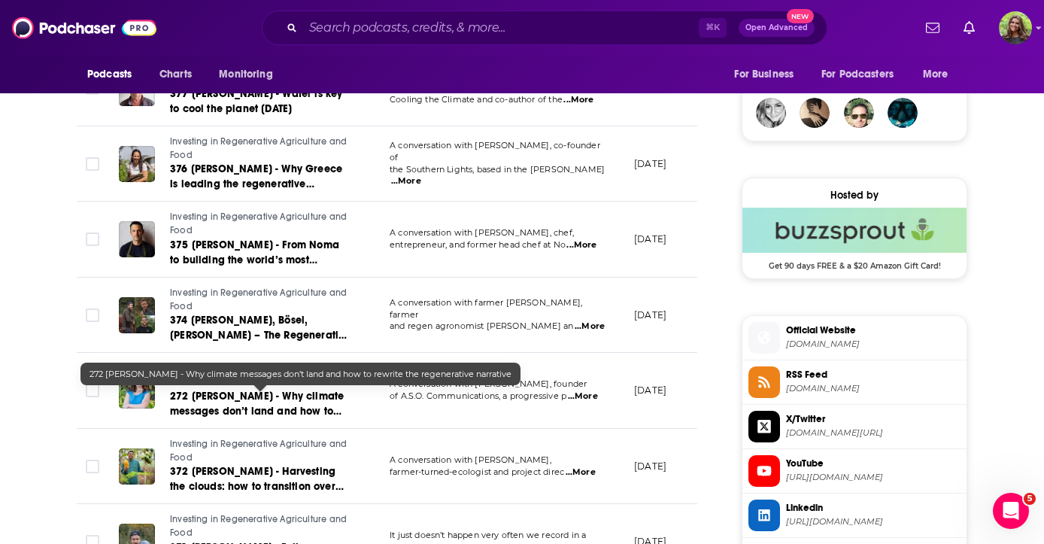
click at [327, 413] on span "272 Anat Shenker-Osorio - Why climate messages don’t land and how to rewrite th…" at bounding box center [257, 411] width 174 height 43
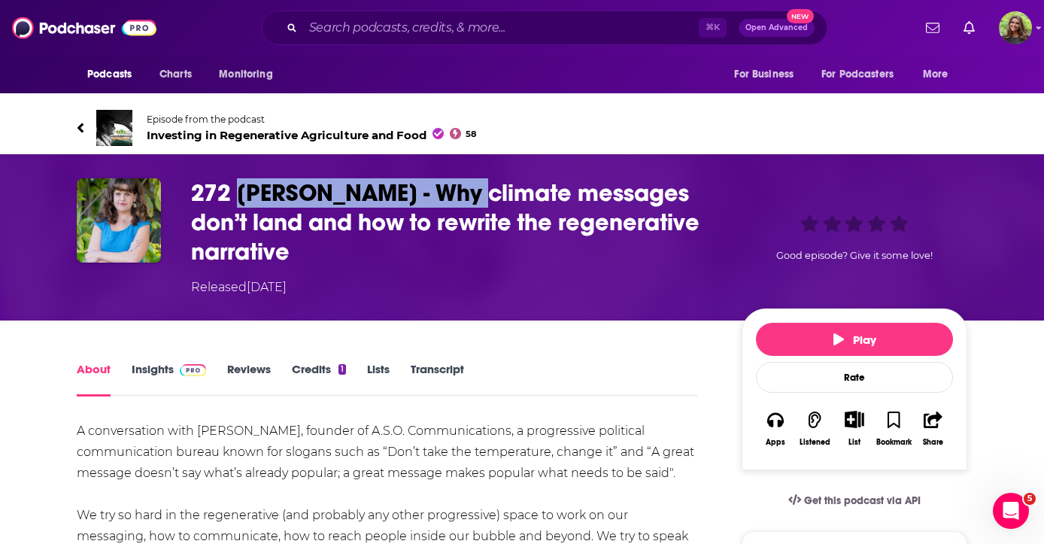
drag, startPoint x: 239, startPoint y: 138, endPoint x: 464, endPoint y: 141, distance: 225.7
click at [464, 178] on h1 "272 Anat Shenker-Osorio - Why climate messages don’t land and how to rewrite th…" at bounding box center [454, 222] width 527 height 88
click at [81, 110] on link "Episode from the podcast Investing in Regenerative Agriculture and Food 58" at bounding box center [522, 128] width 891 height 36
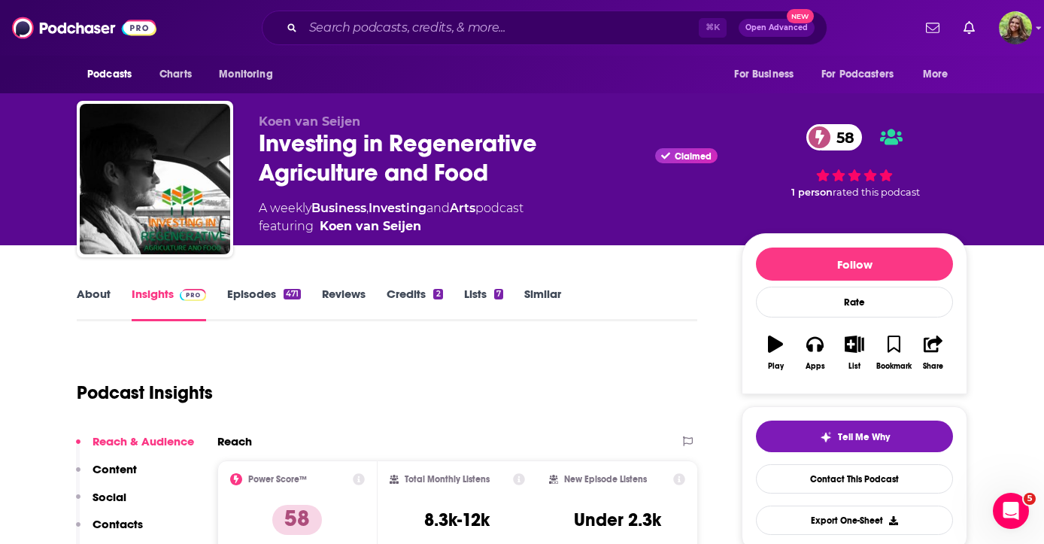
click at [448, 41] on div "⌘ K Open Advanced New" at bounding box center [545, 28] width 566 height 35
click at [448, 29] on input "Search podcasts, credits, & more..." at bounding box center [501, 28] width 396 height 24
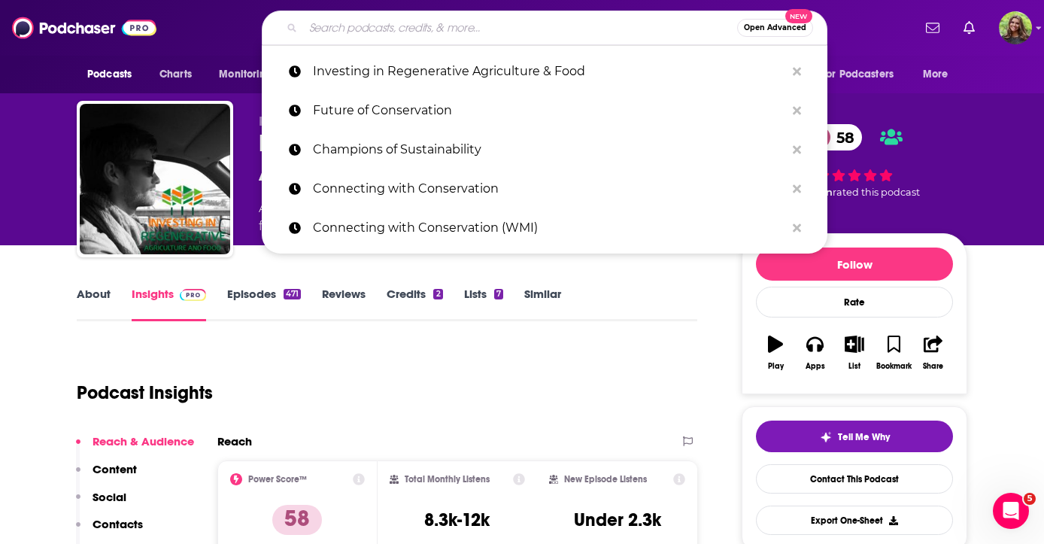
paste input ""Aunt Ethel's Pot Pies with Sasha Millstein""
type input ""Aunt Ethel's Pot Pies with Sasha Millstein""
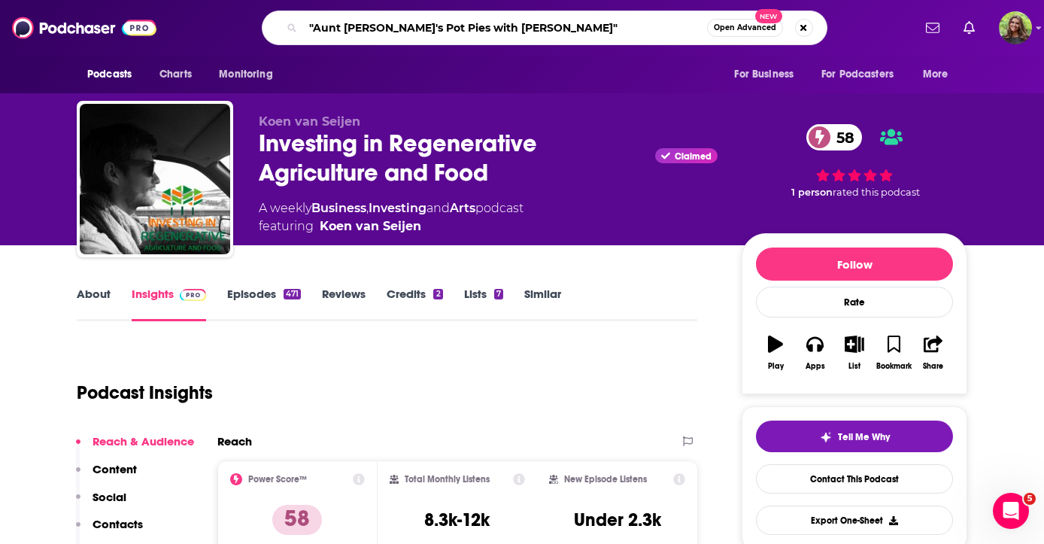
scroll to position [0, 169]
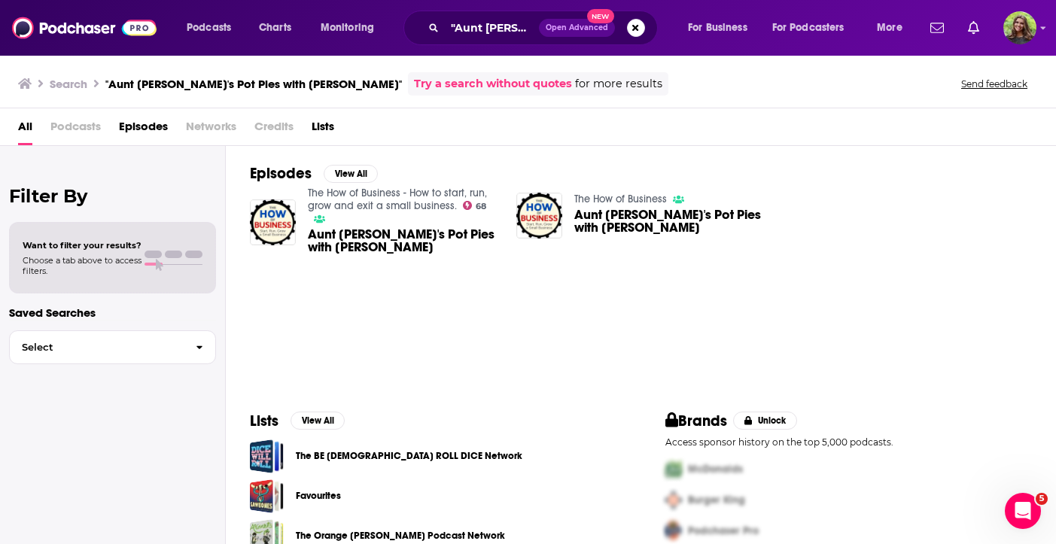
click at [344, 240] on span "Aunt Ethel's Pot Pies with Sasha Millstein" at bounding box center [403, 241] width 191 height 26
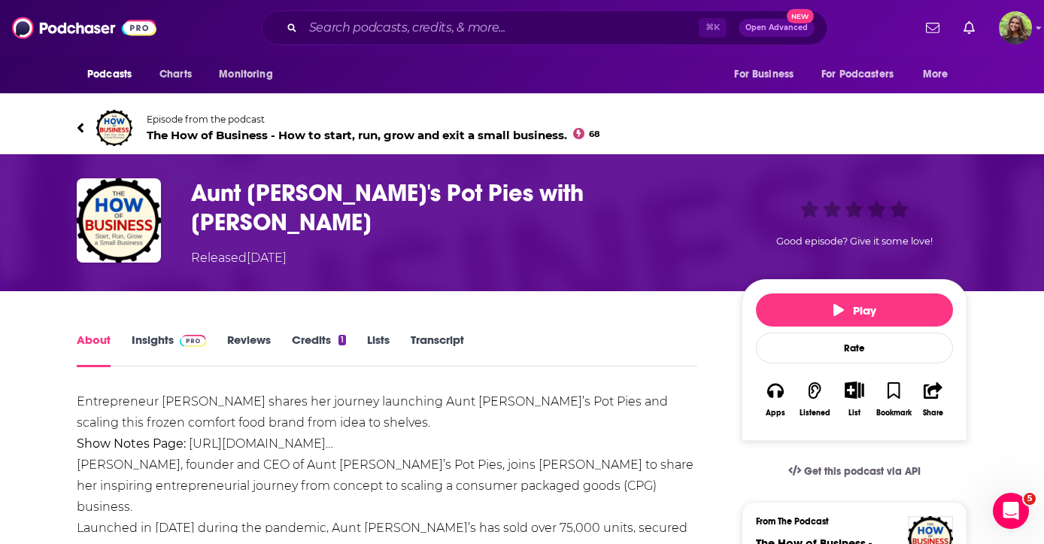
click at [114, 540] on div "Show More" at bounding box center [101, 547] width 49 height 14
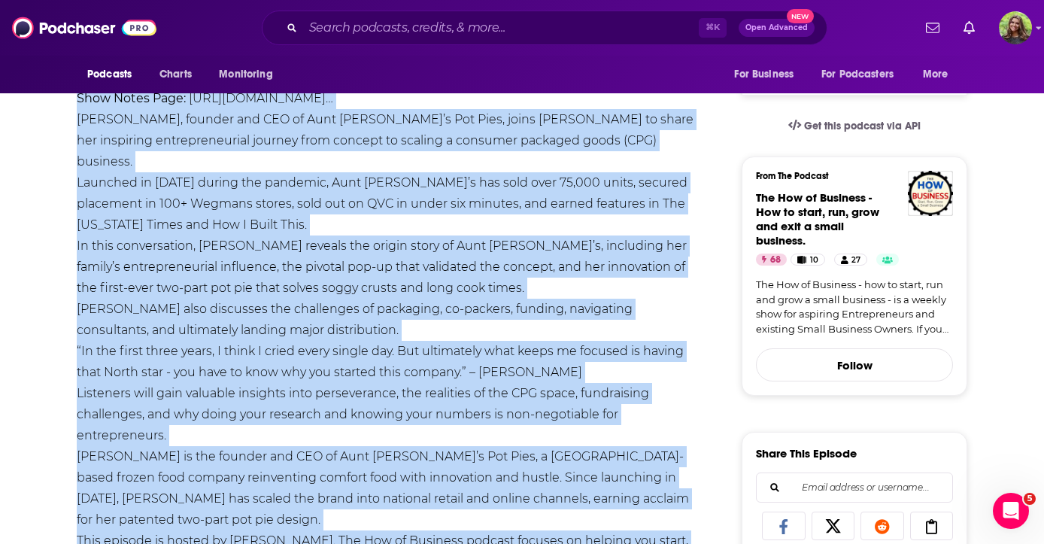
scroll to position [457, 0]
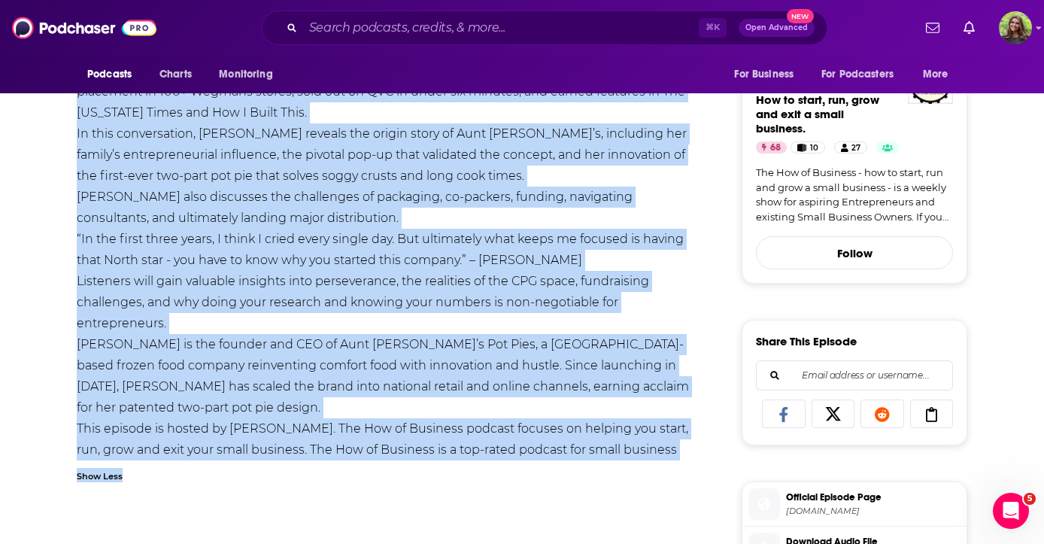
drag, startPoint x: 65, startPoint y: 343, endPoint x: 677, endPoint y: 394, distance: 614.5
click at [677, 394] on div "About Insights Reviews Credits 1 Lists Transcript Entrepreneur Sasha Millstein …" at bounding box center [397, 464] width 689 height 1183
copy div "Entrepreneur Sasha Millstein shares her journey launching Aunt Ethel’s Pot Pies…"
